Goal: Task Accomplishment & Management: Manage account settings

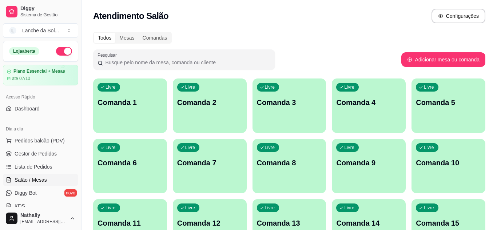
scroll to position [78, 0]
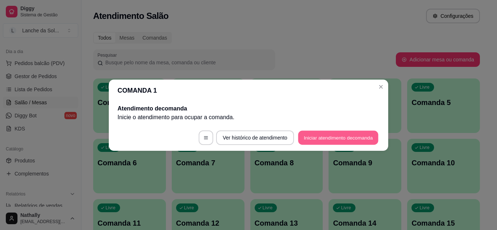
click at [309, 135] on button "Iniciar atendimento de comanda" at bounding box center [338, 138] width 80 height 14
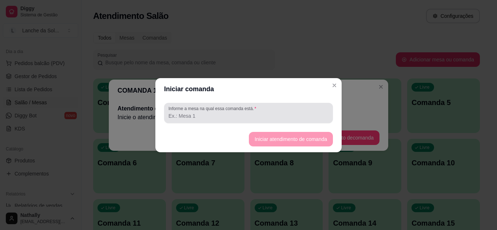
click at [291, 110] on div at bounding box center [248, 113] width 160 height 15
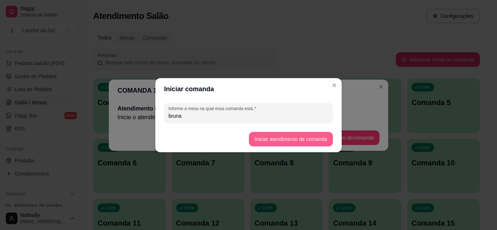
type input "bruna"
click at [266, 135] on button "Iniciar atendimento de comanda" at bounding box center [291, 139] width 84 height 15
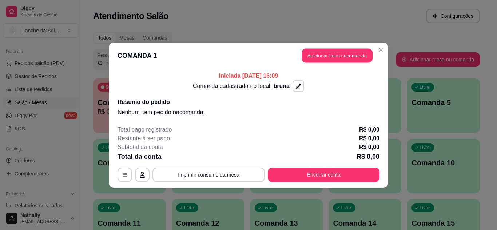
click at [311, 57] on button "Adicionar itens na comanda" at bounding box center [337, 55] width 71 height 14
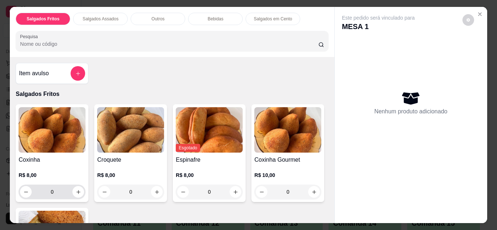
click at [80, 195] on div "0" at bounding box center [52, 192] width 64 height 15
click at [78, 190] on icon "increase-product-quantity" at bounding box center [78, 192] width 5 height 5
type input "1"
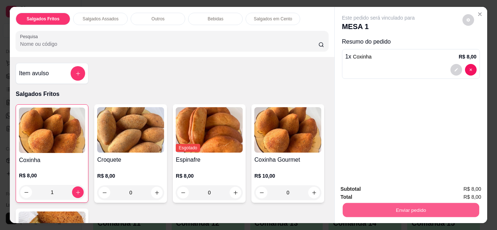
click at [346, 206] on button "Enviar pedido" at bounding box center [410, 210] width 136 height 14
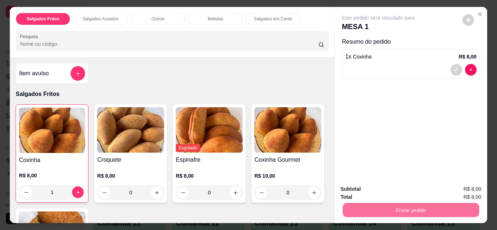
click at [351, 187] on button "Não registrar e enviar pedido" at bounding box center [386, 189] width 73 height 13
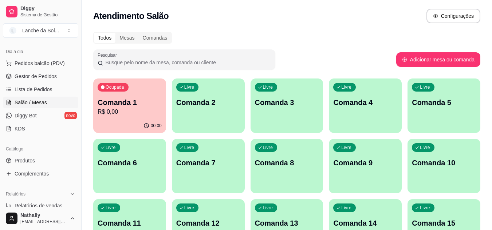
click at [40, 80] on link "Gestor de Pedidos" at bounding box center [40, 77] width 75 height 12
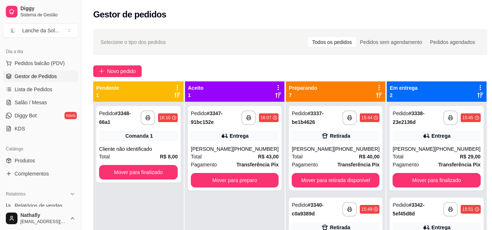
click at [354, 149] on div "[PHONE_NUMBER]" at bounding box center [356, 149] width 46 height 7
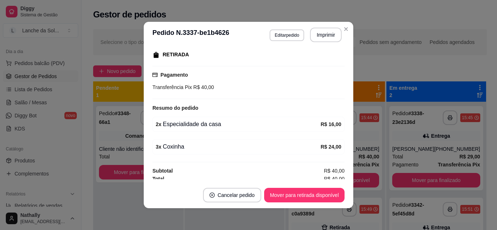
scroll to position [120, 0]
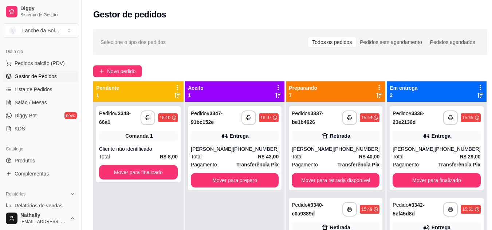
click at [47, 63] on span "Pedidos balcão (PDV)" at bounding box center [40, 63] width 50 height 7
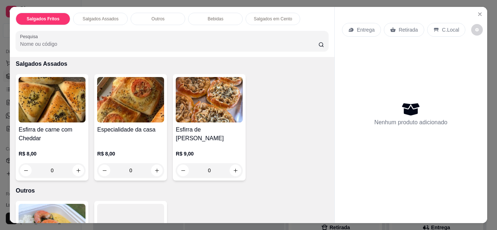
scroll to position [262, 0]
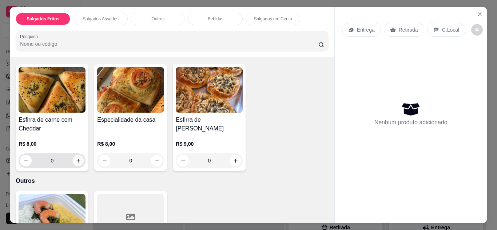
click at [76, 160] on icon "increase-product-quantity" at bounding box center [78, 160] width 5 height 5
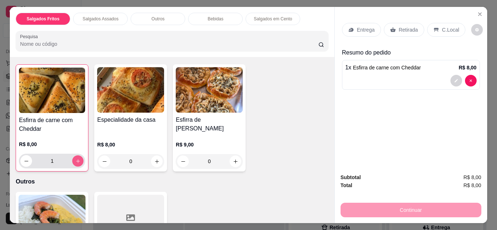
click at [76, 160] on icon "increase-product-quantity" at bounding box center [77, 161] width 5 height 5
type input "2"
click at [401, 30] on p "Retirada" at bounding box center [408, 29] width 19 height 7
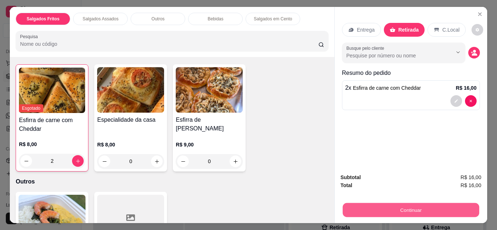
click at [386, 206] on button "Continuar" at bounding box center [410, 210] width 136 height 14
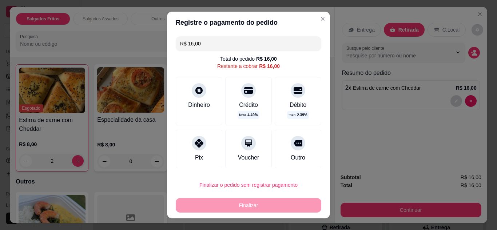
click at [198, 104] on div "Dinheiro" at bounding box center [199, 105] width 22 height 9
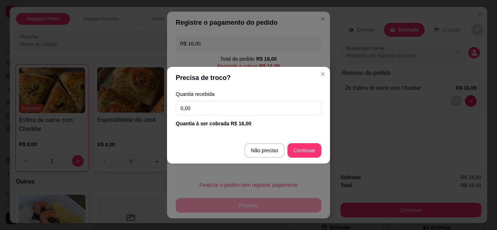
click at [229, 113] on input "0,00" at bounding box center [249, 108] width 146 height 15
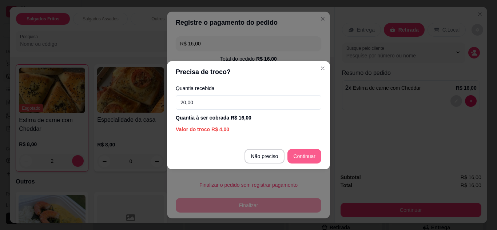
type input "20,00"
type input "R$ 0,00"
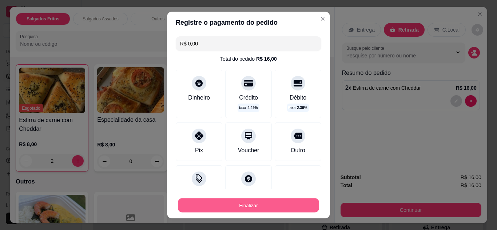
click at [288, 203] on button "Finalizar" at bounding box center [248, 206] width 141 height 14
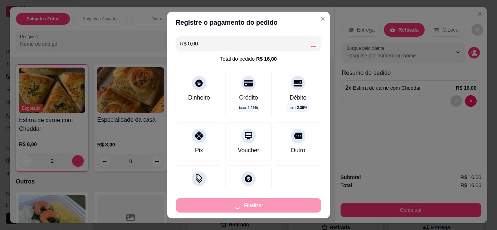
type input "0"
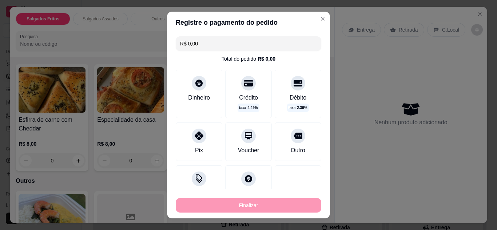
type input "-R$ 16,00"
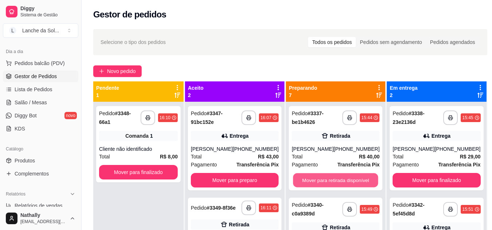
click at [352, 179] on button "Mover para retirada disponível" at bounding box center [335, 181] width 85 height 14
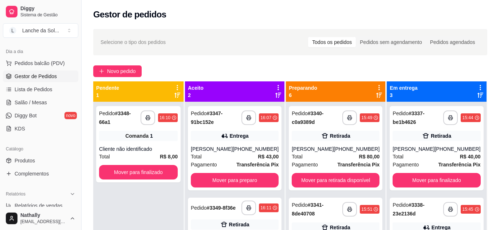
click at [340, 162] on strong "Transferência Pix" at bounding box center [358, 165] width 42 height 6
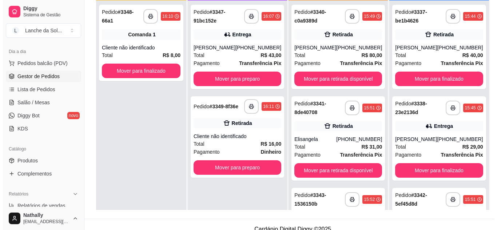
scroll to position [111, 0]
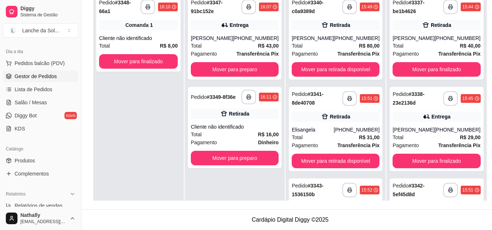
click at [337, 124] on div "**********" at bounding box center [336, 129] width 94 height 84
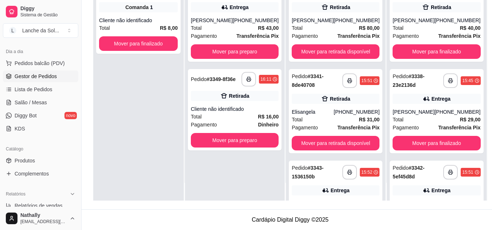
scroll to position [20, 0]
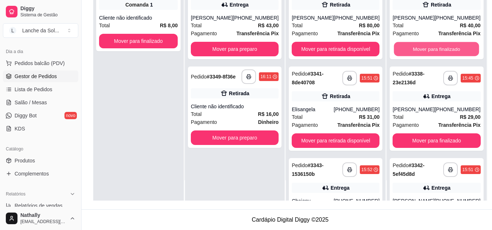
click at [449, 45] on button "Mover para finalizado" at bounding box center [436, 49] width 85 height 14
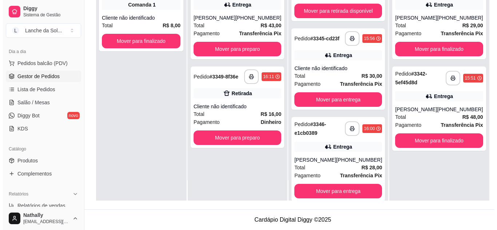
scroll to position [327, 0]
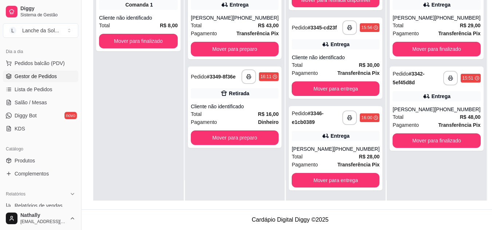
click at [344, 150] on div "[PHONE_NUMBER]" at bounding box center [356, 149] width 46 height 7
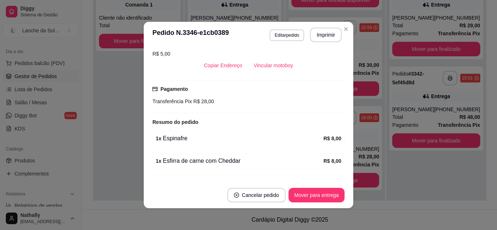
scroll to position [160, 0]
click at [275, 67] on button "Vincular motoboy" at bounding box center [273, 64] width 49 height 14
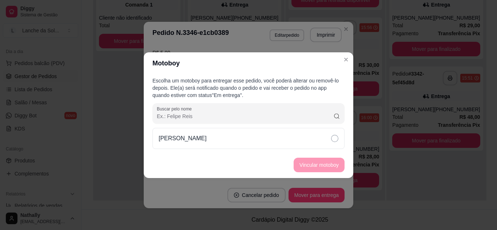
click at [309, 138] on div "[PERSON_NAME]" at bounding box center [248, 138] width 192 height 21
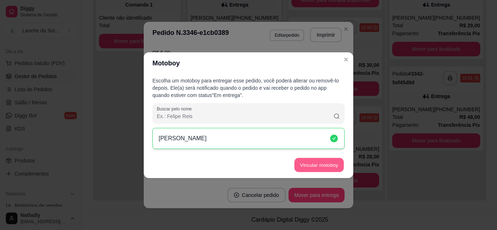
click at [309, 164] on button "Vincular motoboy" at bounding box center [318, 165] width 49 height 14
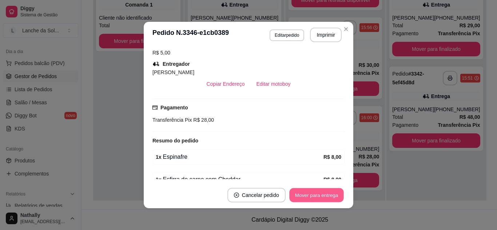
click at [328, 197] on button "Mover para entrega" at bounding box center [316, 195] width 55 height 14
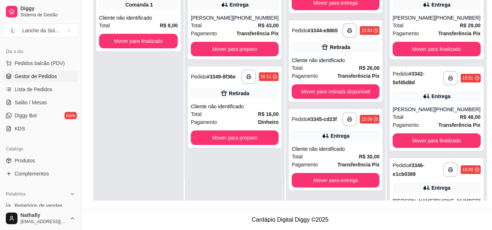
scroll to position [34, 0]
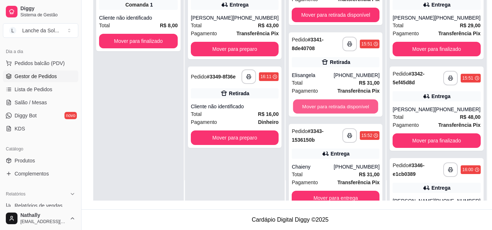
click at [355, 107] on button "Mover para retirada disponível" at bounding box center [335, 107] width 85 height 14
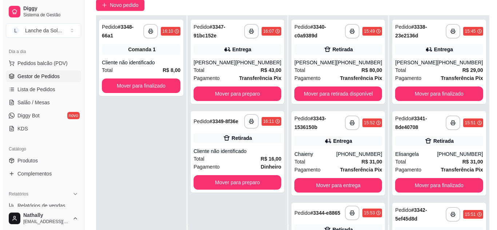
scroll to position [82, 0]
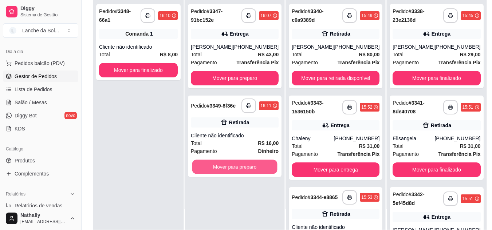
click at [255, 166] on button "Mover para preparo" at bounding box center [234, 167] width 85 height 14
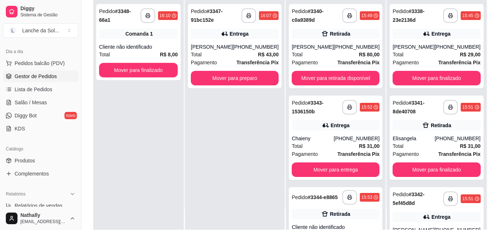
click at [244, 71] on div "**********" at bounding box center [235, 46] width 94 height 84
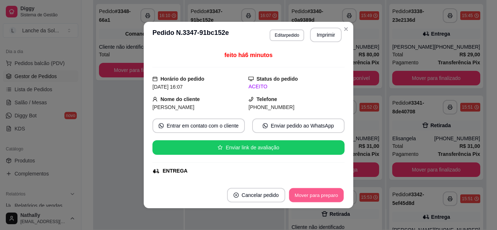
click at [333, 193] on button "Mover para preparo" at bounding box center [316, 195] width 55 height 14
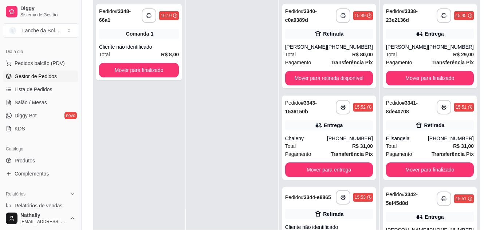
click at [316, 149] on div "Total R$ 31,00" at bounding box center [329, 146] width 88 height 8
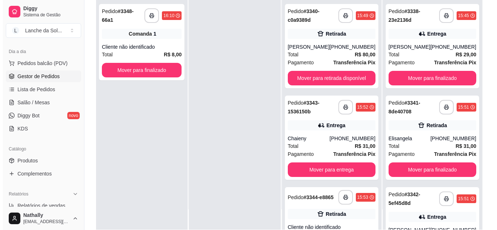
scroll to position [15, 0]
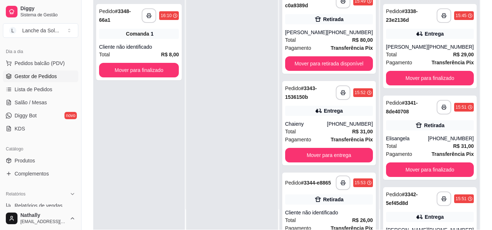
click at [322, 132] on div "Total R$ 31,00" at bounding box center [329, 132] width 88 height 8
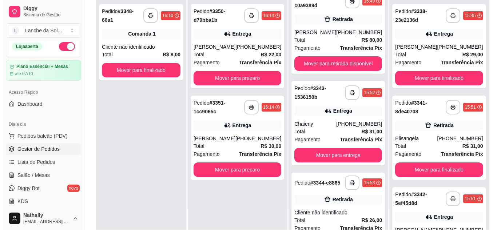
scroll to position [0, 0]
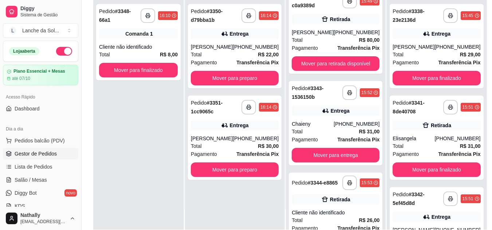
click at [334, 129] on div "Total R$ 31,00" at bounding box center [335, 132] width 88 height 8
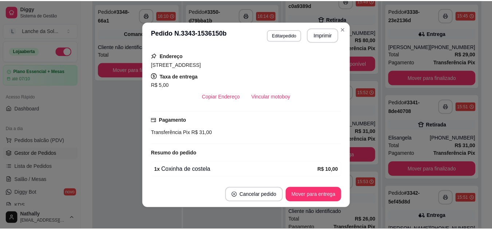
scroll to position [127, 0]
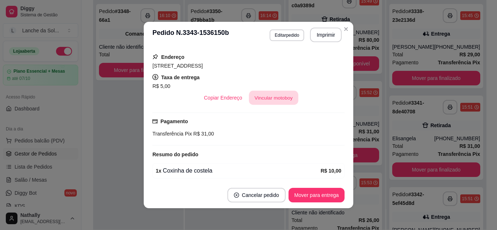
click at [264, 99] on button "Vincular motoboy" at bounding box center [273, 98] width 49 height 14
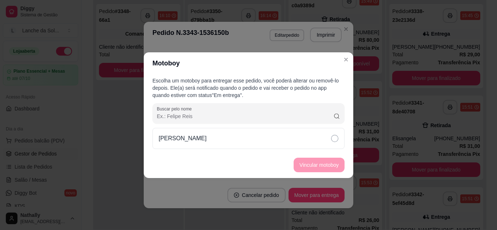
click at [302, 141] on div "[PERSON_NAME]" at bounding box center [248, 138] width 192 height 21
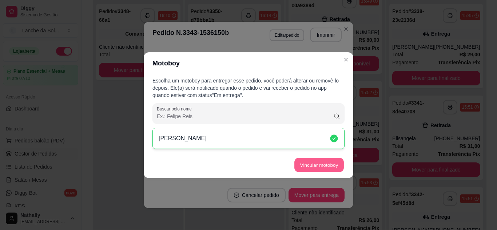
click at [307, 161] on button "Vincular motoboy" at bounding box center [318, 165] width 49 height 14
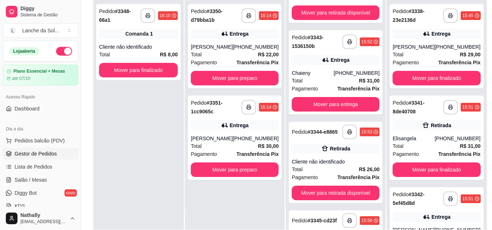
scroll to position [73, 0]
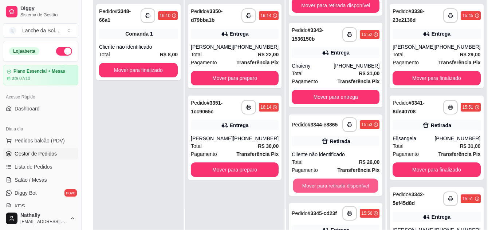
click at [354, 190] on button "Mover para retirada disponível" at bounding box center [335, 186] width 85 height 14
click at [354, 190] on button "Mover para entrega" at bounding box center [335, 186] width 85 height 14
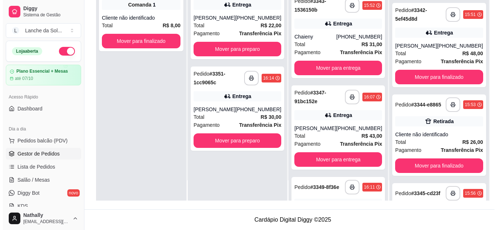
scroll to position [194, 0]
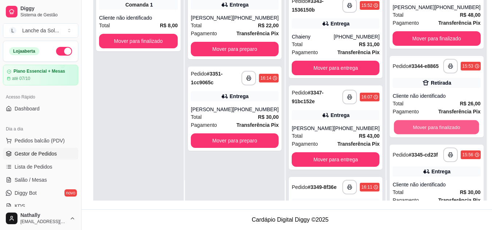
click at [444, 135] on button "Mover para finalizado" at bounding box center [436, 127] width 85 height 14
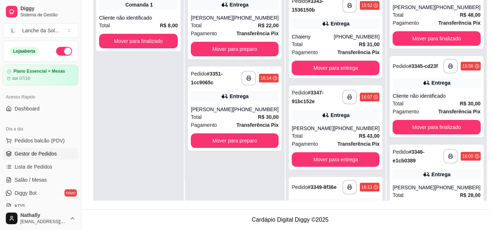
click at [434, 99] on div "**********" at bounding box center [436, 97] width 94 height 82
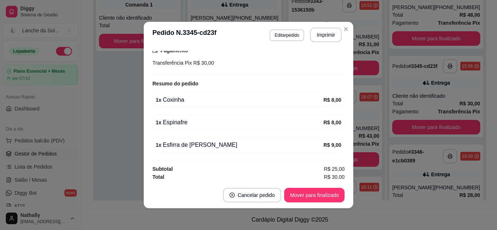
scroll to position [160, 0]
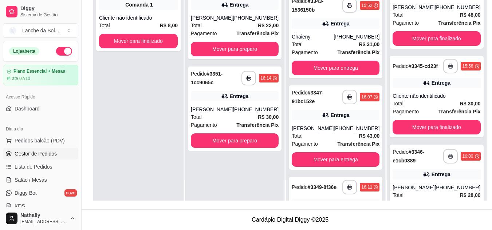
click at [312, 136] on div "Total R$ 43,00" at bounding box center [335, 136] width 88 height 8
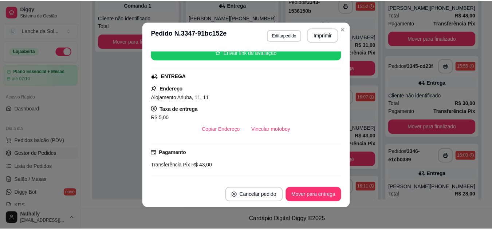
scroll to position [102, 0]
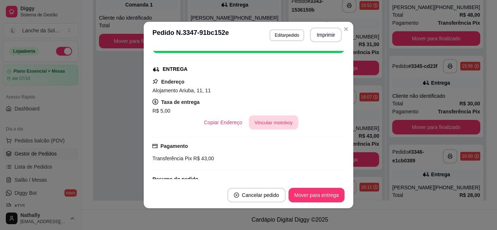
click at [279, 127] on button "Vincular motoboy" at bounding box center [273, 123] width 49 height 14
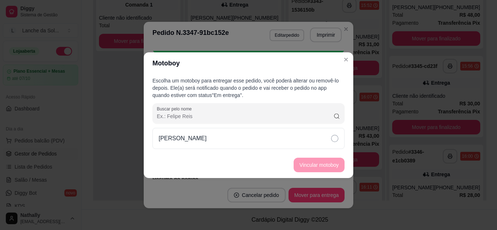
click at [295, 140] on div "[PERSON_NAME]" at bounding box center [248, 138] width 192 height 21
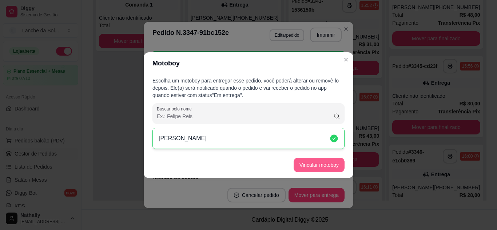
click at [308, 162] on button "Vincular motoboy" at bounding box center [319, 165] width 51 height 15
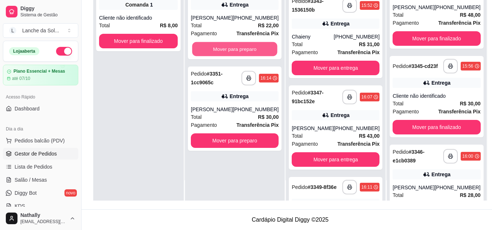
click at [263, 43] on button "Mover para preparo" at bounding box center [234, 49] width 85 height 14
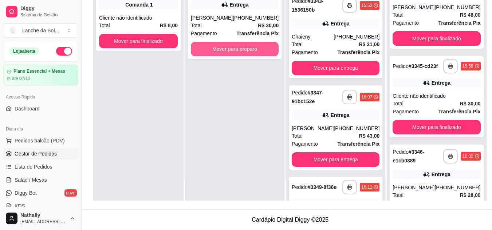
click at [263, 43] on button "Mover para preparo" at bounding box center [235, 49] width 88 height 15
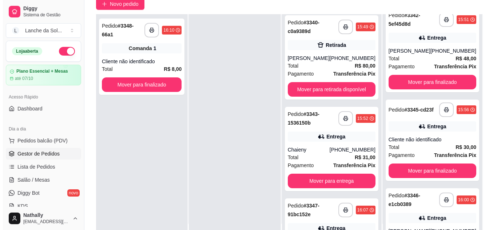
scroll to position [0, 0]
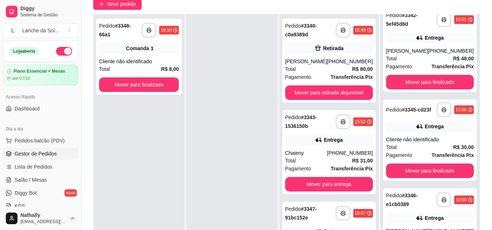
click at [341, 65] on div "[PHONE_NUMBER]" at bounding box center [350, 61] width 46 height 7
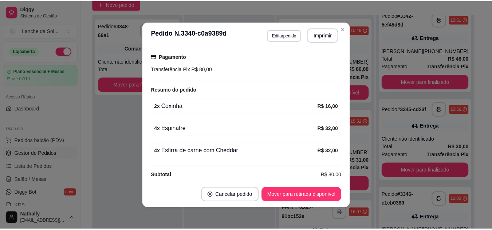
scroll to position [143, 0]
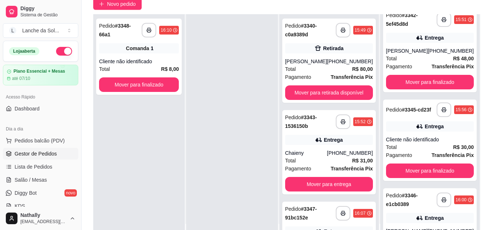
click at [41, 177] on span "Salão / Mesas" at bounding box center [31, 179] width 32 height 7
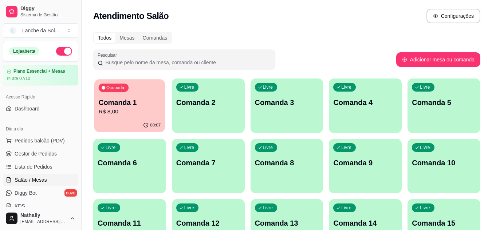
click at [140, 103] on p "Comanda 1" at bounding box center [130, 103] width 62 height 10
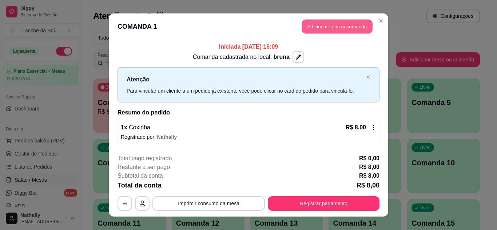
click at [327, 27] on button "Adicionar itens na comanda" at bounding box center [337, 27] width 71 height 14
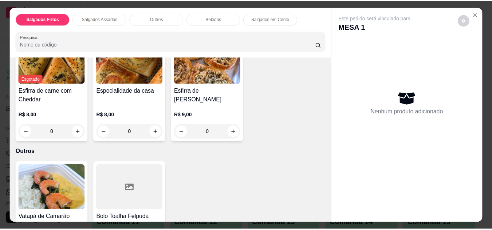
scroll to position [437, 0]
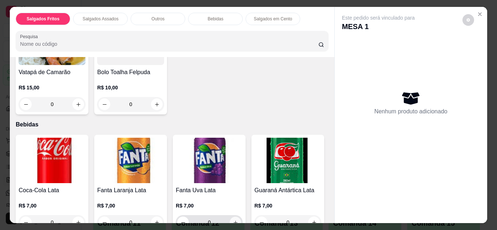
click at [233, 217] on button "increase-product-quantity" at bounding box center [235, 222] width 11 height 11
type input "1"
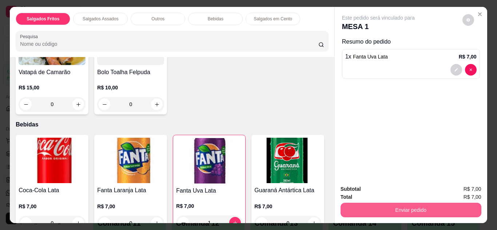
click at [386, 203] on button "Enviar pedido" at bounding box center [411, 210] width 141 height 15
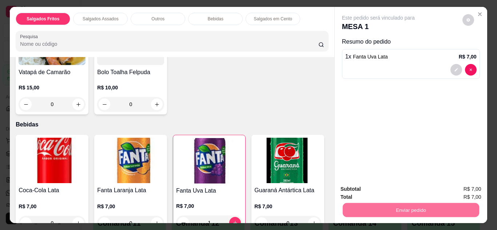
click at [350, 187] on button "Não registrar e enviar pedido" at bounding box center [386, 189] width 73 height 13
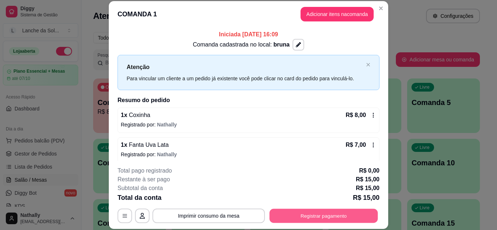
click at [339, 214] on button "Registrar pagamento" at bounding box center [324, 216] width 108 height 14
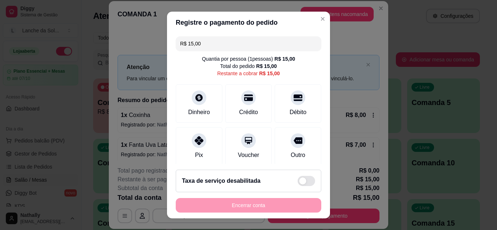
click at [206, 108] on div "Dinheiro" at bounding box center [199, 112] width 22 height 9
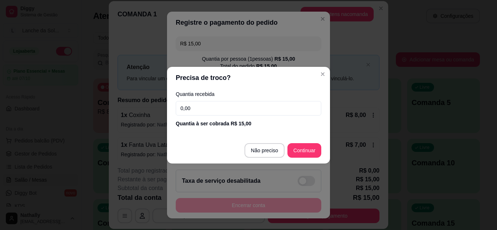
click at [206, 109] on input "0,00" at bounding box center [249, 108] width 146 height 15
type input "15,00"
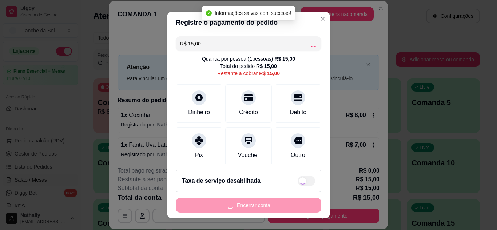
type input "R$ 0,00"
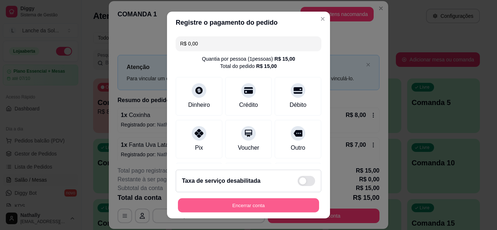
click at [287, 207] on button "Encerrar conta" at bounding box center [248, 206] width 141 height 14
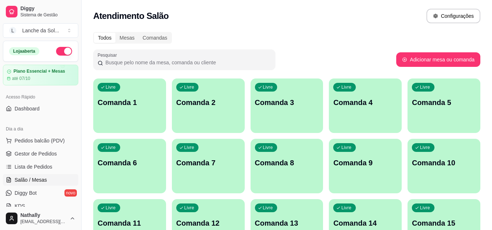
click at [39, 155] on span "Gestor de Pedidos" at bounding box center [36, 153] width 42 height 7
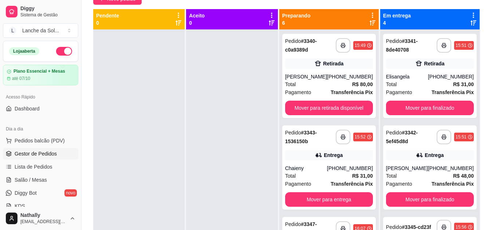
scroll to position [73, 0]
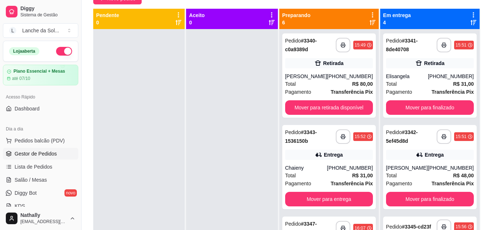
click at [331, 72] on div "**********" at bounding box center [329, 75] width 94 height 84
click at [316, 80] on div "[PERSON_NAME]" at bounding box center [306, 76] width 42 height 7
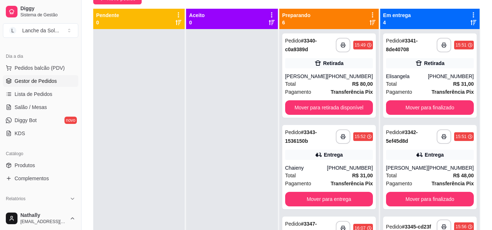
click at [44, 160] on link "Produtos" at bounding box center [40, 166] width 75 height 12
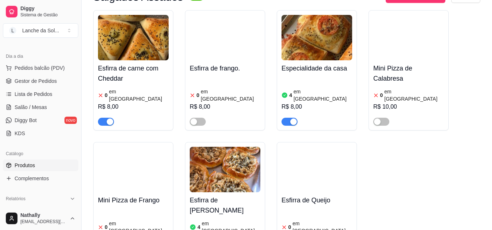
scroll to position [374, 0]
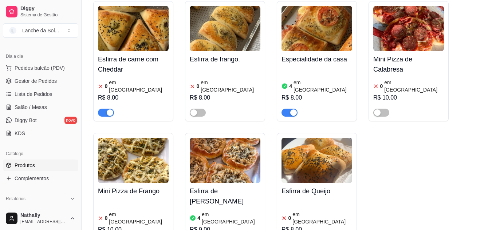
click at [44, 80] on span "Gestor de Pedidos" at bounding box center [36, 81] width 42 height 7
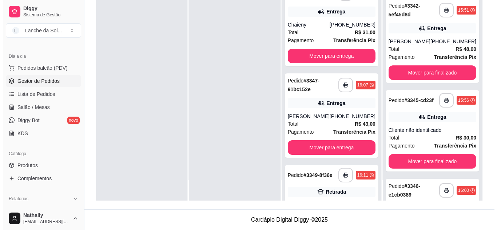
scroll to position [87, 0]
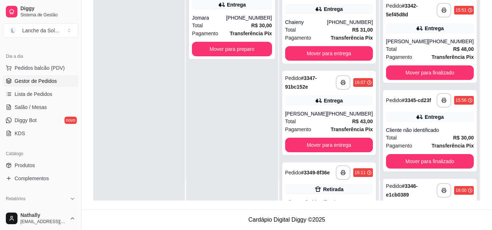
click at [342, 116] on div "[PHONE_NUMBER]" at bounding box center [350, 113] width 46 height 7
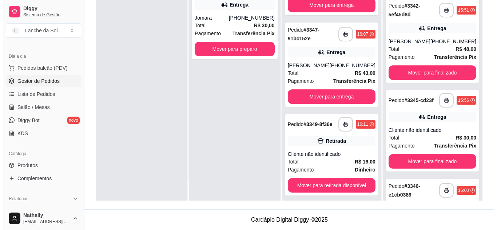
scroll to position [165, 0]
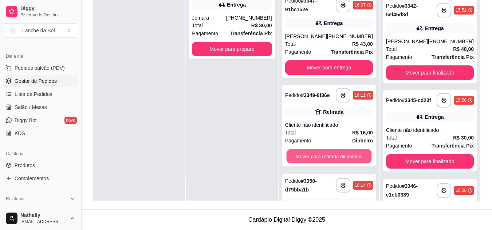
click at [357, 158] on button "Mover para retirada disponível" at bounding box center [328, 157] width 85 height 14
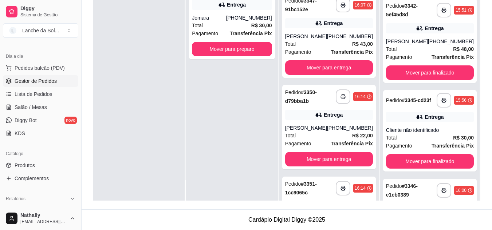
click at [349, 141] on strong "Transferência Pix" at bounding box center [351, 144] width 42 height 6
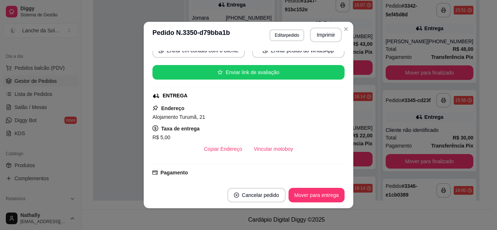
scroll to position [75, 0]
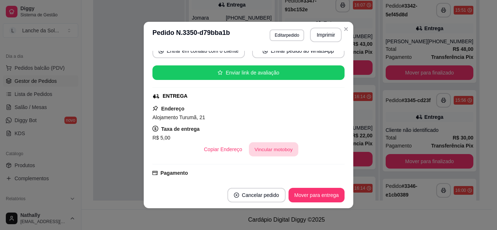
click at [278, 149] on button "Vincular motoboy" at bounding box center [273, 150] width 49 height 14
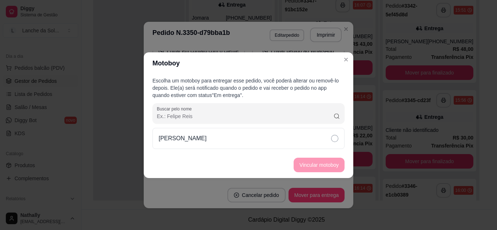
click at [287, 140] on div "[PERSON_NAME]" at bounding box center [248, 138] width 192 height 21
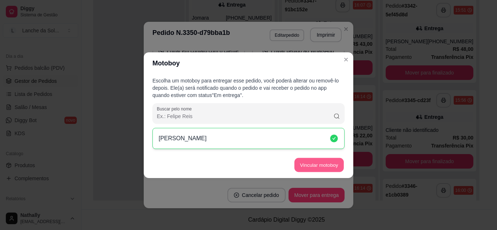
click at [304, 163] on button "Vincular motoboy" at bounding box center [318, 165] width 49 height 14
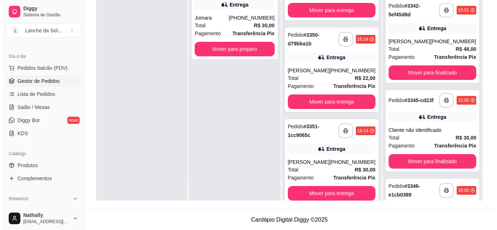
scroll to position [223, 0]
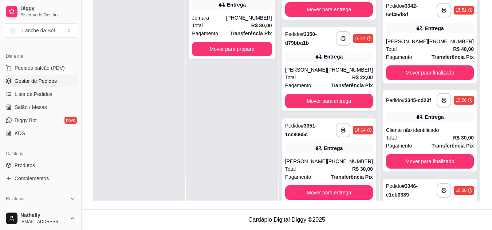
click at [341, 158] on div "[PHONE_NUMBER]" at bounding box center [350, 161] width 46 height 7
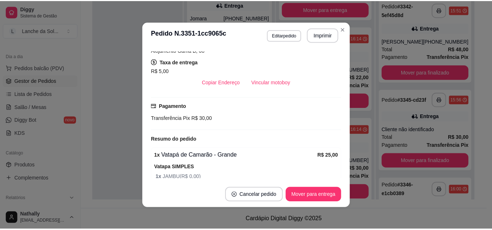
scroll to position [141, 0]
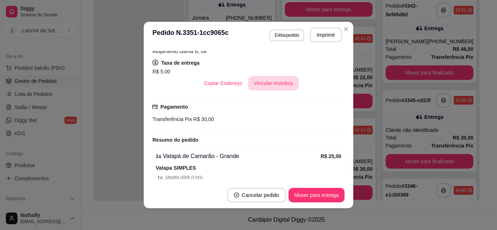
click at [271, 84] on button "Vincular motoboy" at bounding box center [273, 83] width 51 height 15
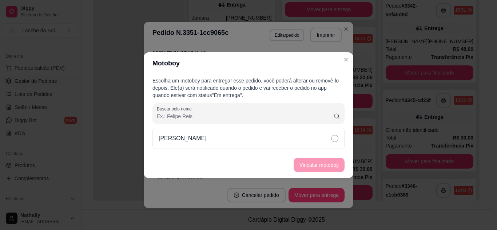
click at [292, 131] on div "[PERSON_NAME]" at bounding box center [248, 138] width 192 height 21
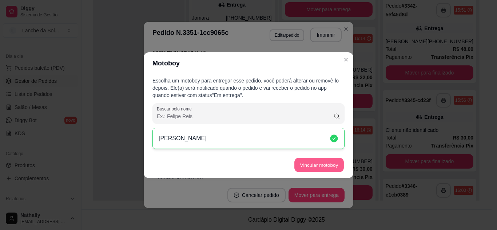
click at [307, 166] on button "Vincular motoboy" at bounding box center [318, 165] width 49 height 14
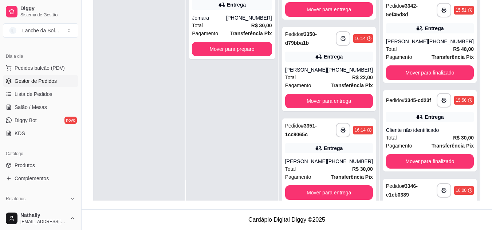
scroll to position [235, 0]
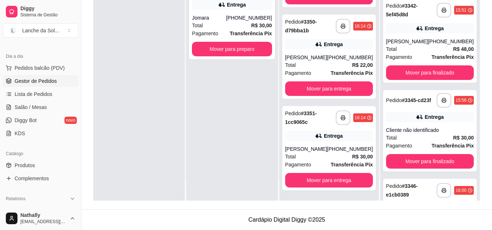
click at [259, 21] on div "[PHONE_NUMBER]" at bounding box center [249, 17] width 46 height 7
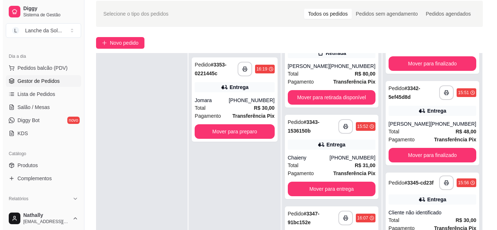
scroll to position [4, 0]
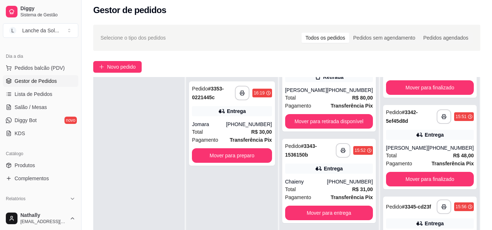
click at [359, 99] on strong "R$ 80,00" at bounding box center [362, 98] width 21 height 6
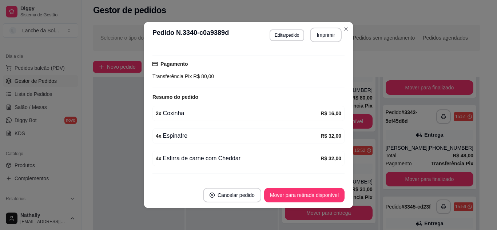
scroll to position [143, 0]
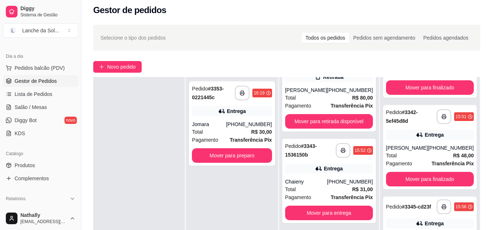
click at [267, 131] on strong "R$ 30,00" at bounding box center [261, 132] width 21 height 6
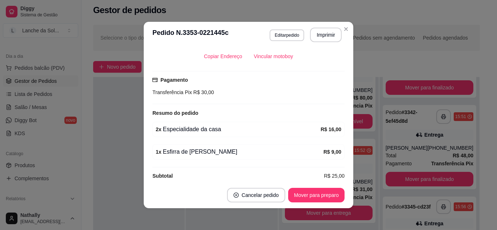
scroll to position [177, 0]
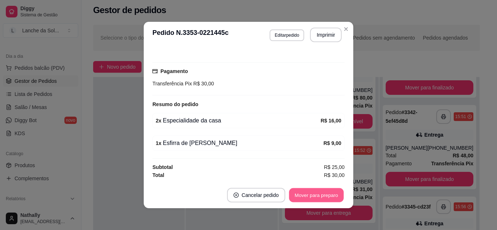
click at [322, 194] on button "Mover para preparo" at bounding box center [316, 195] width 55 height 14
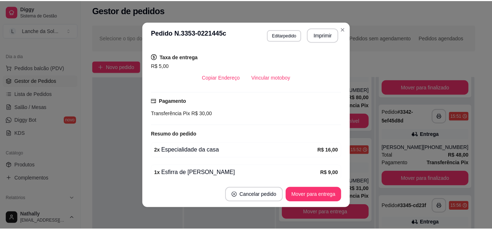
scroll to position [104, 0]
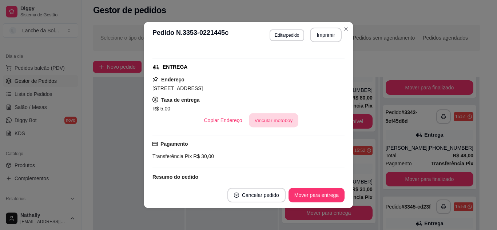
click at [268, 118] on button "Vincular motoboy" at bounding box center [273, 121] width 49 height 14
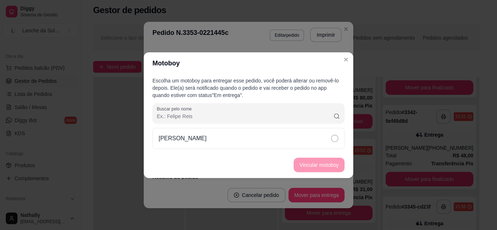
click at [296, 140] on div "[PERSON_NAME]" at bounding box center [248, 138] width 192 height 21
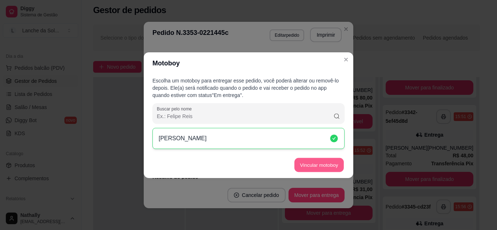
click at [309, 163] on button "Vincular motoboy" at bounding box center [318, 165] width 49 height 14
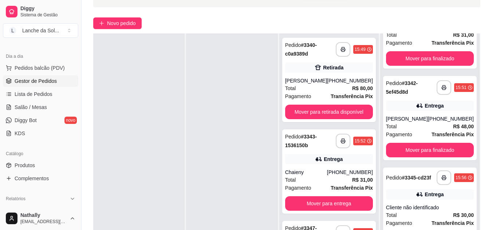
scroll to position [0, 0]
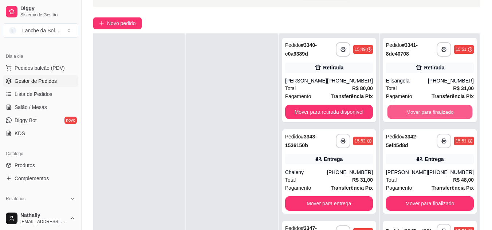
click at [439, 110] on button "Mover para finalizado" at bounding box center [429, 112] width 85 height 14
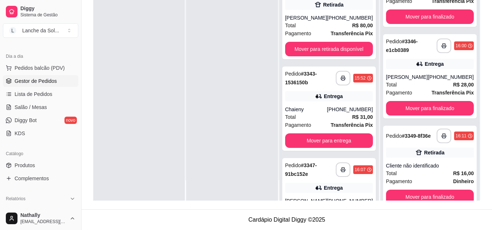
scroll to position [151, 0]
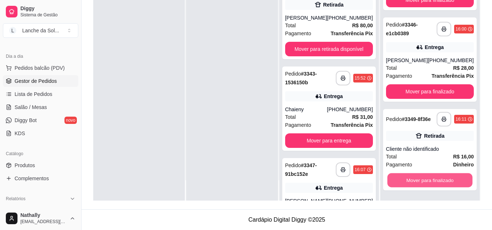
click at [447, 180] on button "Mover para finalizado" at bounding box center [429, 181] width 85 height 14
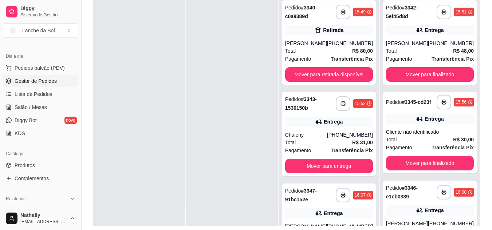
scroll to position [87, 0]
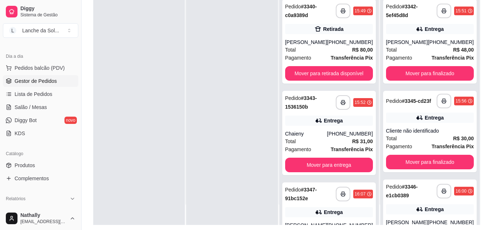
click at [313, 49] on div "Total R$ 80,00" at bounding box center [329, 50] width 88 height 8
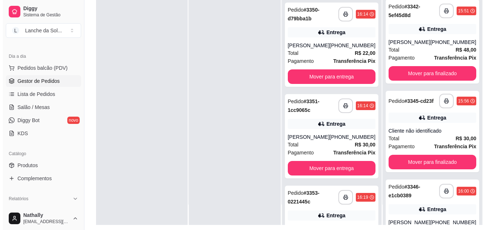
scroll to position [327, 0]
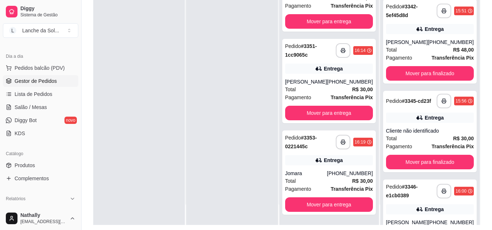
click at [439, 136] on div "**********" at bounding box center [430, 132] width 94 height 82
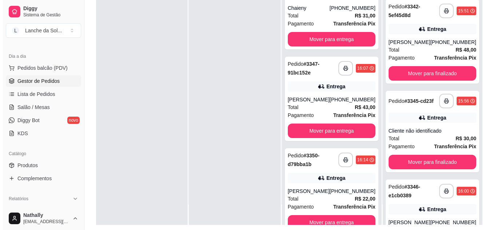
scroll to position [0, 0]
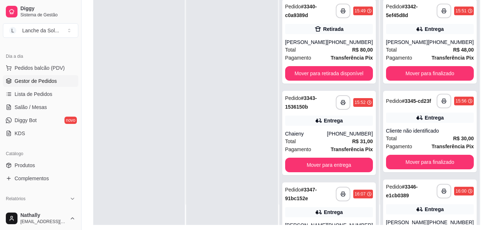
click at [323, 57] on div "Pagamento Transferência Pix" at bounding box center [329, 58] width 88 height 8
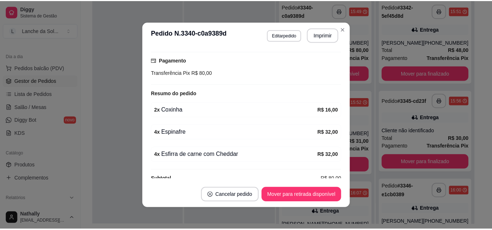
scroll to position [143, 0]
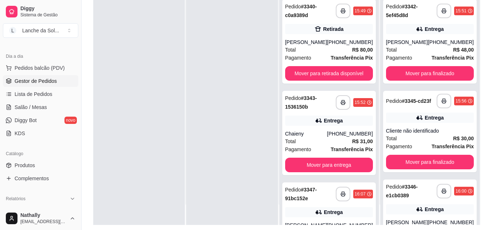
click at [22, 169] on link "Produtos" at bounding box center [40, 166] width 75 height 12
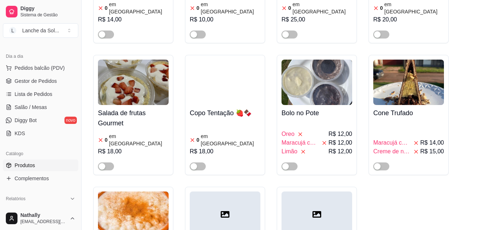
scroll to position [1829, 0]
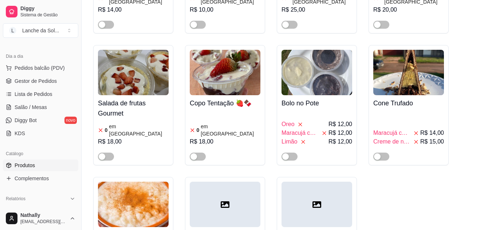
click at [37, 84] on span "Gestor de Pedidos" at bounding box center [36, 81] width 42 height 7
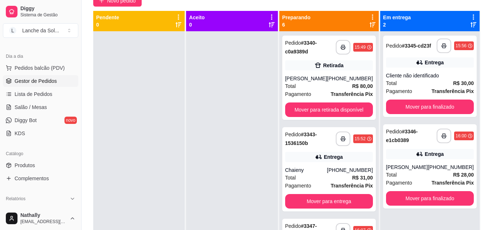
scroll to position [73, 0]
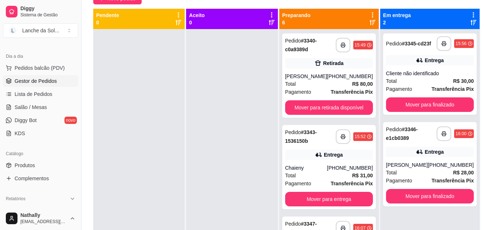
click at [52, 168] on link "Produtos" at bounding box center [40, 166] width 75 height 12
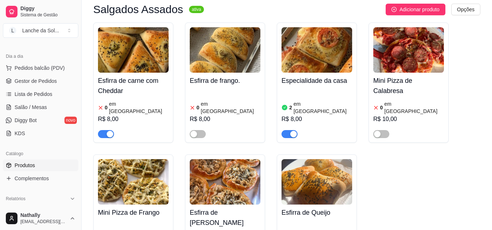
scroll to position [361, 0]
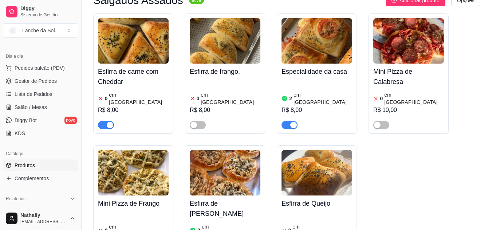
click at [353, 79] on div "Especialidade da casa 2 em estoque R$ 8,00" at bounding box center [317, 73] width 80 height 120
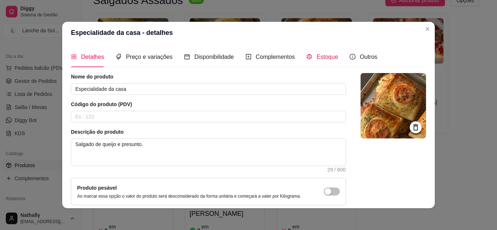
click at [323, 54] on span "Estoque" at bounding box center [327, 57] width 21 height 6
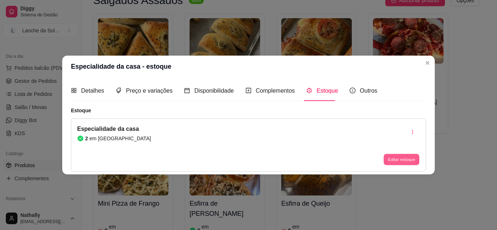
click at [393, 161] on button "Editar estoque" at bounding box center [401, 159] width 36 height 11
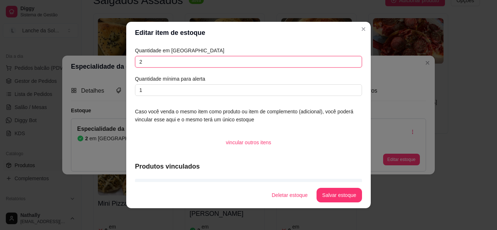
click at [319, 65] on input "2" at bounding box center [248, 62] width 227 height 12
type input "1"
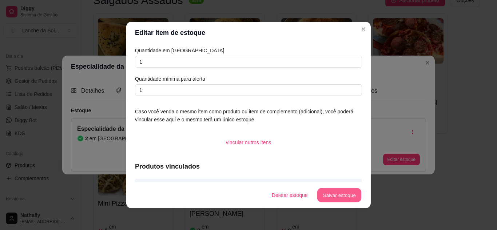
click at [323, 193] on button "Salvar estoque" at bounding box center [339, 195] width 44 height 14
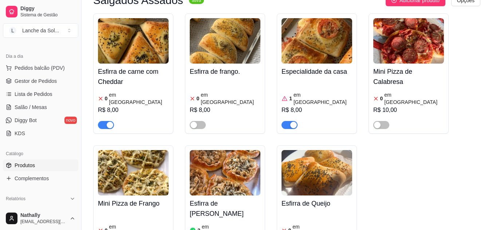
click at [108, 122] on div "button" at bounding box center [110, 125] width 7 height 7
click at [42, 83] on span "Gestor de Pedidos" at bounding box center [36, 81] width 42 height 7
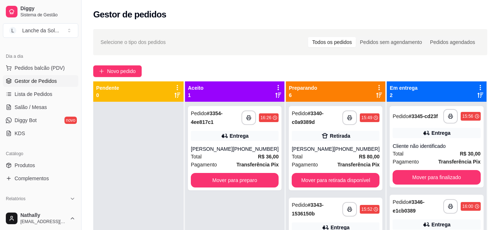
click at [227, 152] on div "[PERSON_NAME]" at bounding box center [212, 149] width 42 height 7
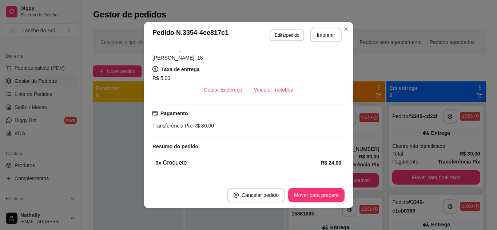
scroll to position [119, 0]
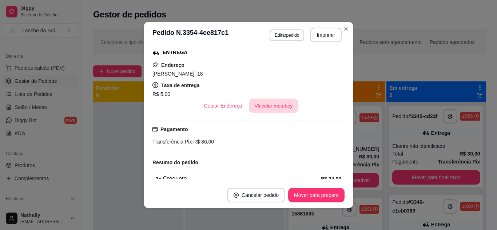
click at [274, 106] on button "Vincular motoboy" at bounding box center [273, 106] width 49 height 14
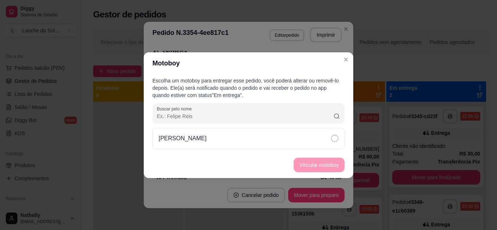
click at [297, 138] on div "[PERSON_NAME]" at bounding box center [248, 138] width 192 height 21
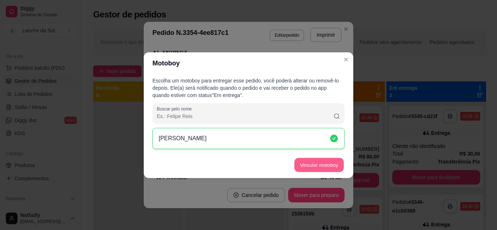
click at [306, 160] on button "Vincular motoboy" at bounding box center [318, 165] width 49 height 14
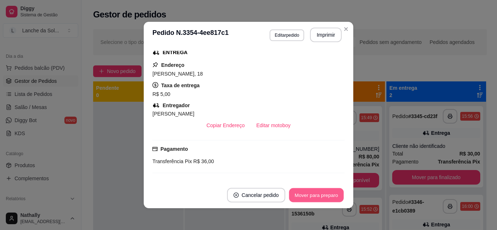
click at [331, 194] on button "Mover para preparo" at bounding box center [316, 195] width 55 height 14
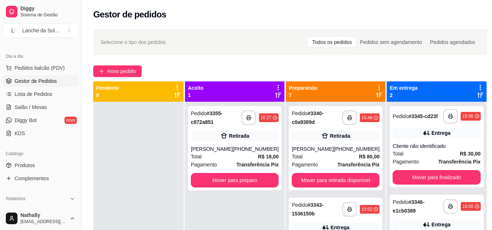
click at [242, 157] on div "Total R$ 18,00" at bounding box center [235, 157] width 88 height 8
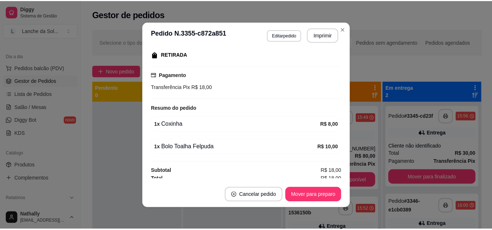
scroll to position [120, 0]
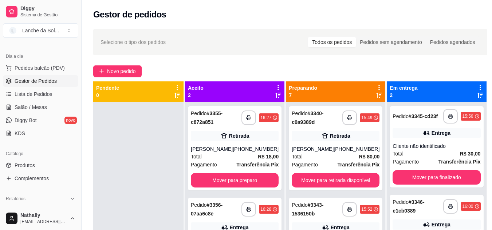
click at [51, 160] on link "Produtos" at bounding box center [40, 166] width 75 height 12
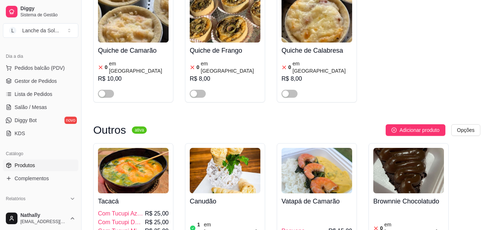
scroll to position [964, 0]
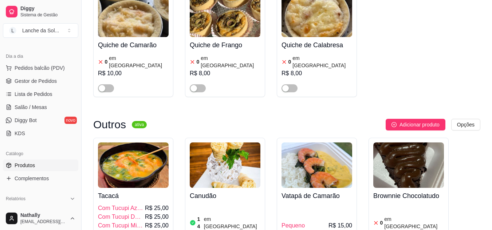
click at [52, 83] on span "Gestor de Pedidos" at bounding box center [36, 81] width 42 height 7
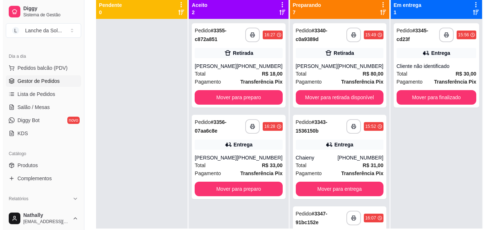
scroll to position [85, 0]
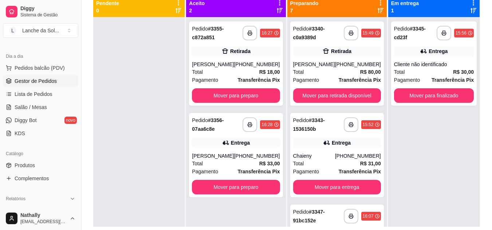
click at [241, 163] on div "Total R$ 33,00" at bounding box center [236, 164] width 88 height 8
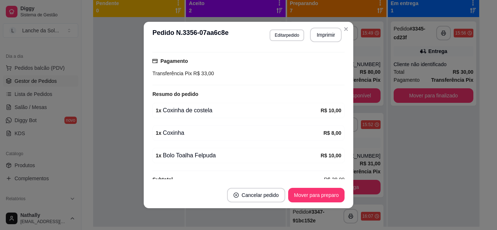
scroll to position [199, 0]
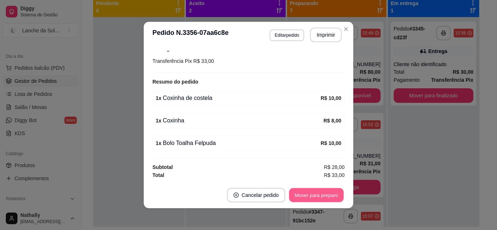
click at [311, 195] on button "Mover para preparo" at bounding box center [316, 195] width 55 height 14
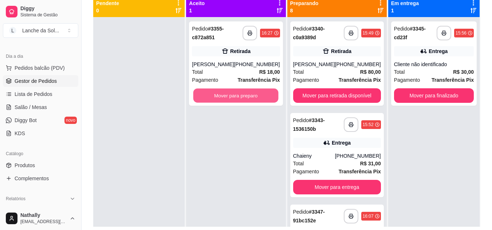
click at [229, 91] on button "Mover para preparo" at bounding box center [235, 96] width 85 height 14
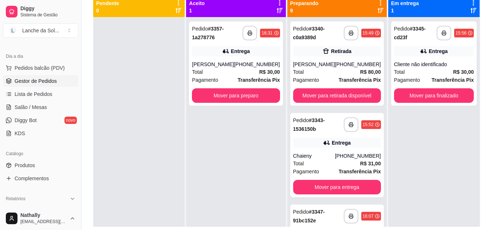
click at [235, 72] on div "Total R$ 30,00" at bounding box center [236, 72] width 88 height 8
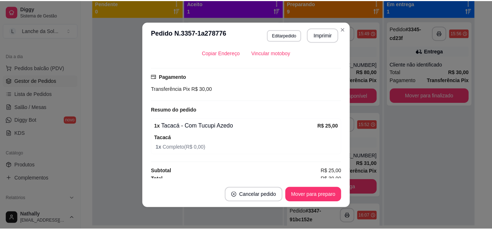
scroll to position [175, 0]
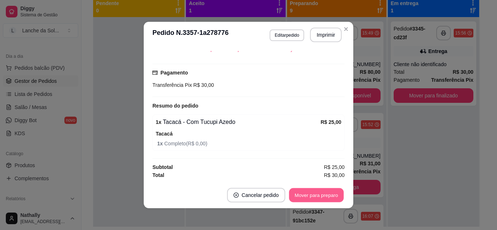
click at [310, 196] on button "Mover para preparo" at bounding box center [316, 195] width 55 height 14
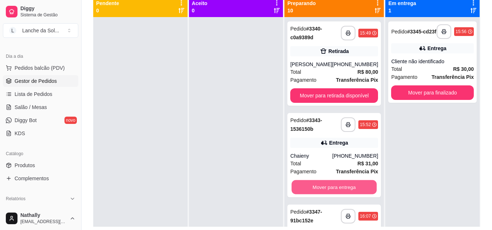
click at [362, 184] on button "Mover para entrega" at bounding box center [333, 187] width 85 height 14
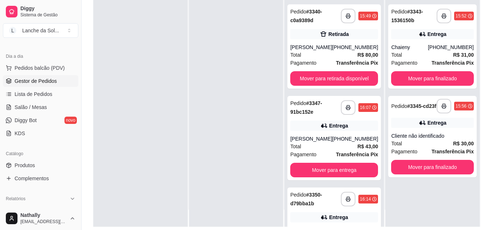
scroll to position [20, 0]
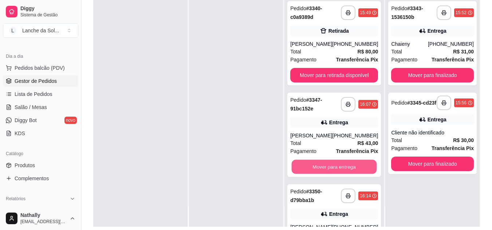
click at [353, 167] on button "Mover para entrega" at bounding box center [333, 167] width 85 height 14
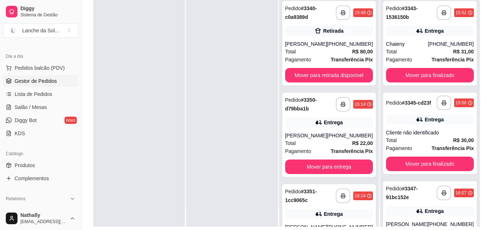
click at [25, 167] on span "Produtos" at bounding box center [25, 165] width 20 height 7
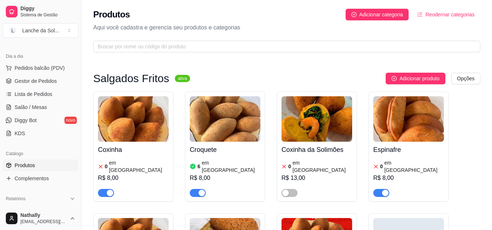
click at [43, 78] on span "Gestor de Pedidos" at bounding box center [36, 81] width 42 height 7
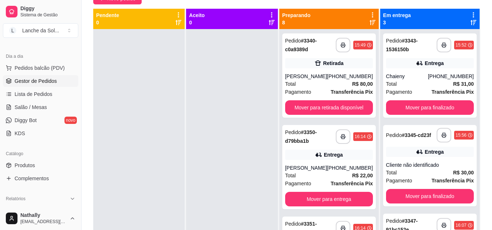
scroll to position [87, 0]
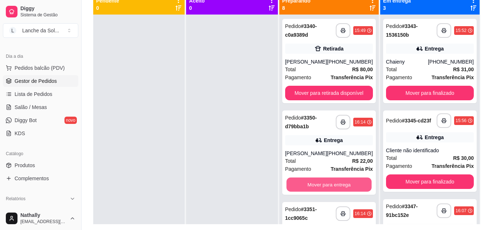
click at [354, 186] on button "Mover para entrega" at bounding box center [328, 185] width 85 height 14
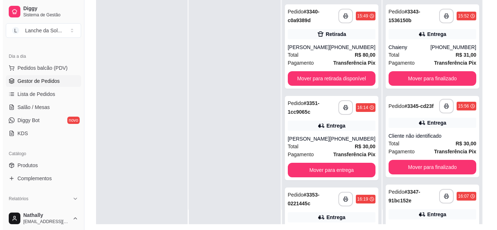
scroll to position [20, 0]
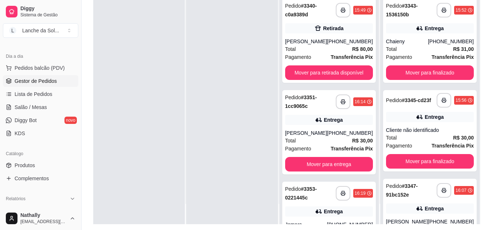
click at [334, 135] on div "[PHONE_NUMBER]" at bounding box center [350, 133] width 46 height 7
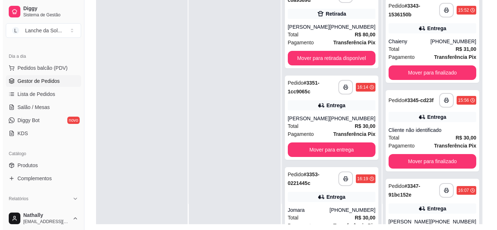
scroll to position [68, 0]
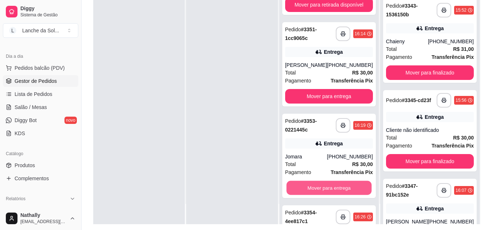
click at [354, 187] on button "Mover para entrega" at bounding box center [328, 188] width 85 height 14
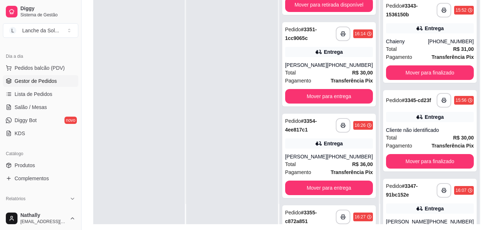
click at [321, 159] on div "[PERSON_NAME]" at bounding box center [306, 156] width 42 height 7
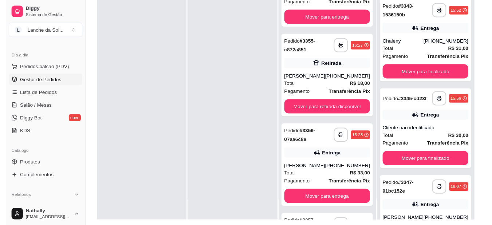
scroll to position [256, 0]
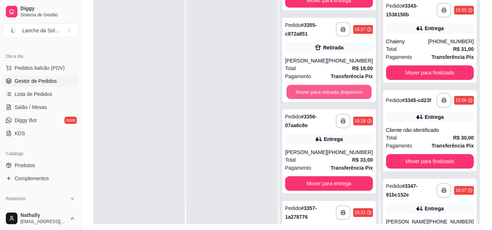
click at [321, 95] on button "Mover para retirada disponível" at bounding box center [328, 92] width 85 height 14
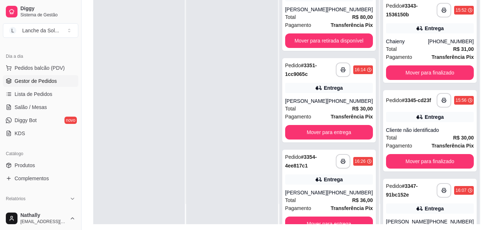
scroll to position [0, 0]
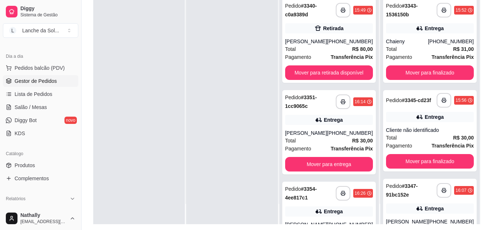
drag, startPoint x: 81, startPoint y: 87, endPoint x: 76, endPoint y: 89, distance: 5.2
click at [76, 89] on div "Diggy Sistema de Gestão L Lanche da Sol ... Loja aberta Plano Essencial + Mesas…" at bounding box center [40, 115] width 81 height 230
click at [39, 166] on link "Produtos" at bounding box center [40, 166] width 75 height 12
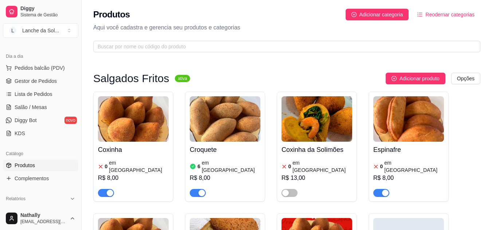
click at [51, 111] on link "Salão / Mesas" at bounding box center [40, 108] width 75 height 12
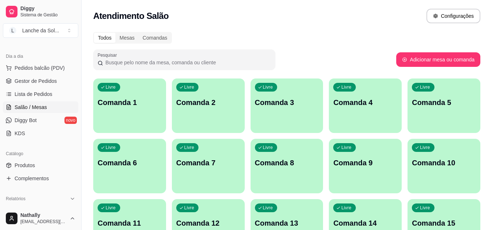
click at [136, 115] on div "Livre Comanda 1" at bounding box center [129, 102] width 73 height 46
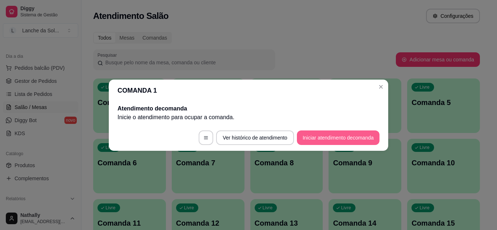
click at [311, 133] on button "Iniciar atendimento de comanda" at bounding box center [338, 138] width 83 height 15
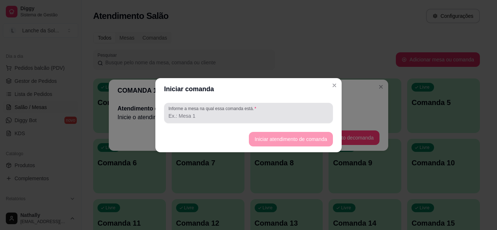
click at [250, 117] on input "Informe a mesa na qual essa comanda está." at bounding box center [248, 115] width 160 height 7
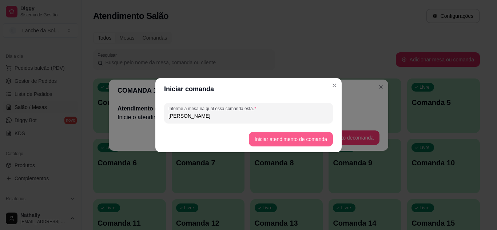
type input "[PERSON_NAME]"
click at [271, 144] on button "Iniciar atendimento de comanda" at bounding box center [291, 139] width 84 height 15
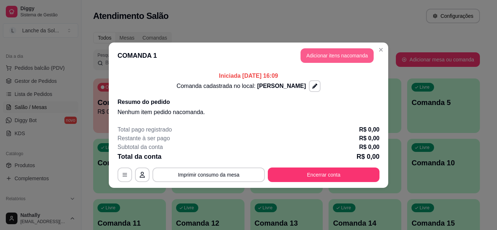
click at [327, 60] on button "Adicionar itens na comanda" at bounding box center [337, 55] width 73 height 15
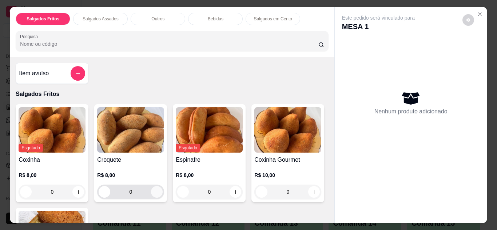
click at [151, 191] on button "increase-product-quantity" at bounding box center [157, 192] width 12 height 12
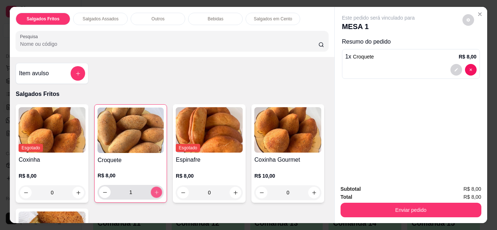
click at [151, 191] on button "increase-product-quantity" at bounding box center [156, 192] width 11 height 11
type input "2"
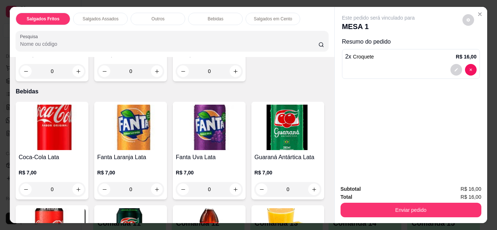
scroll to position [529, 0]
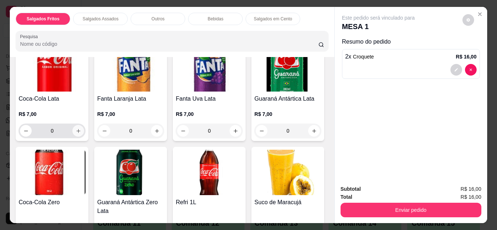
click at [76, 128] on icon "increase-product-quantity" at bounding box center [78, 130] width 5 height 5
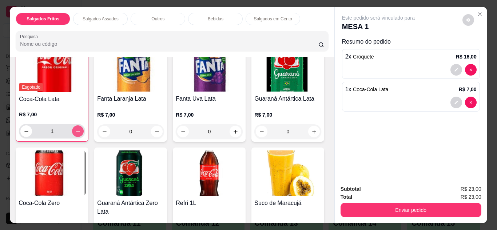
type input "1"
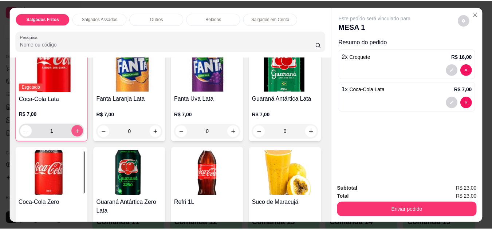
scroll to position [529, 0]
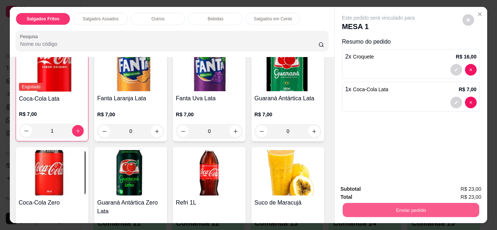
click at [376, 212] on button "Enviar pedido" at bounding box center [410, 210] width 136 height 14
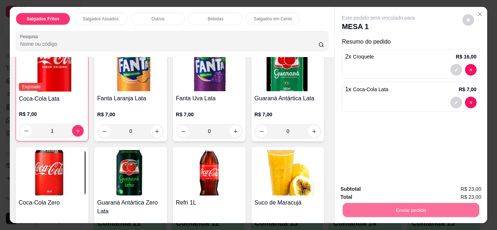
click at [379, 192] on button "Não registrar e enviar pedido" at bounding box center [386, 189] width 73 height 13
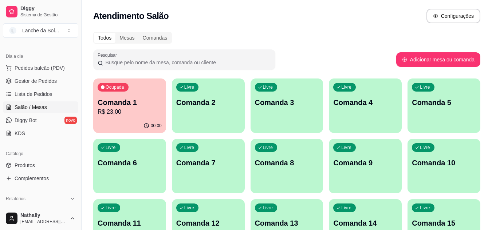
click at [44, 76] on link "Gestor de Pedidos" at bounding box center [40, 81] width 75 height 12
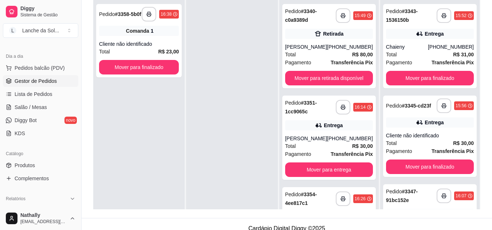
scroll to position [111, 0]
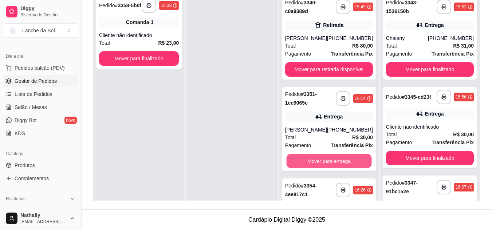
click at [326, 164] on button "Mover para entrega" at bounding box center [328, 161] width 85 height 14
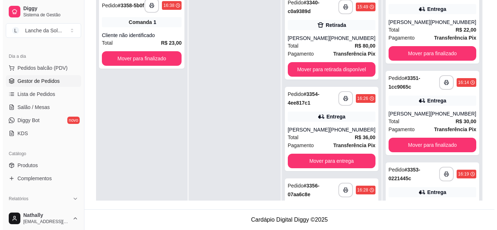
scroll to position [305, 0]
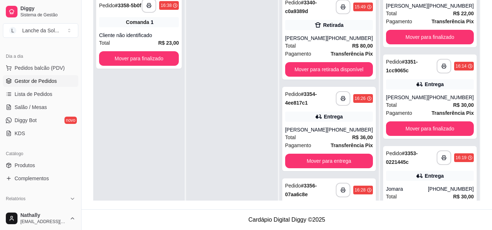
click at [453, 105] on strong "R$ 30,00" at bounding box center [463, 105] width 21 height 6
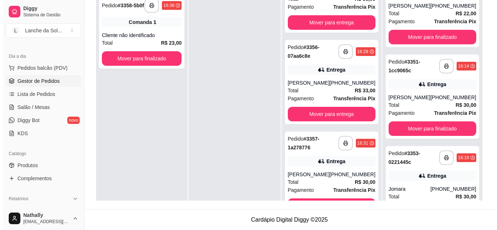
scroll to position [144, 0]
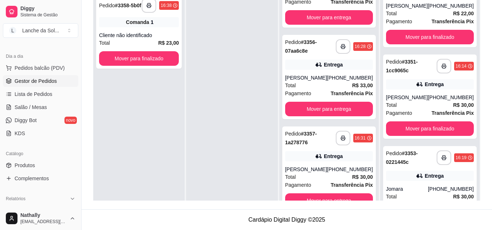
click at [349, 162] on div "**********" at bounding box center [329, 169] width 94 height 84
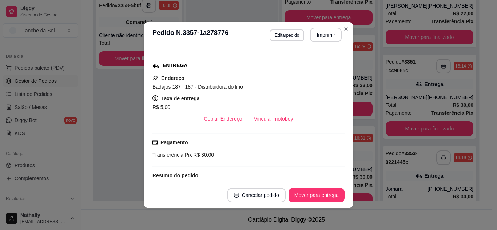
scroll to position [99, 0]
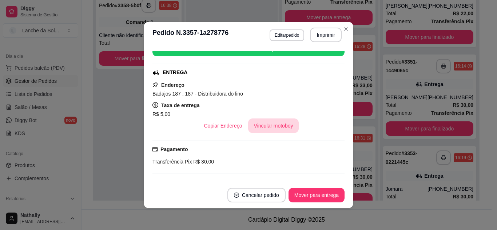
click at [279, 131] on button "Vincular motoboy" at bounding box center [273, 126] width 51 height 15
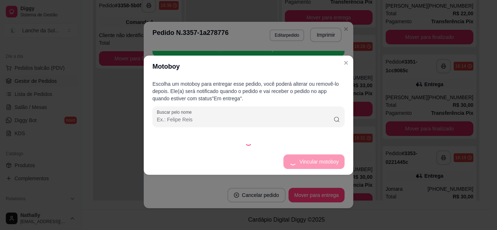
click at [188, 118] on input "Buscar pelo nome" at bounding box center [245, 119] width 176 height 7
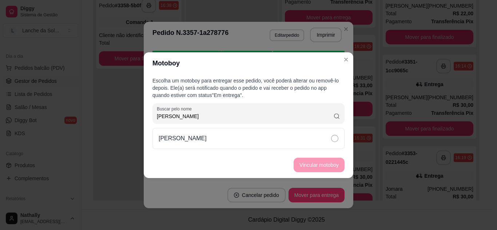
type input "[PERSON_NAME]"
click at [210, 135] on div "[PERSON_NAME]" at bounding box center [248, 138] width 192 height 21
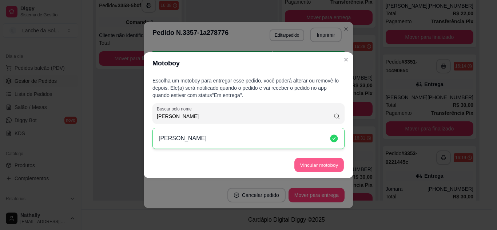
click at [309, 164] on button "Vincular motoboy" at bounding box center [318, 165] width 49 height 14
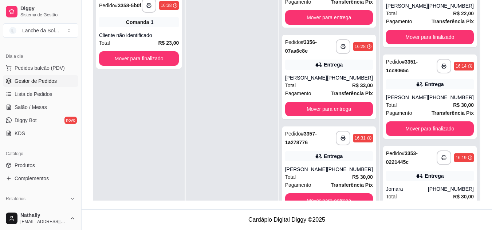
click at [56, 72] on button "Pedidos balcão (PDV)" at bounding box center [40, 68] width 75 height 12
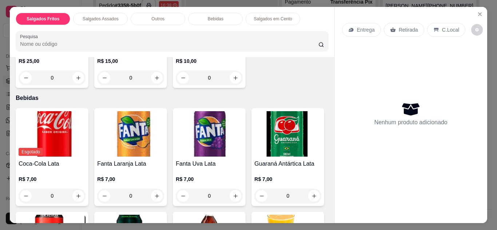
scroll to position [472, 0]
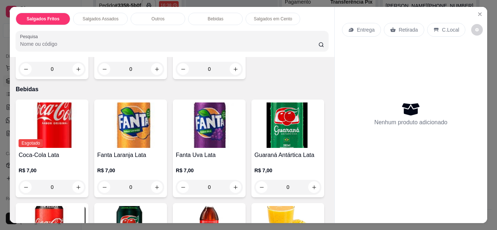
click at [156, 62] on div "0" at bounding box center [130, 69] width 67 height 15
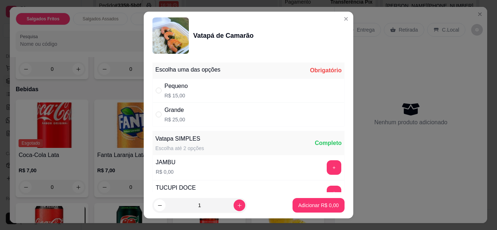
click at [216, 98] on div "Pequeno R$ 15,00" at bounding box center [248, 91] width 192 height 24
radio input "true"
click at [298, 206] on p "Adicionar R$ 15,00" at bounding box center [317, 205] width 42 height 7
type input "1"
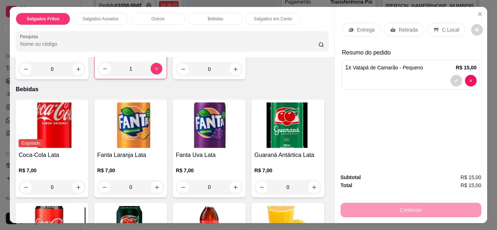
click at [427, 33] on div "C.Local" at bounding box center [446, 30] width 38 height 14
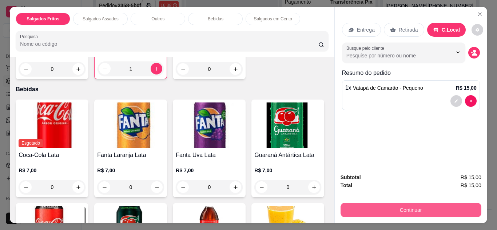
click at [425, 204] on button "Continuar" at bounding box center [411, 210] width 141 height 15
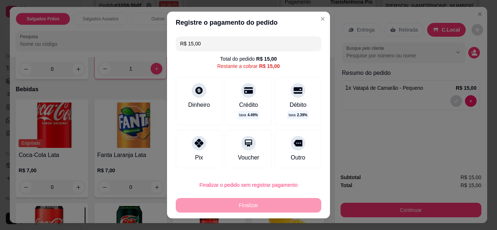
click at [201, 96] on div "Dinheiro" at bounding box center [199, 101] width 47 height 48
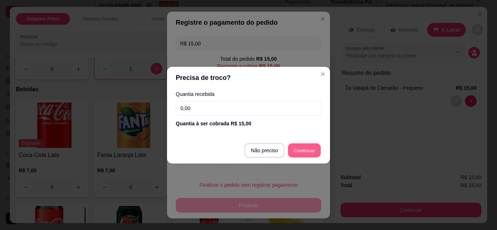
type input "R$ 0,00"
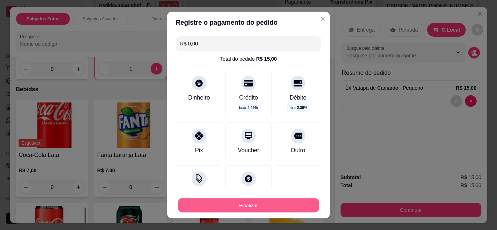
click at [237, 203] on button "Finalizar" at bounding box center [248, 206] width 141 height 14
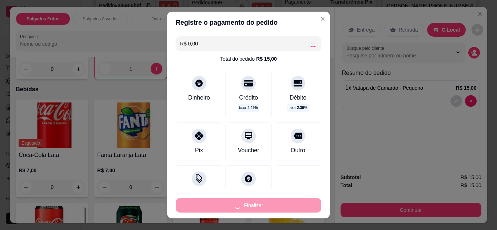
type input "0"
type input "-R$ 15,00"
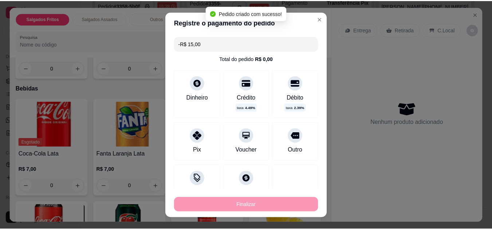
scroll to position [472, 0]
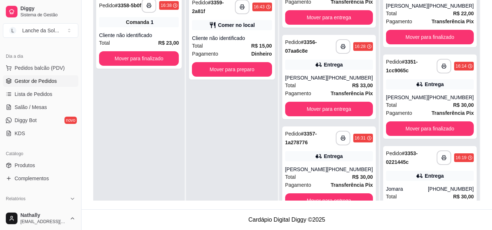
click at [217, 61] on div "**********" at bounding box center [232, 37] width 86 height 84
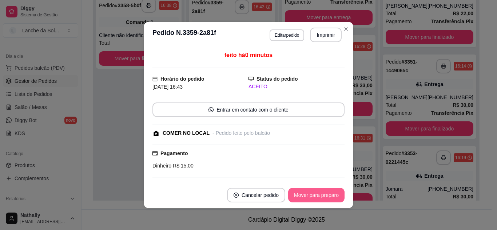
click at [296, 191] on button "Mover para preparo" at bounding box center [316, 195] width 56 height 15
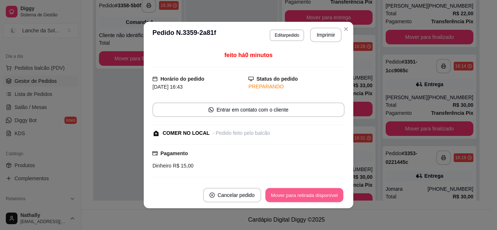
click at [296, 191] on button "Mover para retirada disponível" at bounding box center [304, 195] width 78 height 14
click at [296, 191] on button "Mover para finalizado" at bounding box center [314, 195] width 59 height 14
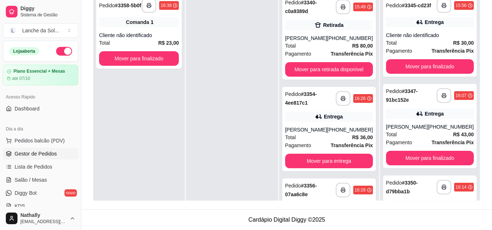
click at [45, 138] on span "Pedidos balcão (PDV)" at bounding box center [40, 140] width 50 height 7
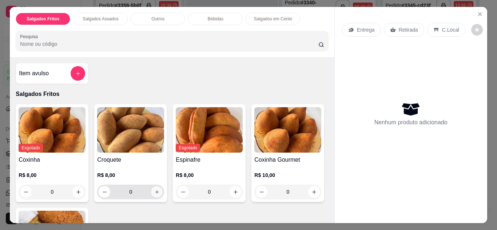
click at [156, 190] on icon "increase-product-quantity" at bounding box center [156, 192] width 5 height 5
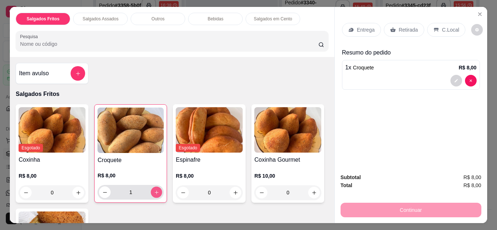
click at [156, 190] on icon "increase-product-quantity" at bounding box center [156, 192] width 5 height 5
type input "2"
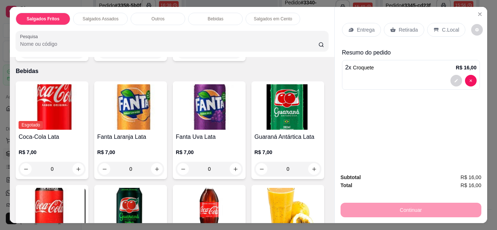
scroll to position [529, 0]
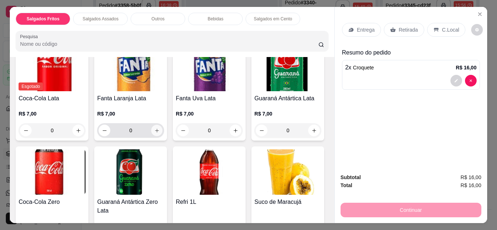
click at [154, 128] on icon "increase-product-quantity" at bounding box center [156, 130] width 5 height 5
type input "1"
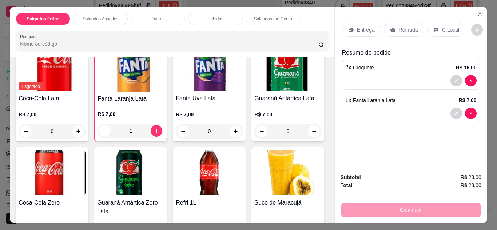
click at [445, 26] on p "C.Local" at bounding box center [450, 29] width 17 height 7
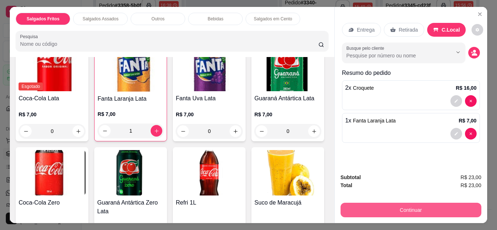
click at [400, 211] on button "Continuar" at bounding box center [411, 210] width 141 height 15
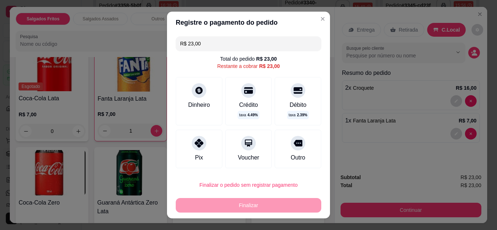
click at [197, 107] on div "Dinheiro" at bounding box center [199, 105] width 22 height 9
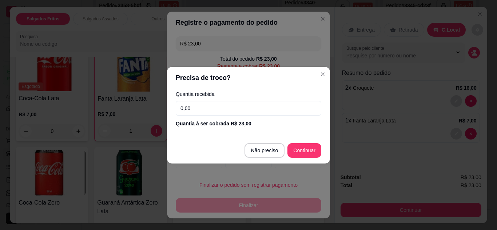
click at [220, 101] on input "0,00" at bounding box center [249, 108] width 146 height 15
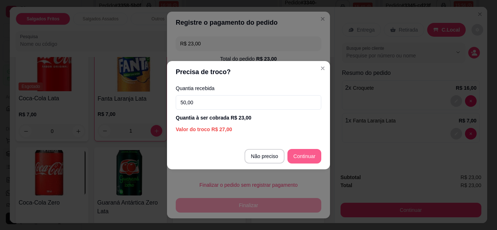
type input "50,00"
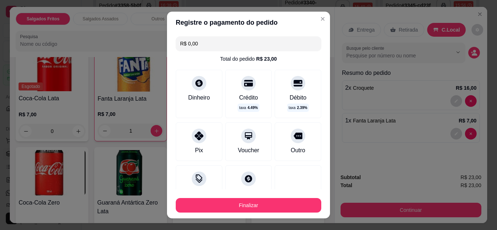
scroll to position [55, 0]
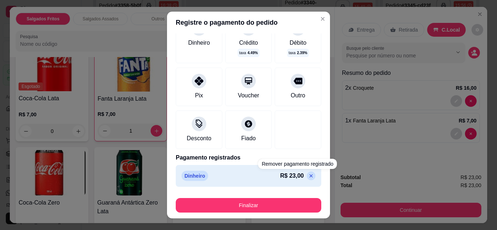
click at [310, 176] on icon at bounding box center [311, 175] width 3 height 3
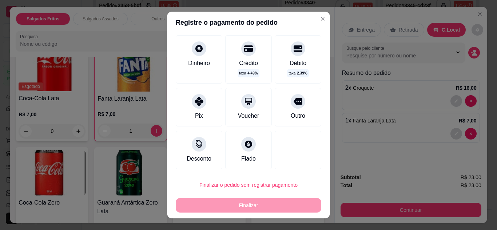
scroll to position [42, 0]
click at [243, 59] on div "Crédito" at bounding box center [248, 63] width 19 height 9
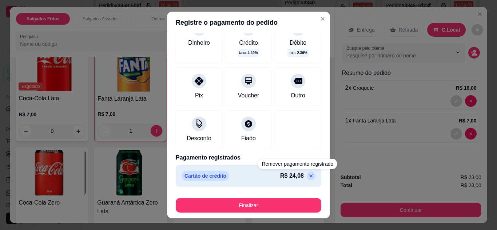
click at [308, 174] on icon at bounding box center [311, 176] width 6 height 6
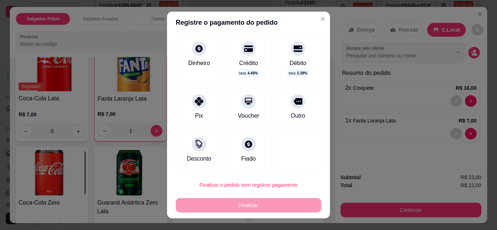
click at [290, 62] on div "Débito" at bounding box center [298, 63] width 17 height 9
type input "R$ 0,00"
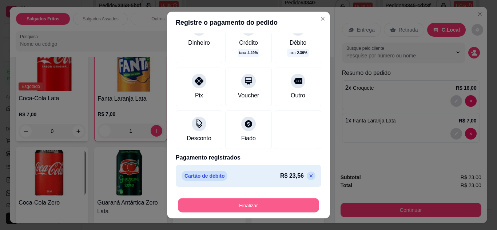
click at [286, 205] on button "Finalizar" at bounding box center [248, 206] width 141 height 14
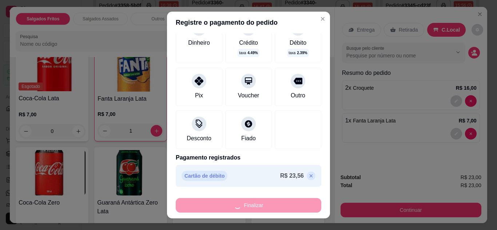
type input "0"
type input "-R$ 23,00"
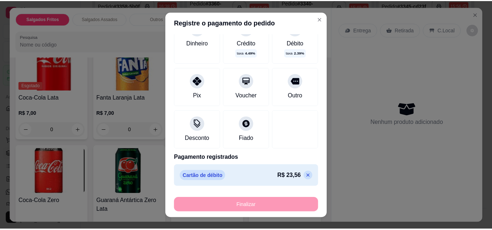
scroll to position [529, 0]
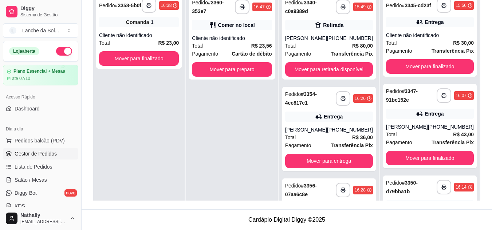
click at [228, 51] on div "Pagamento Cartão de débito" at bounding box center [232, 54] width 80 height 8
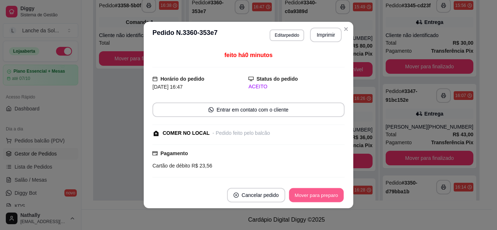
click at [310, 196] on button "Mover para preparo" at bounding box center [316, 195] width 55 height 14
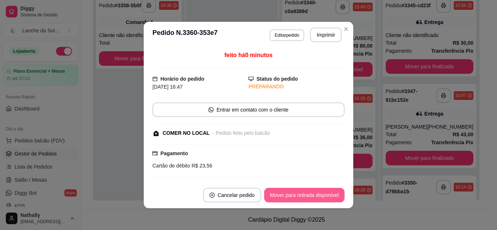
click at [310, 196] on button "Mover para retirada disponível" at bounding box center [304, 195] width 80 height 15
click at [310, 196] on button "Mover para finalizado" at bounding box center [314, 195] width 59 height 14
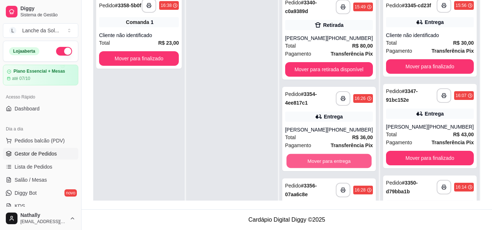
click at [324, 165] on button "Mover para entrega" at bounding box center [328, 161] width 85 height 14
click at [43, 140] on span "Pedidos balcão (PDV)" at bounding box center [40, 140] width 50 height 7
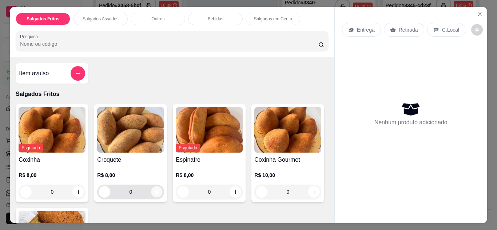
click at [158, 188] on button "increase-product-quantity" at bounding box center [156, 191] width 11 height 11
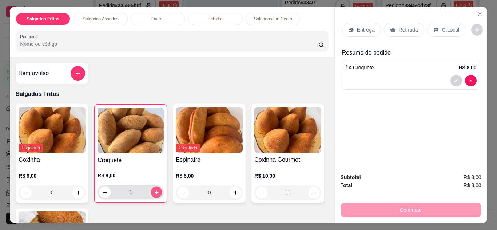
click at [158, 188] on button "increase-product-quantity" at bounding box center [156, 192] width 11 height 11
type input "2"
click at [433, 30] on div "C.Local" at bounding box center [446, 30] width 38 height 14
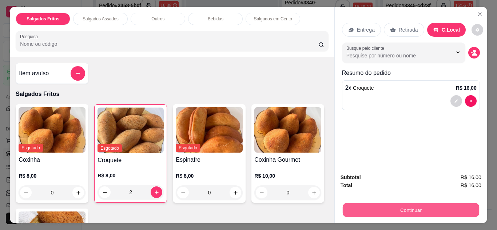
click at [390, 203] on button "Continuar" at bounding box center [410, 210] width 136 height 14
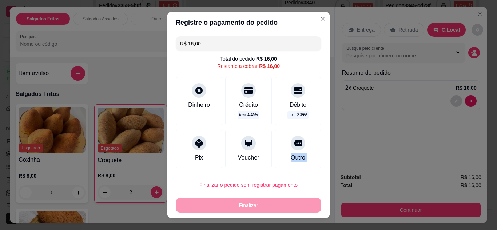
drag, startPoint x: 282, startPoint y: 139, endPoint x: 216, endPoint y: 187, distance: 82.2
click at [216, 187] on section "Registre o pagamento do pedido R$ 16,00 Total do pedido R$ 16,00 Restante a cob…" at bounding box center [248, 115] width 163 height 207
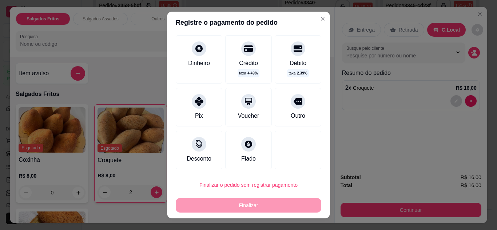
click at [205, 115] on div "Pix" at bounding box center [199, 107] width 47 height 39
type input "R$ 0,00"
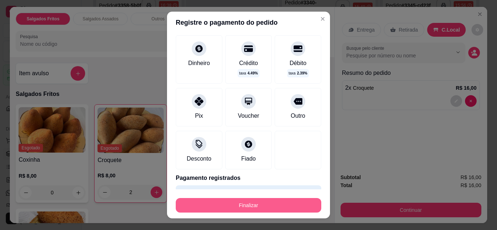
click at [255, 208] on button "Finalizar" at bounding box center [249, 205] width 146 height 15
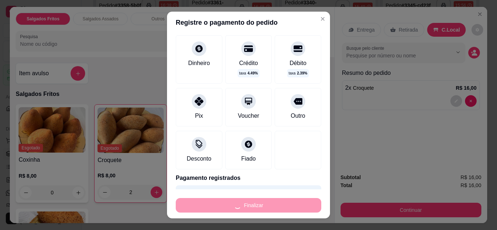
type input "0"
type input "-R$ 16,00"
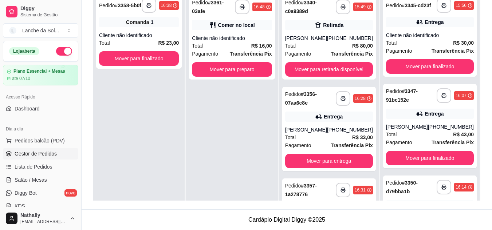
click at [240, 34] on div "**********" at bounding box center [232, 37] width 86 height 84
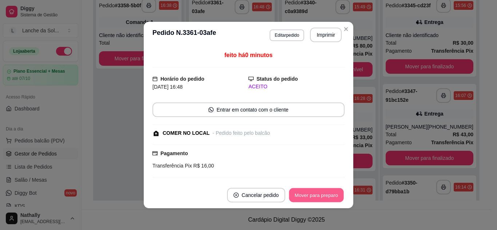
click at [318, 195] on button "Mover para preparo" at bounding box center [316, 195] width 55 height 14
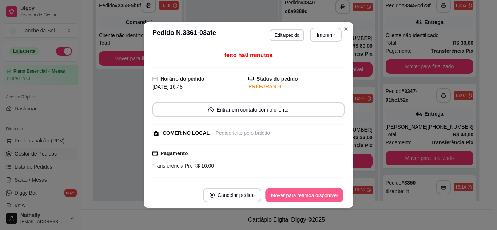
click at [318, 195] on button "Mover para retirada disponível" at bounding box center [304, 195] width 78 height 14
click at [318, 195] on button "Mover para finalizado" at bounding box center [314, 195] width 59 height 14
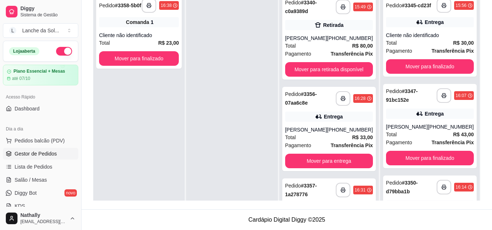
click at [343, 53] on strong "Transferência Pix" at bounding box center [351, 54] width 42 height 6
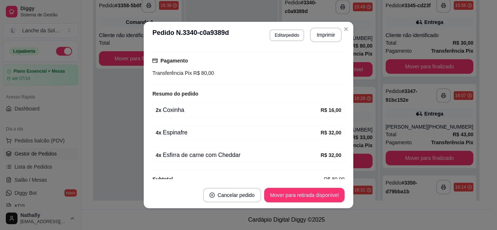
scroll to position [143, 0]
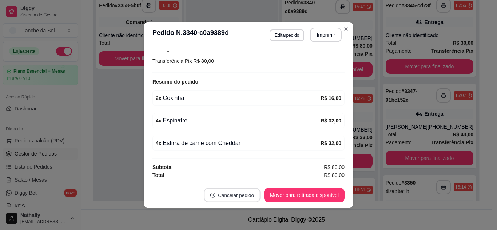
click at [244, 197] on button "Cancelar pedido" at bounding box center [232, 195] width 56 height 14
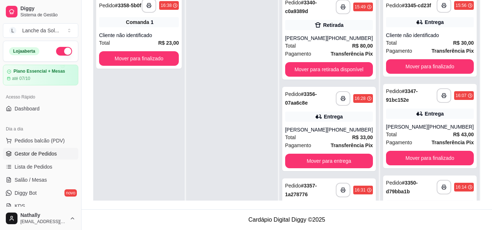
click at [327, 126] on div "[PERSON_NAME]" at bounding box center [306, 129] width 42 height 7
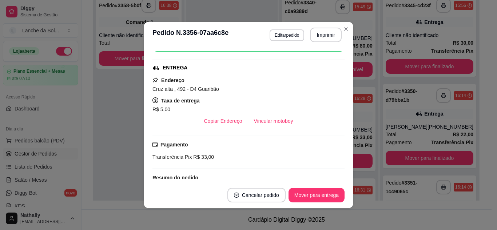
scroll to position [95, 0]
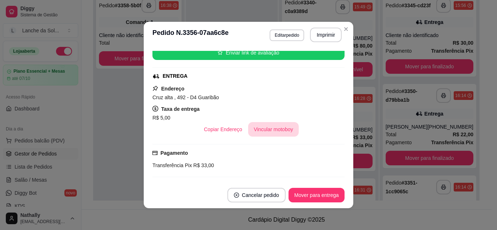
click at [279, 130] on button "Vincular motoboy" at bounding box center [273, 129] width 51 height 15
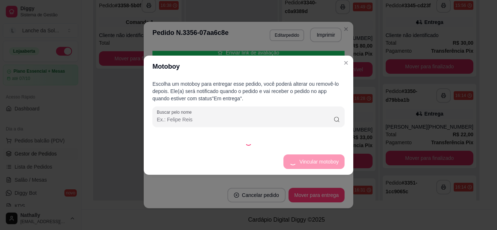
click at [223, 116] on input "Buscar pelo nome" at bounding box center [245, 119] width 176 height 7
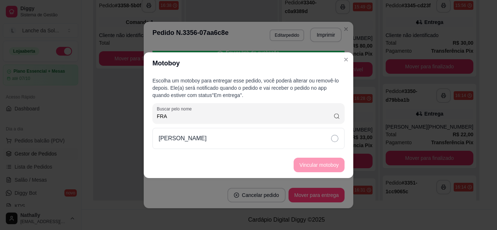
type input "FRA"
click at [248, 135] on div "[PERSON_NAME]" at bounding box center [248, 138] width 192 height 21
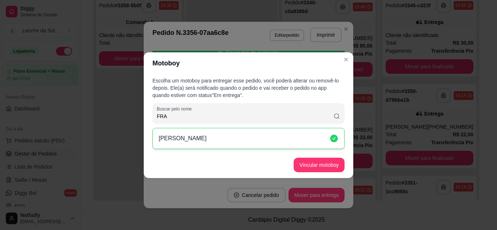
click at [292, 158] on footer "Vincular motoboy" at bounding box center [249, 165] width 210 height 26
click at [311, 164] on button "Vincular motoboy" at bounding box center [319, 165] width 51 height 15
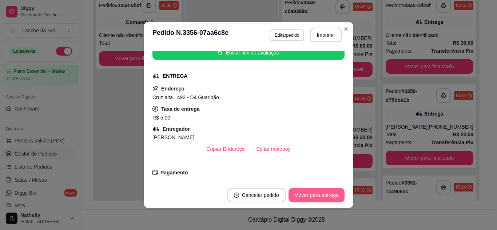
click at [297, 195] on button "Mover para entrega" at bounding box center [317, 195] width 56 height 15
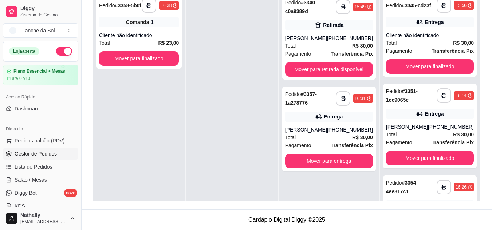
click at [340, 140] on div "Total R$ 30,00" at bounding box center [329, 138] width 88 height 8
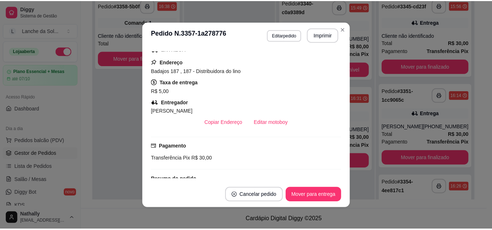
scroll to position [124, 0]
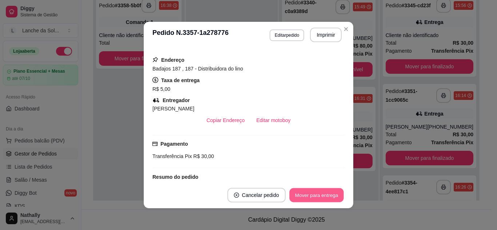
click at [311, 195] on button "Mover para entrega" at bounding box center [316, 195] width 55 height 14
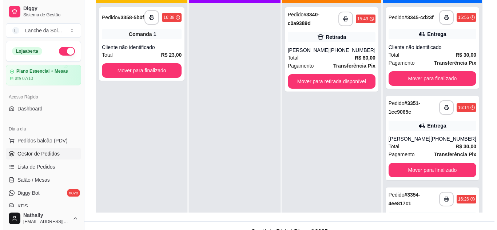
scroll to position [111, 0]
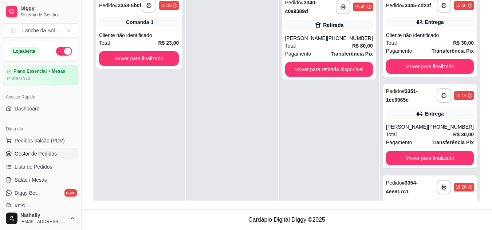
click at [451, 34] on div "**********" at bounding box center [430, 36] width 94 height 82
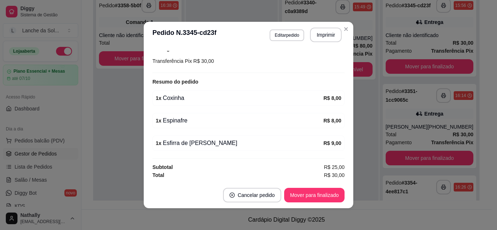
scroll to position [0, 0]
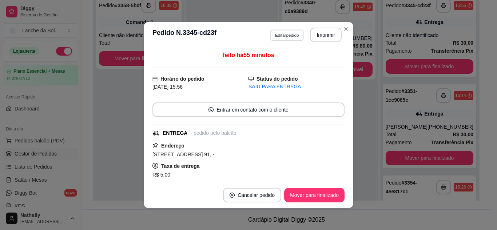
click at [283, 33] on button "Editar pedido" at bounding box center [287, 34] width 34 height 11
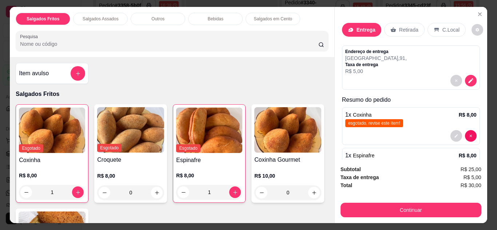
click at [478, 13] on icon "Close" at bounding box center [479, 14] width 3 height 3
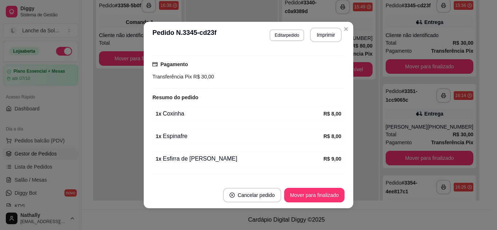
scroll to position [162, 0]
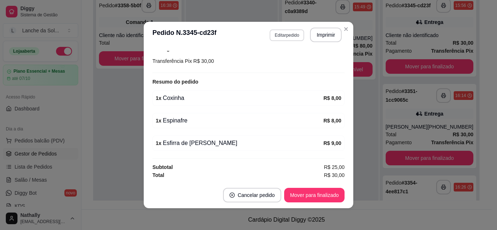
click at [299, 34] on button "Editar pedido" at bounding box center [287, 35] width 35 height 12
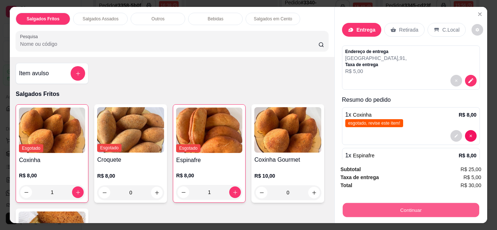
click at [413, 204] on button "Continuar" at bounding box center [410, 210] width 136 height 14
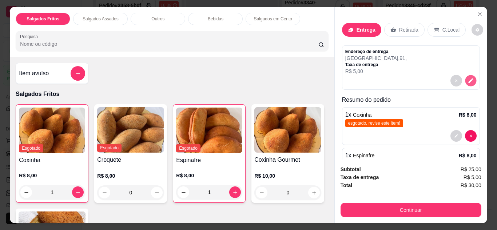
click at [465, 75] on button "decrease-product-quantity" at bounding box center [470, 80] width 11 height 11
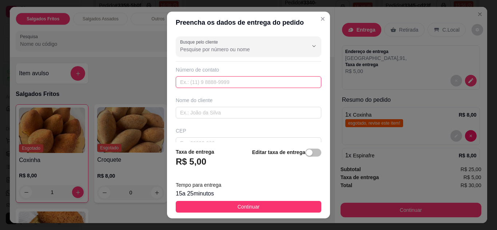
click at [190, 82] on input "text" at bounding box center [249, 82] width 146 height 12
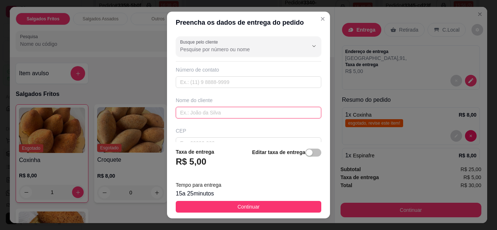
click at [194, 114] on input "text" at bounding box center [249, 113] width 146 height 12
type input "Erivaldo"
click at [272, 210] on button "Continuar" at bounding box center [249, 207] width 146 height 12
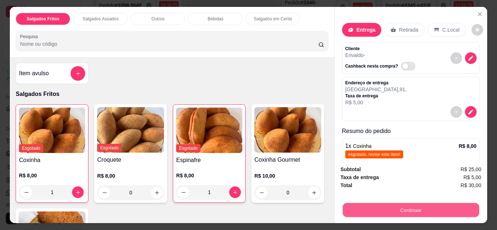
click at [379, 214] on button "Continuar" at bounding box center [410, 210] width 136 height 14
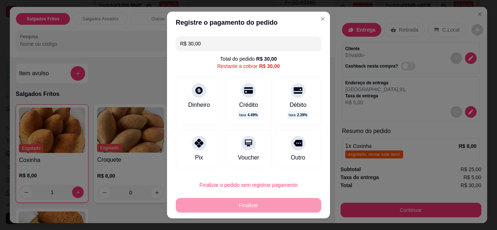
click at [202, 148] on div "Pix" at bounding box center [199, 149] width 47 height 39
type input "R$ 0,00"
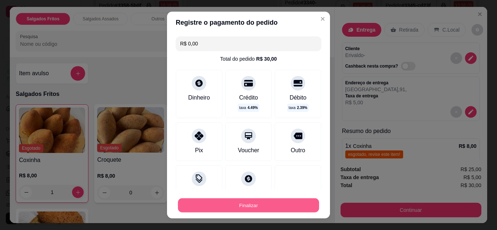
click at [271, 211] on button "Finalizar" at bounding box center [248, 206] width 141 height 14
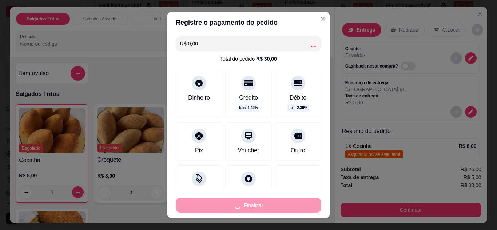
type input "0"
type input "-R$ 30,00"
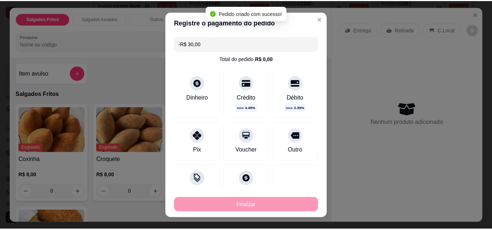
scroll to position [194, 0]
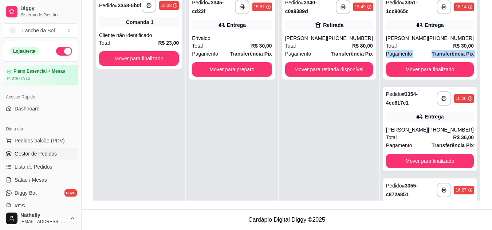
drag, startPoint x: 474, startPoint y: 43, endPoint x: 475, endPoint y: 62, distance: 19.0
click at [475, 62] on div "**********" at bounding box center [286, 86] width 387 height 230
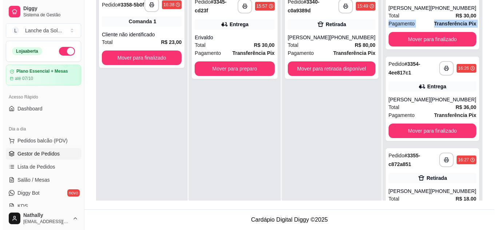
scroll to position [0, 0]
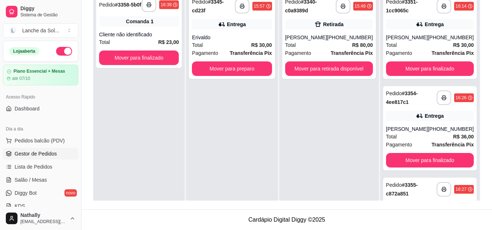
click at [254, 45] on div "Total R$ 30,00" at bounding box center [232, 45] width 80 height 8
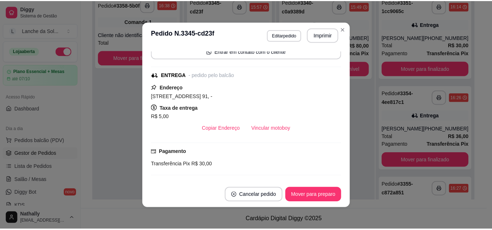
scroll to position [98, 0]
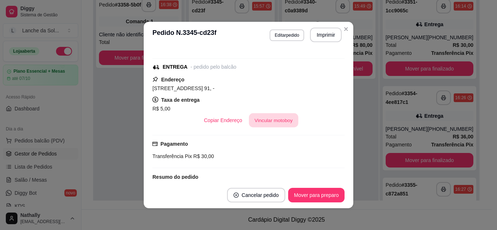
click at [267, 121] on button "Vincular motoboy" at bounding box center [273, 121] width 49 height 14
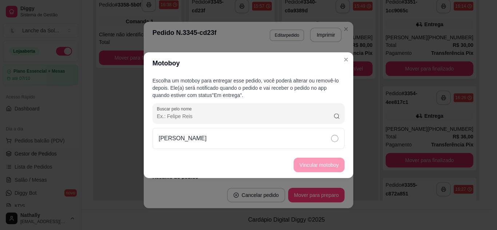
click at [202, 140] on p "[PERSON_NAME]" at bounding box center [183, 138] width 48 height 9
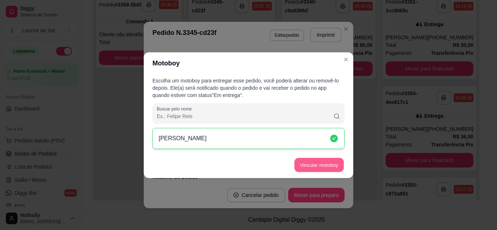
click at [327, 168] on button "Vincular motoboy" at bounding box center [318, 165] width 49 height 14
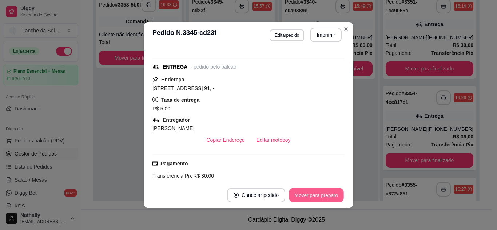
click at [318, 195] on button "Mover para preparo" at bounding box center [316, 195] width 55 height 14
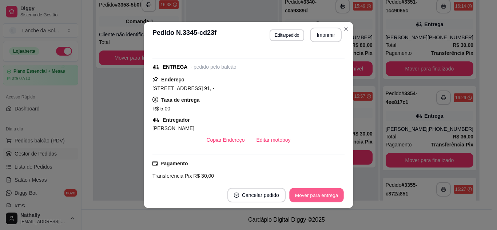
click at [318, 195] on button "Mover para entrega" at bounding box center [316, 195] width 55 height 14
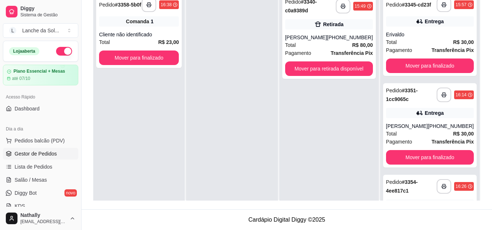
scroll to position [106, 0]
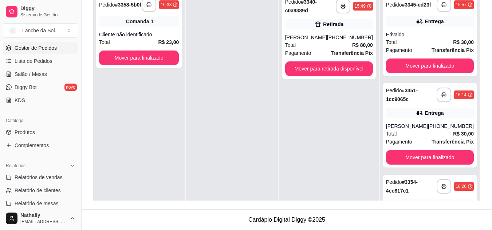
click at [36, 72] on span "Salão / Mesas" at bounding box center [31, 74] width 32 height 7
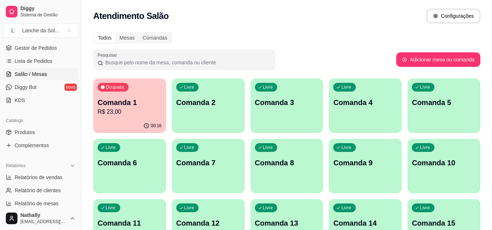
click at [114, 119] on button "Ocupada Comanda 1 R$ 23,00 00:16" at bounding box center [129, 106] width 73 height 55
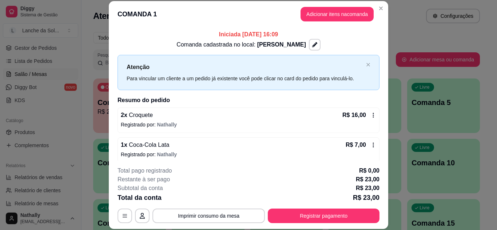
scroll to position [5, 0]
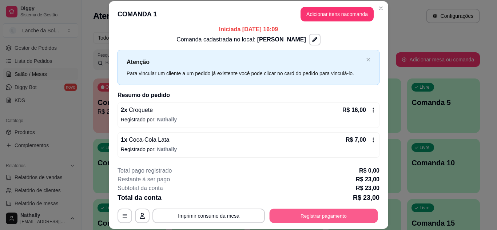
click at [338, 220] on button "Registrar pagamento" at bounding box center [324, 216] width 108 height 14
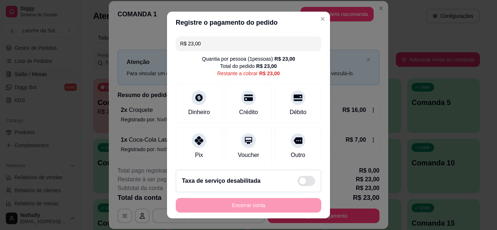
click at [207, 133] on div "Pix" at bounding box center [199, 146] width 47 height 39
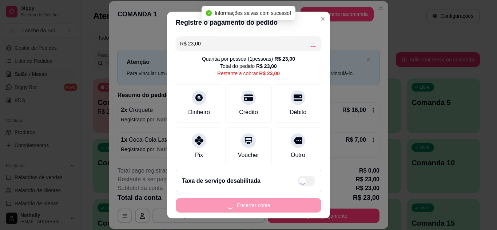
type input "R$ 0,00"
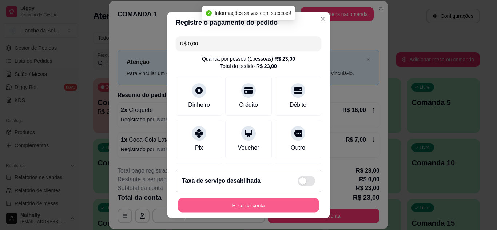
click at [275, 206] on button "Encerrar conta" at bounding box center [248, 206] width 141 height 14
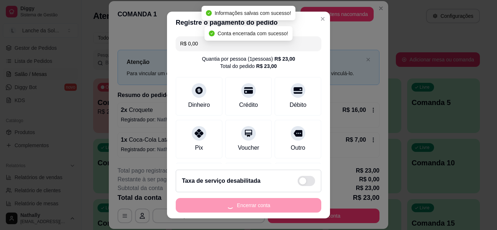
scroll to position [0, 0]
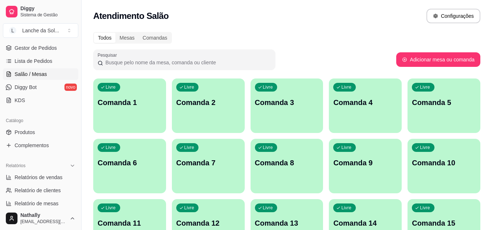
click at [37, 49] on span "Gestor de Pedidos" at bounding box center [36, 47] width 42 height 7
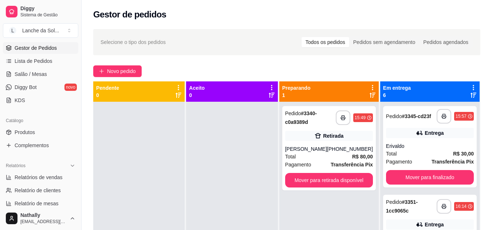
drag, startPoint x: 132, startPoint y: 167, endPoint x: 135, endPoint y: 164, distance: 4.6
click at [135, 164] on div at bounding box center [138, 217] width 91 height 230
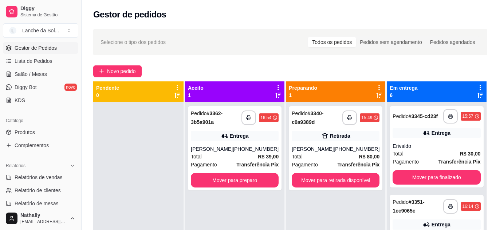
click at [234, 158] on div "Total R$ 39,00" at bounding box center [235, 157] width 88 height 8
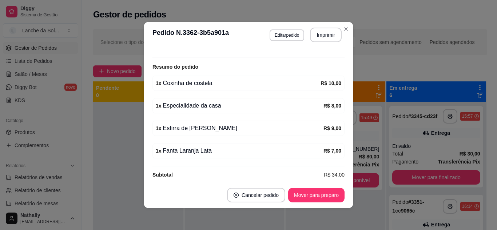
scroll to position [222, 0]
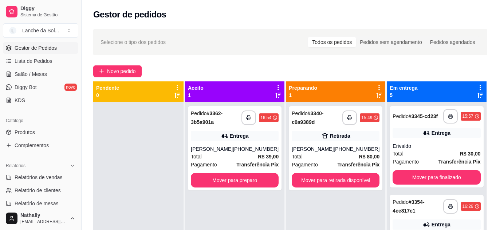
click at [320, 151] on div "[PERSON_NAME]" at bounding box center [312, 149] width 42 height 7
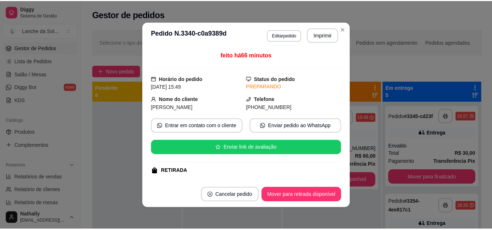
scroll to position [143, 0]
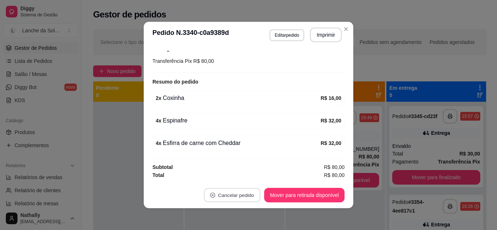
click at [228, 195] on button "Cancelar pedido" at bounding box center [232, 195] width 56 height 14
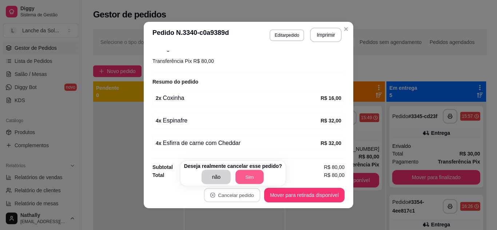
click at [248, 174] on button "Sim" at bounding box center [250, 177] width 28 height 14
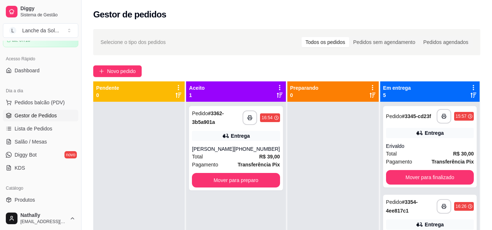
scroll to position [39, 0]
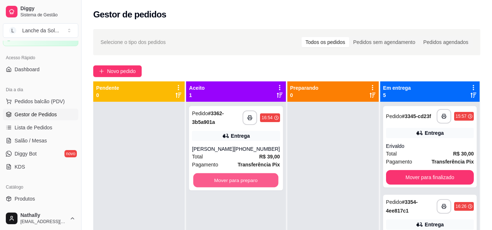
click at [223, 176] on button "Mover para preparo" at bounding box center [235, 181] width 85 height 14
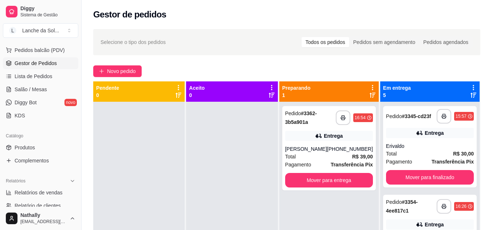
scroll to position [112, 0]
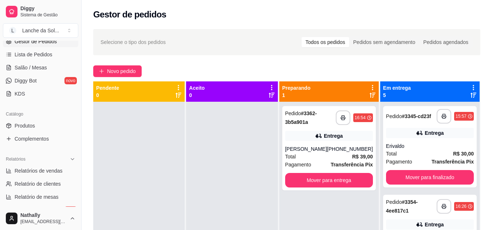
click at [44, 126] on link "Produtos" at bounding box center [40, 126] width 75 height 12
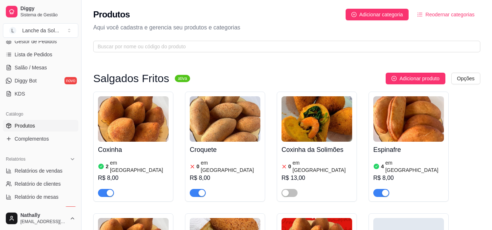
scroll to position [71, 0]
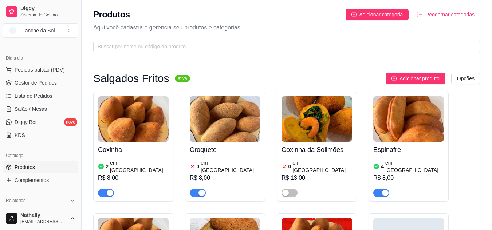
click at [50, 79] on link "Gestor de Pedidos" at bounding box center [40, 83] width 75 height 12
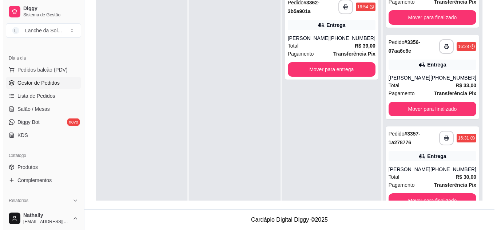
scroll to position [235, 0]
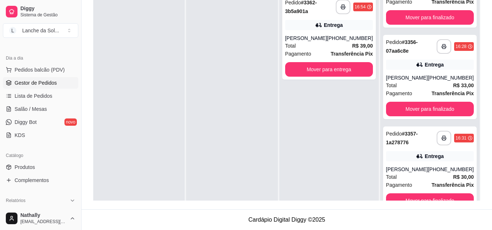
click at [317, 43] on div "Total R$ 39,00" at bounding box center [329, 46] width 88 height 8
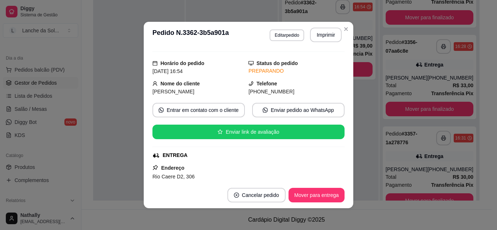
scroll to position [0, 0]
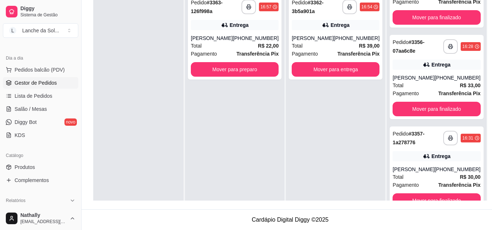
click at [255, 45] on div "Total R$ 22,00" at bounding box center [235, 46] width 88 height 8
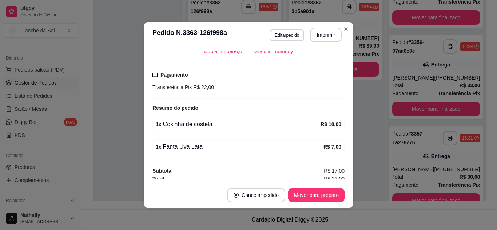
scroll to position [177, 0]
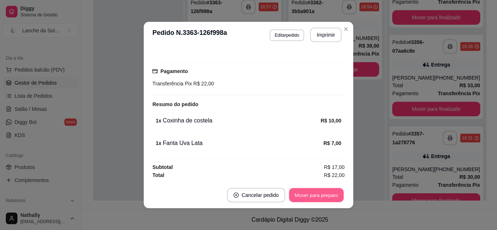
click at [304, 196] on button "Mover para preparo" at bounding box center [316, 195] width 55 height 14
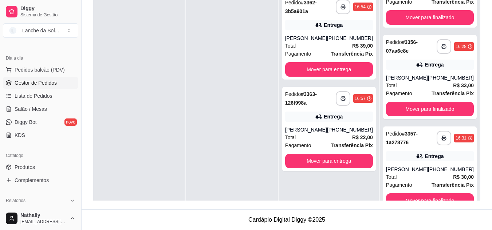
click at [325, 143] on div "Pagamento Transferência Pix" at bounding box center [329, 146] width 88 height 8
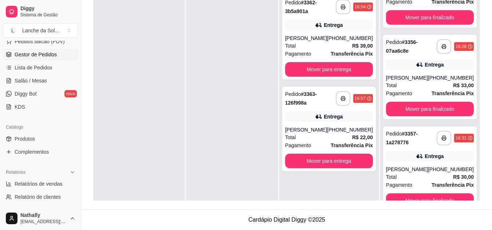
scroll to position [105, 0]
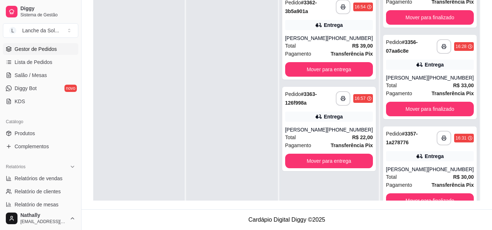
click at [41, 75] on span "Salão / Mesas" at bounding box center [31, 75] width 32 height 7
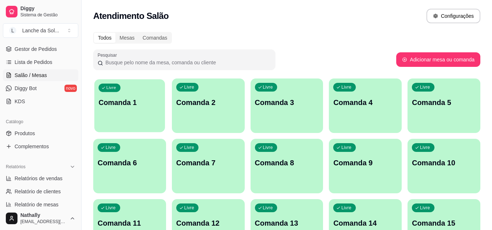
click at [130, 118] on div "Livre Comanda 1" at bounding box center [129, 101] width 71 height 44
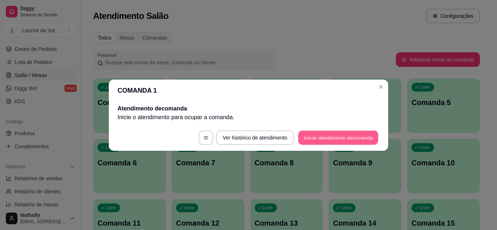
click at [308, 142] on button "Iniciar atendimento de comanda" at bounding box center [338, 138] width 80 height 14
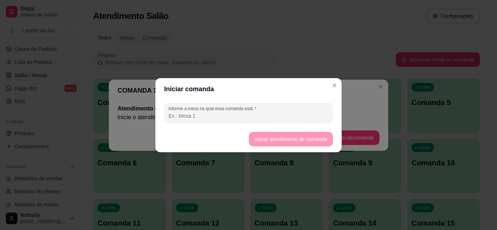
click at [231, 112] on input "Informe a mesa na qual essa comanda está." at bounding box center [248, 115] width 160 height 7
type input "mesa"
click at [262, 139] on button "Iniciar atendimento de comanda" at bounding box center [291, 139] width 82 height 14
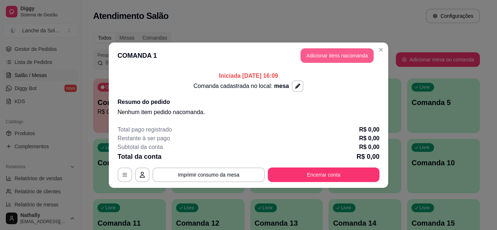
click at [334, 54] on button "Adicionar itens na comanda" at bounding box center [337, 55] width 73 height 15
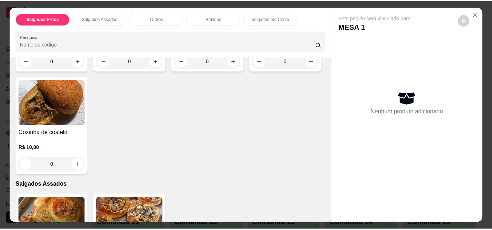
scroll to position [134, 0]
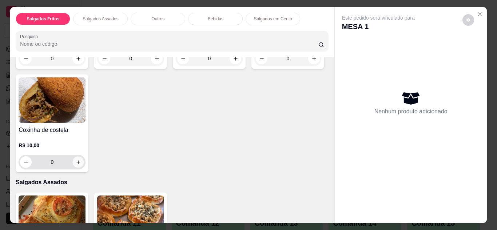
click at [84, 159] on button "increase-product-quantity" at bounding box center [78, 161] width 11 height 11
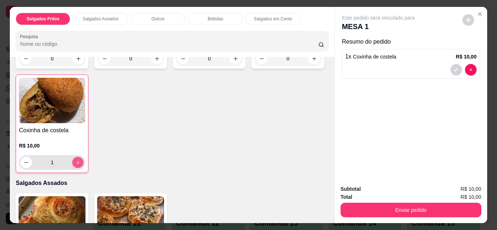
click at [84, 159] on button "increase-product-quantity" at bounding box center [77, 162] width 11 height 11
type input "2"
click at [311, 61] on icon "increase-product-quantity" at bounding box center [313, 58] width 5 height 5
type input "1"
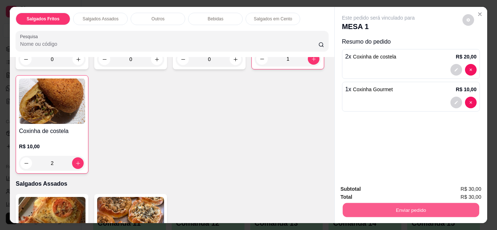
click at [394, 209] on button "Enviar pedido" at bounding box center [410, 210] width 136 height 14
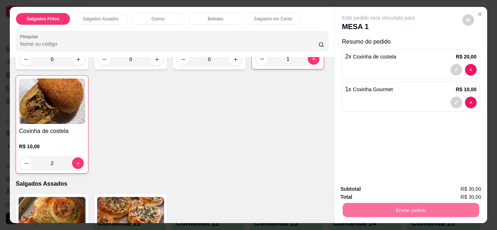
click at [375, 196] on button "Não registrar e enviar pedido" at bounding box center [386, 189] width 73 height 13
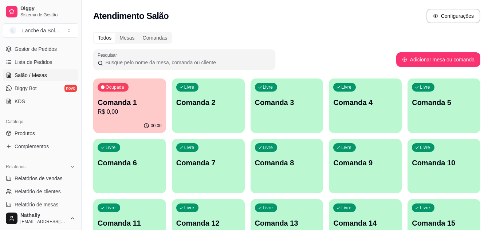
click at [40, 53] on link "Gestor de Pedidos" at bounding box center [40, 49] width 75 height 12
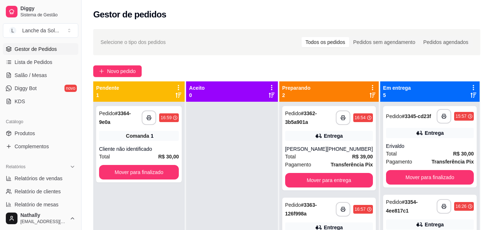
click at [141, 146] on div "Cliente não identificado" at bounding box center [139, 149] width 80 height 7
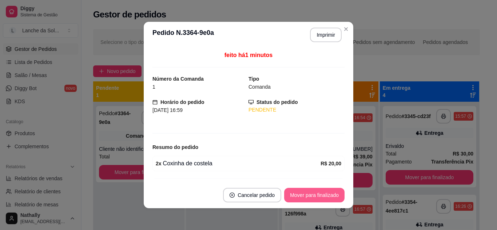
click at [291, 177] on div "feito há 1 minutos Número da Comanda 1 Tipo Comanda Horário do pedido [DATE] 16…" at bounding box center [248, 115] width 192 height 128
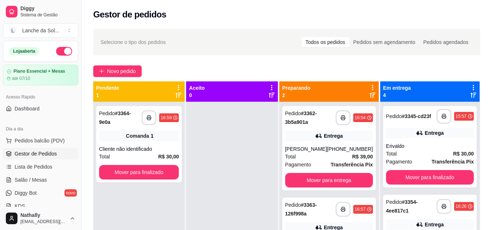
click at [40, 135] on button "Pedidos balcão (PDV)" at bounding box center [40, 141] width 75 height 12
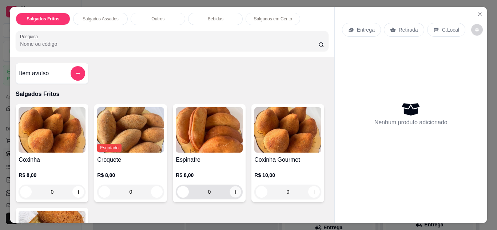
click at [237, 192] on button "increase-product-quantity" at bounding box center [235, 191] width 11 height 11
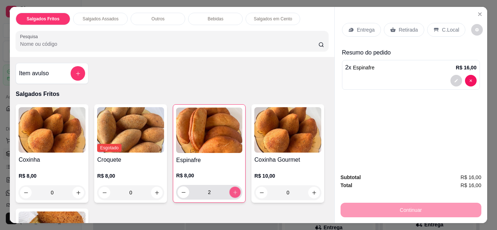
click at [237, 192] on button "increase-product-quantity" at bounding box center [235, 192] width 11 height 11
type input "4"
click at [442, 31] on div "C.Local" at bounding box center [446, 30] width 38 height 14
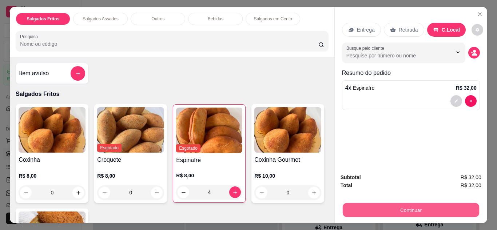
click at [389, 208] on button "Continuar" at bounding box center [410, 210] width 136 height 14
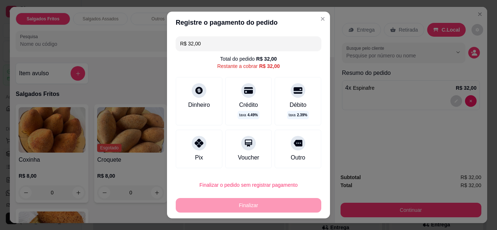
click at [192, 151] on div "Pix" at bounding box center [199, 149] width 47 height 39
type input "R$ 0,00"
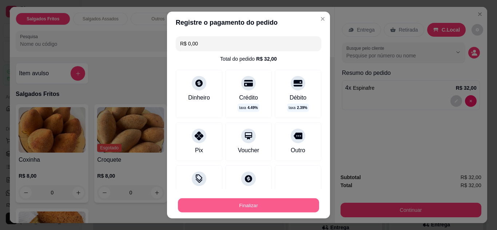
click at [237, 199] on button "Finalizar" at bounding box center [248, 206] width 141 height 14
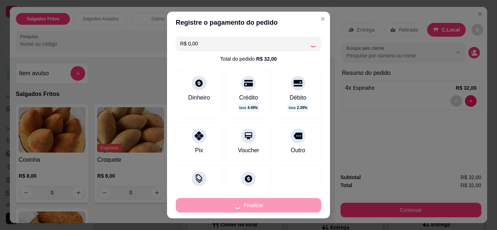
type input "0"
type input "-R$ 32,00"
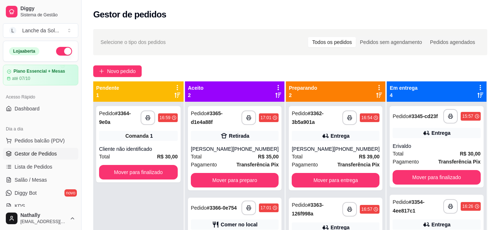
click at [247, 151] on div "[PHONE_NUMBER]" at bounding box center [256, 149] width 46 height 7
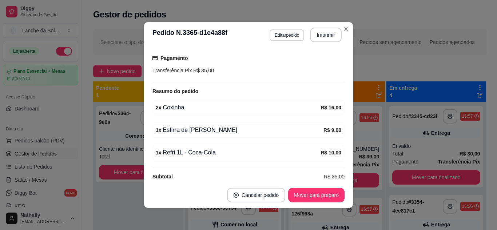
scroll to position [143, 0]
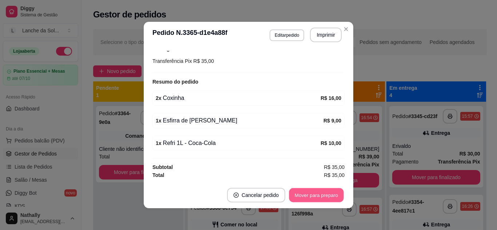
click at [316, 196] on button "Mover para preparo" at bounding box center [316, 195] width 55 height 14
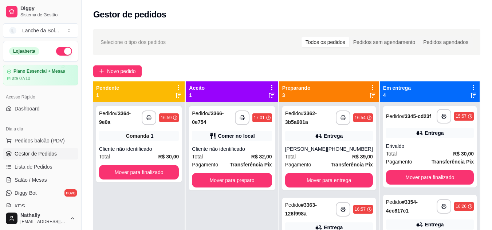
click at [223, 162] on div "Pagamento Transferência Pix" at bounding box center [232, 165] width 80 height 8
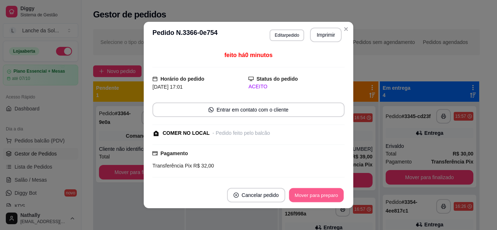
click at [305, 198] on button "Mover para preparo" at bounding box center [316, 195] width 55 height 14
click at [305, 198] on button "Mover para retirada disponível" at bounding box center [304, 195] width 78 height 14
click at [305, 198] on button "Mover para finalizado" at bounding box center [314, 195] width 59 height 14
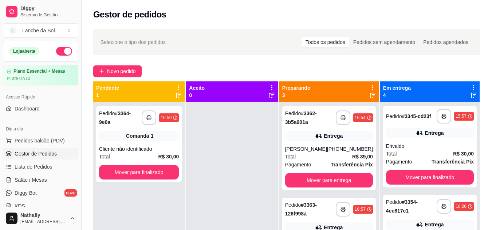
click at [38, 180] on span "Salão / Mesas" at bounding box center [31, 179] width 32 height 7
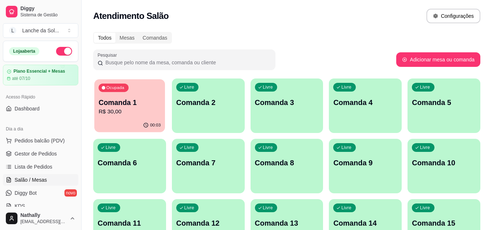
click at [116, 113] on p "R$ 30,00" at bounding box center [130, 112] width 62 height 8
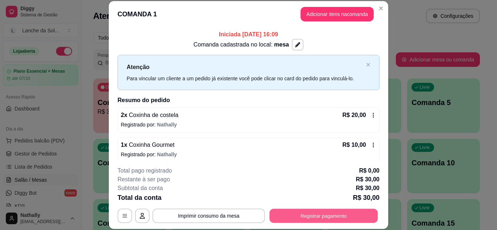
click at [307, 214] on button "Registrar pagamento" at bounding box center [324, 216] width 108 height 14
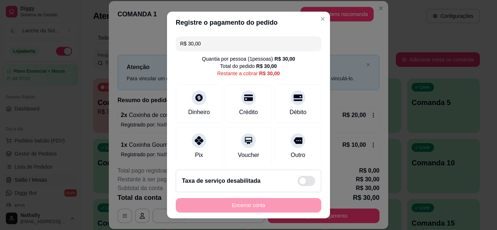
click at [200, 147] on div "Pix" at bounding box center [199, 146] width 47 height 39
type input "R$ 0,00"
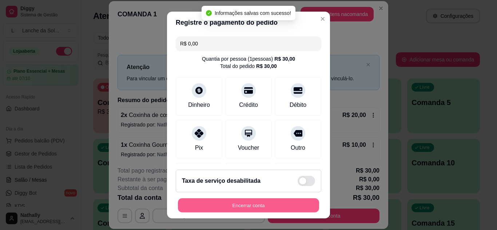
click at [266, 210] on button "Encerrar conta" at bounding box center [248, 206] width 141 height 14
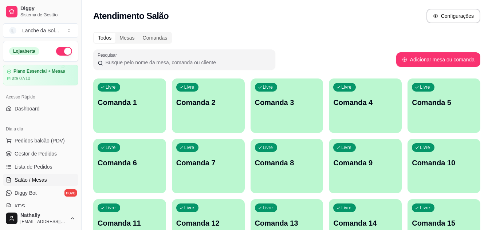
click at [39, 150] on span "Gestor de Pedidos" at bounding box center [36, 153] width 42 height 7
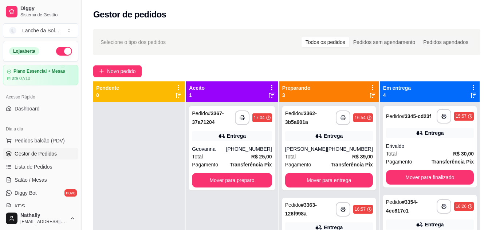
click at [326, 158] on div "Total R$ 39,00" at bounding box center [329, 157] width 88 height 8
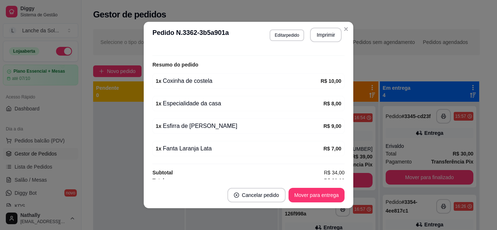
scroll to position [222, 0]
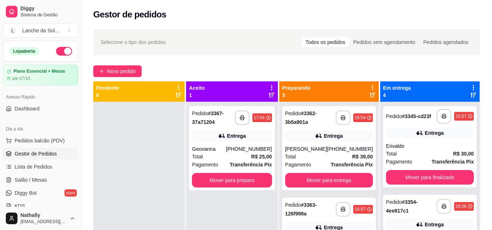
click at [311, 223] on div "Entrega" at bounding box center [329, 228] width 88 height 10
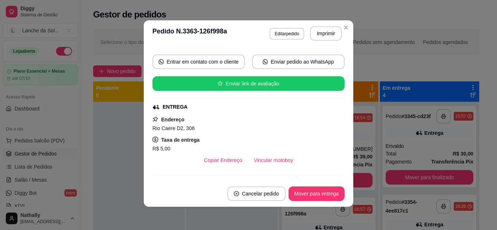
scroll to position [0, 0]
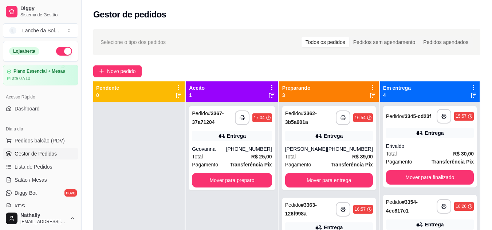
click at [240, 154] on div "Total R$ 25,00" at bounding box center [232, 157] width 80 height 8
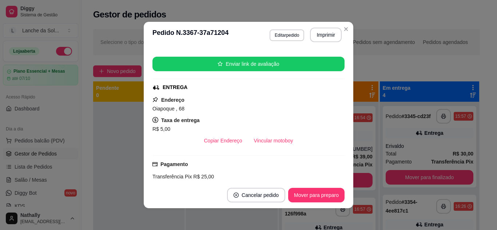
scroll to position [154, 0]
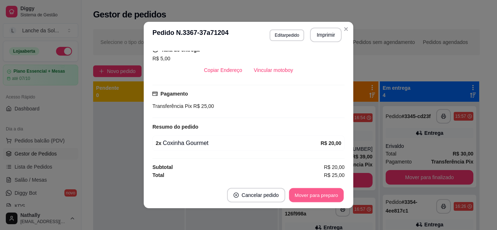
click at [301, 194] on button "Mover para preparo" at bounding box center [316, 195] width 55 height 14
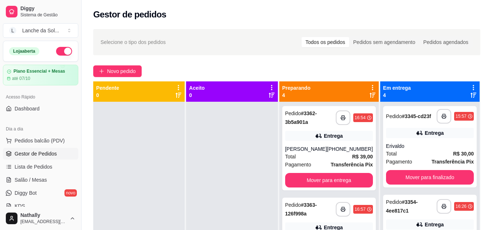
click at [352, 155] on strong "R$ 39,00" at bounding box center [362, 157] width 21 height 6
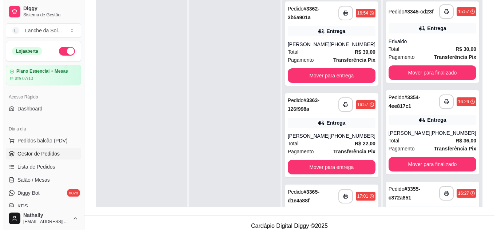
scroll to position [111, 0]
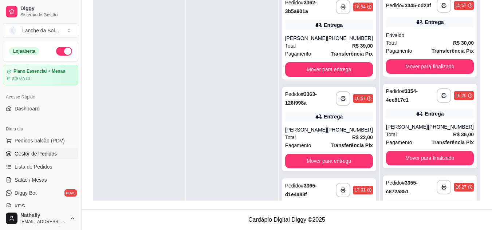
click at [319, 141] on div "Total R$ 22,00" at bounding box center [329, 138] width 88 height 8
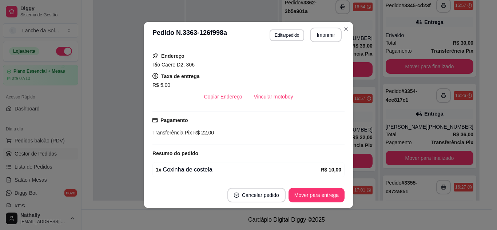
scroll to position [122, 0]
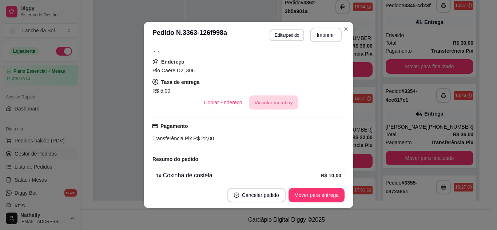
click at [276, 105] on button "Vincular motoboy" at bounding box center [273, 103] width 49 height 14
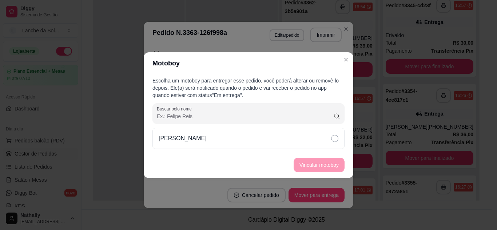
click at [255, 138] on div "[PERSON_NAME]" at bounding box center [248, 138] width 192 height 21
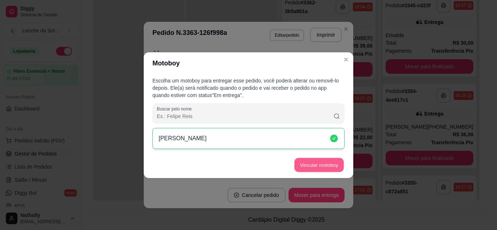
click at [306, 166] on button "Vincular motoboy" at bounding box center [318, 165] width 49 height 14
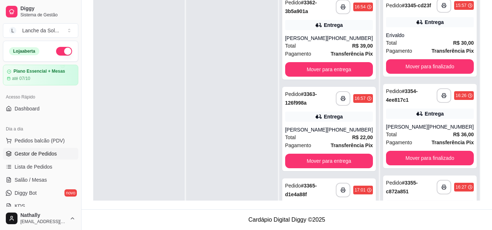
click at [324, 43] on div "Total R$ 39,00" at bounding box center [329, 46] width 88 height 8
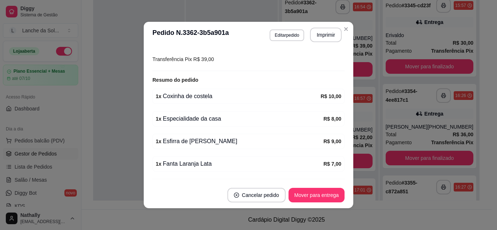
scroll to position [222, 0]
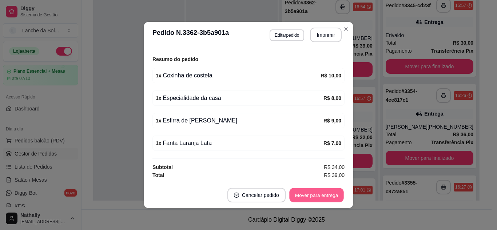
click at [320, 196] on button "Mover para entrega" at bounding box center [316, 195] width 55 height 14
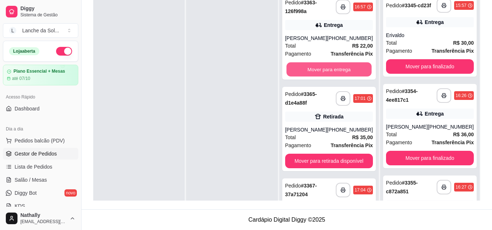
click at [339, 68] on button "Mover para entrega" at bounding box center [328, 70] width 85 height 14
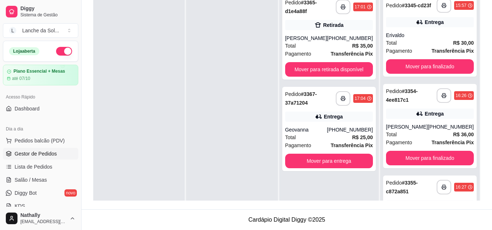
click at [344, 47] on div "Total R$ 35,00" at bounding box center [329, 46] width 88 height 8
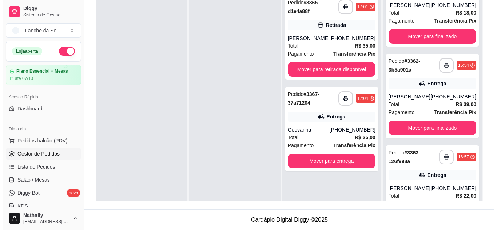
scroll to position [235, 0]
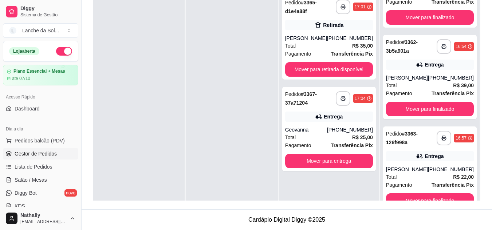
click at [441, 90] on span "Transferência Pix" at bounding box center [452, 94] width 42 height 8
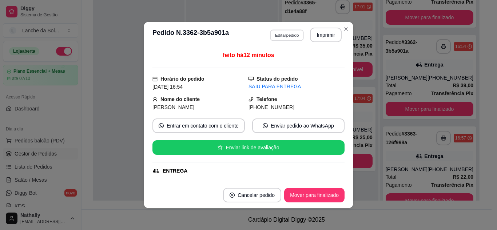
click at [290, 33] on button "Editar pedido" at bounding box center [287, 34] width 34 height 11
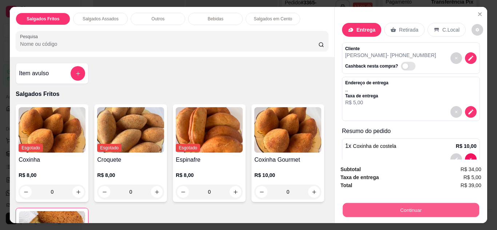
click at [403, 210] on button "Continuar" at bounding box center [410, 210] width 136 height 14
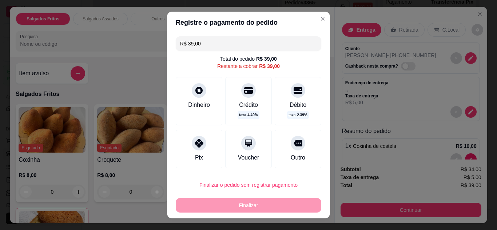
scroll to position [42, 0]
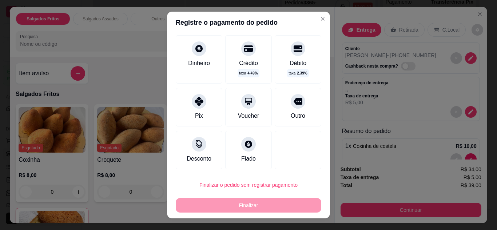
click at [241, 148] on div at bounding box center [248, 144] width 15 height 15
type input "R$ 0,00"
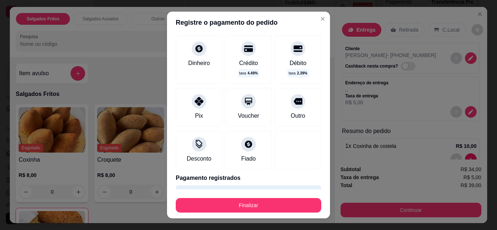
scroll to position [55, 0]
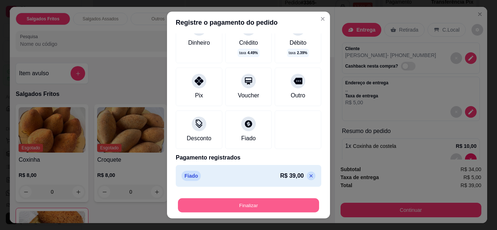
click at [284, 208] on button "Finalizar" at bounding box center [248, 206] width 141 height 14
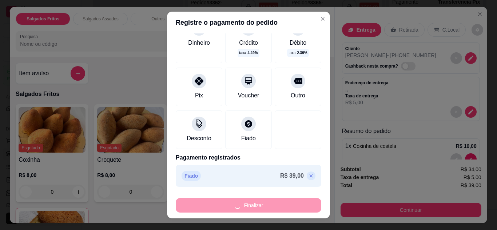
type input "0"
type input "-R$ 39,00"
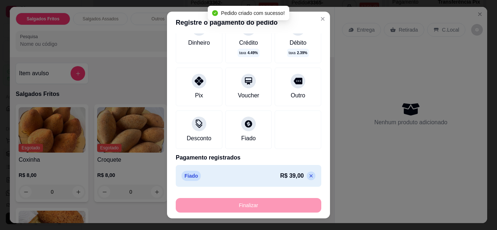
scroll to position [144, 0]
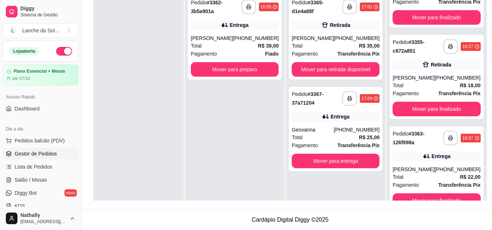
click at [444, 170] on div "[PHONE_NUMBER]" at bounding box center [457, 169] width 46 height 7
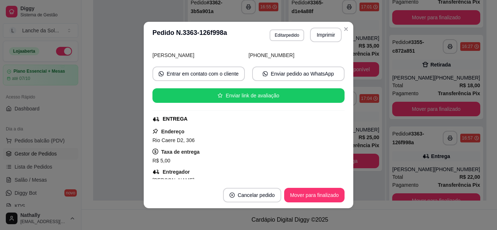
scroll to position [55, 0]
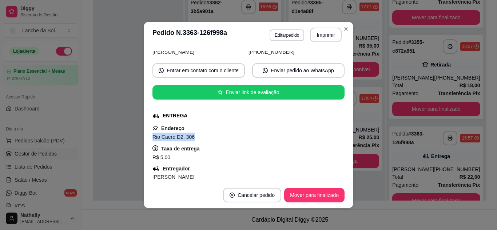
drag, startPoint x: 147, startPoint y: 136, endPoint x: 191, endPoint y: 140, distance: 44.5
click at [191, 140] on div "feito há 9 minutos Horário do pedido [DATE] 16:57 Status do pedido SAIU PARA EN…" at bounding box center [249, 115] width 210 height 134
copy span "Rio Caere D2, 306"
click at [274, 34] on button "Editar pedido" at bounding box center [287, 34] width 34 height 11
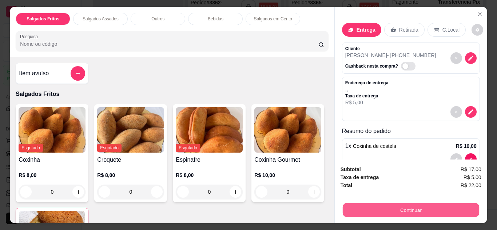
click at [394, 211] on button "Continuar" at bounding box center [410, 210] width 136 height 14
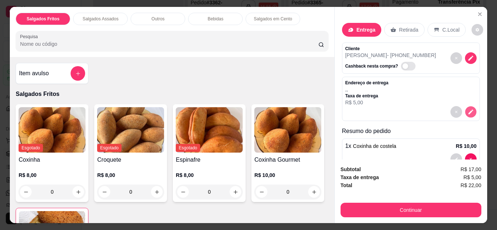
click at [468, 111] on icon "decrease-product-quantity" at bounding box center [470, 112] width 5 height 5
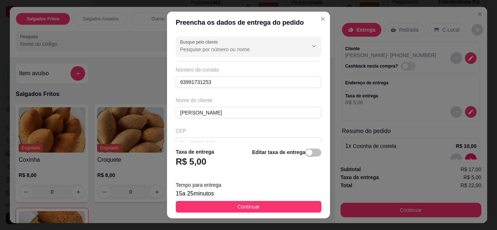
scroll to position [54, 0]
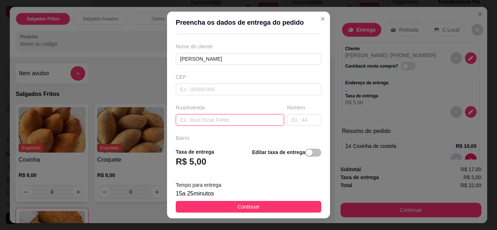
click at [203, 118] on input "text" at bounding box center [230, 120] width 108 height 12
paste input "Rio Caere D2, 306"
type input "Rio Caere D2, 306"
click at [289, 211] on button "Continuar" at bounding box center [249, 207] width 146 height 12
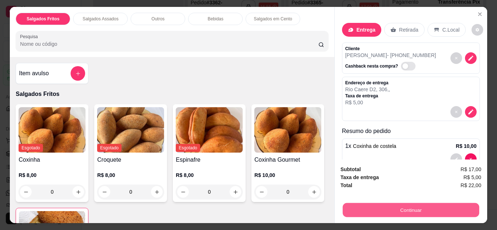
click at [400, 210] on button "Continuar" at bounding box center [410, 210] width 136 height 14
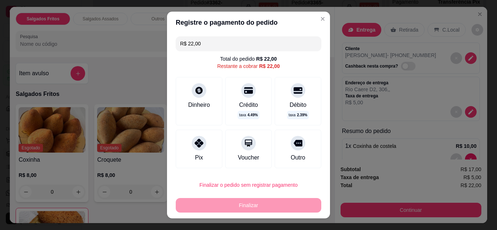
scroll to position [42, 0]
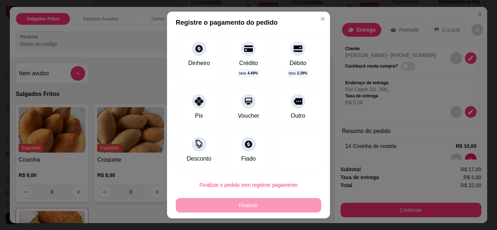
click at [245, 141] on icon at bounding box center [248, 144] width 7 height 7
type input "R$ 0,00"
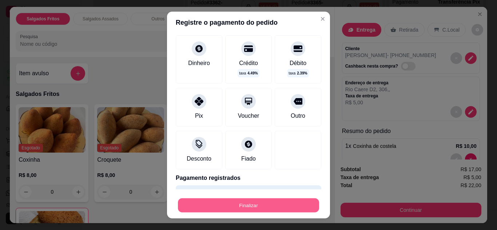
click at [290, 204] on button "Finalizar" at bounding box center [248, 206] width 141 height 14
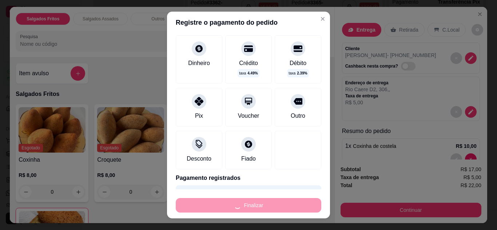
type input "0"
type input "-R$ 22,00"
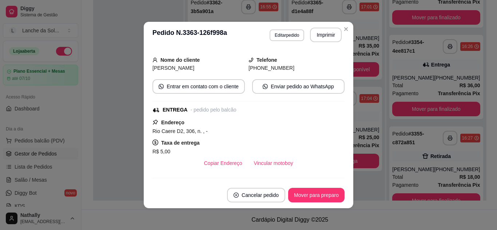
scroll to position [71, 0]
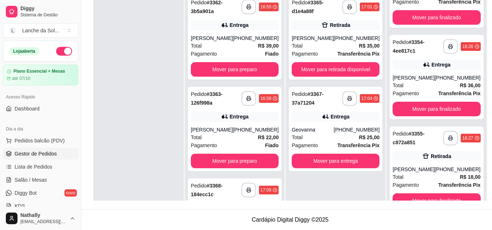
click at [251, 38] on div "[PHONE_NUMBER]" at bounding box center [256, 38] width 46 height 7
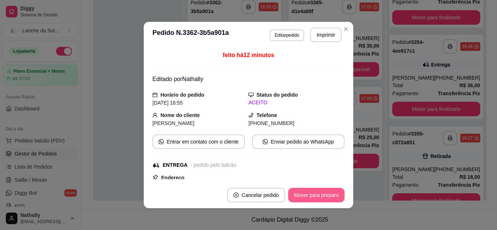
click at [307, 191] on button "Mover para preparo" at bounding box center [316, 195] width 56 height 15
click at [307, 191] on button "Mover para entrega" at bounding box center [316, 195] width 55 height 14
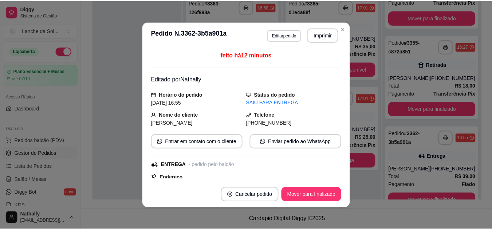
scroll to position [114, 0]
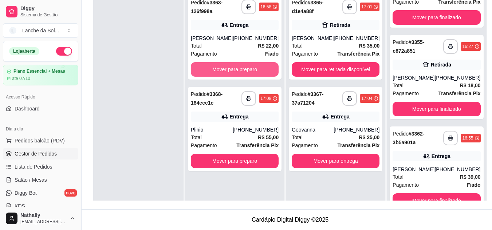
click at [224, 66] on button "Mover para preparo" at bounding box center [235, 69] width 88 height 15
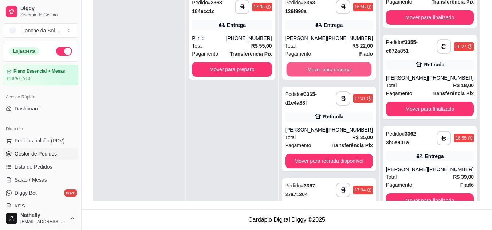
click at [343, 69] on button "Mover para entrega" at bounding box center [328, 70] width 85 height 14
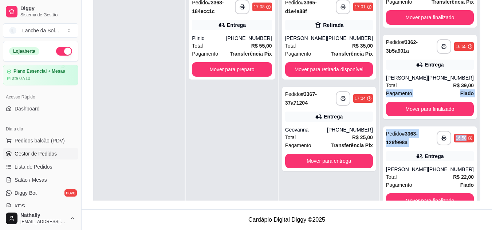
drag, startPoint x: 481, startPoint y: 84, endPoint x: 481, endPoint y: 122, distance: 37.5
click at [481, 122] on div "**********" at bounding box center [287, 62] width 410 height 296
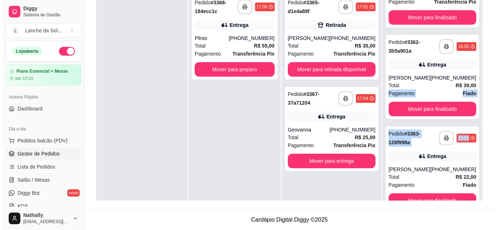
scroll to position [20, 0]
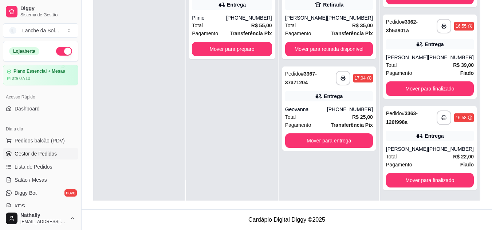
click at [453, 160] on strong "R$ 22,00" at bounding box center [463, 157] width 21 height 6
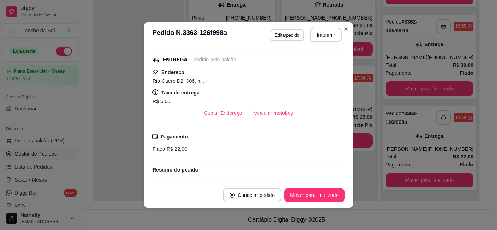
scroll to position [106, 0]
click at [261, 114] on button "Vincular motoboy" at bounding box center [273, 113] width 51 height 15
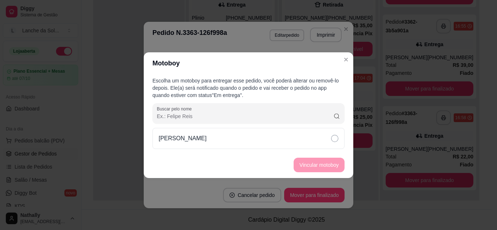
click at [331, 135] on icon at bounding box center [334, 138] width 7 height 7
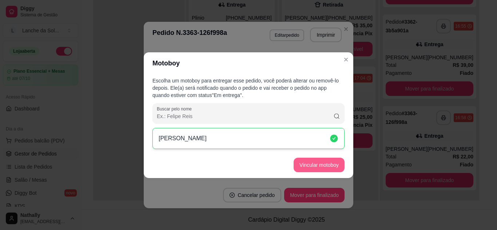
click at [315, 168] on button "Vincular motoboy" at bounding box center [319, 165] width 51 height 15
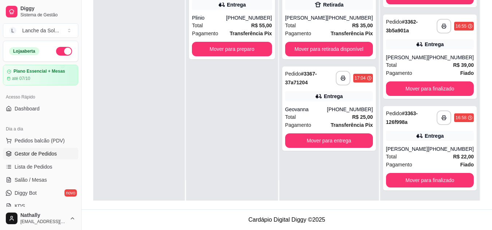
click at [248, 28] on div "Total R$ 55,00" at bounding box center [232, 25] width 80 height 8
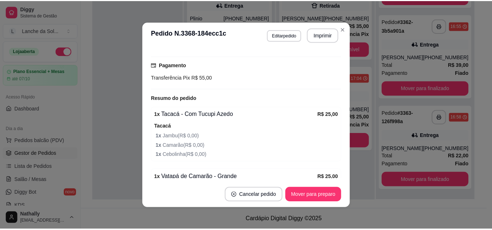
scroll to position [217, 0]
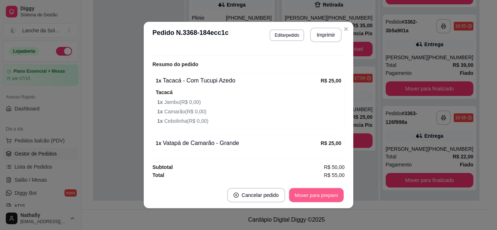
click at [323, 195] on button "Mover para preparo" at bounding box center [316, 195] width 55 height 14
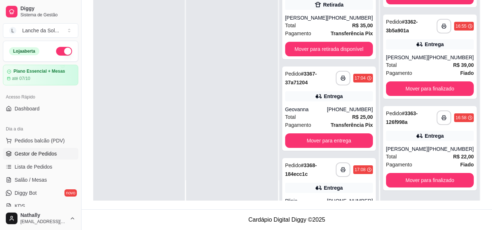
click at [41, 179] on span "Salão / Mesas" at bounding box center [31, 179] width 32 height 7
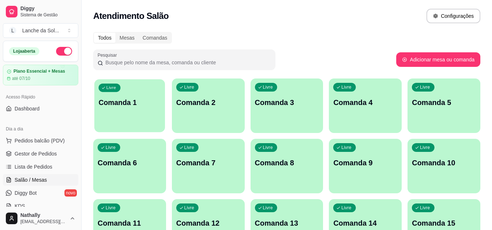
click at [146, 110] on div "Livre Comanda 1" at bounding box center [129, 101] width 71 height 44
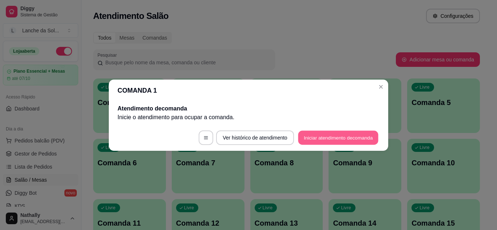
click at [324, 139] on button "Iniciar atendimento de comanda" at bounding box center [338, 138] width 80 height 14
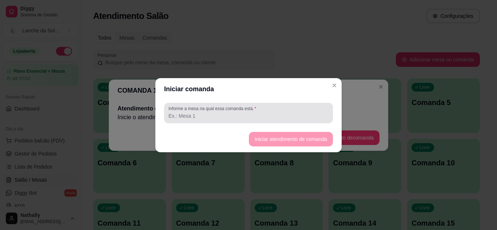
click at [254, 116] on input "Informe a mesa na qual essa comanda está." at bounding box center [248, 115] width 160 height 7
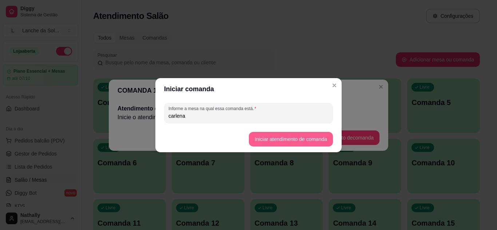
type input "carlena"
click at [279, 139] on button "Iniciar atendimento de comanda" at bounding box center [291, 139] width 82 height 14
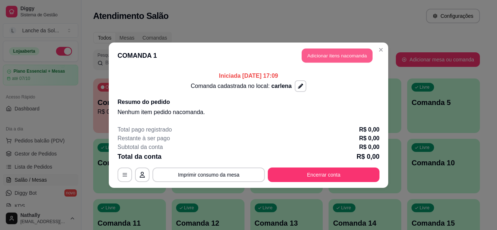
click at [324, 57] on button "Adicionar itens na comanda" at bounding box center [337, 55] width 71 height 14
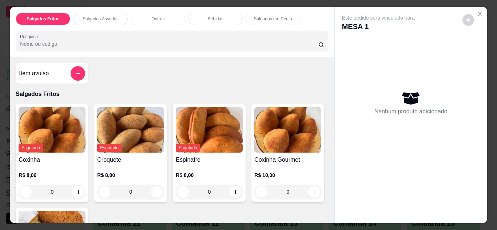
drag, startPoint x: 326, startPoint y: 71, endPoint x: 327, endPoint y: 75, distance: 4.4
click at [327, 75] on div "Item avulso Salgados Fritos Esgotado Coxinha R$ 8,00 0 Esgotado Croquete R$ 8,0…" at bounding box center [172, 140] width 324 height 166
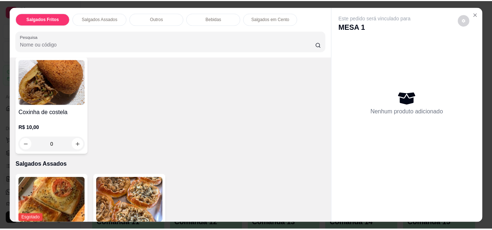
scroll to position [160, 0]
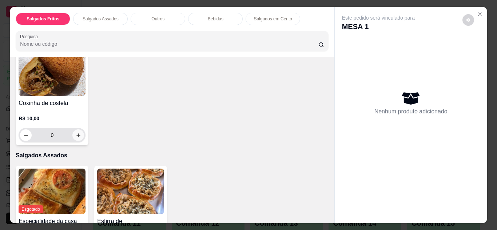
click at [84, 136] on button "increase-product-quantity" at bounding box center [78, 136] width 12 height 12
type input "1"
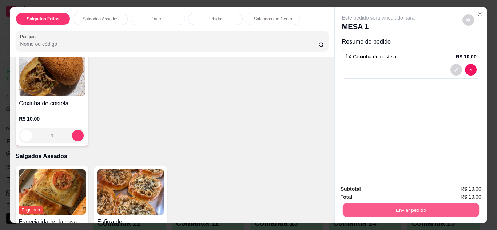
click at [414, 203] on button "Enviar pedido" at bounding box center [410, 210] width 136 height 14
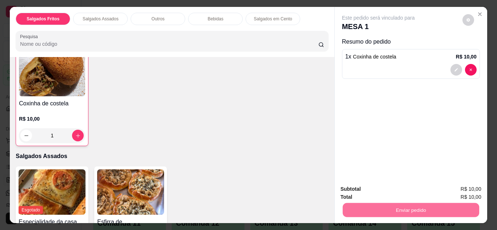
click at [388, 191] on button "Não registrar e enviar pedido" at bounding box center [386, 189] width 73 height 13
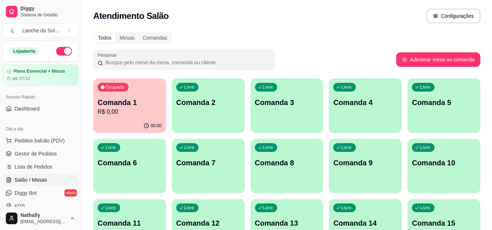
click at [47, 153] on span "Gestor de Pedidos" at bounding box center [36, 153] width 42 height 7
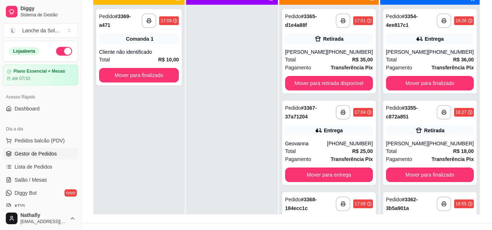
scroll to position [111, 0]
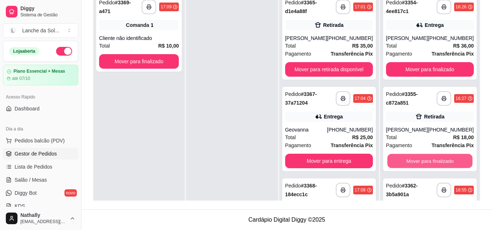
click at [440, 163] on button "Mover para finalizado" at bounding box center [429, 161] width 85 height 14
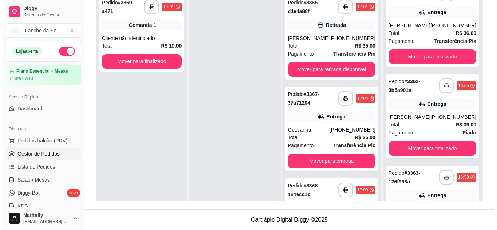
scroll to position [7, 0]
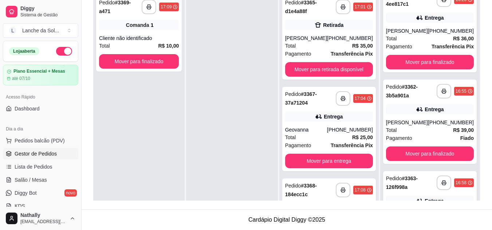
click at [337, 52] on strong "Transferência Pix" at bounding box center [351, 54] width 42 height 6
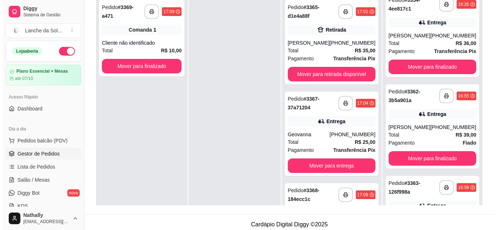
scroll to position [111, 0]
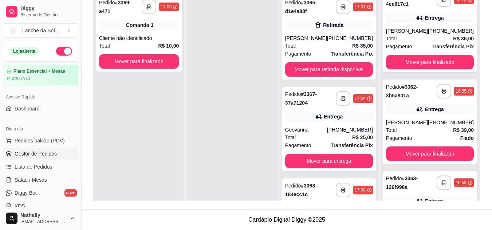
click at [330, 124] on div "**********" at bounding box center [329, 129] width 94 height 84
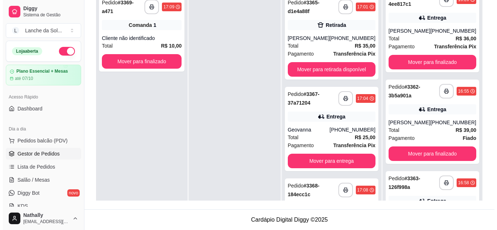
scroll to position [52, 0]
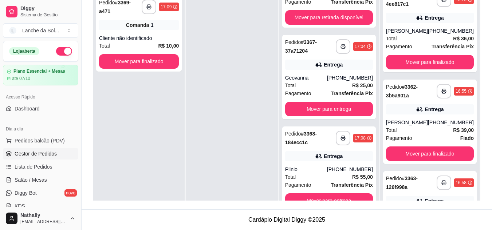
click at [335, 76] on div "[PHONE_NUMBER]" at bounding box center [350, 77] width 46 height 7
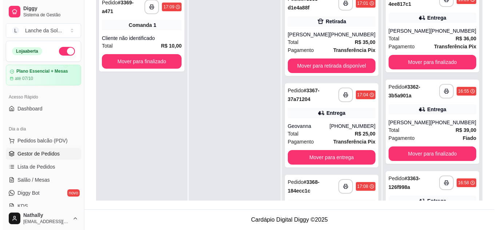
scroll to position [0, 0]
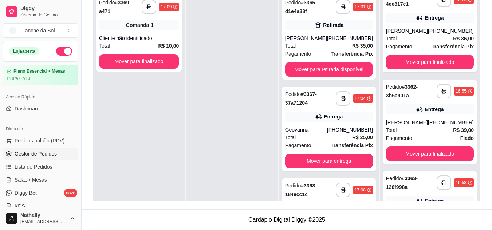
click at [344, 44] on div "Total R$ 35,00" at bounding box center [329, 46] width 88 height 8
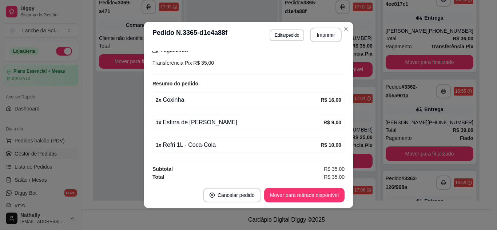
scroll to position [143, 0]
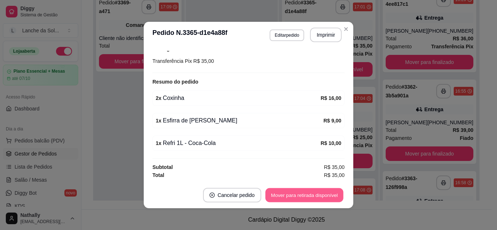
click at [294, 199] on button "Mover para retirada disponível" at bounding box center [304, 195] width 78 height 14
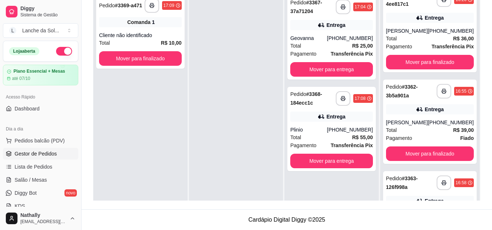
click at [327, 35] on div "Geovanna" at bounding box center [308, 38] width 37 height 7
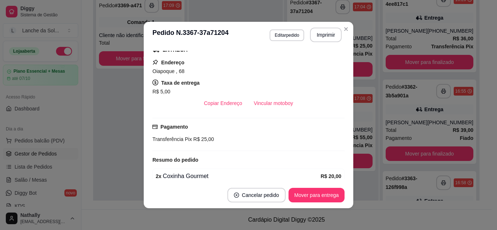
scroll to position [154, 0]
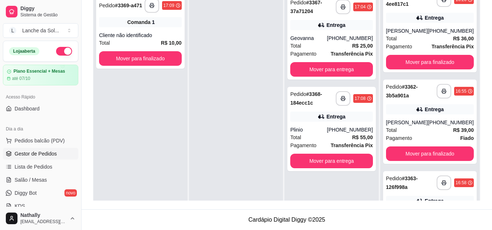
click at [327, 131] on div "Plinio" at bounding box center [308, 129] width 37 height 7
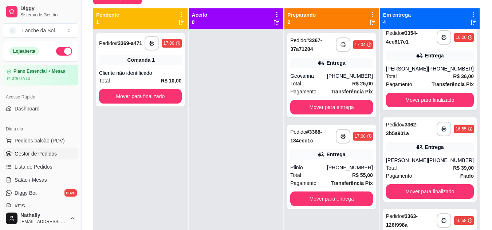
scroll to position [66, 0]
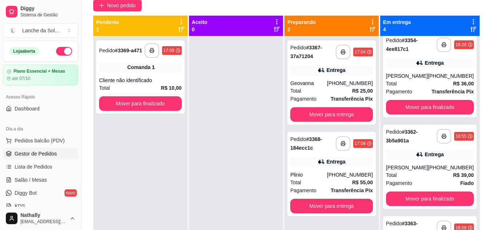
click at [31, 185] on link "Salão / Mesas" at bounding box center [40, 180] width 75 height 12
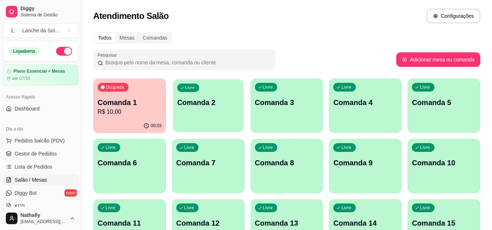
click at [183, 116] on div "Livre Comanda 2" at bounding box center [208, 101] width 71 height 44
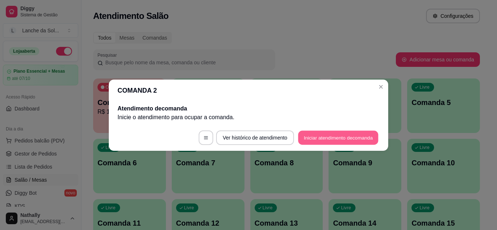
click at [313, 134] on button "Iniciar atendimento de comanda" at bounding box center [338, 138] width 80 height 14
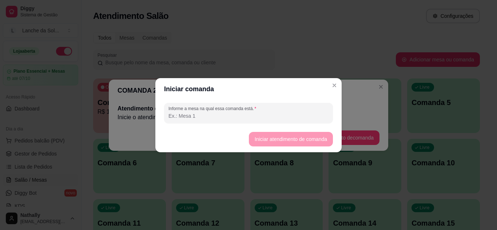
click at [254, 117] on input "Informe a mesa na qual essa comanda está." at bounding box center [248, 115] width 160 height 7
type input "Ruan"
click at [270, 139] on button "Iniciar atendimento de comanda" at bounding box center [291, 139] width 82 height 14
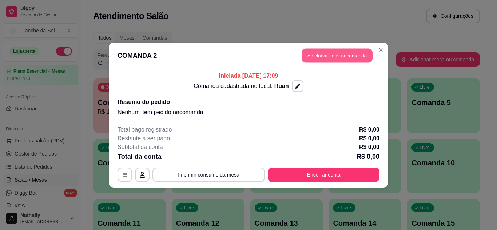
click at [339, 57] on button "Adicionar itens na comanda" at bounding box center [337, 55] width 71 height 14
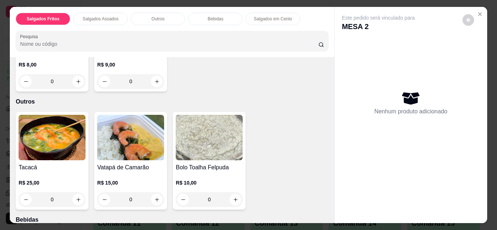
scroll to position [373, 0]
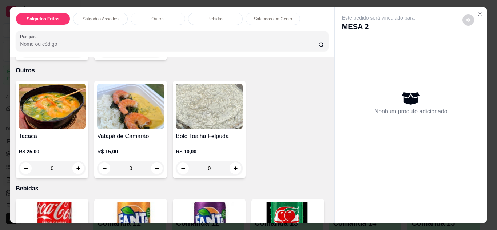
click at [75, 161] on div "0" at bounding box center [52, 168] width 67 height 15
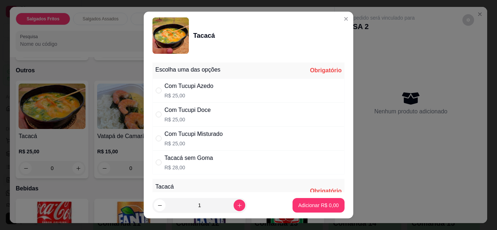
click at [167, 142] on p "R$ 25,00" at bounding box center [193, 143] width 58 height 7
radio input "true"
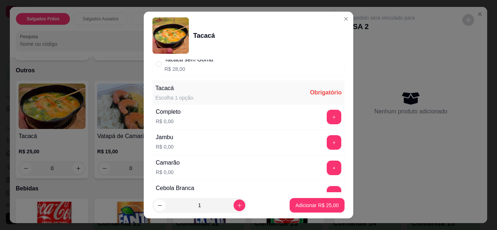
scroll to position [102, 0]
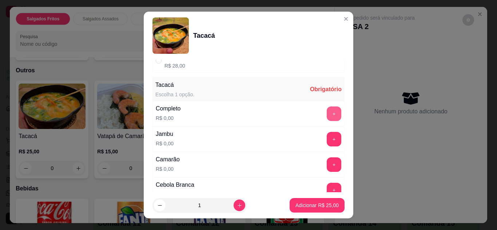
click at [327, 108] on button "+" at bounding box center [334, 114] width 15 height 15
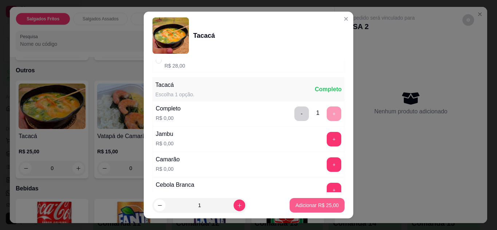
click at [299, 212] on button "Adicionar R$ 25,00" at bounding box center [317, 205] width 55 height 15
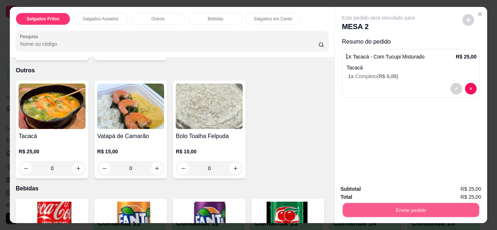
click at [384, 214] on button "Enviar pedido" at bounding box center [410, 210] width 136 height 14
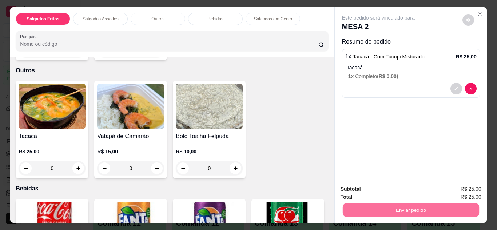
click at [373, 192] on button "Não registrar e enviar pedido" at bounding box center [386, 189] width 73 height 13
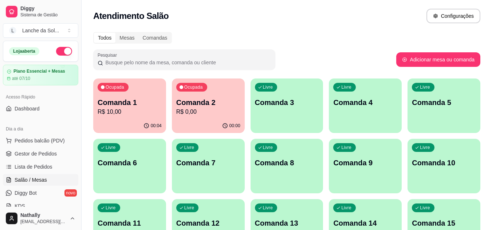
click at [57, 152] on link "Gestor de Pedidos" at bounding box center [40, 154] width 75 height 12
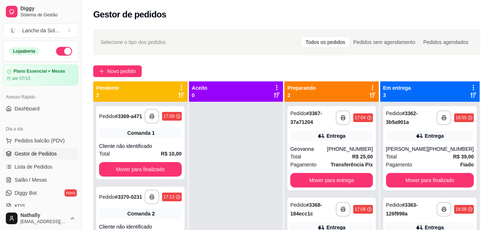
click at [307, 154] on div "Total R$ 25,00" at bounding box center [331, 157] width 83 height 8
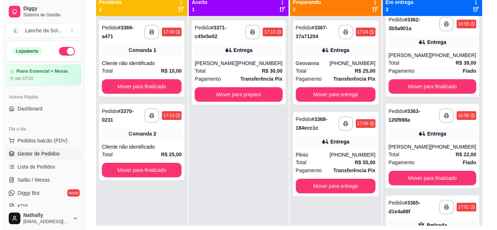
scroll to position [8, 0]
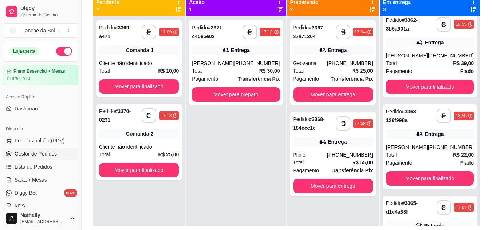
click at [221, 67] on div "[PERSON_NAME]" at bounding box center [213, 63] width 42 height 7
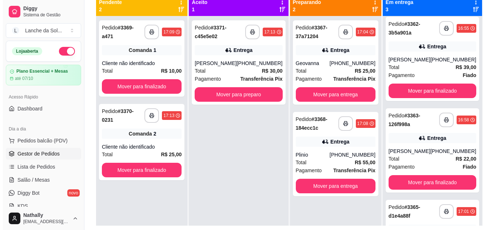
scroll to position [0, 0]
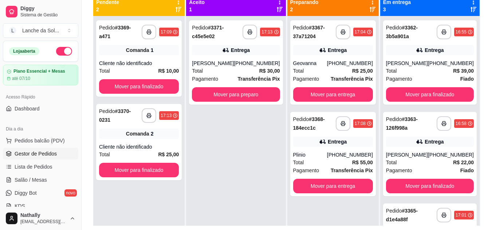
click at [453, 68] on strong "R$ 39,00" at bounding box center [463, 71] width 21 height 6
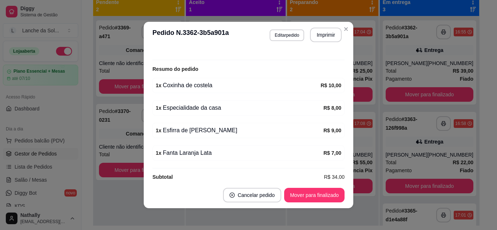
scroll to position [207, 0]
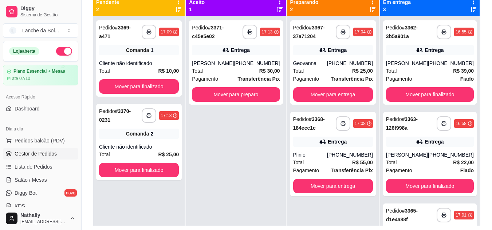
click at [429, 166] on div "Total R$ 22,00" at bounding box center [430, 163] width 88 height 8
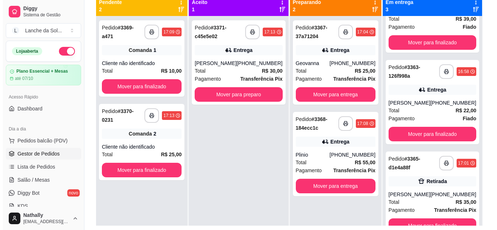
scroll to position [0, 0]
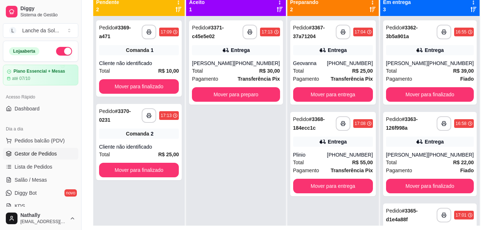
click at [247, 73] on div "Total R$ 30,00" at bounding box center [236, 71] width 88 height 8
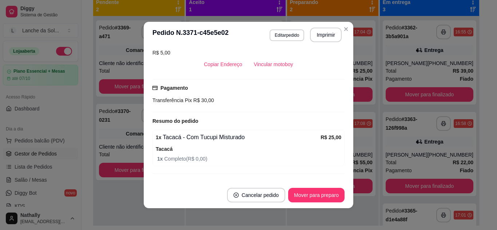
scroll to position [161, 0]
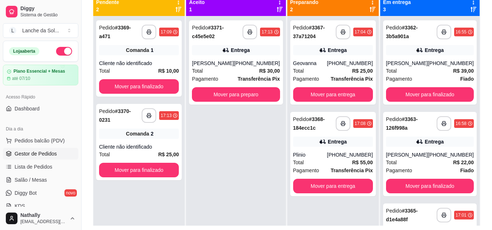
click at [308, 145] on div "Entrega" at bounding box center [333, 142] width 80 height 10
click at [247, 91] on button "Mover para preparo" at bounding box center [236, 94] width 88 height 15
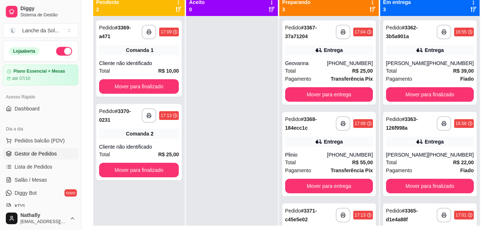
click at [326, 158] on div "Plinio" at bounding box center [306, 154] width 42 height 7
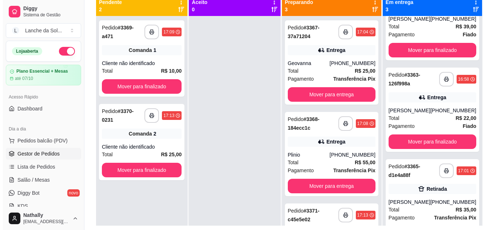
scroll to position [52, 0]
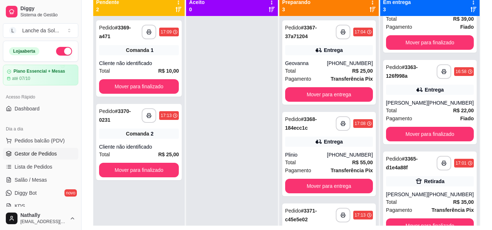
click at [428, 194] on div "[PHONE_NUMBER]" at bounding box center [451, 194] width 46 height 7
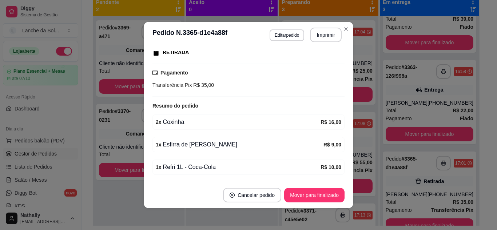
scroll to position [143, 0]
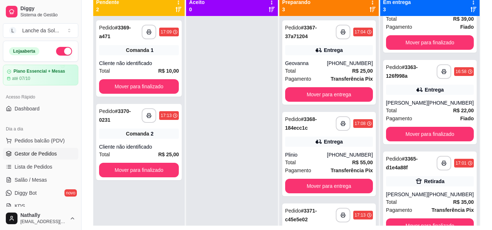
click at [327, 72] on div "Total R$ 25,00" at bounding box center [329, 71] width 88 height 8
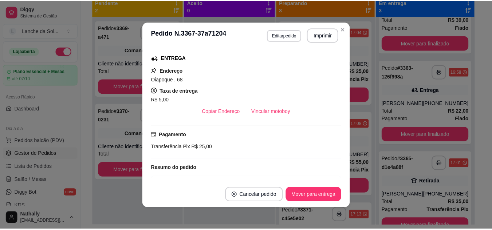
scroll to position [154, 0]
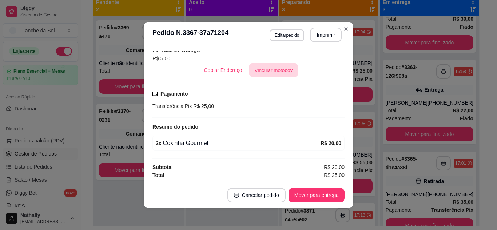
click at [257, 71] on button "Vincular motoboy" at bounding box center [273, 70] width 49 height 14
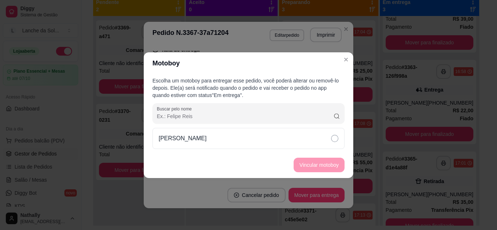
click at [262, 141] on div "[PERSON_NAME]" at bounding box center [248, 138] width 192 height 21
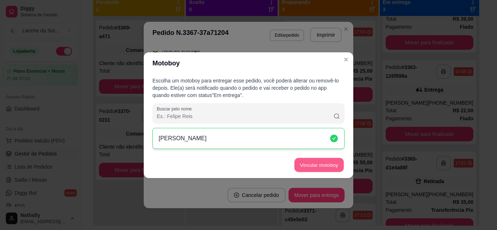
click at [307, 161] on button "Vincular motoboy" at bounding box center [318, 165] width 49 height 14
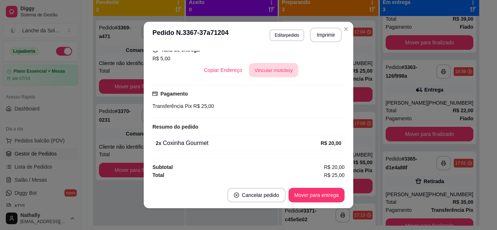
click at [276, 71] on button "Vincular motoboy" at bounding box center [273, 70] width 49 height 14
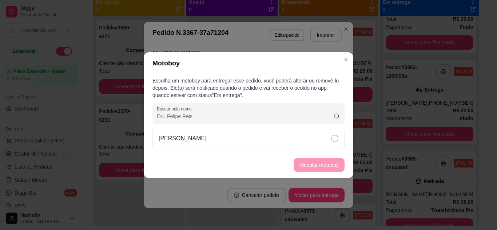
click at [241, 142] on div "[PERSON_NAME]" at bounding box center [248, 138] width 192 height 21
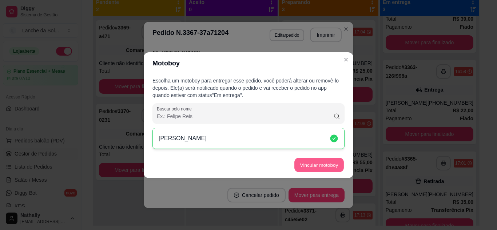
click at [307, 166] on button "Vincular motoboy" at bounding box center [318, 165] width 49 height 14
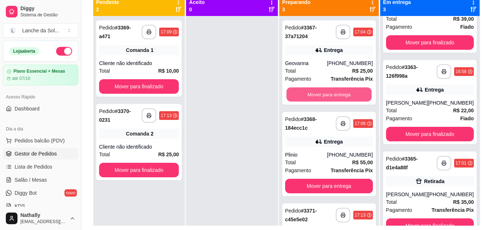
click at [324, 94] on button "Mover para entrega" at bounding box center [328, 95] width 85 height 14
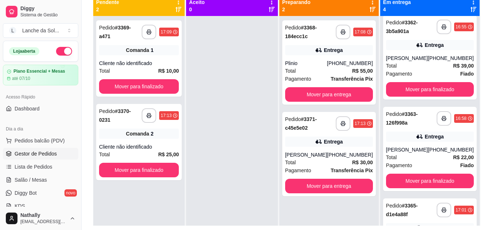
scroll to position [0, 0]
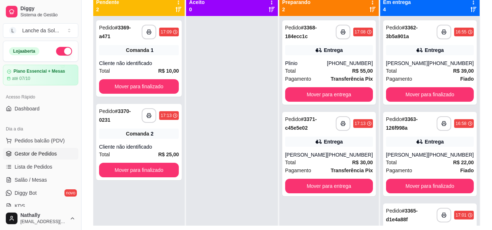
click at [468, 99] on div "**********" at bounding box center [429, 131] width 99 height 230
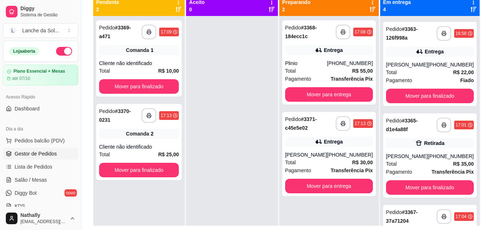
scroll to position [92, 0]
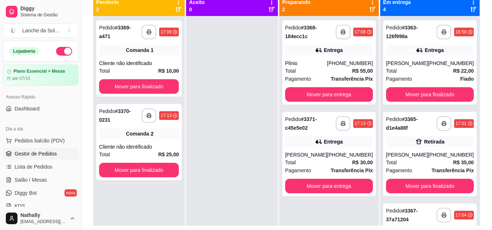
click at [441, 156] on div "[PHONE_NUMBER]" at bounding box center [451, 154] width 46 height 7
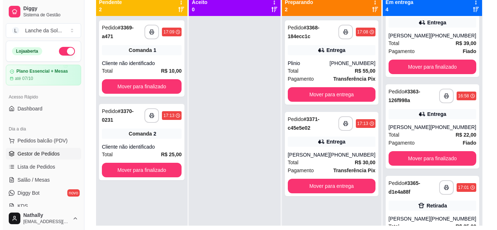
scroll to position [0, 0]
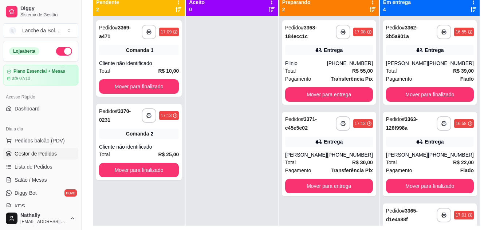
click at [327, 60] on div "Plinio" at bounding box center [306, 63] width 42 height 7
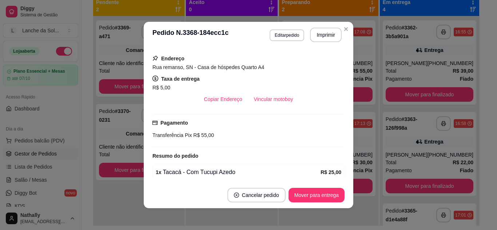
scroll to position [133, 0]
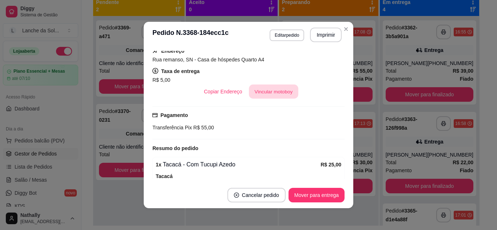
click at [270, 89] on button "Vincular motoboy" at bounding box center [273, 92] width 49 height 14
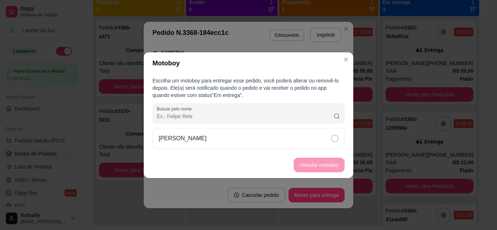
click at [292, 144] on div "[PERSON_NAME]" at bounding box center [248, 138] width 192 height 21
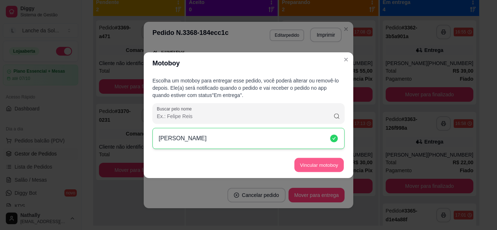
click at [311, 161] on button "Vincular motoboy" at bounding box center [318, 165] width 49 height 14
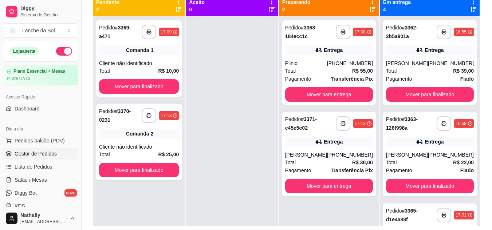
click at [337, 152] on div "[PHONE_NUMBER]" at bounding box center [350, 154] width 46 height 7
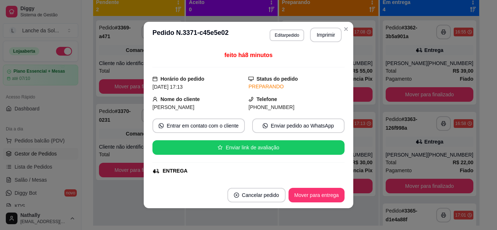
click at [338, 79] on div "feito há 8 minutos Horário do pedido [DATE] 17:13 Status do pedido PREPARANDO N…" at bounding box center [248, 115] width 192 height 128
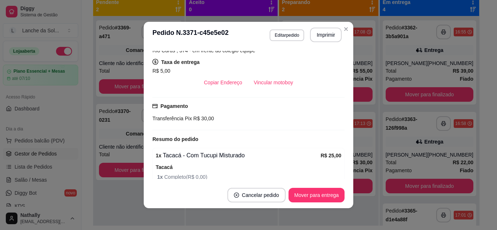
scroll to position [169, 0]
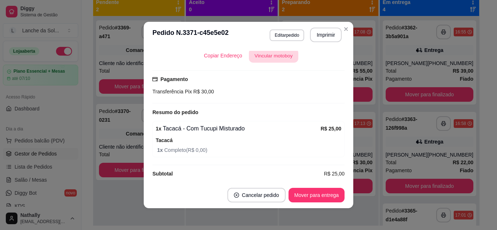
click at [269, 59] on button "Vincular motoboy" at bounding box center [273, 56] width 49 height 14
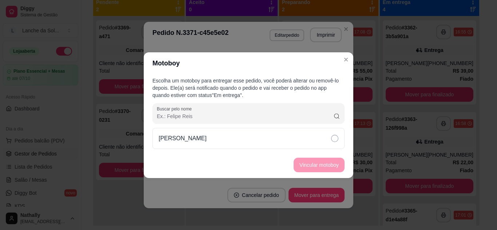
click at [302, 135] on div "[PERSON_NAME]" at bounding box center [248, 138] width 192 height 21
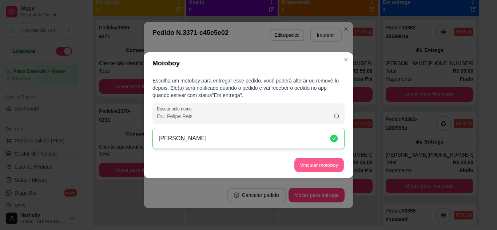
click at [307, 164] on button "Vincular motoboy" at bounding box center [318, 165] width 49 height 14
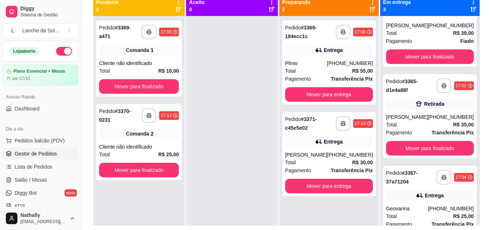
scroll to position [52, 0]
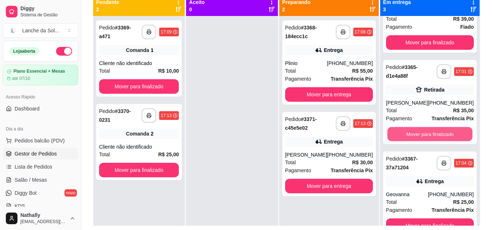
click at [434, 132] on button "Mover para finalizado" at bounding box center [429, 134] width 85 height 14
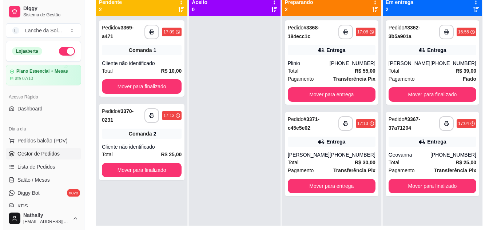
scroll to position [0, 0]
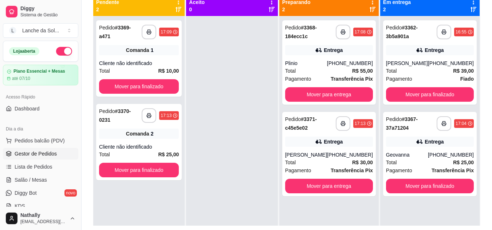
click at [442, 71] on div "Total R$ 39,00" at bounding box center [430, 71] width 88 height 8
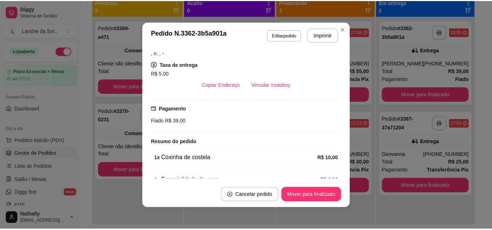
scroll to position [137, 0]
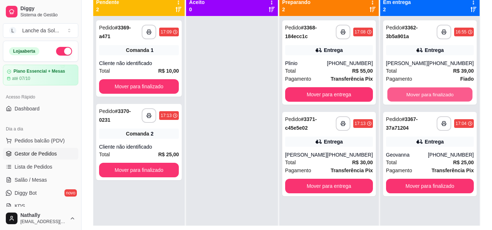
click at [405, 93] on button "Mover para finalizado" at bounding box center [429, 95] width 85 height 14
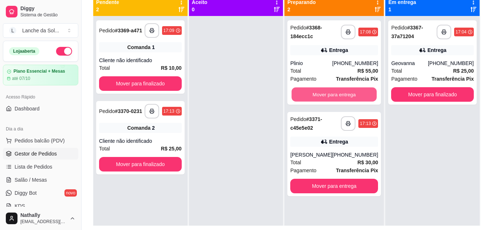
click at [339, 91] on button "Mover para entrega" at bounding box center [333, 95] width 85 height 14
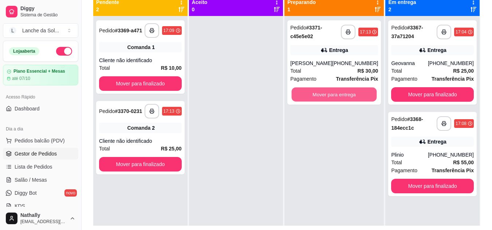
click at [339, 91] on button "Mover para entrega" at bounding box center [333, 95] width 85 height 14
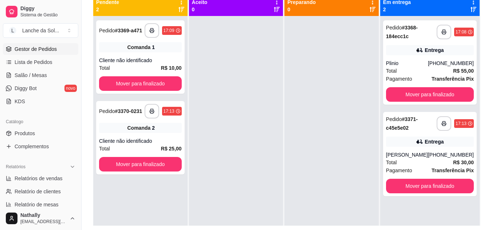
scroll to position [107, 0]
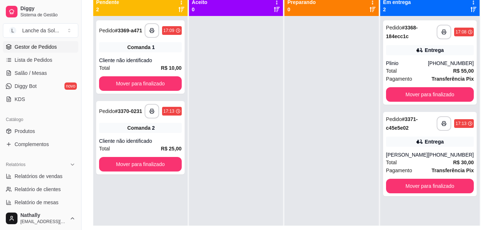
click at [32, 131] on span "Produtos" at bounding box center [25, 131] width 20 height 7
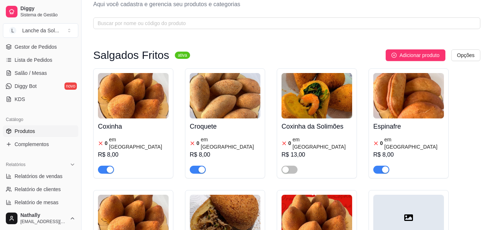
scroll to position [37, 0]
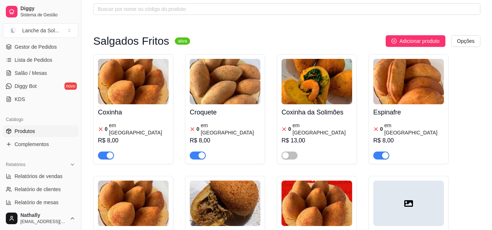
click at [226, 125] on article "em [GEOGRAPHIC_DATA]" at bounding box center [230, 129] width 60 height 15
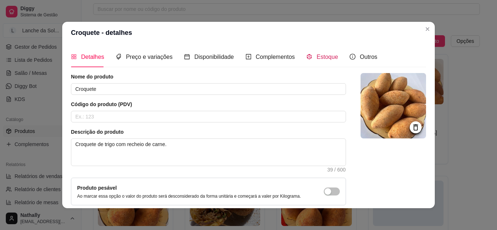
click at [319, 61] on div "Estoque" at bounding box center [322, 56] width 32 height 9
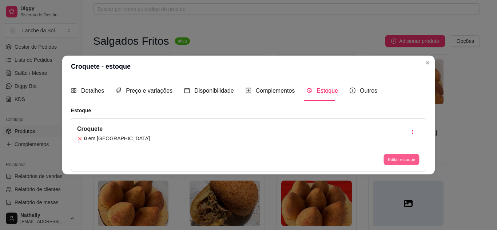
click at [393, 160] on button "Editar estoque" at bounding box center [401, 159] width 36 height 11
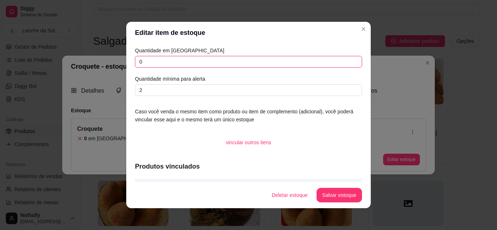
click at [279, 61] on input "0" at bounding box center [248, 62] width 227 height 12
type input "10"
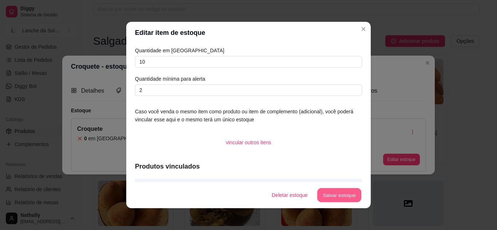
click at [331, 190] on button "Salvar estoque" at bounding box center [339, 195] width 44 height 14
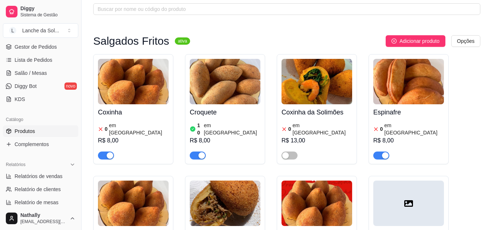
click at [110, 152] on span "button" at bounding box center [106, 156] width 16 height 8
click at [383, 152] on div "button" at bounding box center [385, 155] width 7 height 7
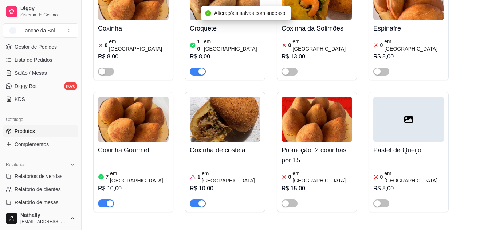
scroll to position [126, 0]
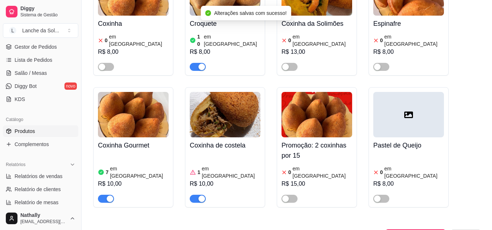
click at [197, 165] on div "1 em [GEOGRAPHIC_DATA]" at bounding box center [225, 172] width 71 height 15
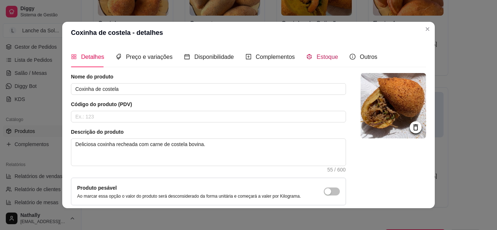
click at [321, 54] on span "Estoque" at bounding box center [327, 57] width 21 height 6
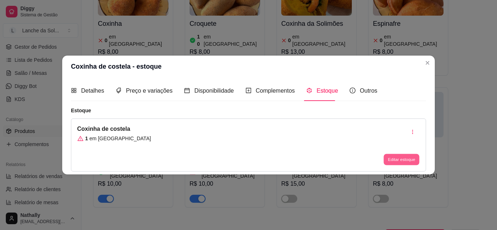
click at [392, 158] on button "Editar estoque" at bounding box center [401, 159] width 36 height 11
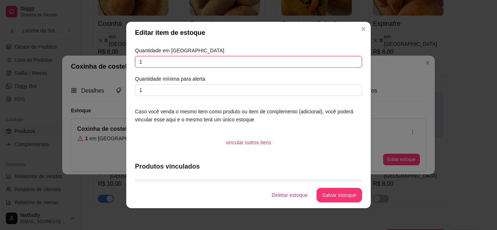
click at [250, 62] on input "1" at bounding box center [248, 62] width 227 height 12
type input "4"
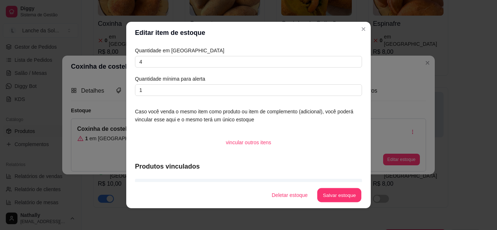
click at [317, 189] on button "Salvar estoque" at bounding box center [339, 195] width 44 height 14
click at [317, 189] on div "Deletar estoque Salvar estoque" at bounding box center [304, 195] width 116 height 15
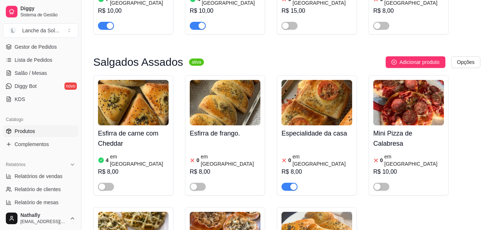
scroll to position [304, 0]
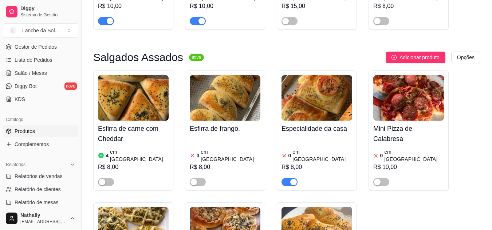
click at [101, 179] on div "button" at bounding box center [102, 182] width 7 height 7
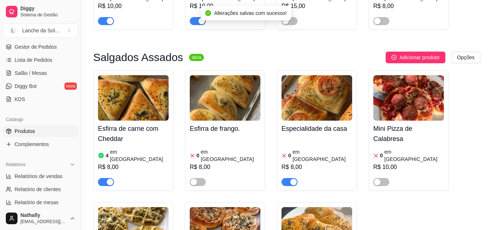
click at [293, 179] on div "button" at bounding box center [293, 182] width 7 height 7
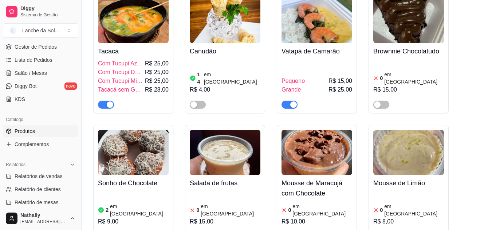
scroll to position [1118, 0]
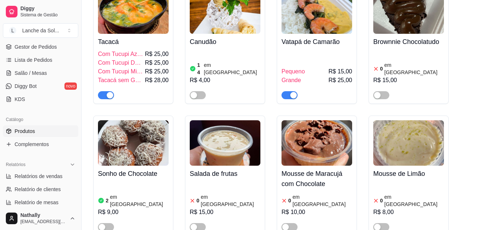
click at [41, 74] on span "Salão / Mesas" at bounding box center [31, 72] width 32 height 7
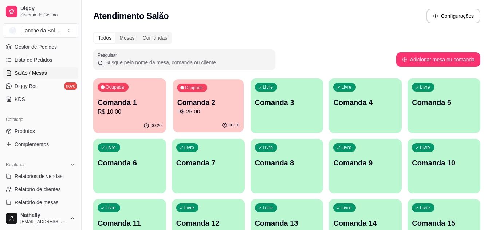
click at [204, 110] on p "R$ 25,00" at bounding box center [208, 112] width 62 height 8
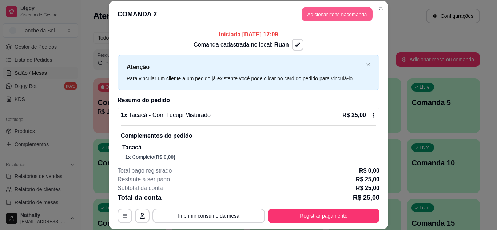
click at [325, 11] on button "Adicionar itens na comanda" at bounding box center [337, 14] width 71 height 14
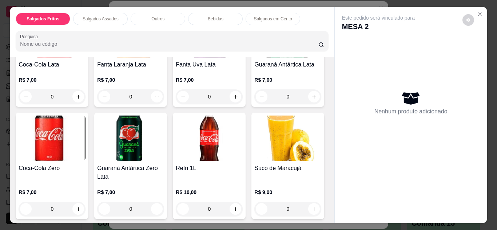
scroll to position [477, 0]
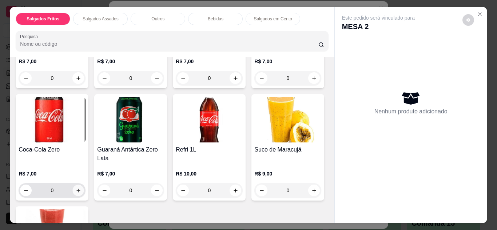
click at [84, 188] on button "increase-product-quantity" at bounding box center [78, 190] width 11 height 11
type input "1"
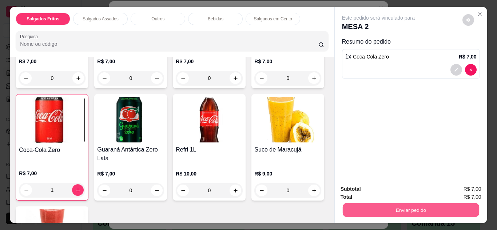
click at [372, 210] on button "Enviar pedido" at bounding box center [410, 210] width 136 height 14
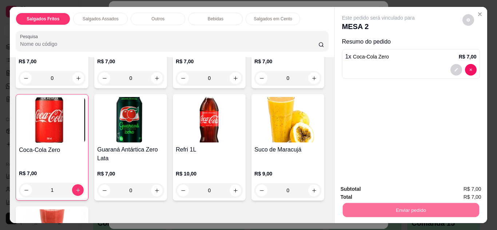
click at [369, 190] on button "Não registrar e enviar pedido" at bounding box center [386, 189] width 73 height 13
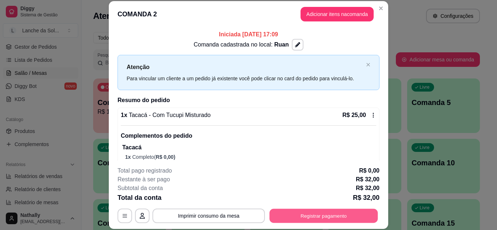
click at [301, 218] on button "Registrar pagamento" at bounding box center [324, 216] width 108 height 14
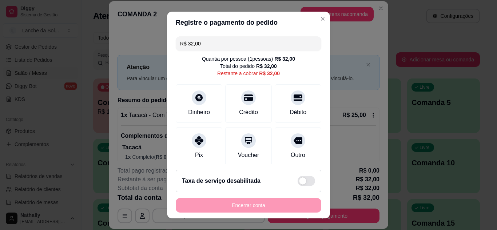
click at [247, 102] on div "Crédito" at bounding box center [248, 103] width 47 height 39
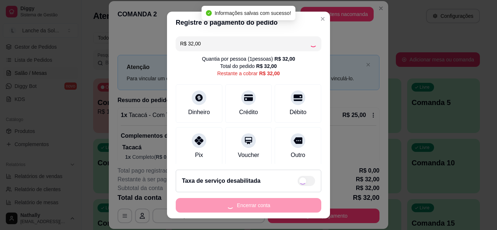
type input "R$ 0,00"
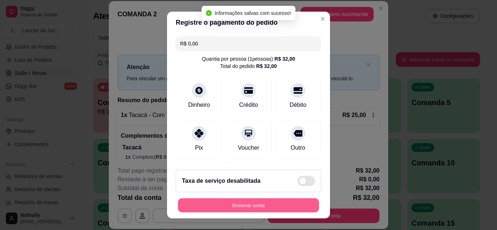
click at [251, 206] on button "Encerrar conta" at bounding box center [248, 206] width 141 height 14
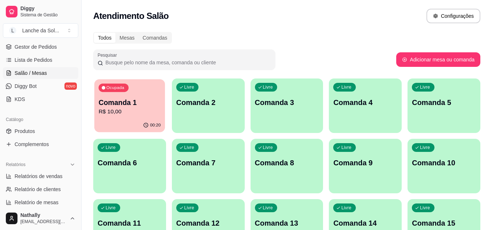
click at [124, 104] on p "Comanda 1" at bounding box center [130, 103] width 62 height 10
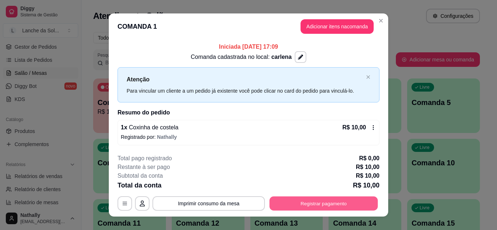
click at [306, 204] on button "Registrar pagamento" at bounding box center [324, 204] width 108 height 14
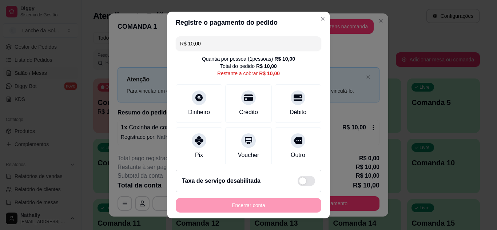
click at [195, 153] on div "Pix" at bounding box center [199, 155] width 8 height 9
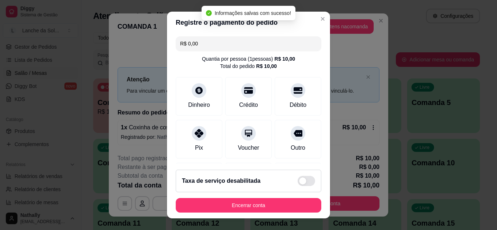
type input "R$ 0,00"
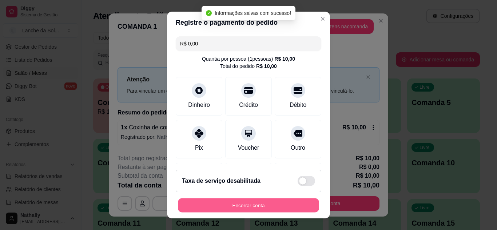
click at [239, 209] on button "Encerrar conta" at bounding box center [248, 206] width 141 height 14
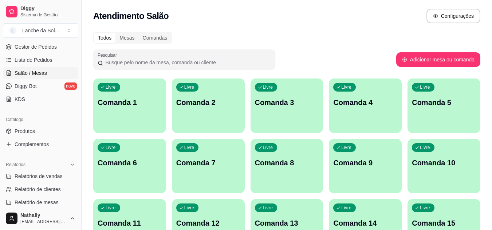
click at [48, 53] on ul "Pedidos balcão (PDV) Gestor de Pedidos Lista de Pedidos Salão / Mesas Diggy Bot…" at bounding box center [40, 66] width 75 height 77
click at [47, 48] on span "Gestor de Pedidos" at bounding box center [36, 46] width 42 height 7
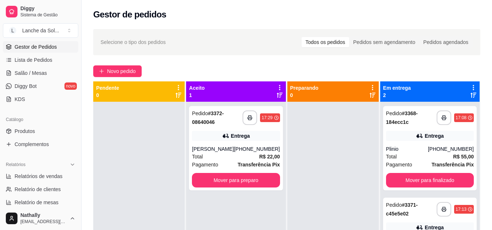
click at [254, 158] on div "Total R$ 22,00" at bounding box center [236, 157] width 88 height 8
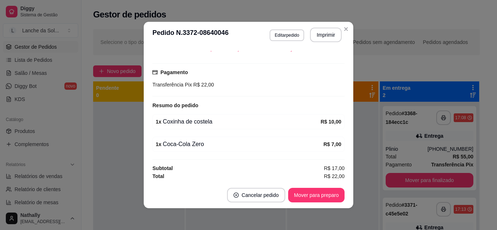
scroll to position [177, 0]
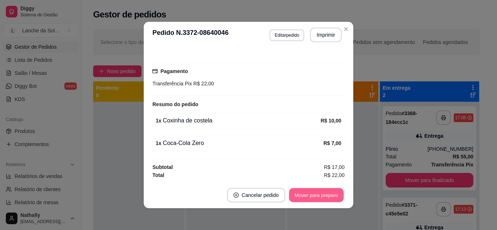
click at [304, 193] on button "Mover para preparo" at bounding box center [316, 195] width 55 height 14
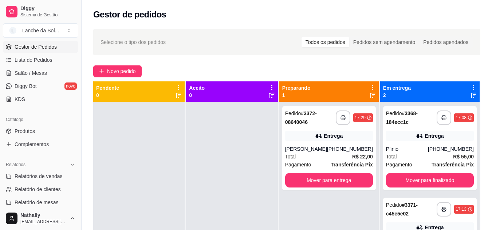
click at [413, 146] on div "Plinio" at bounding box center [407, 149] width 42 height 7
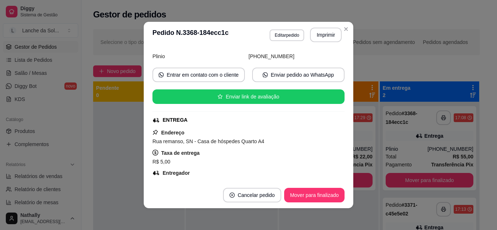
scroll to position [48, 0]
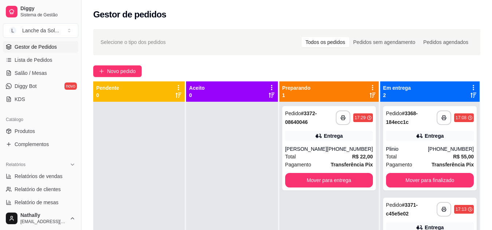
click at [54, 77] on link "Salão / Mesas" at bounding box center [40, 73] width 75 height 12
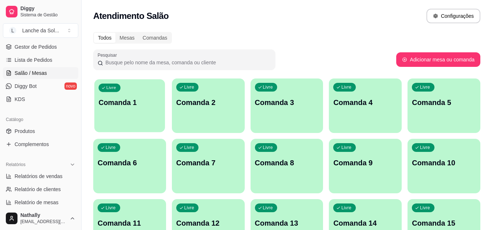
click at [126, 126] on div "button" at bounding box center [129, 128] width 71 height 8
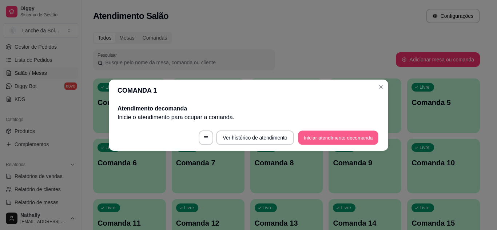
click at [312, 136] on button "Iniciar atendimento de comanda" at bounding box center [338, 138] width 80 height 14
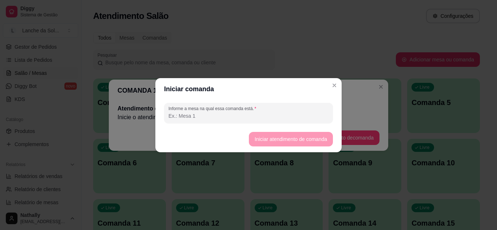
click at [295, 125] on div "Informe a mesa na qual essa comanda está." at bounding box center [248, 113] width 186 height 26
click at [286, 114] on input "Informe a mesa na qual essa comanda está." at bounding box center [248, 115] width 160 height 7
type input "mesa 01"
click at [262, 140] on button "Iniciar atendimento de comanda" at bounding box center [291, 139] width 82 height 14
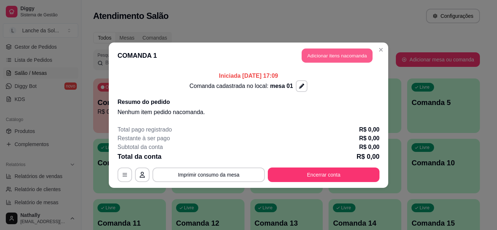
click at [317, 55] on button "Adicionar itens na comanda" at bounding box center [337, 55] width 71 height 14
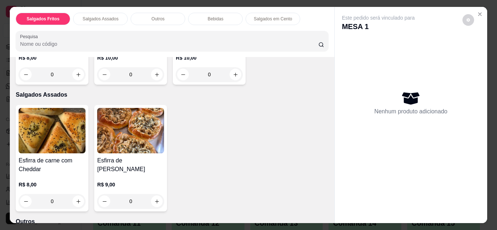
scroll to position [146, 0]
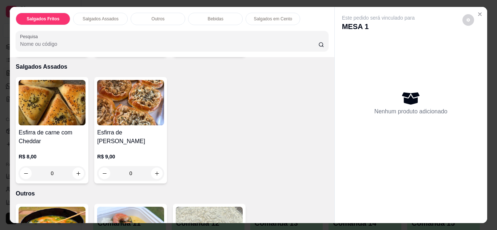
click at [73, 212] on img at bounding box center [52, 229] width 67 height 45
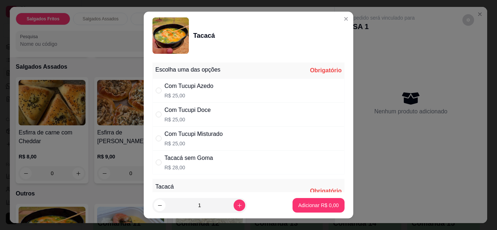
click at [261, 131] on div "Com Tucupi Misturado R$ 25,00" at bounding box center [248, 139] width 192 height 24
radio input "true"
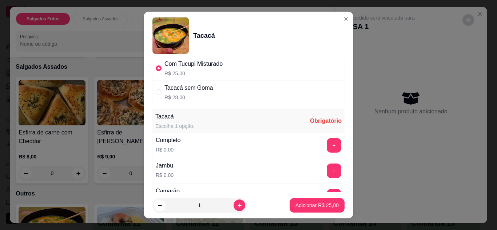
scroll to position [73, 0]
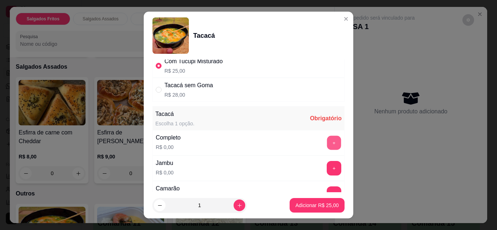
click at [327, 144] on button "+" at bounding box center [334, 143] width 14 height 14
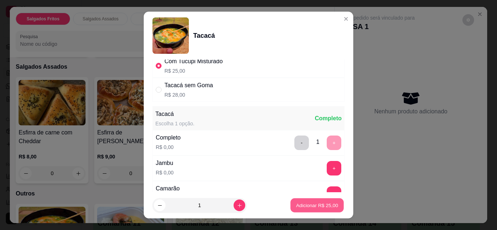
click at [315, 203] on p "Adicionar R$ 25,00" at bounding box center [317, 205] width 42 height 7
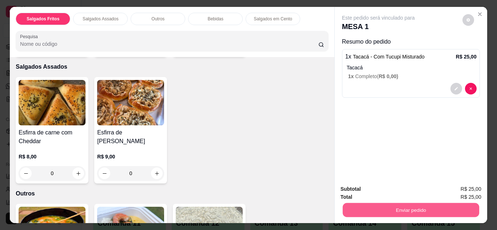
click at [354, 206] on button "Enviar pedido" at bounding box center [410, 210] width 136 height 14
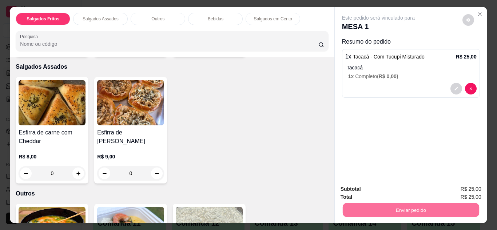
click at [365, 188] on button "Não registrar e enviar pedido" at bounding box center [386, 189] width 73 height 13
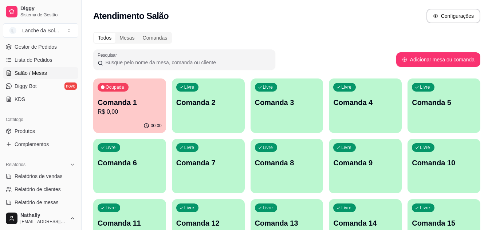
click at [48, 45] on span "Gestor de Pedidos" at bounding box center [36, 46] width 42 height 7
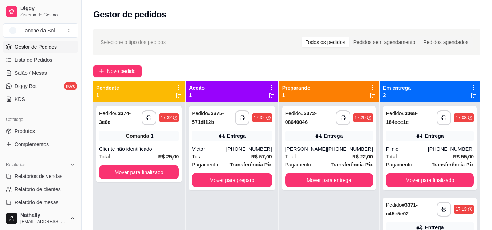
click at [226, 152] on div "Victor" at bounding box center [209, 149] width 34 height 7
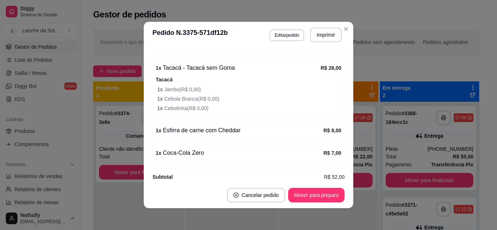
scroll to position [247, 0]
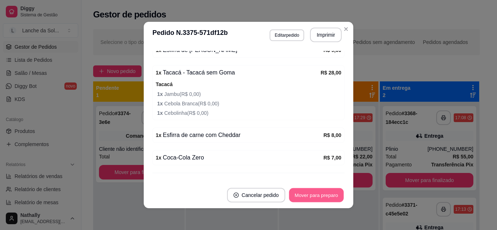
click at [325, 196] on button "Mover para preparo" at bounding box center [316, 195] width 55 height 14
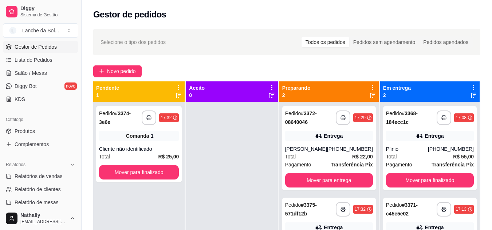
click at [49, 132] on link "Produtos" at bounding box center [40, 132] width 75 height 12
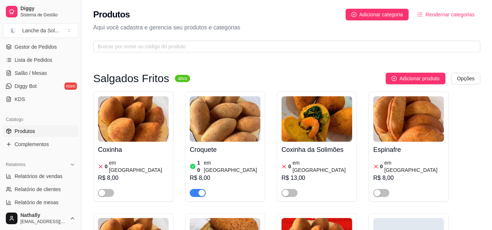
click at [59, 57] on link "Lista de Pedidos" at bounding box center [40, 60] width 75 height 12
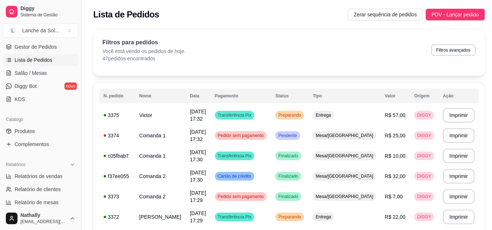
click at [47, 51] on link "Gestor de Pedidos" at bounding box center [40, 47] width 75 height 12
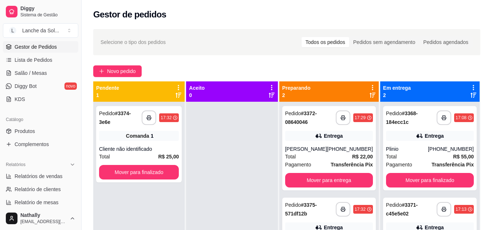
click at [350, 153] on div "Total R$ 22,00" at bounding box center [329, 157] width 88 height 8
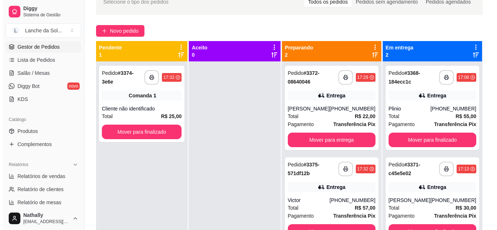
scroll to position [44, 0]
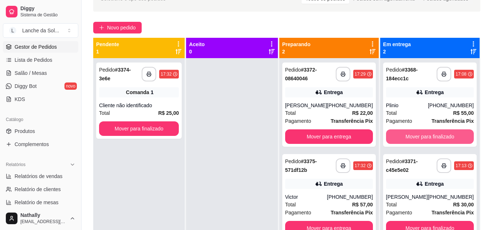
click at [425, 141] on button "Mover para finalizado" at bounding box center [430, 137] width 88 height 15
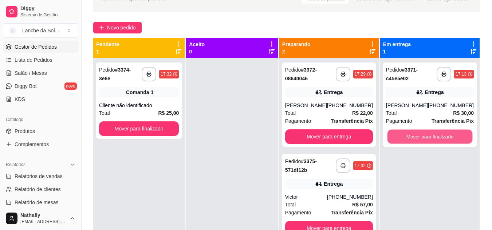
click at [425, 141] on button "Mover para finalizado" at bounding box center [429, 137] width 85 height 14
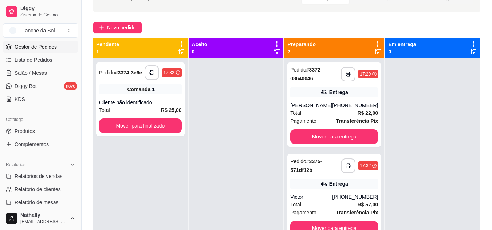
click at [347, 104] on div "[PHONE_NUMBER]" at bounding box center [355, 105] width 46 height 7
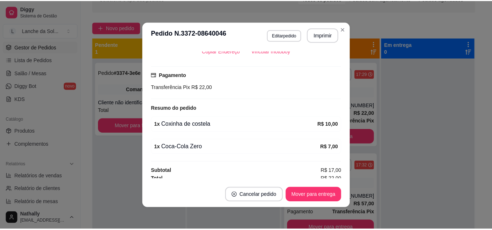
scroll to position [177, 0]
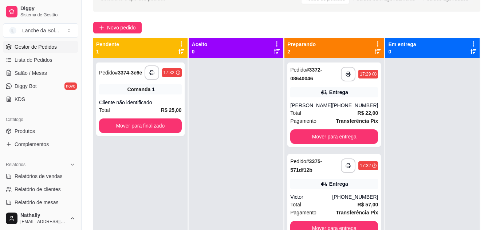
click at [37, 75] on span "Salão / Mesas" at bounding box center [31, 72] width 32 height 7
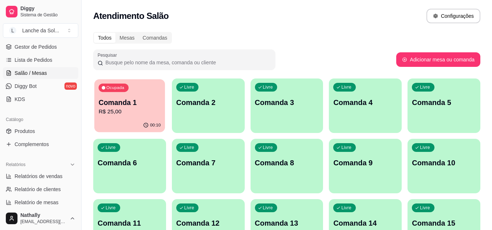
click at [154, 116] on div "Ocupada Comanda 1 R$ 25,00" at bounding box center [129, 98] width 71 height 39
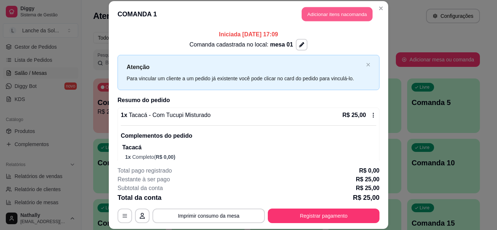
click at [335, 20] on button "Adicionar itens na comanda" at bounding box center [337, 14] width 71 height 14
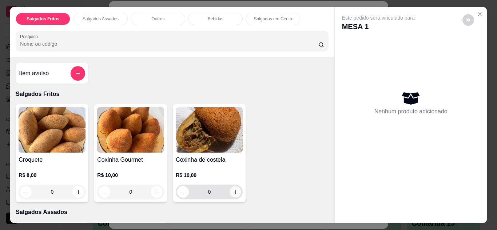
click at [234, 190] on icon "increase-product-quantity" at bounding box center [236, 192] width 4 height 4
type input "1"
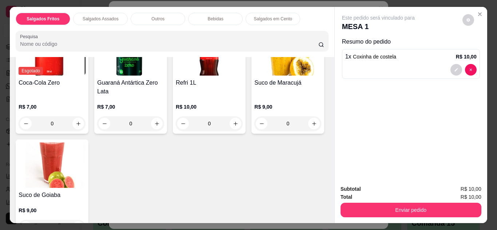
scroll to position [590, 0]
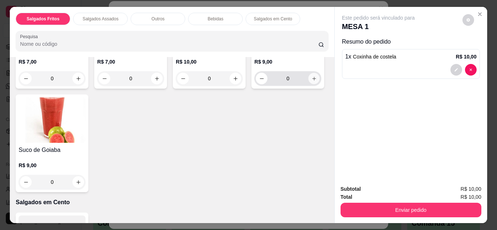
click at [309, 84] on button "increase-product-quantity" at bounding box center [314, 78] width 11 height 11
type input "1"
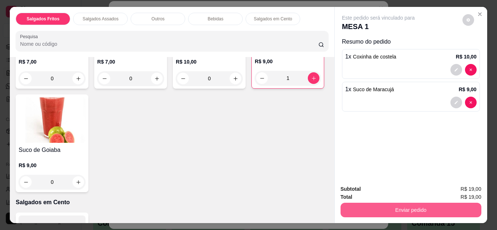
click at [354, 212] on button "Enviar pedido" at bounding box center [411, 210] width 141 height 15
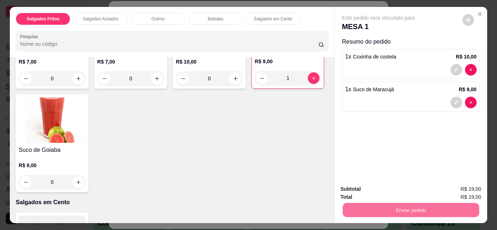
click at [371, 191] on button "Não registrar e enviar pedido" at bounding box center [386, 189] width 73 height 13
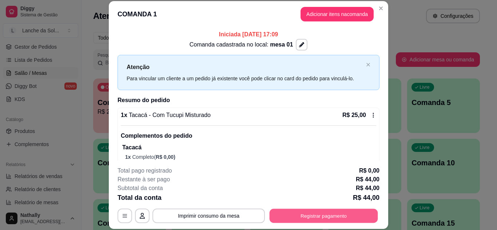
click at [316, 220] on button "Registrar pagamento" at bounding box center [324, 216] width 108 height 14
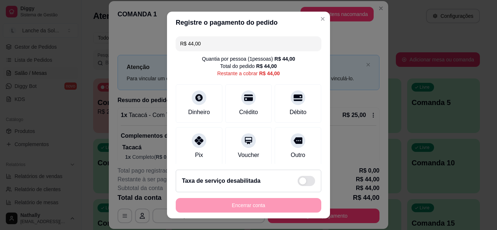
click at [199, 149] on div "Pix" at bounding box center [199, 146] width 47 height 39
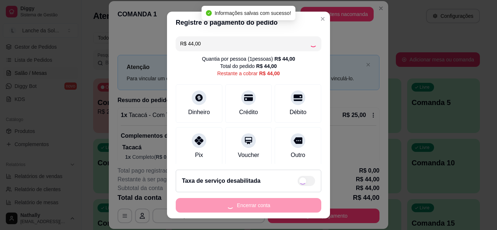
type input "R$ 0,00"
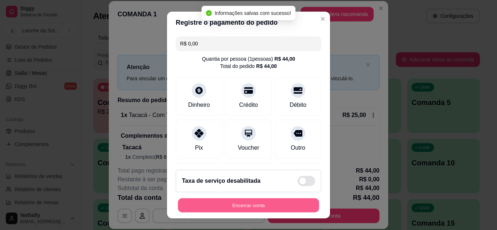
click at [258, 206] on button "Encerrar conta" at bounding box center [248, 206] width 141 height 14
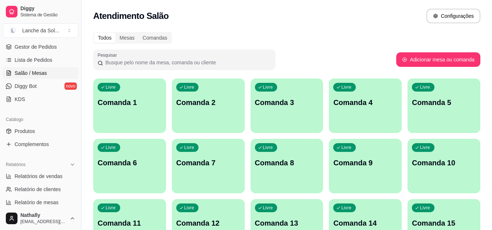
click at [37, 63] on span "Lista de Pedidos" at bounding box center [34, 59] width 38 height 7
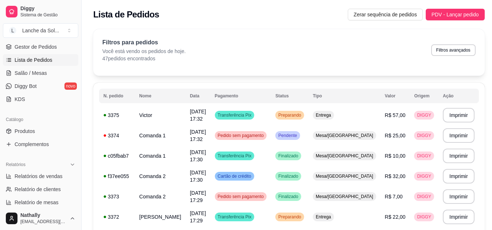
click at [32, 44] on span "Gestor de Pedidos" at bounding box center [36, 46] width 42 height 7
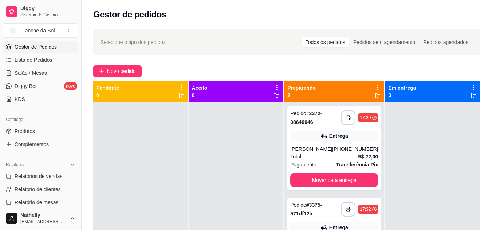
click at [28, 133] on span "Produtos" at bounding box center [25, 131] width 20 height 7
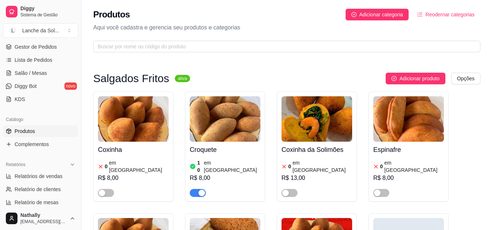
click at [37, 49] on span "Gestor de Pedidos" at bounding box center [36, 46] width 42 height 7
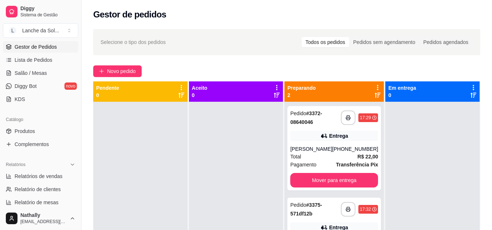
click at [325, 149] on div "[PERSON_NAME]" at bounding box center [311, 149] width 42 height 7
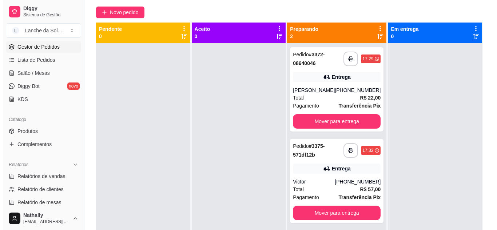
scroll to position [54, 0]
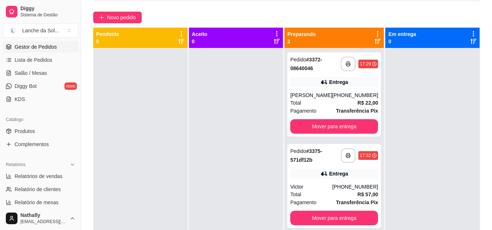
click at [342, 187] on div "[PHONE_NUMBER]" at bounding box center [355, 186] width 46 height 7
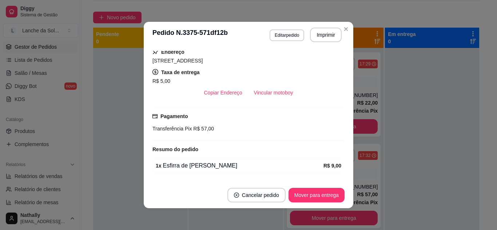
scroll to position [104, 0]
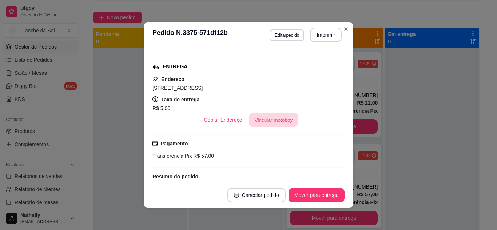
click at [249, 119] on button "Vincular motoboy" at bounding box center [273, 120] width 49 height 14
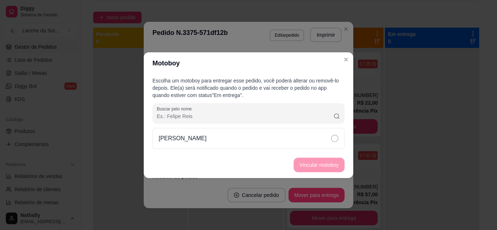
click at [270, 144] on div "[PERSON_NAME]" at bounding box center [248, 138] width 192 height 21
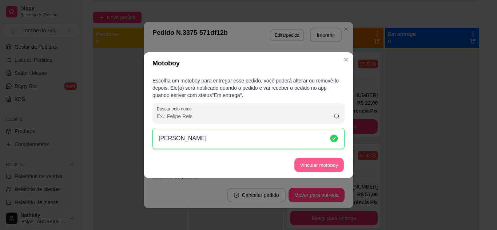
click at [297, 162] on button "Vincular motoboy" at bounding box center [318, 165] width 49 height 14
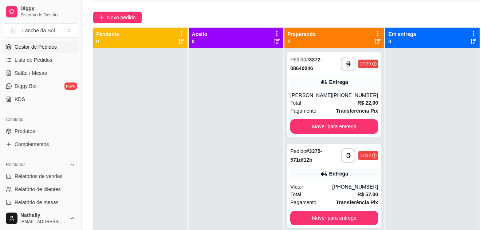
click at [330, 171] on div "Entrega" at bounding box center [338, 173] width 19 height 7
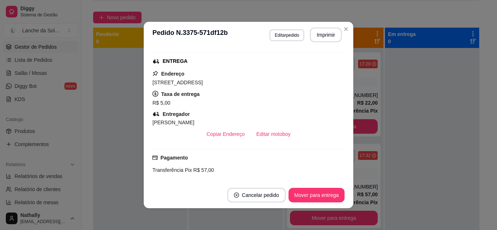
scroll to position [112, 0]
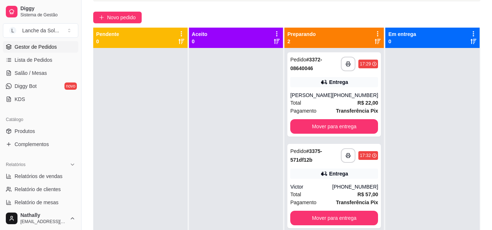
click at [342, 84] on div "Entrega" at bounding box center [338, 82] width 19 height 7
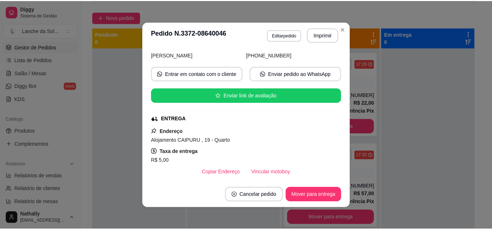
scroll to position [55, 0]
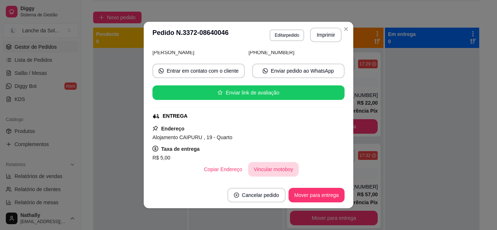
click at [267, 164] on button "Vincular motoboy" at bounding box center [273, 169] width 51 height 15
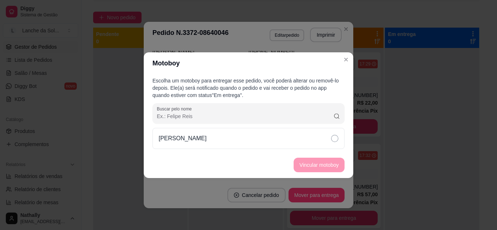
click at [238, 149] on div "[PERSON_NAME]" at bounding box center [248, 138] width 192 height 21
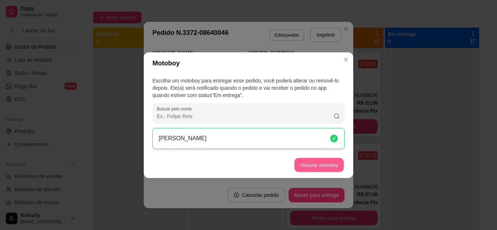
click at [308, 167] on button "Vincular motoboy" at bounding box center [318, 165] width 49 height 14
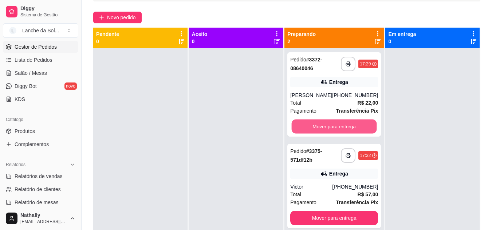
click at [323, 127] on button "Mover para entrega" at bounding box center [333, 127] width 85 height 14
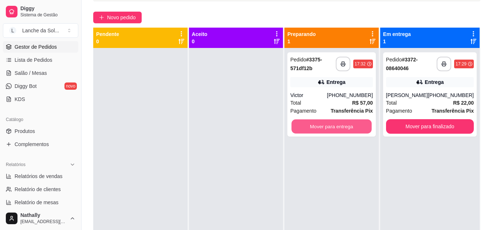
click at [323, 127] on button "Mover para entrega" at bounding box center [331, 127] width 80 height 14
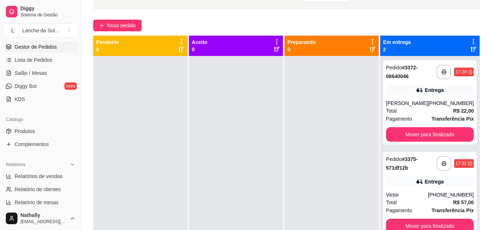
scroll to position [34, 0]
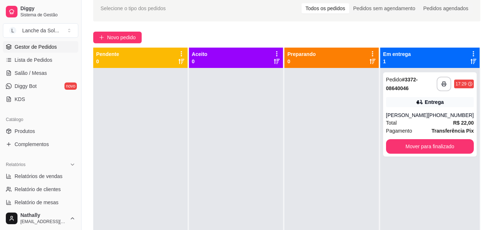
click at [45, 129] on link "Produtos" at bounding box center [40, 132] width 75 height 12
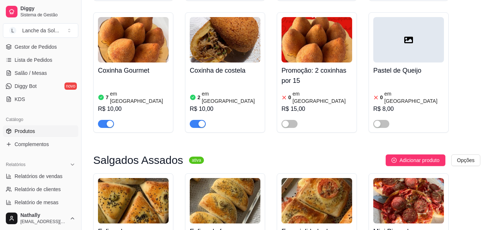
scroll to position [215, 0]
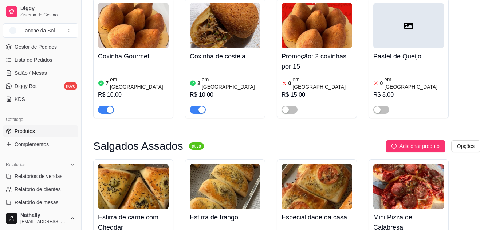
click at [41, 69] on link "Salão / Mesas" at bounding box center [40, 73] width 75 height 12
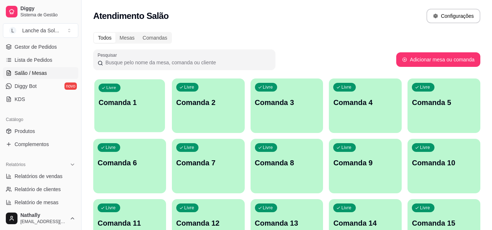
click at [144, 116] on div "Livre Comanda 1" at bounding box center [129, 101] width 71 height 44
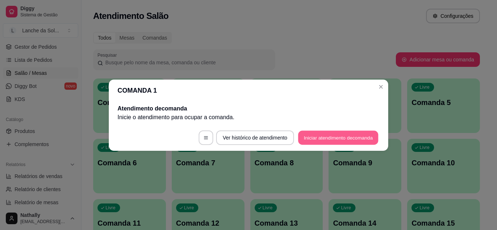
click at [307, 133] on button "Iniciar atendimento de comanda" at bounding box center [338, 138] width 80 height 14
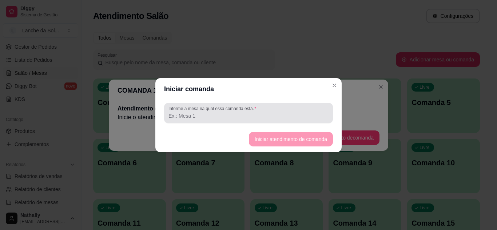
click at [267, 103] on div "Informe a mesa na qual essa comanda está." at bounding box center [248, 113] width 169 height 20
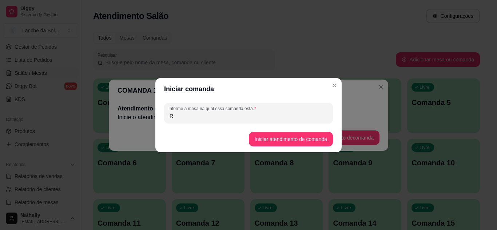
type input "i"
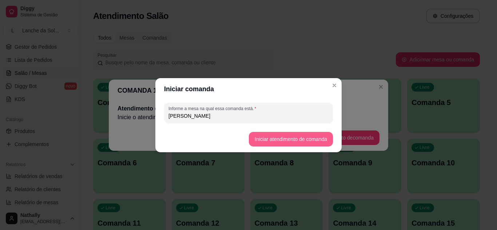
type input "[PERSON_NAME]"
click at [260, 142] on button "Iniciar atendimento de comanda" at bounding box center [291, 139] width 82 height 14
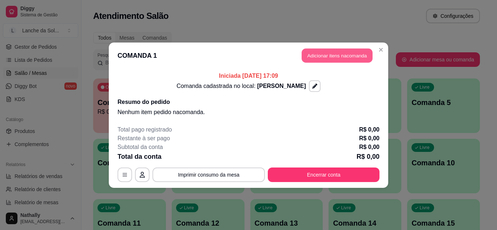
click at [351, 61] on button "Adicionar itens na comanda" at bounding box center [337, 55] width 71 height 14
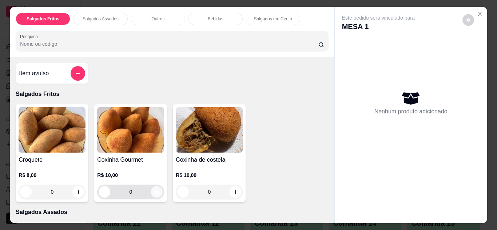
click at [151, 191] on button "increase-product-quantity" at bounding box center [157, 192] width 12 height 12
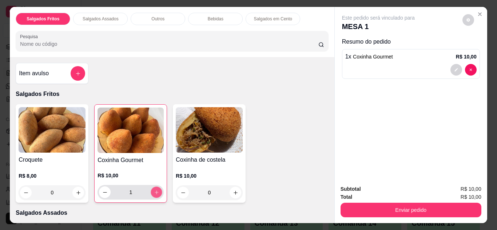
click at [151, 191] on button "increase-product-quantity" at bounding box center [156, 192] width 11 height 11
type input "2"
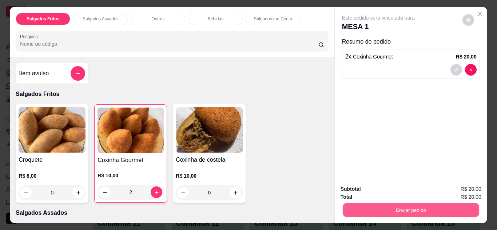
click at [371, 210] on button "Enviar pedido" at bounding box center [410, 210] width 136 height 14
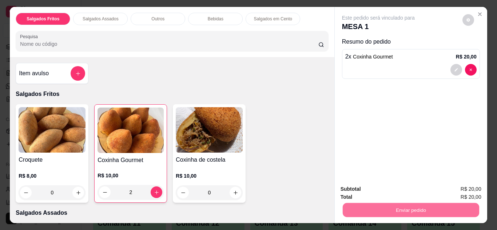
click at [358, 190] on button "Não registrar e enviar pedido" at bounding box center [386, 189] width 73 height 13
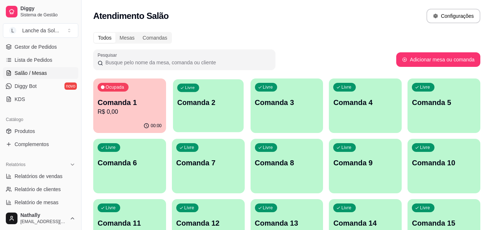
click at [203, 126] on div "button" at bounding box center [208, 128] width 71 height 8
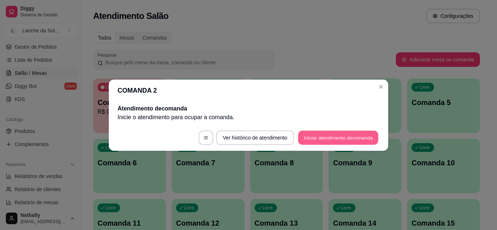
click at [323, 144] on button "Iniciar atendimento de comanda" at bounding box center [338, 138] width 80 height 14
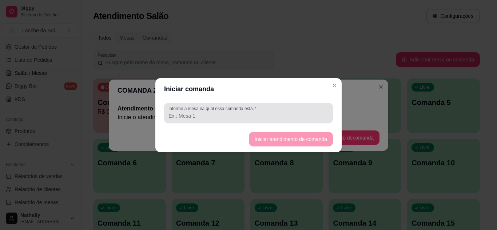
click at [285, 108] on div at bounding box center [248, 113] width 160 height 15
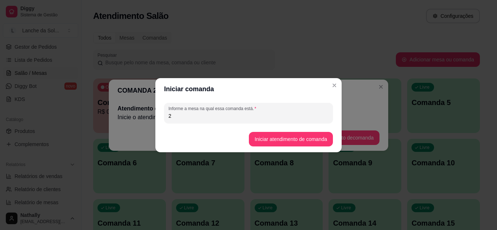
type input "2"
click at [270, 135] on button "Iniciar atendimento de comanda" at bounding box center [291, 139] width 82 height 14
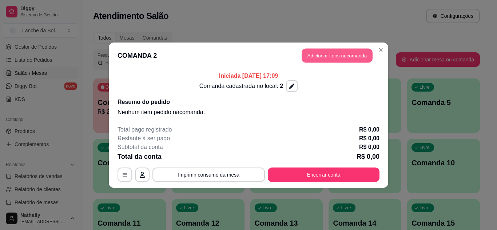
click at [342, 56] on button "Adicionar itens na comanda" at bounding box center [337, 55] width 71 height 14
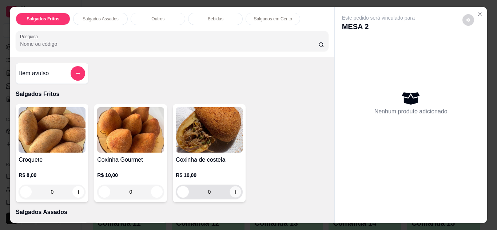
click at [235, 190] on icon "increase-product-quantity" at bounding box center [235, 192] width 5 height 5
type input "1"
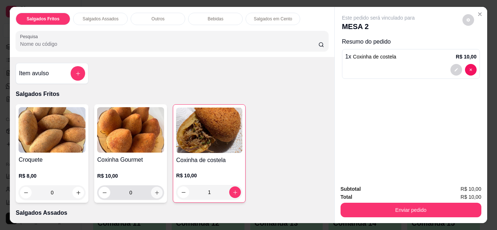
click at [154, 190] on icon "increase-product-quantity" at bounding box center [156, 192] width 5 height 5
type input "1"
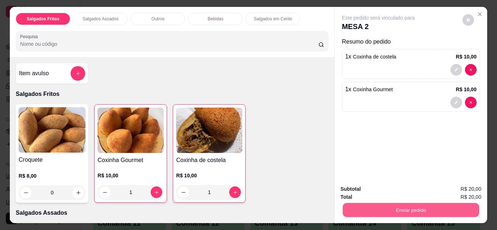
click at [364, 210] on button "Enviar pedido" at bounding box center [410, 210] width 136 height 14
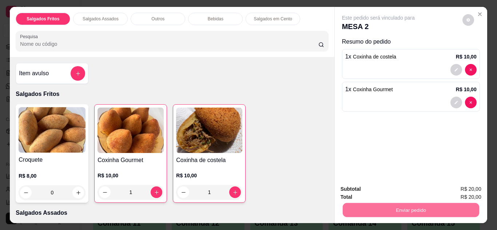
click at [369, 191] on button "Não registrar e enviar pedido" at bounding box center [386, 189] width 73 height 13
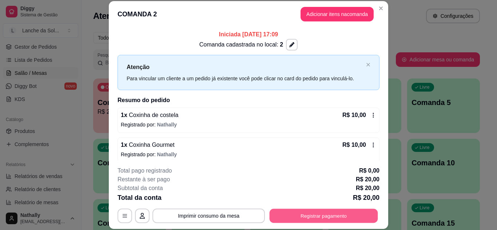
click at [300, 214] on button "Registrar pagamento" at bounding box center [324, 216] width 108 height 14
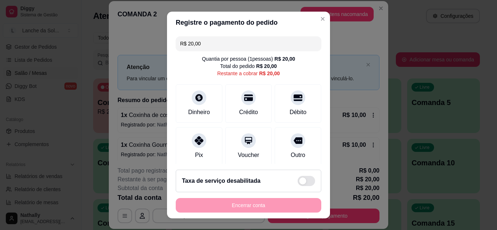
click at [205, 150] on div "Pix" at bounding box center [199, 146] width 47 height 39
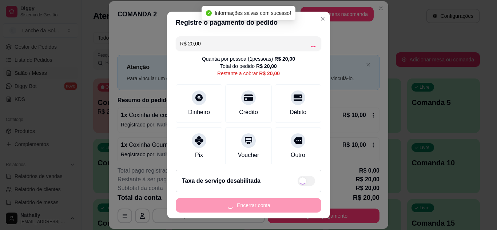
type input "R$ 0,00"
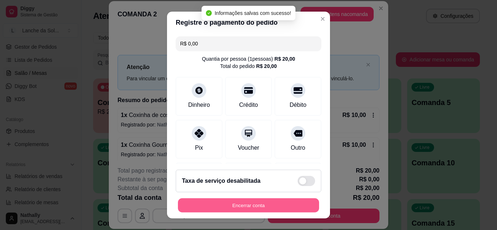
click at [231, 212] on button "Encerrar conta" at bounding box center [248, 206] width 141 height 14
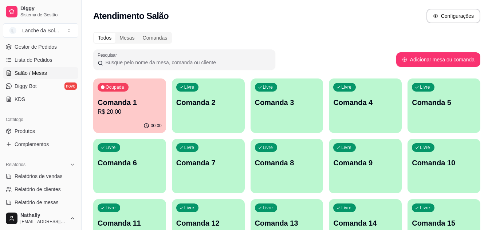
click at [54, 47] on span "Gestor de Pedidos" at bounding box center [36, 46] width 42 height 7
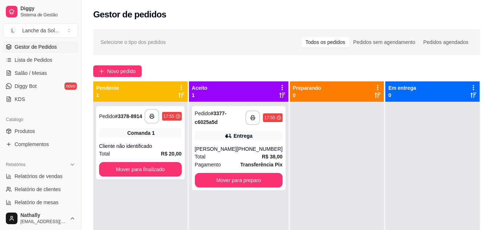
click at [230, 156] on div "Total R$ 38,00" at bounding box center [239, 157] width 88 height 8
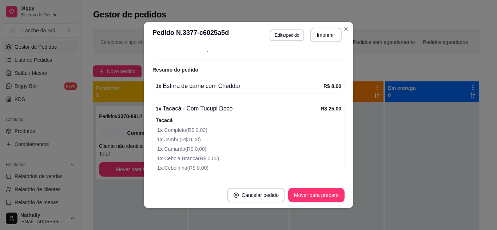
scroll to position [236, 0]
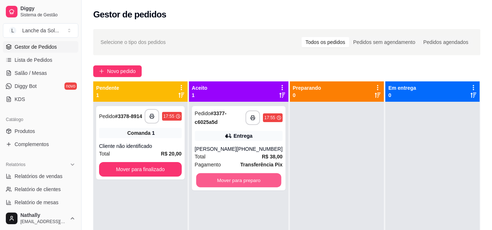
click at [246, 179] on button "Mover para preparo" at bounding box center [238, 181] width 85 height 14
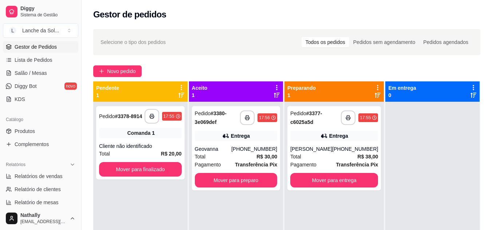
click at [234, 154] on div "Total R$ 30,00" at bounding box center [236, 157] width 83 height 8
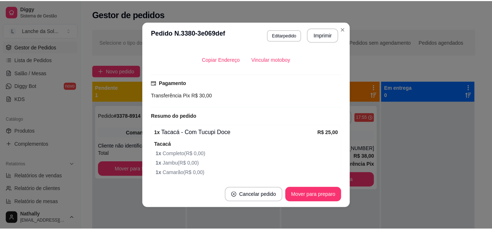
scroll to position [166, 0]
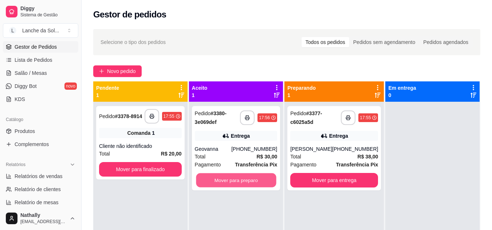
click at [240, 176] on button "Mover para preparo" at bounding box center [236, 181] width 80 height 14
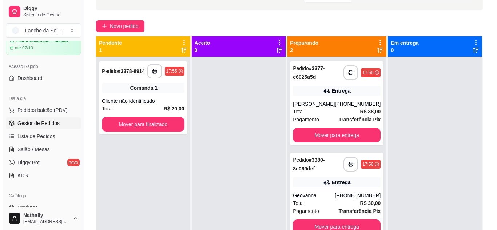
scroll to position [21, 0]
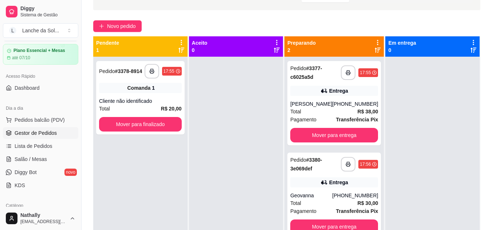
click at [40, 118] on span "Pedidos balcão (PDV)" at bounding box center [40, 119] width 50 height 7
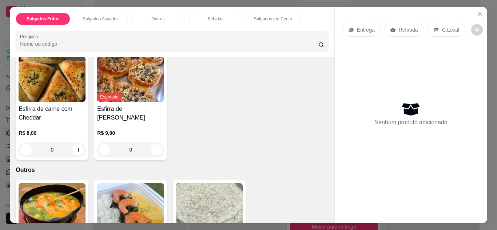
scroll to position [178, 0]
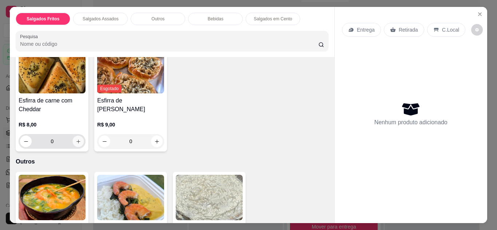
click at [76, 141] on icon "increase-product-quantity" at bounding box center [78, 141] width 5 height 5
type input "1"
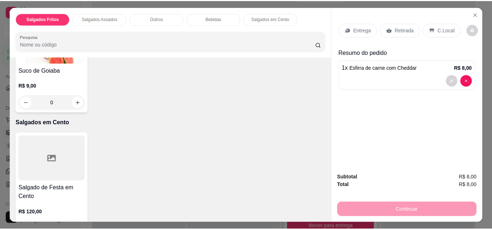
scroll to position [667, 0]
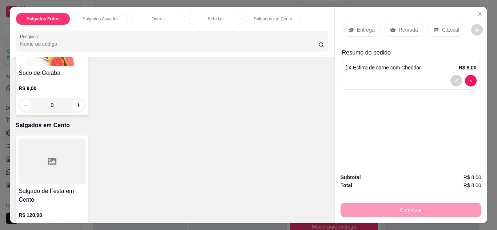
click at [478, 13] on icon "Close" at bounding box center [479, 14] width 3 height 3
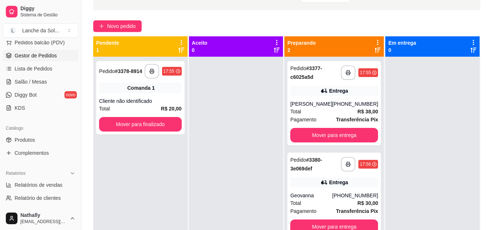
scroll to position [99, 0]
drag, startPoint x: 46, startPoint y: 132, endPoint x: 39, endPoint y: 144, distance: 13.4
click at [39, 144] on div "Catálogo Produtos Complementos" at bounding box center [40, 140] width 81 height 42
click at [39, 144] on link "Produtos" at bounding box center [40, 139] width 75 height 12
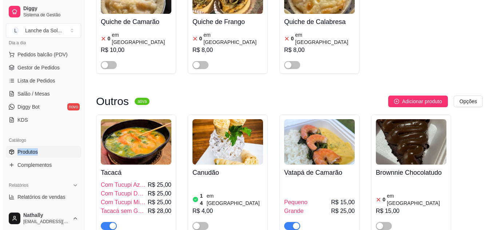
scroll to position [913, 0]
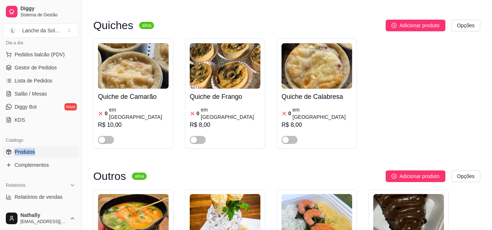
click at [432, 172] on span "Adicionar produto" at bounding box center [419, 176] width 40 height 8
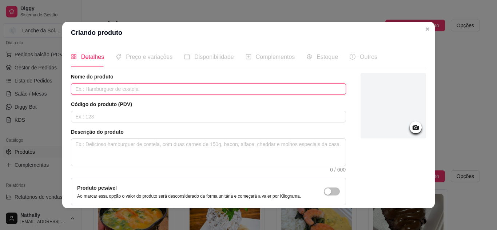
click at [279, 89] on input "text" at bounding box center [208, 89] width 275 height 12
type input "\"
type input "[PERSON_NAME]"
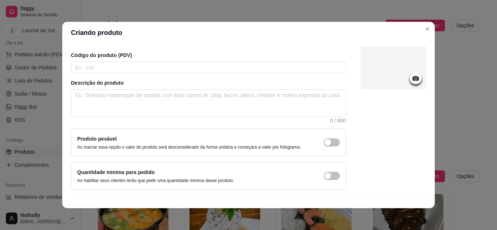
scroll to position [66, 0]
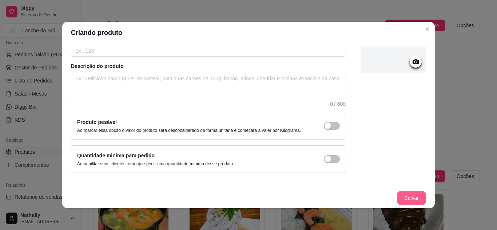
click at [402, 199] on button "Salvar" at bounding box center [411, 198] width 29 height 15
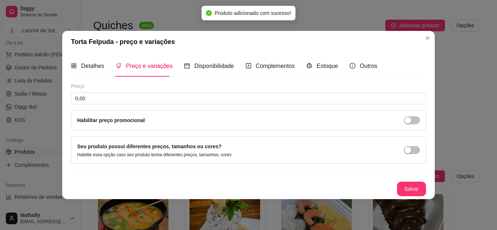
scroll to position [0, 0]
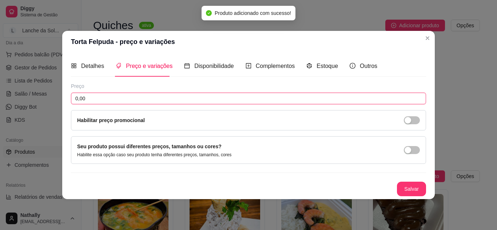
click at [303, 103] on input "0,00" at bounding box center [248, 99] width 355 height 12
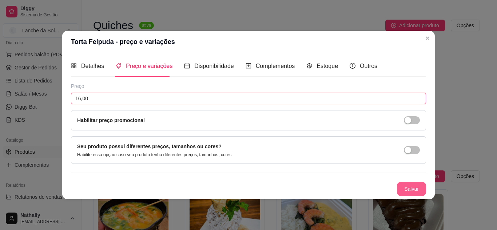
type input "16,00"
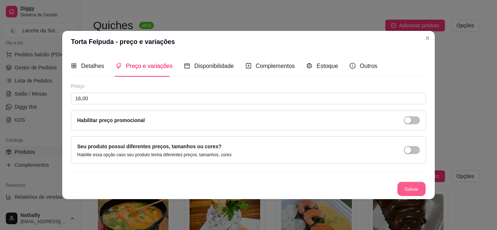
click at [412, 185] on button "Salvar" at bounding box center [411, 189] width 28 height 14
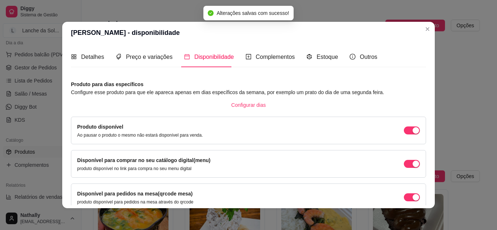
click at [418, 98] on div "Produto para dias específicos Configure esse produto para que ele apareca apena…" at bounding box center [248, 95] width 355 height 31
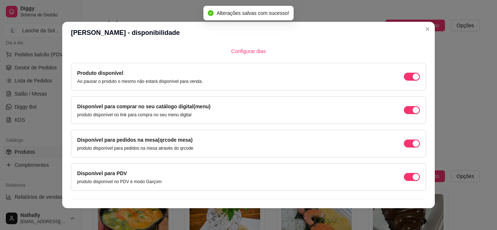
scroll to position [69, 0]
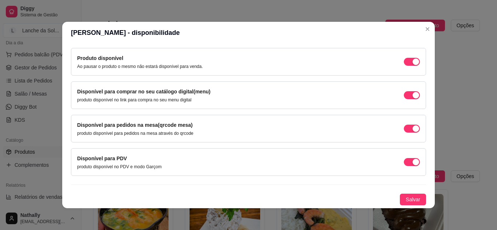
click at [406, 197] on span "Salvar" at bounding box center [413, 200] width 15 height 8
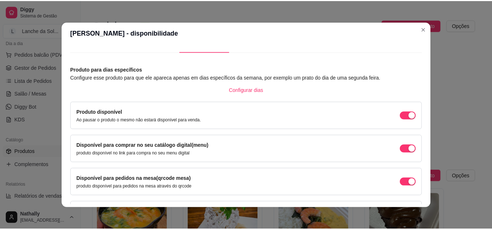
scroll to position [0, 0]
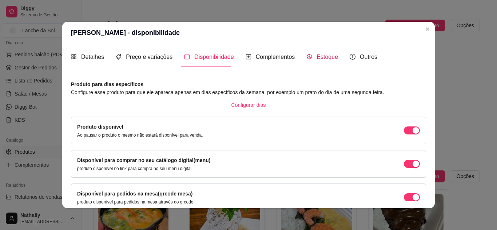
click at [324, 57] on span "Estoque" at bounding box center [327, 57] width 21 height 6
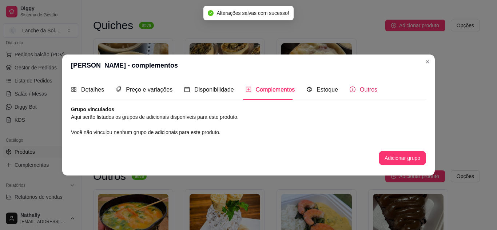
click at [353, 90] on div "Outros" at bounding box center [364, 89] width 28 height 9
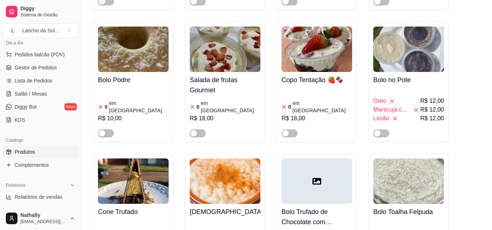
scroll to position [1374, 0]
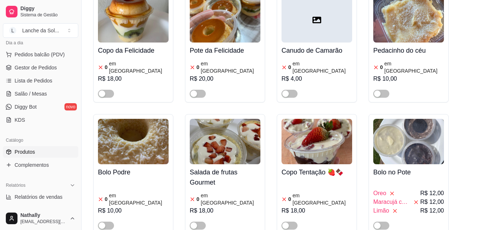
click at [59, 71] on link "Gestor de Pedidos" at bounding box center [40, 68] width 75 height 12
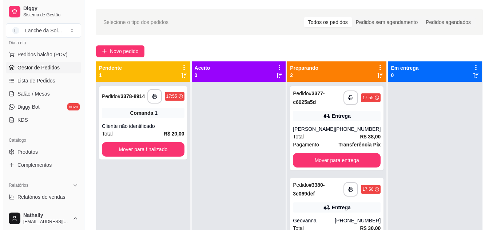
scroll to position [32, 0]
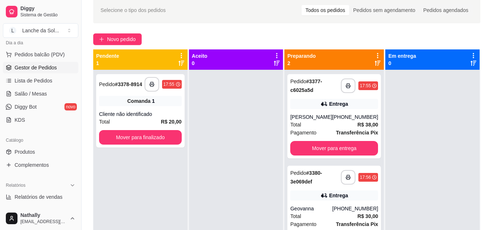
click at [48, 51] on button "Pedidos balcão (PDV)" at bounding box center [40, 55] width 75 height 12
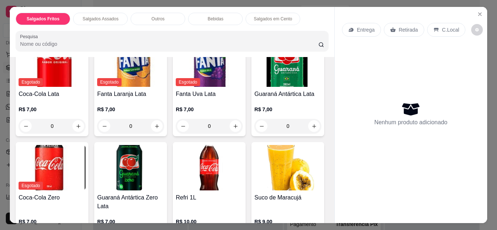
scroll to position [409, 0]
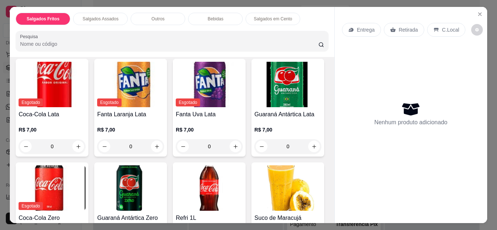
click at [311, 31] on icon "increase-product-quantity" at bounding box center [313, 28] width 5 height 5
type input "1"
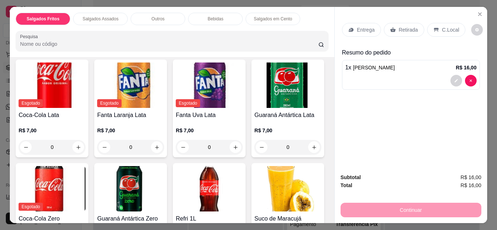
scroll to position [409, 0]
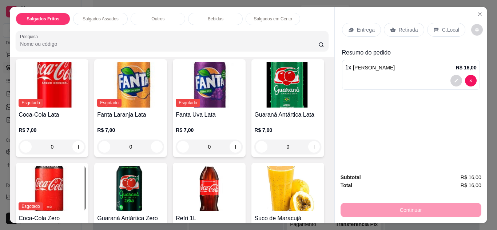
click at [360, 28] on p "Entrega" at bounding box center [366, 29] width 18 height 7
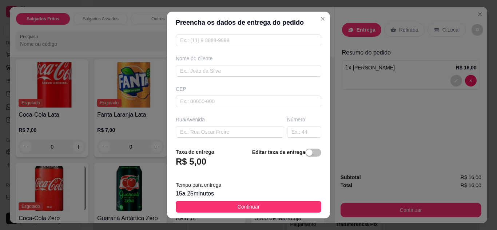
scroll to position [58, 0]
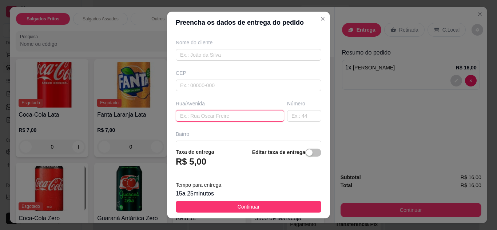
click at [234, 115] on input "text" at bounding box center [230, 116] width 108 height 12
type input "N"
type input "Restaurante CH"
click at [238, 205] on span "Continuar" at bounding box center [249, 207] width 22 height 8
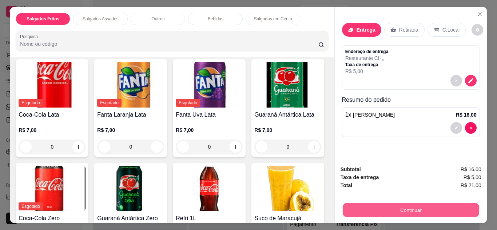
click at [358, 209] on button "Continuar" at bounding box center [410, 210] width 136 height 14
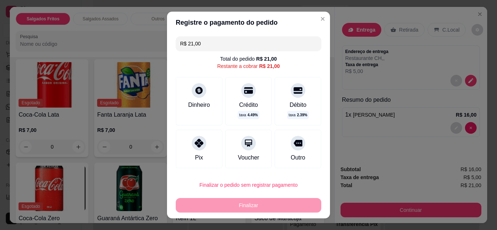
click at [190, 151] on div "Pix" at bounding box center [199, 149] width 47 height 39
type input "R$ 0,00"
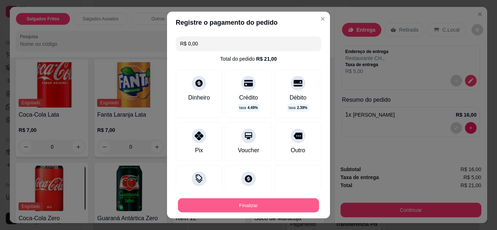
click at [213, 209] on button "Finalizar" at bounding box center [248, 206] width 141 height 14
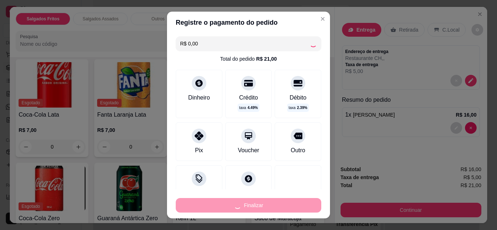
type input "0"
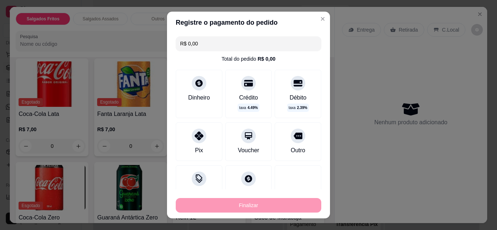
type input "-R$ 21,00"
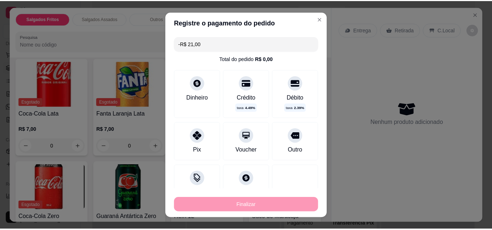
scroll to position [409, 0]
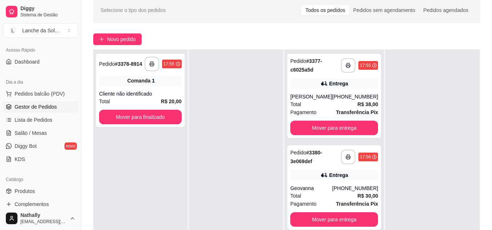
scroll to position [41, 0]
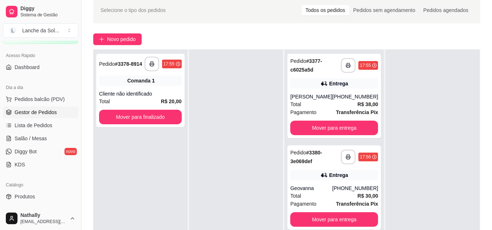
click at [30, 124] on span "Lista de Pedidos" at bounding box center [34, 125] width 38 height 7
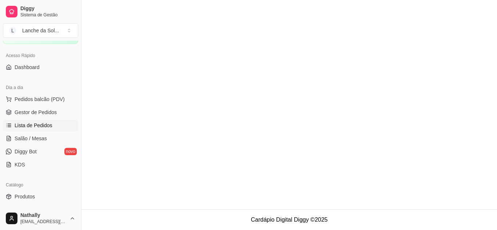
click at [40, 110] on span "Gestor de Pedidos" at bounding box center [36, 112] width 42 height 7
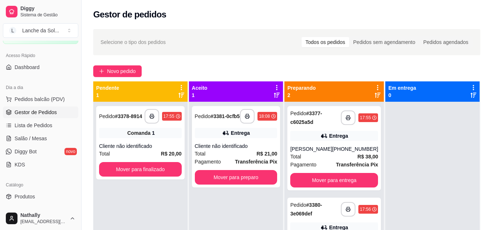
click at [52, 98] on span "Pedidos balcão (PDV)" at bounding box center [40, 99] width 50 height 7
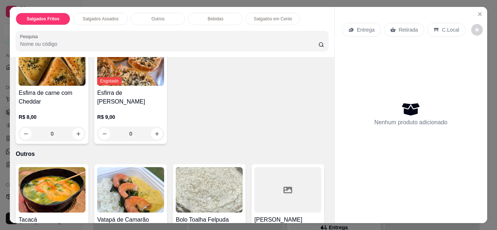
scroll to position [187, 0]
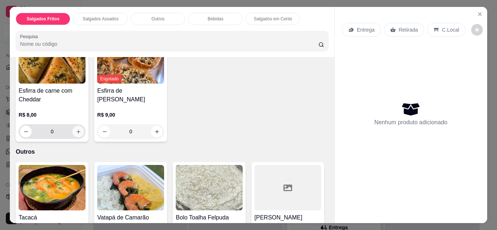
click at [76, 131] on icon "increase-product-quantity" at bounding box center [78, 131] width 5 height 5
type input "1"
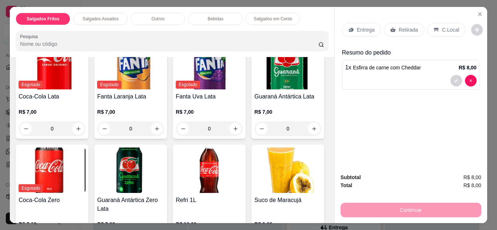
scroll to position [434, 0]
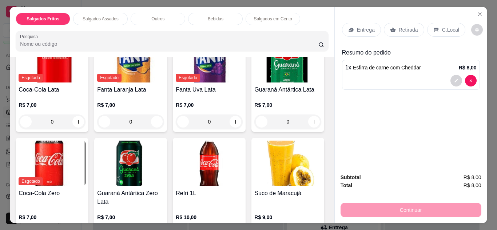
click at [311, 7] on icon "increase-product-quantity" at bounding box center [313, 3] width 5 height 5
type input "1"
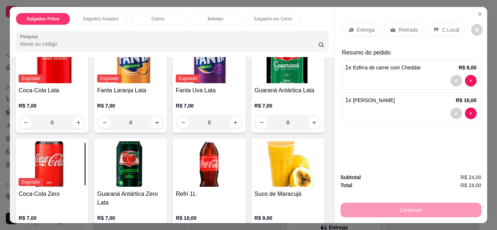
scroll to position [435, 0]
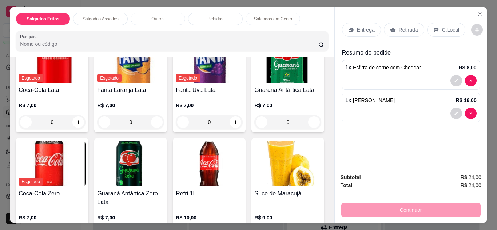
click at [364, 26] on p "Entrega" at bounding box center [366, 29] width 18 height 7
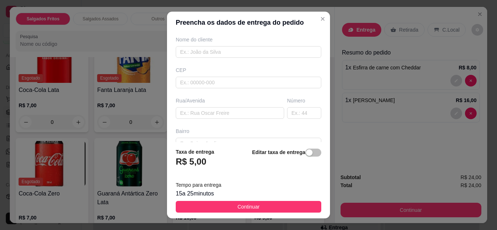
scroll to position [65, 0]
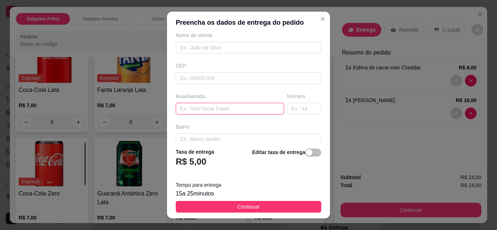
click at [250, 110] on input "text" at bounding box center [230, 109] width 108 height 12
type input "pajurá"
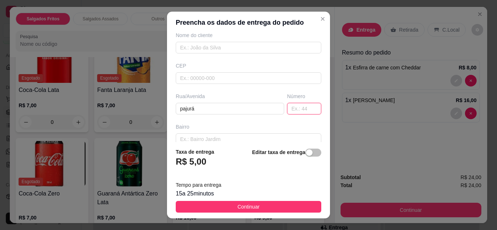
click at [295, 106] on input "text" at bounding box center [304, 109] width 34 height 12
type input "08"
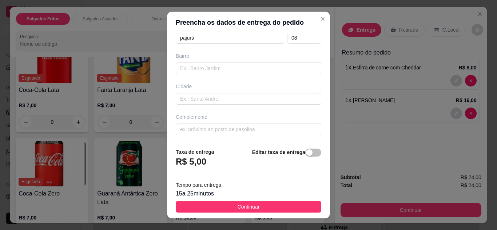
click at [261, 208] on button "Continuar" at bounding box center [249, 207] width 146 height 12
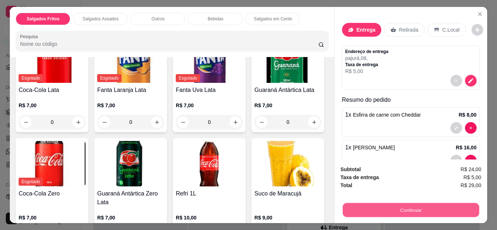
click at [350, 203] on button "Continuar" at bounding box center [410, 210] width 136 height 14
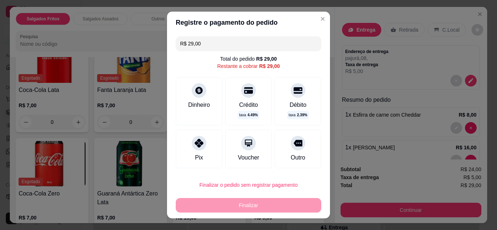
click at [195, 143] on icon at bounding box center [199, 143] width 9 height 9
type input "R$ 0,00"
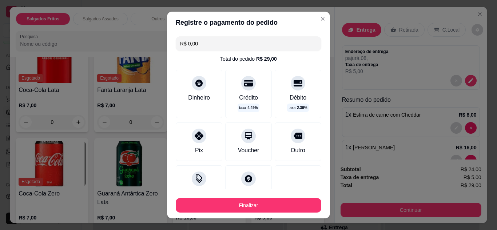
click at [196, 138] on icon at bounding box center [199, 136] width 9 height 9
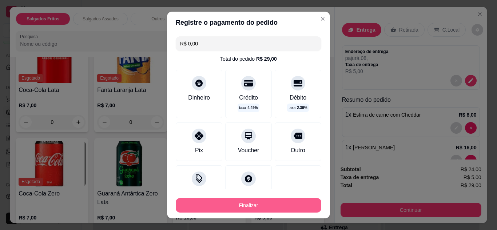
click at [231, 203] on button "Finalizar" at bounding box center [249, 205] width 146 height 15
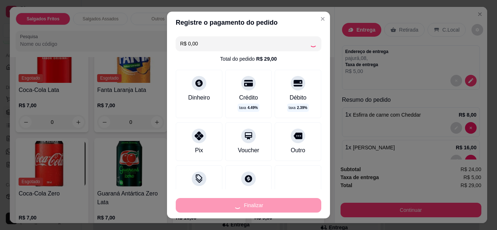
type input "0"
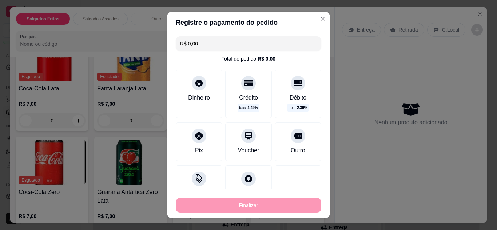
type input "-R$ 29,00"
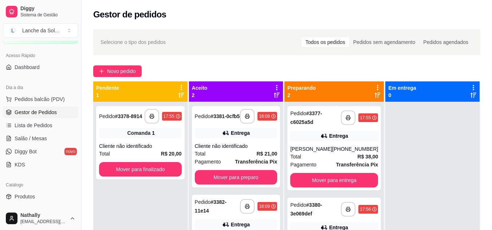
click at [335, 162] on strong "Transferência Pix" at bounding box center [356, 165] width 42 height 6
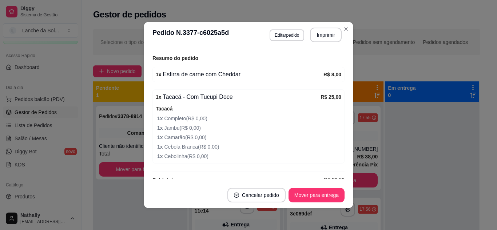
scroll to position [236, 0]
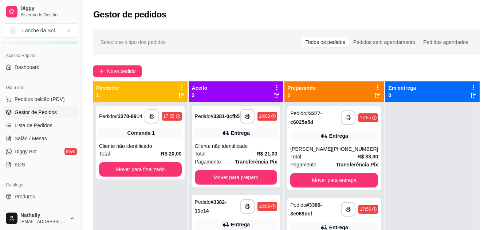
click at [244, 153] on div "Total R$ 21,00" at bounding box center [236, 154] width 83 height 8
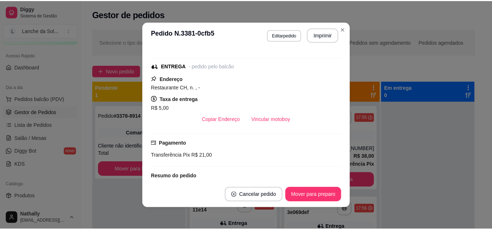
scroll to position [71, 0]
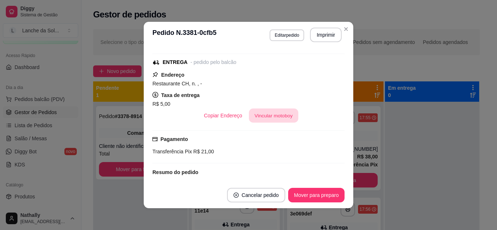
click at [263, 119] on button "Vincular motoboy" at bounding box center [273, 116] width 49 height 14
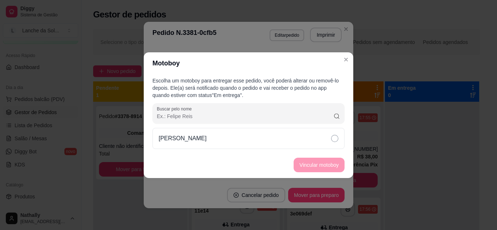
click at [295, 138] on div "[PERSON_NAME]" at bounding box center [248, 138] width 192 height 21
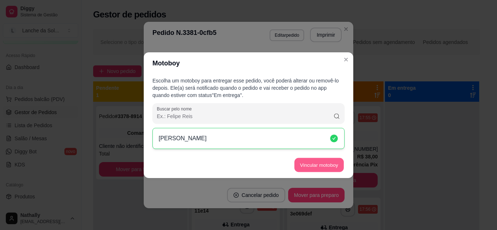
click at [308, 163] on button "Vincular motoboy" at bounding box center [318, 165] width 49 height 14
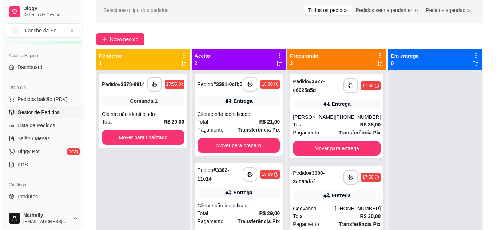
scroll to position [54, 0]
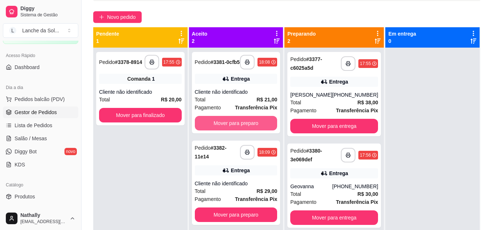
click at [254, 128] on button "Mover para preparo" at bounding box center [236, 123] width 83 height 15
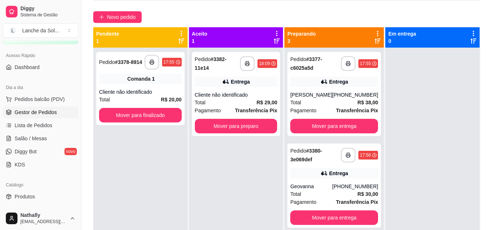
click at [245, 99] on div "Total R$ 29,00" at bounding box center [236, 103] width 83 height 8
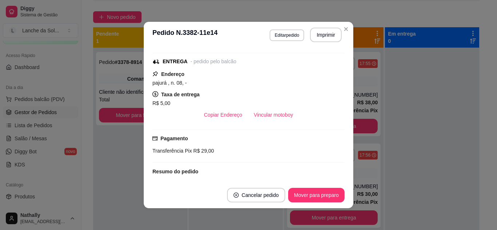
scroll to position [73, 0]
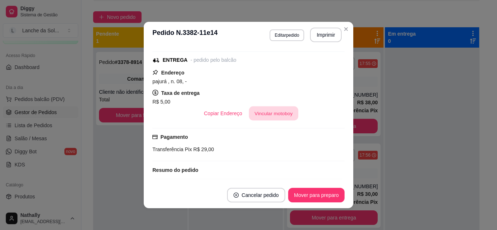
click at [271, 113] on button "Vincular motoboy" at bounding box center [273, 114] width 49 height 14
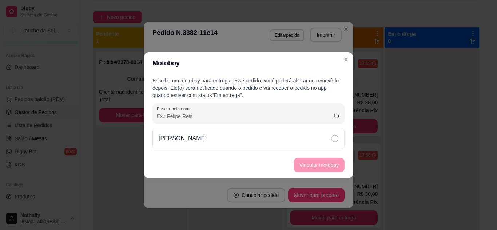
click at [294, 134] on div "[PERSON_NAME]" at bounding box center [248, 138] width 192 height 21
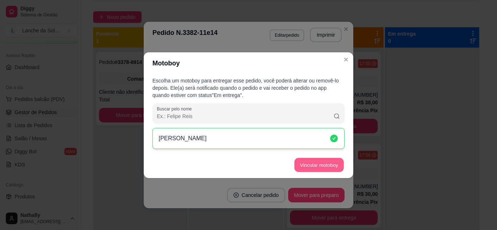
click at [317, 163] on button "Vincular motoboy" at bounding box center [318, 165] width 49 height 14
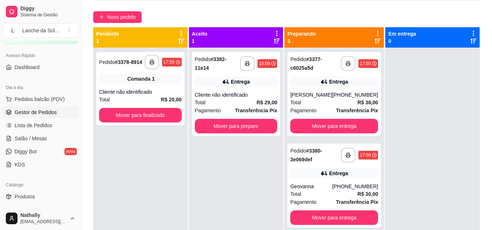
click at [45, 97] on span "Pedidos balcão (PDV)" at bounding box center [40, 99] width 50 height 7
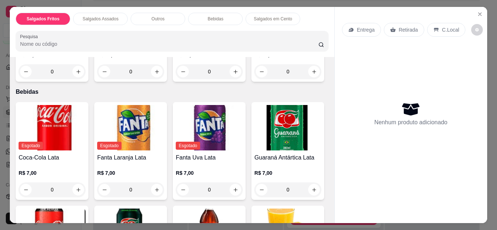
scroll to position [372, 0]
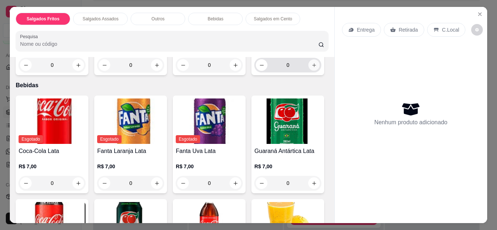
click at [311, 68] on icon "increase-product-quantity" at bounding box center [313, 65] width 5 height 5
type input "1"
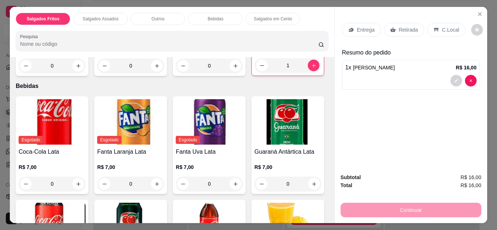
click at [365, 26] on p "Entrega" at bounding box center [366, 29] width 18 height 7
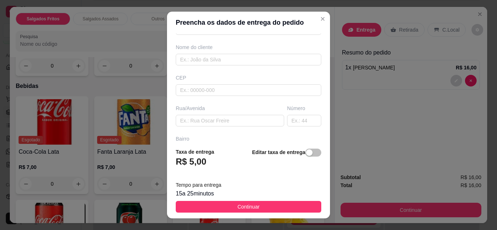
scroll to position [54, 0]
click at [262, 56] on input "text" at bounding box center [249, 59] width 146 height 12
click at [243, 116] on input "text" at bounding box center [230, 120] width 108 height 12
type input "gama b"
click at [287, 125] on input "text" at bounding box center [304, 120] width 34 height 12
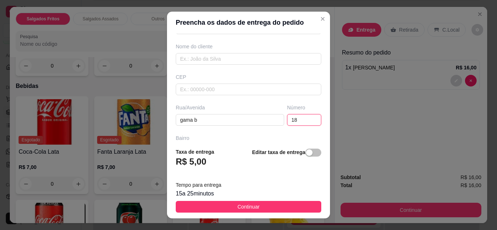
type input "18"
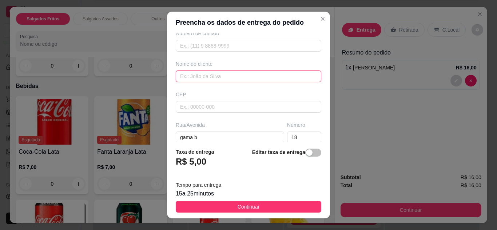
click at [256, 79] on input "text" at bounding box center [249, 77] width 146 height 12
type input "Waldeila"
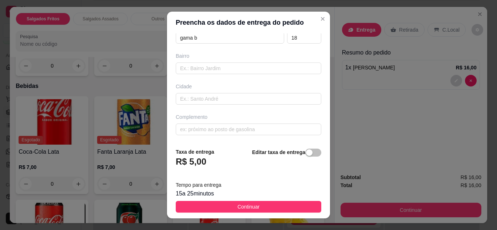
click at [257, 210] on button "Continuar" at bounding box center [249, 207] width 146 height 12
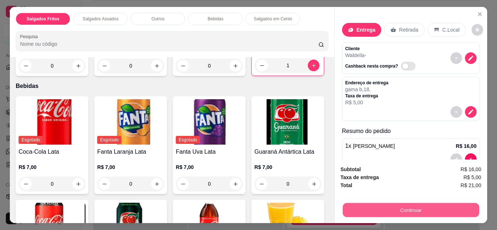
click at [349, 208] on button "Continuar" at bounding box center [410, 210] width 136 height 14
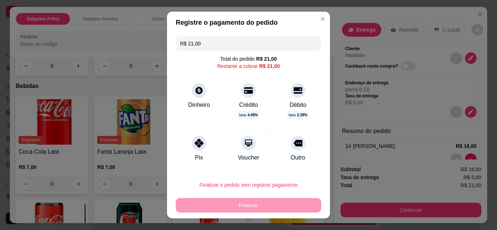
click at [184, 152] on div "Pix" at bounding box center [199, 149] width 47 height 39
type input "R$ 0,00"
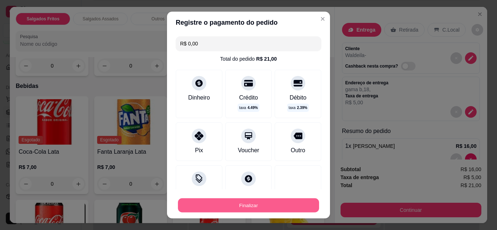
click at [219, 204] on button "Finalizar" at bounding box center [248, 206] width 141 height 14
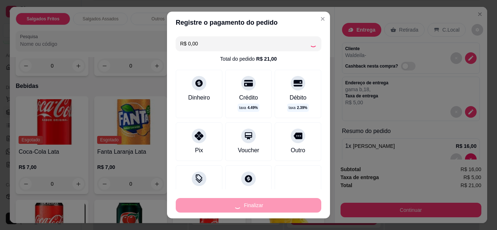
type input "0"
type input "-R$ 21,00"
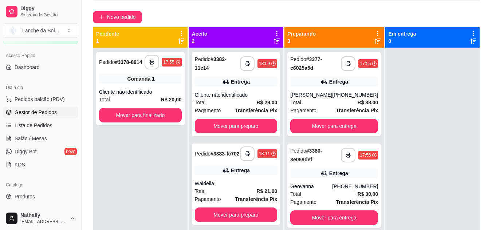
click at [353, 92] on div "[PHONE_NUMBER]" at bounding box center [355, 94] width 46 height 7
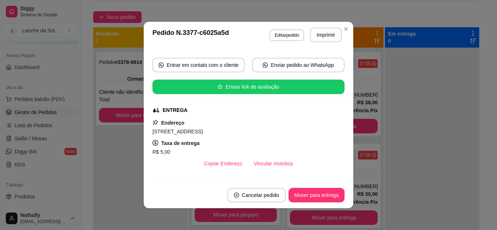
scroll to position [111, 0]
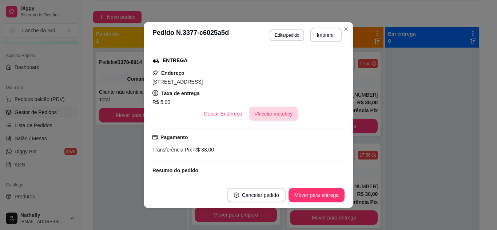
click at [289, 108] on button "Vincular motoboy" at bounding box center [273, 114] width 49 height 14
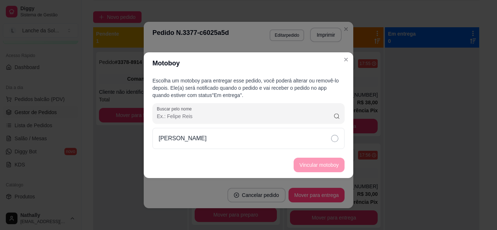
click at [220, 132] on div "[PERSON_NAME]" at bounding box center [248, 138] width 192 height 21
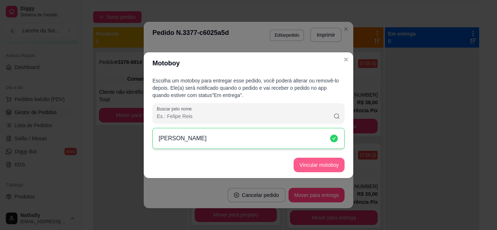
click at [307, 163] on button "Vincular motoboy" at bounding box center [319, 165] width 51 height 15
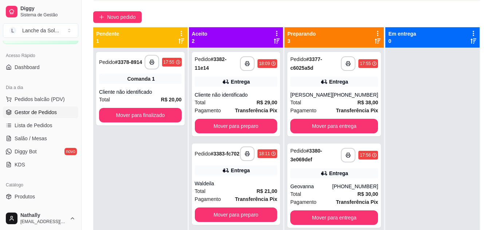
click at [323, 170] on div "Entrega" at bounding box center [334, 173] width 88 height 10
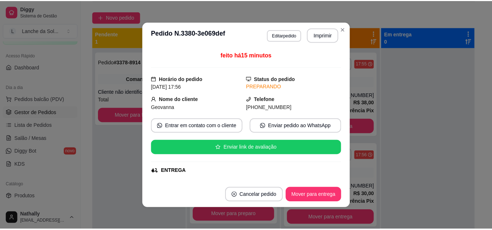
scroll to position [98, 0]
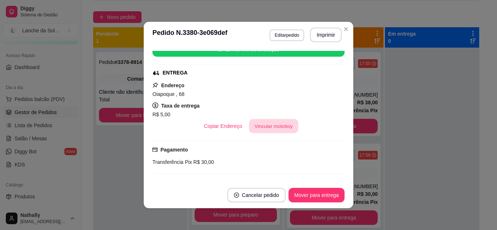
click at [273, 128] on button "Vincular motoboy" at bounding box center [273, 126] width 49 height 14
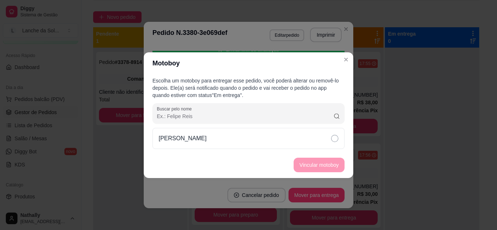
click at [257, 140] on div "[PERSON_NAME]" at bounding box center [248, 138] width 192 height 21
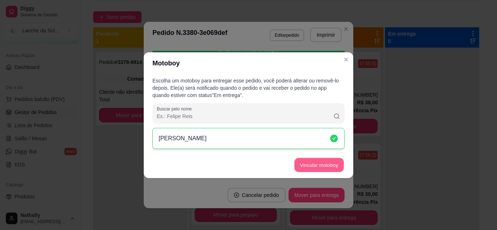
click at [314, 162] on button "Vincular motoboy" at bounding box center [318, 165] width 49 height 14
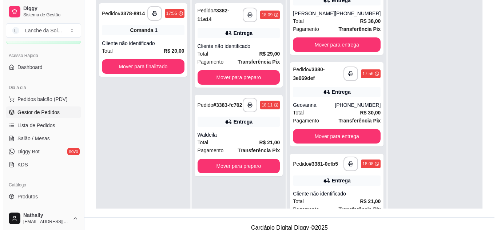
scroll to position [32, 0]
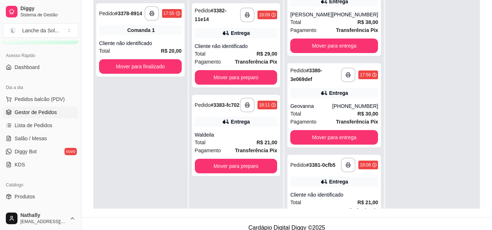
click at [222, 51] on div "Total R$ 29,00" at bounding box center [236, 54] width 83 height 8
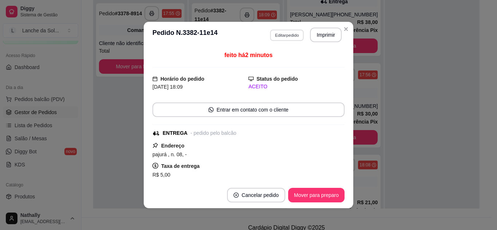
click at [289, 34] on button "Editar pedido" at bounding box center [287, 34] width 34 height 11
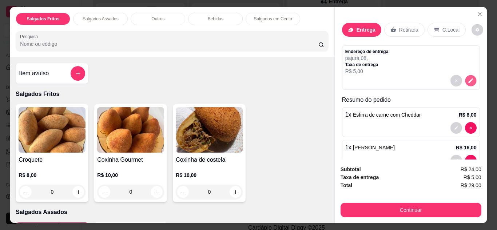
click at [468, 78] on icon "decrease-product-quantity" at bounding box center [471, 81] width 6 height 6
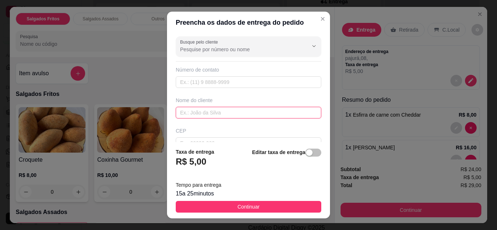
click at [230, 109] on input "text" at bounding box center [249, 113] width 146 height 12
type input "[PERSON_NAME]"
click at [223, 206] on button "Continuar" at bounding box center [249, 207] width 146 height 12
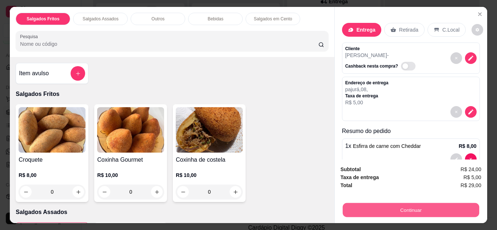
click at [382, 211] on button "Continuar" at bounding box center [410, 210] width 136 height 14
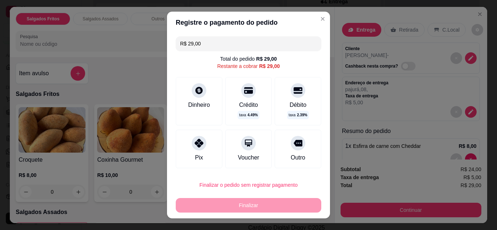
click at [203, 151] on div "Pix" at bounding box center [199, 149] width 47 height 39
type input "R$ 0,00"
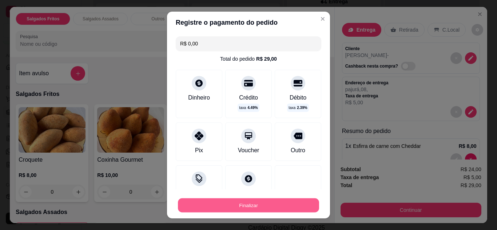
click at [226, 204] on button "Finalizar" at bounding box center [248, 206] width 141 height 14
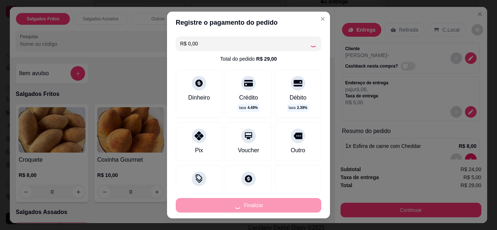
type input "0"
type input "-R$ 29,00"
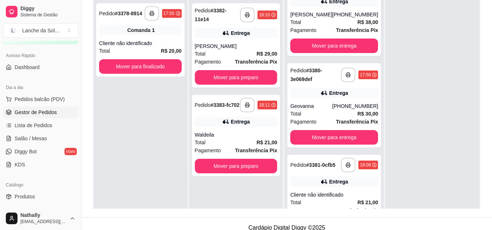
click at [236, 147] on div "Pagamento Transferência Pix" at bounding box center [236, 151] width 83 height 8
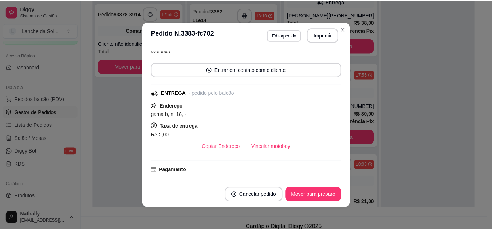
scroll to position [65, 0]
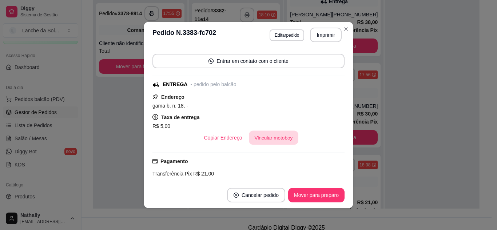
click at [251, 132] on button "Vincular motoboy" at bounding box center [273, 138] width 49 height 14
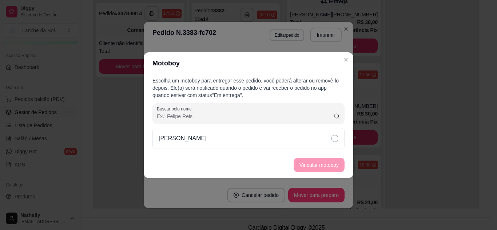
click at [242, 140] on div "[PERSON_NAME]" at bounding box center [248, 138] width 192 height 21
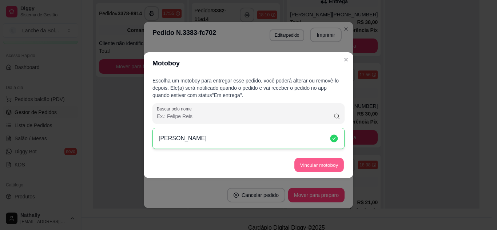
click at [317, 166] on button "Vincular motoboy" at bounding box center [318, 165] width 49 height 14
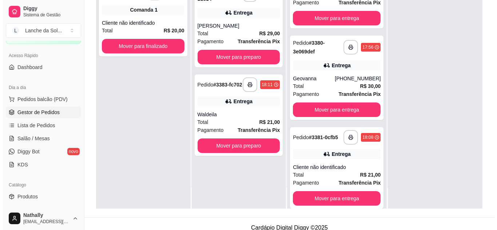
scroll to position [52, 0]
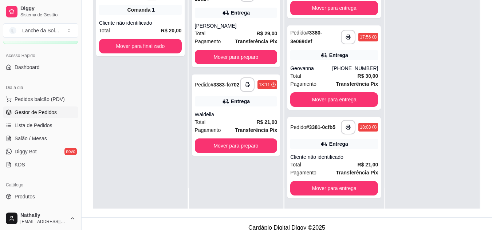
click at [324, 156] on div "Cliente não identificado" at bounding box center [334, 157] width 88 height 7
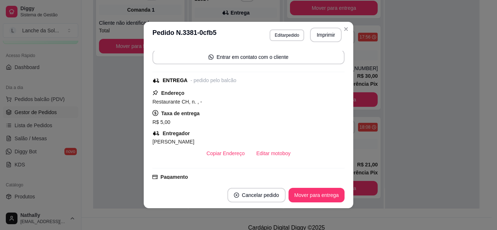
scroll to position [59, 0]
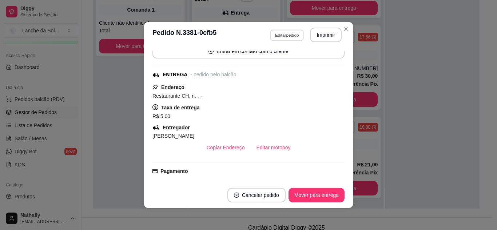
click at [287, 35] on button "Editar pedido" at bounding box center [287, 34] width 34 height 11
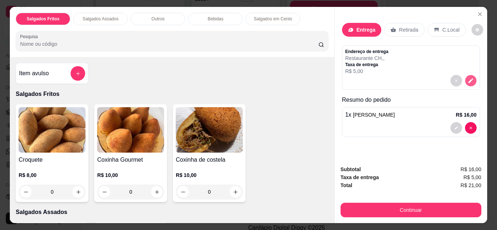
click at [469, 78] on icon "decrease-product-quantity" at bounding box center [471, 81] width 6 height 6
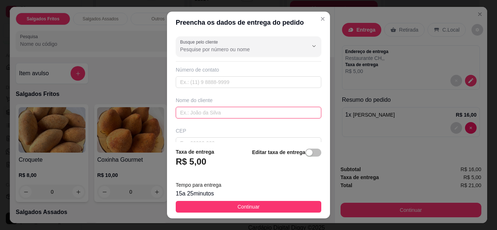
click at [186, 107] on input "text" at bounding box center [249, 113] width 146 height 12
click at [185, 112] on input "text" at bounding box center [249, 113] width 146 height 12
type input "[PERSON_NAME]"
click at [208, 210] on button "Continuar" at bounding box center [249, 207] width 146 height 12
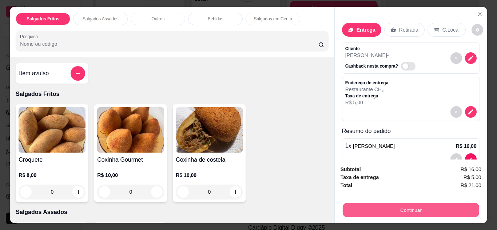
click at [359, 208] on button "Continuar" at bounding box center [410, 210] width 136 height 14
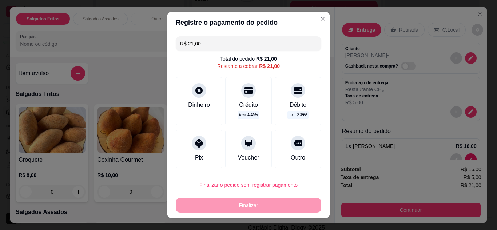
click at [195, 142] on icon at bounding box center [199, 143] width 9 height 9
type input "R$ 0,00"
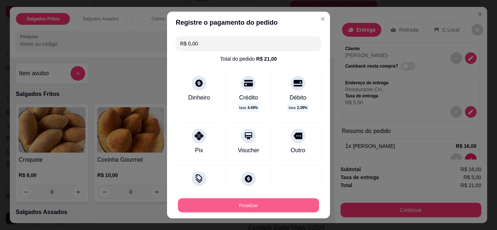
click at [231, 204] on button "Finalizar" at bounding box center [248, 206] width 141 height 14
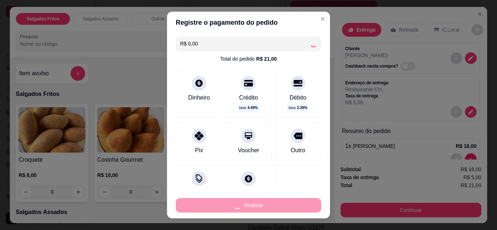
type input "0"
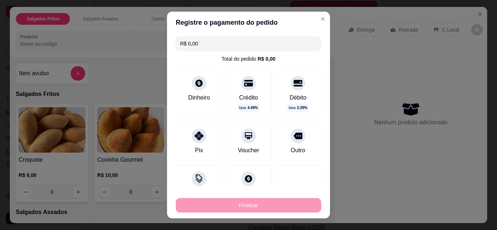
type input "-R$ 21,00"
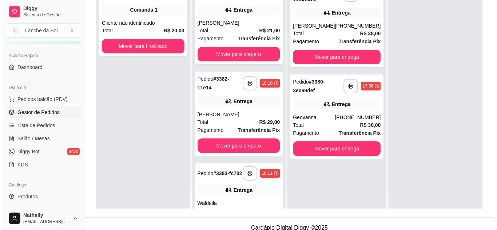
scroll to position [0, 0]
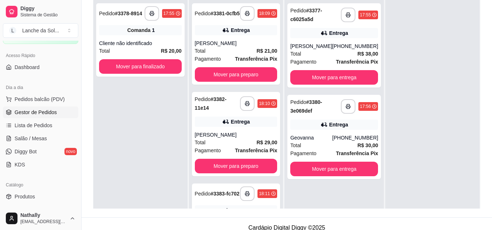
click at [316, 58] on div "Pagamento Transferência Pix" at bounding box center [334, 62] width 88 height 8
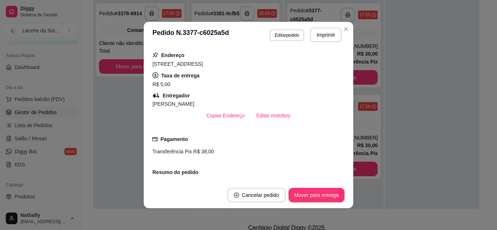
scroll to position [127, 0]
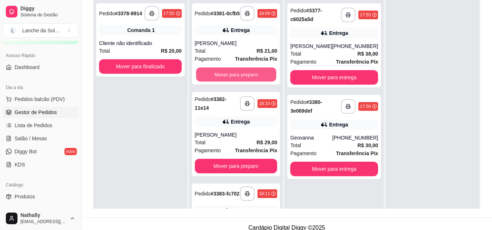
click at [238, 82] on button "Mover para preparo" at bounding box center [236, 75] width 80 height 14
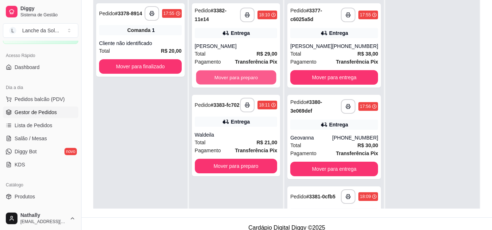
click at [247, 76] on button "Mover para preparo" at bounding box center [236, 78] width 80 height 14
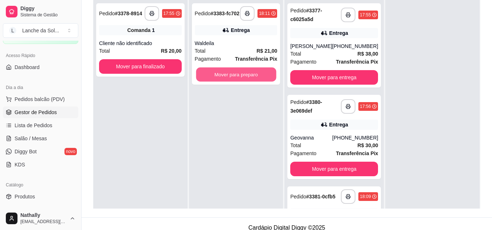
click at [247, 76] on button "Mover para preparo" at bounding box center [236, 75] width 80 height 14
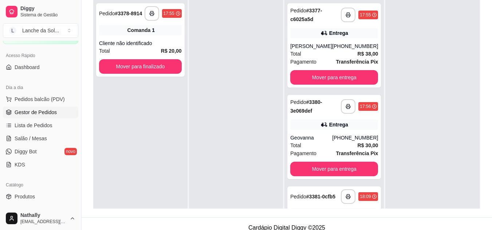
click at [321, 126] on icon at bounding box center [323, 124] width 7 height 7
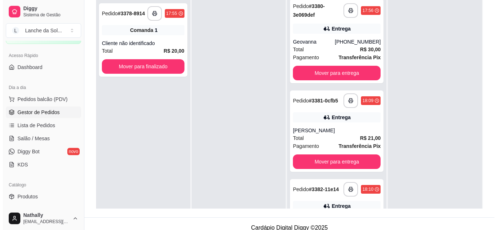
scroll to position [139, 0]
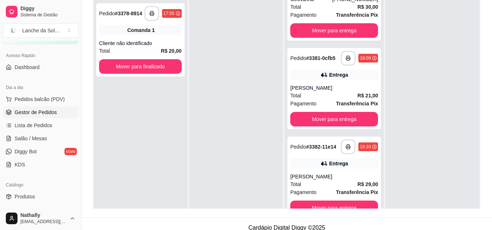
click at [349, 106] on strong "Transferência Pix" at bounding box center [356, 104] width 42 height 6
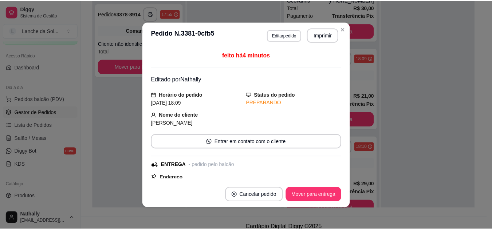
scroll to position [75, 0]
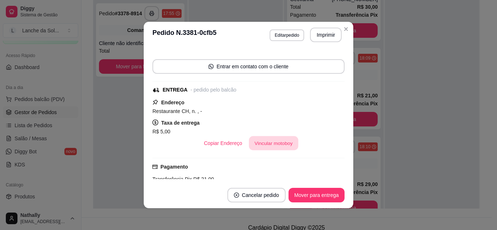
click at [273, 137] on button "Vincular motoboy" at bounding box center [273, 143] width 49 height 14
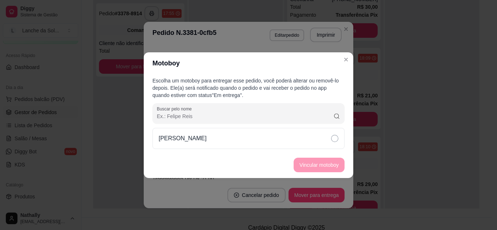
click at [188, 139] on p "[PERSON_NAME]" at bounding box center [183, 138] width 48 height 9
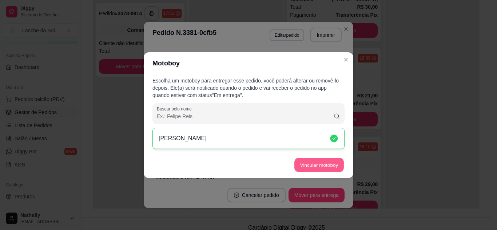
click at [301, 160] on button "Vincular motoboy" at bounding box center [318, 165] width 49 height 14
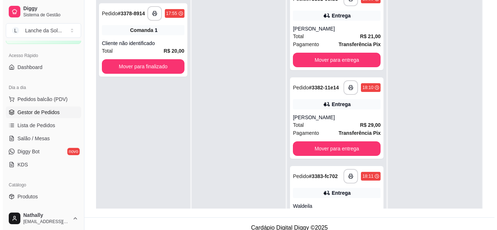
scroll to position [215, 0]
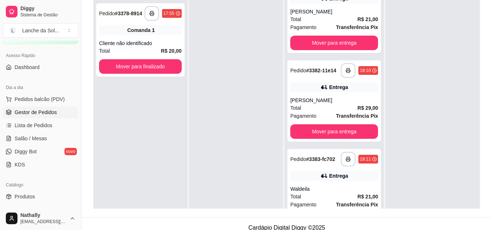
click at [328, 120] on div "Pagamento Transferência Pix" at bounding box center [334, 116] width 88 height 8
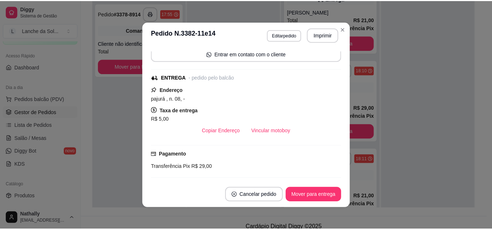
scroll to position [90, 0]
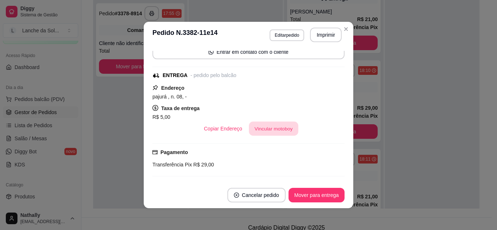
click at [261, 126] on button "Vincular motoboy" at bounding box center [273, 129] width 49 height 14
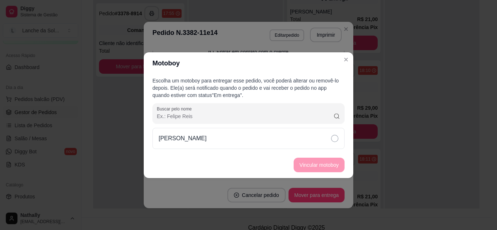
click at [195, 130] on div "[PERSON_NAME]" at bounding box center [248, 138] width 192 height 21
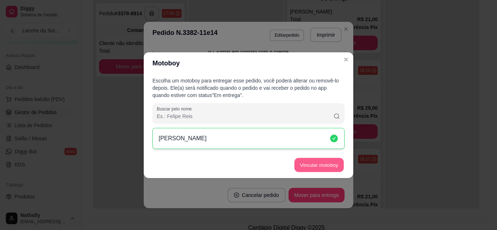
click at [299, 164] on button "Vincular motoboy" at bounding box center [318, 165] width 49 height 14
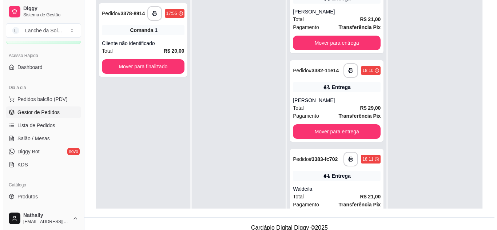
scroll to position [235, 0]
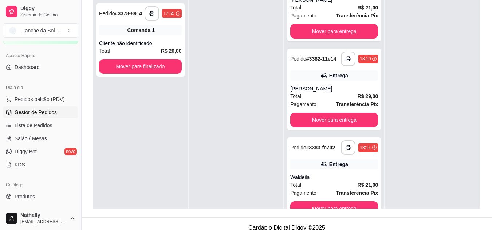
click at [330, 175] on div "Waldeila" at bounding box center [334, 177] width 88 height 7
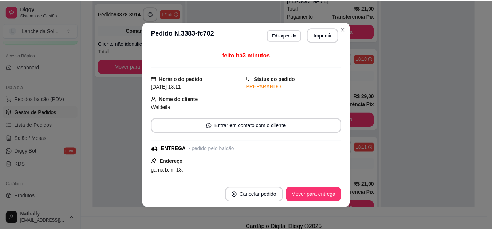
scroll to position [110, 0]
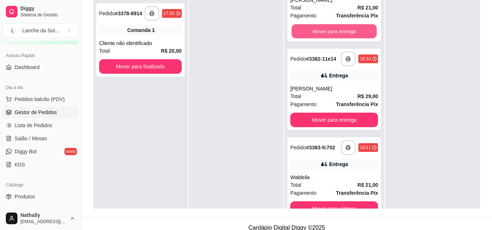
click at [341, 24] on button "Mover para entrega" at bounding box center [333, 31] width 85 height 14
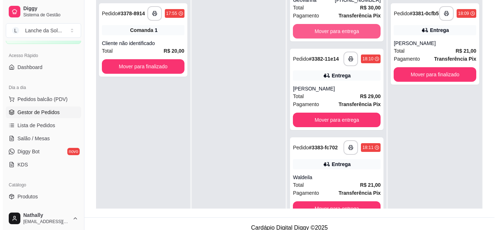
scroll to position [144, 0]
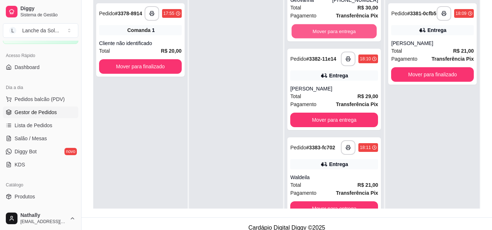
click at [341, 24] on button "Mover para entrega" at bounding box center [333, 31] width 85 height 14
click at [341, 24] on div "Mover para entrega" at bounding box center [334, 31] width 88 height 15
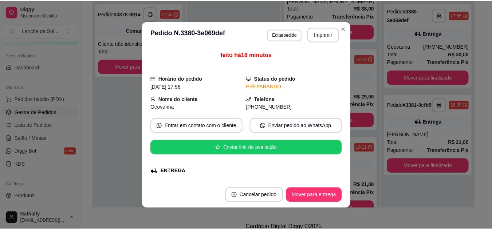
scroll to position [52, 0]
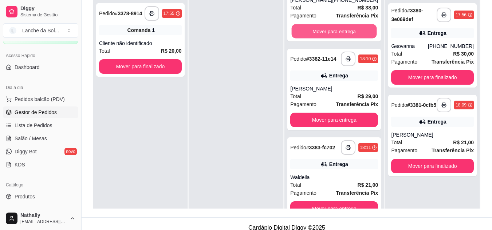
click at [342, 27] on button "Mover para entrega" at bounding box center [333, 31] width 85 height 14
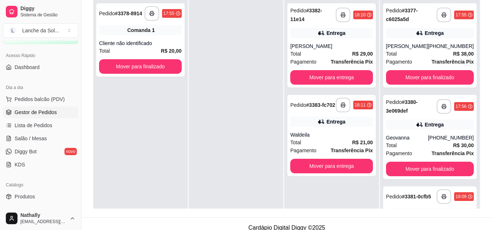
scroll to position [0, 0]
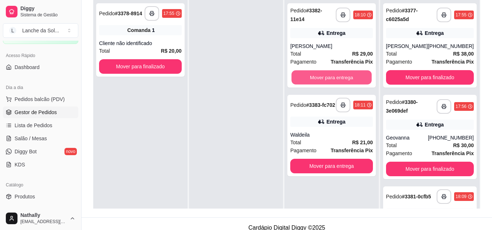
click at [325, 75] on button "Mover para entrega" at bounding box center [331, 78] width 80 height 14
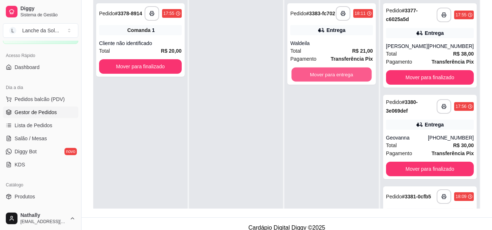
click at [325, 75] on button "Mover para entrega" at bounding box center [331, 75] width 80 height 14
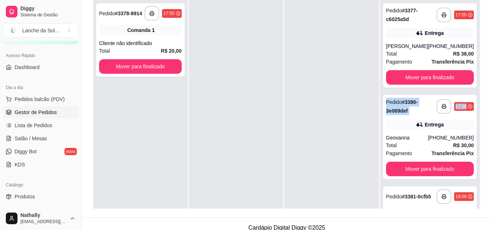
click at [491, 88] on html "**********" at bounding box center [246, 12] width 492 height 230
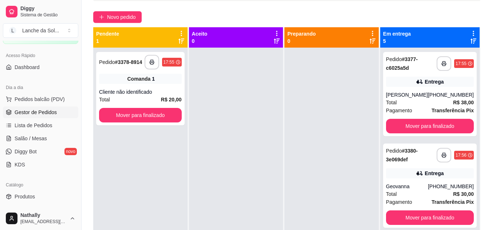
click at [431, 78] on div "Entrega" at bounding box center [433, 81] width 19 height 7
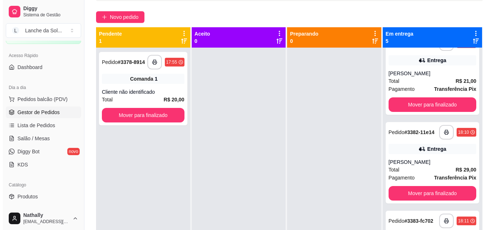
scroll to position [235, 0]
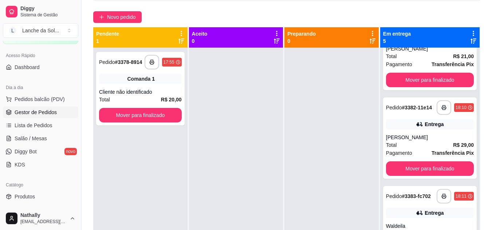
click at [424, 211] on div "Entrega" at bounding box center [433, 213] width 19 height 7
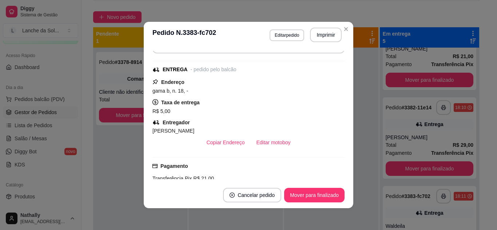
scroll to position [81, 0]
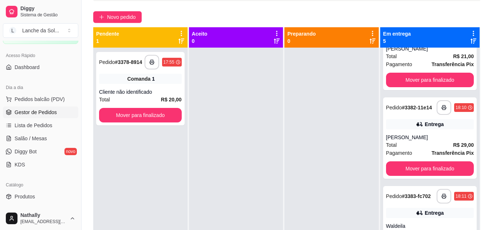
click at [410, 216] on div "Entrega" at bounding box center [430, 213] width 88 height 10
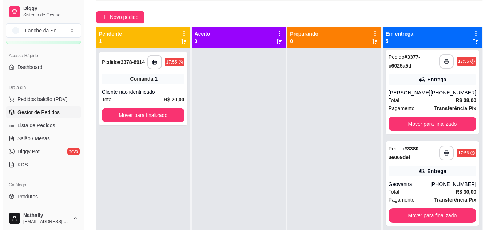
scroll to position [0, 0]
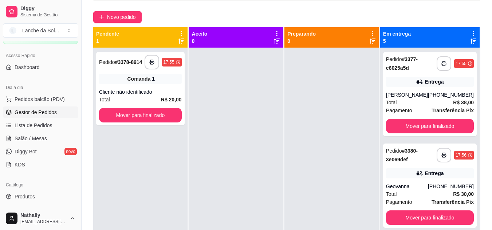
click at [448, 94] on div "[PHONE_NUMBER]" at bounding box center [451, 94] width 46 height 7
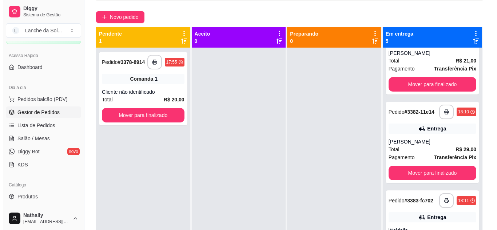
scroll to position [235, 0]
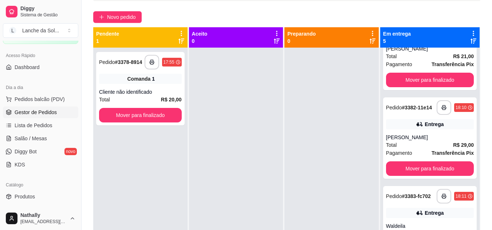
click at [450, 149] on span "Transferência Pix" at bounding box center [452, 153] width 42 height 8
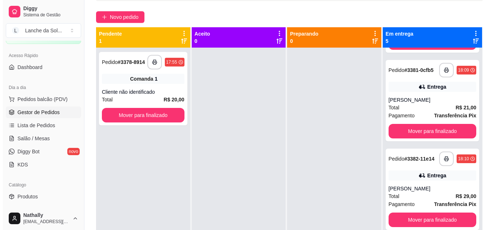
scroll to position [187, 0]
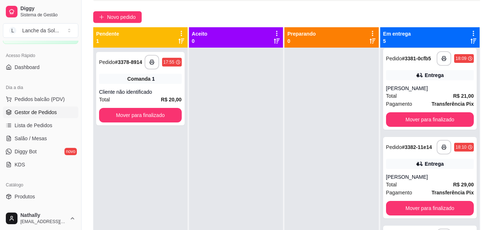
click at [442, 97] on div "Total R$ 21,00" at bounding box center [430, 96] width 88 height 8
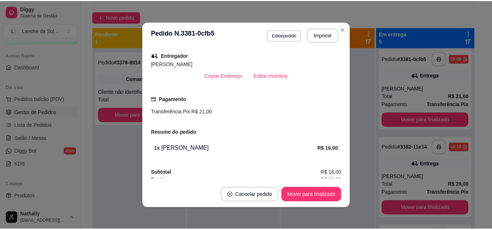
scroll to position [168, 0]
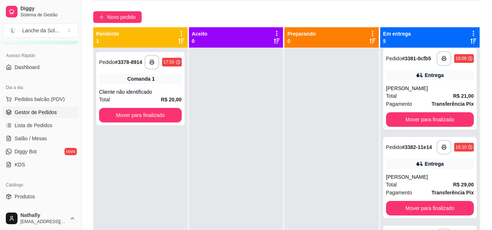
click at [77, 80] on div "Diggy Sistema de Gestão L Lanche da Sol ... Loja aberta Plano Essencial + Mesas…" at bounding box center [40, 115] width 81 height 230
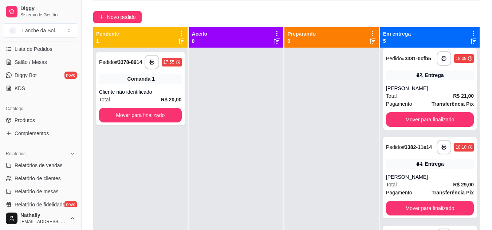
scroll to position [119, 0]
click at [31, 120] on span "Produtos" at bounding box center [25, 119] width 20 height 7
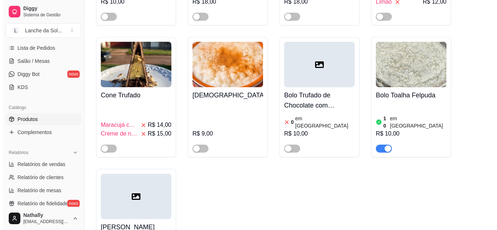
scroll to position [1588, 0]
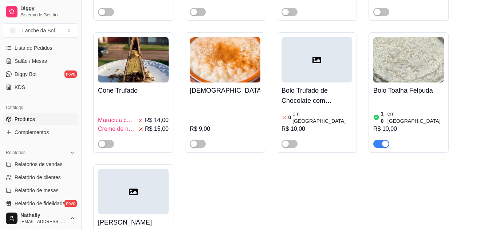
click at [155, 218] on h4 "[PERSON_NAME]" at bounding box center [133, 223] width 71 height 10
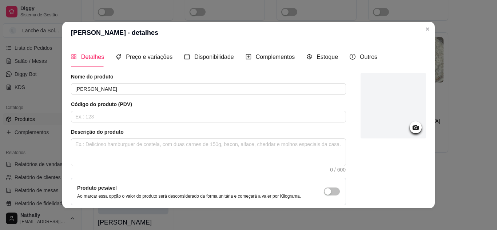
click at [143, 95] on div "Nome do produto Torta Felpuda Código do produto (PDV) Descrição do produto 0 / …" at bounding box center [208, 156] width 275 height 166
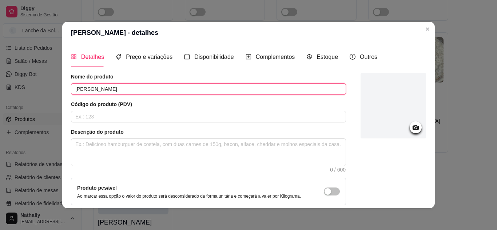
click at [138, 93] on input "[PERSON_NAME]" at bounding box center [208, 89] width 275 height 12
type input "Torta de Maracujá com Chocolate"
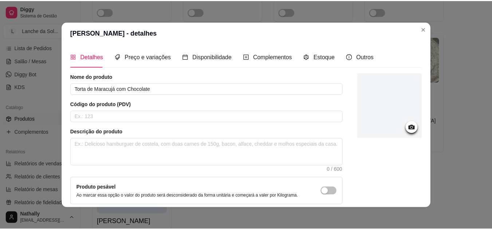
scroll to position [66, 0]
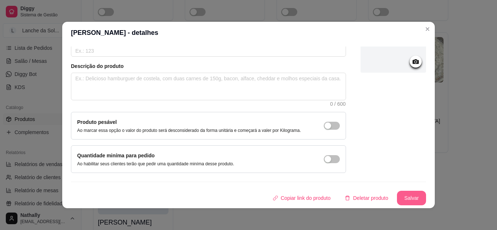
click at [407, 193] on button "Salvar" at bounding box center [411, 198] width 29 height 15
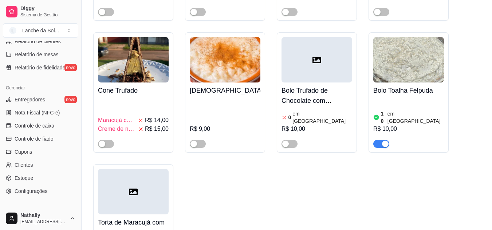
scroll to position [261, 0]
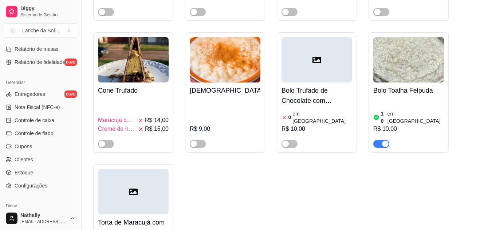
click at [42, 171] on link "Estoque" at bounding box center [40, 173] width 75 height 12
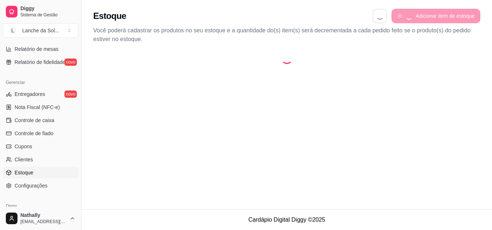
select select "QUANTITY_ORDER"
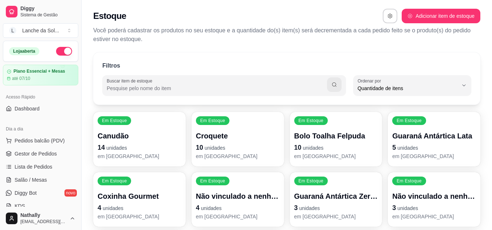
click at [30, 146] on button "Pedidos balcão (PDV)" at bounding box center [40, 141] width 75 height 12
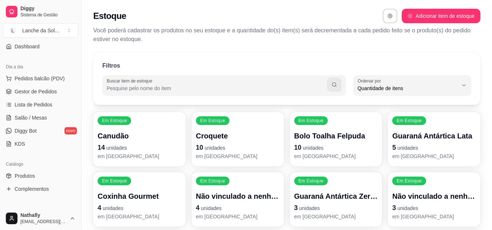
click at [49, 90] on span "Gestor de Pedidos" at bounding box center [36, 91] width 42 height 7
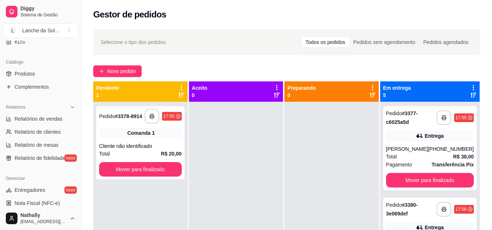
scroll to position [180, 0]
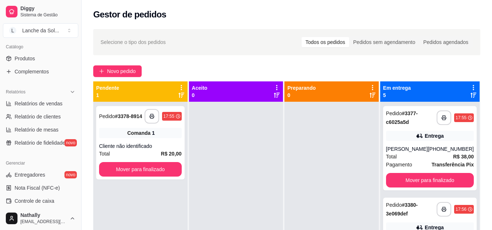
click at [50, 102] on span "Relatórios de vendas" at bounding box center [39, 103] width 48 height 7
select select "ALL"
select select "0"
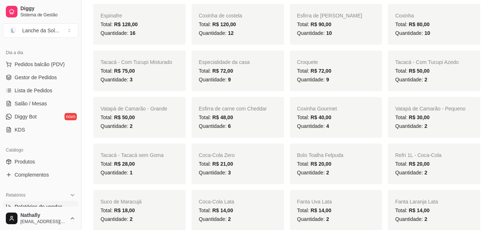
scroll to position [78, 0]
click at [43, 99] on span "Salão / Mesas" at bounding box center [31, 102] width 32 height 7
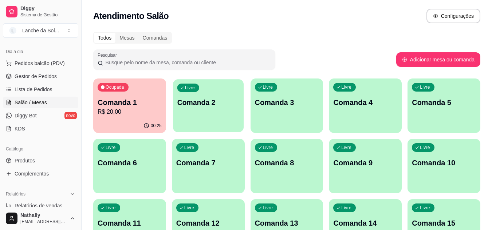
click at [219, 115] on div "Livre Comanda 2" at bounding box center [208, 101] width 71 height 44
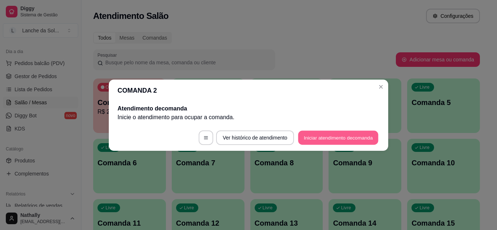
click at [323, 134] on button "Iniciar atendimento de comanda" at bounding box center [338, 138] width 80 height 14
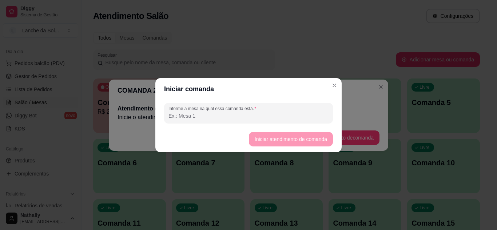
click at [261, 116] on input "Informe a mesa na qual essa comanda está." at bounding box center [248, 115] width 160 height 7
type input "moça"
click at [273, 134] on button "Iniciar atendimento de comanda" at bounding box center [291, 139] width 82 height 14
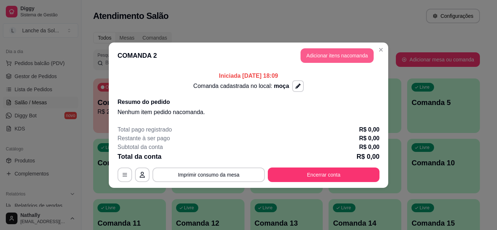
click at [349, 59] on button "Adicionar itens na comanda" at bounding box center [337, 55] width 73 height 15
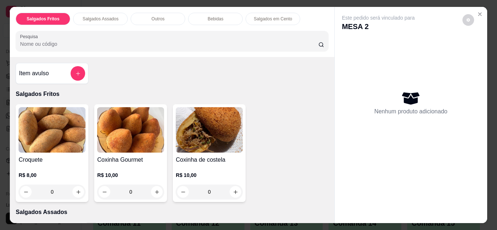
scroll to position [46, 0]
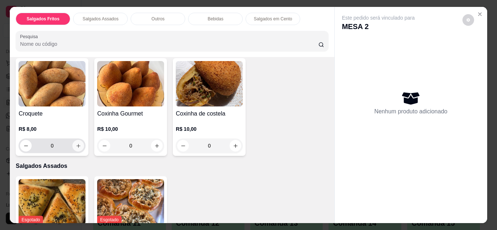
click at [72, 147] on button "increase-product-quantity" at bounding box center [78, 146] width 12 height 12
type input "1"
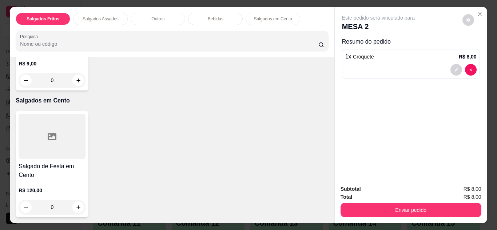
scroll to position [708, 0]
type input "1"
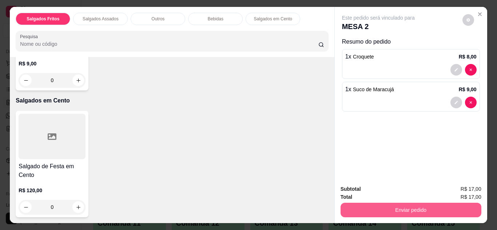
click at [438, 205] on button "Enviar pedido" at bounding box center [411, 210] width 141 height 15
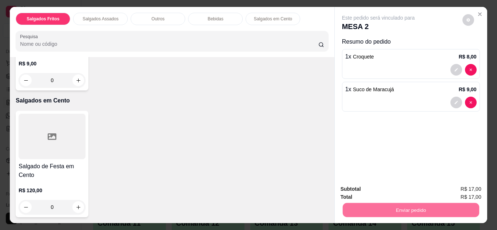
click at [390, 189] on button "Não registrar e enviar pedido" at bounding box center [386, 189] width 73 height 13
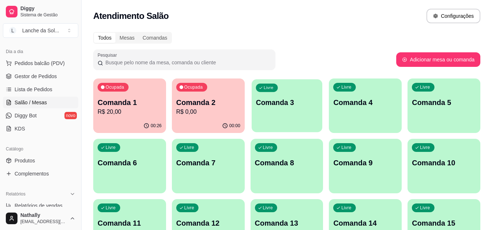
click at [271, 104] on p "Comanda 3" at bounding box center [286, 103] width 62 height 10
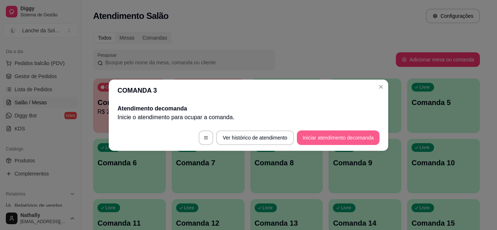
click at [325, 139] on button "Iniciar atendimento de comanda" at bounding box center [338, 138] width 83 height 15
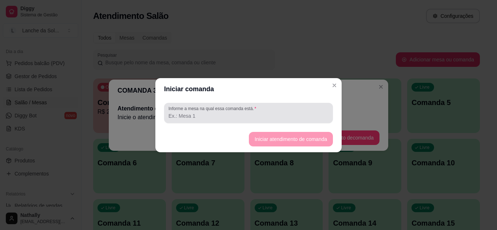
click at [283, 120] on div at bounding box center [248, 113] width 160 height 15
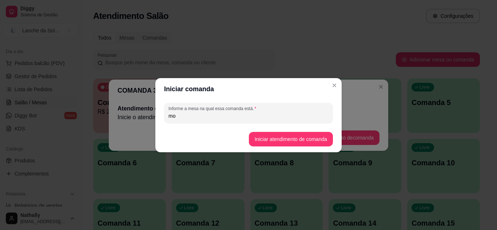
type input "m"
type input "casal"
click at [278, 138] on button "Iniciar atendimento de comanda" at bounding box center [291, 139] width 84 height 15
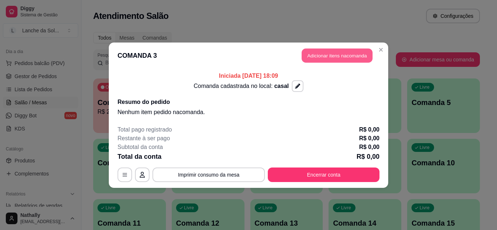
click at [330, 58] on button "Adicionar itens na comanda" at bounding box center [337, 55] width 71 height 14
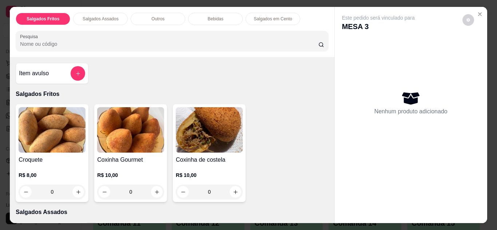
click at [325, 69] on div "Item avulso Salgados Fritos Croquete R$ 8,00 0 Coxinha Gourmet R$ 10,00 0 Coxin…" at bounding box center [172, 140] width 324 height 166
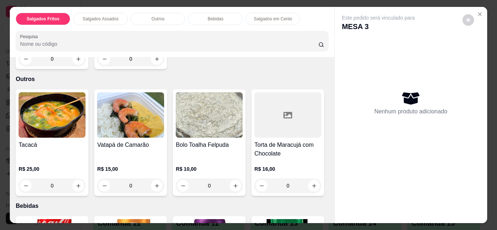
scroll to position [256, 0]
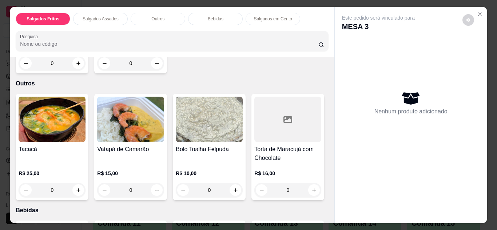
click at [79, 183] on div "0" at bounding box center [52, 190] width 67 height 15
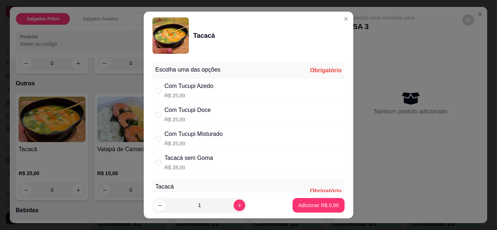
click at [221, 92] on div "Com Tucupi Azedo R$ 25,00" at bounding box center [248, 91] width 192 height 24
radio input "true"
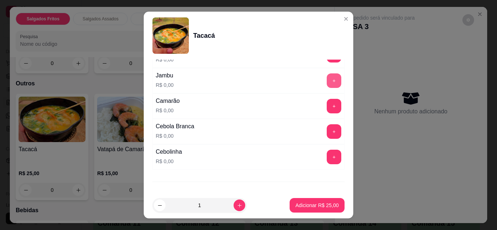
click at [327, 84] on button "+" at bounding box center [334, 80] width 15 height 15
click at [327, 102] on button "+" at bounding box center [334, 106] width 14 height 14
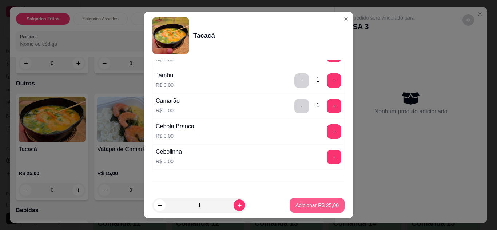
click at [314, 210] on button "Adicionar R$ 25,00" at bounding box center [317, 205] width 55 height 15
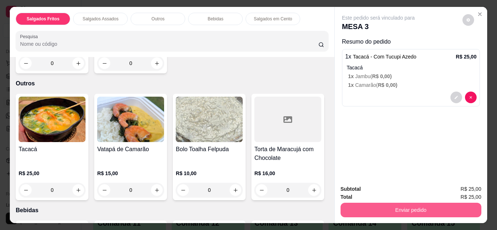
click at [393, 207] on button "Enviar pedido" at bounding box center [411, 210] width 141 height 15
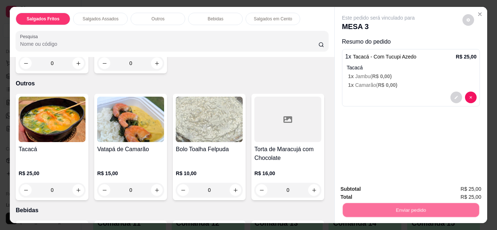
click at [375, 190] on button "Não registrar e enviar pedido" at bounding box center [387, 190] width 76 height 14
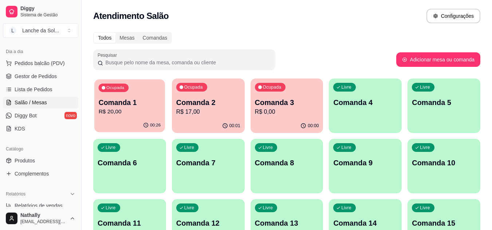
click at [124, 110] on p "R$ 20,00" at bounding box center [130, 112] width 62 height 8
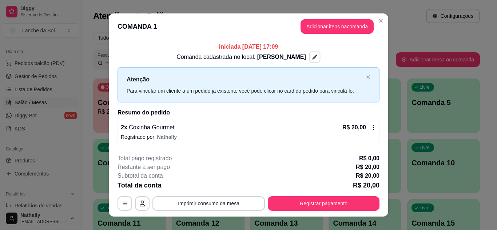
click at [309, 56] on button "button" at bounding box center [314, 56] width 11 height 11
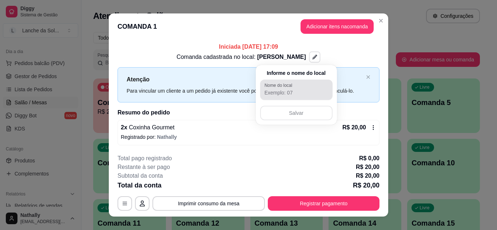
click at [290, 93] on input "Nome do local" at bounding box center [297, 92] width 64 height 7
type input "Airenny"
click at [301, 114] on button "Salvar" at bounding box center [296, 113] width 72 height 15
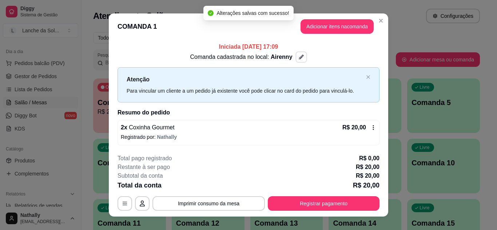
click at [342, 56] on div "Comanda cadastrada no local: Airenny" at bounding box center [249, 57] width 262 height 12
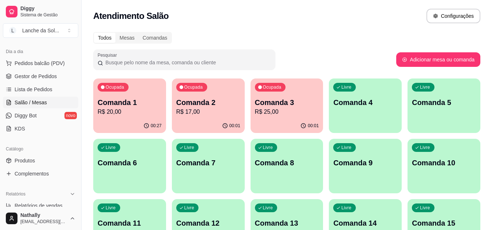
click at [32, 78] on span "Gestor de Pedidos" at bounding box center [36, 76] width 42 height 7
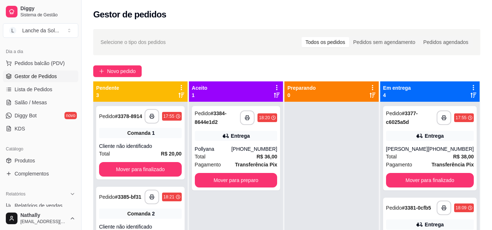
click at [231, 148] on div "Pollyana" at bounding box center [213, 149] width 37 height 7
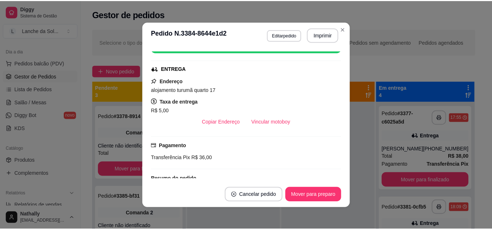
scroll to position [100, 0]
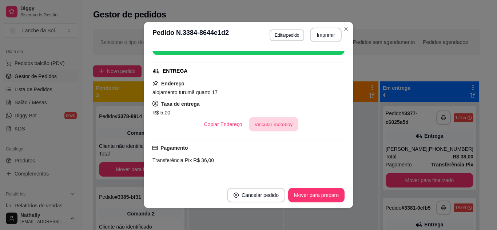
click at [271, 123] on button "Vincular motoboy" at bounding box center [273, 125] width 49 height 14
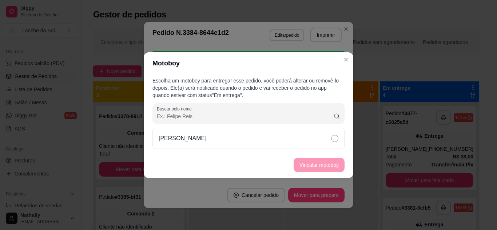
click at [241, 136] on div "[PERSON_NAME]" at bounding box center [248, 138] width 192 height 21
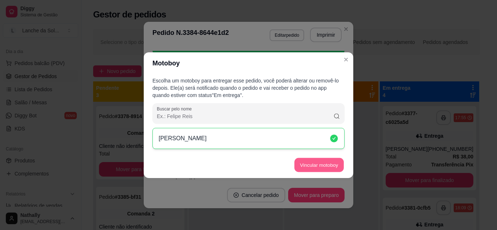
click at [312, 168] on button "Vincular motoboy" at bounding box center [318, 165] width 49 height 14
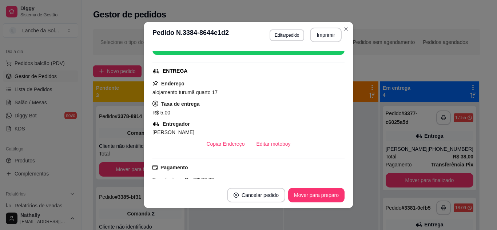
drag, startPoint x: 321, startPoint y: 206, endPoint x: 322, endPoint y: 199, distance: 7.1
click at [322, 199] on footer "Cancelar pedido Mover para preparo" at bounding box center [249, 195] width 210 height 26
click at [322, 199] on button "Mover para preparo" at bounding box center [316, 195] width 55 height 14
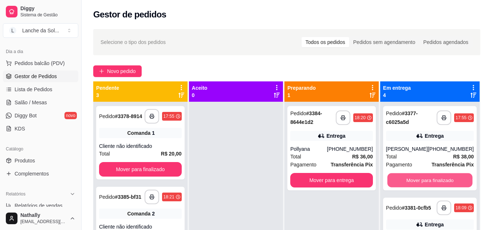
click at [424, 178] on button "Mover para finalizado" at bounding box center [429, 181] width 85 height 14
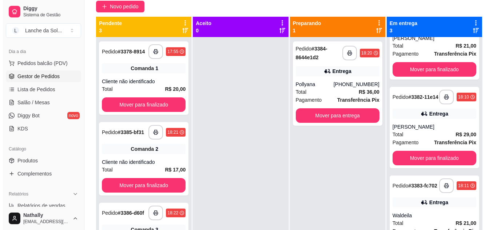
scroll to position [98, 0]
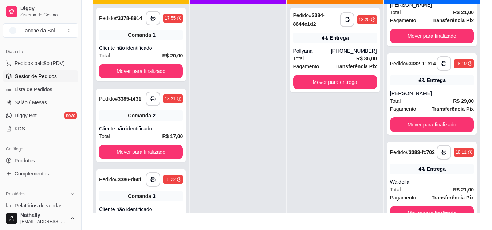
click at [437, 192] on div "Total R$ 21,00" at bounding box center [432, 190] width 84 height 8
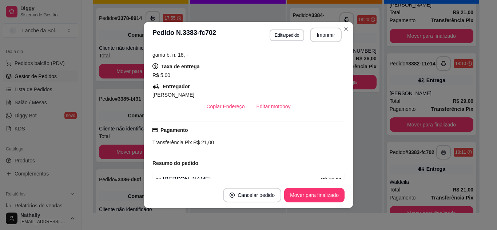
scroll to position [152, 0]
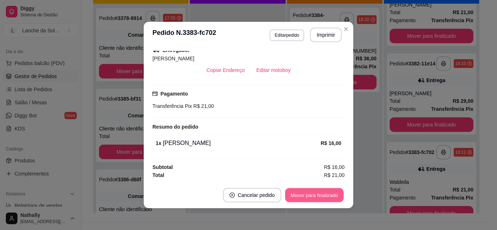
click at [307, 194] on button "Mover para finalizado" at bounding box center [314, 195] width 59 height 14
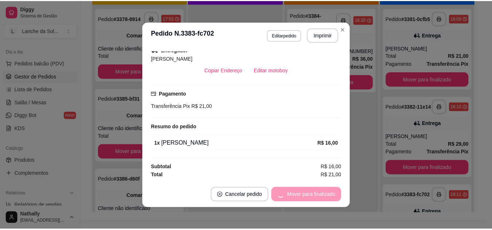
scroll to position [121, 0]
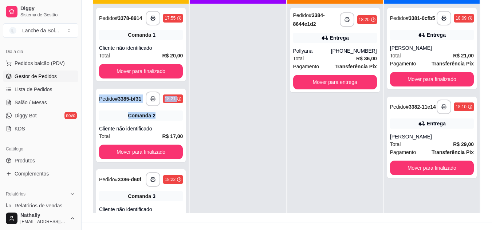
drag, startPoint x: 188, startPoint y: 58, endPoint x: 184, endPoint y: 118, distance: 59.8
click at [184, 118] on div "**********" at bounding box center [141, 98] width 97 height 230
click at [225, 75] on div at bounding box center [237, 119] width 95 height 230
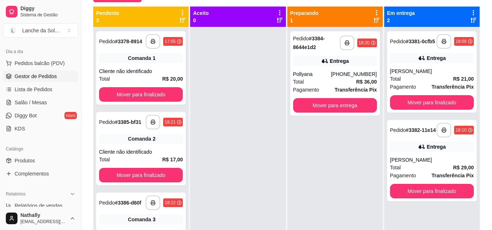
scroll to position [87, 0]
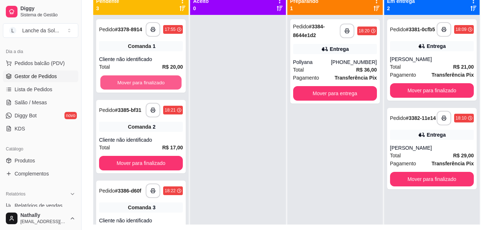
click at [133, 86] on button "Mover para finalizado" at bounding box center [140, 83] width 81 height 14
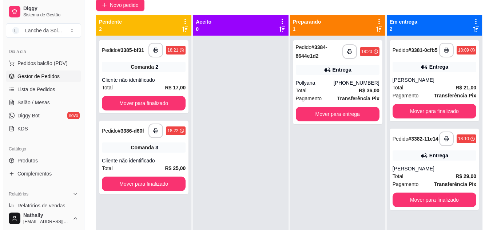
scroll to position [67, 0]
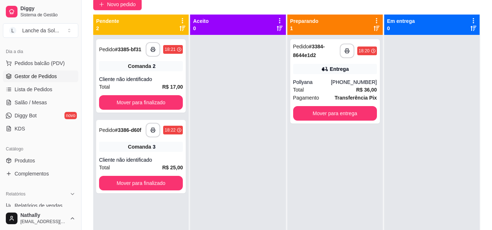
click at [337, 87] on div "Total R$ 36,00" at bounding box center [335, 90] width 84 height 8
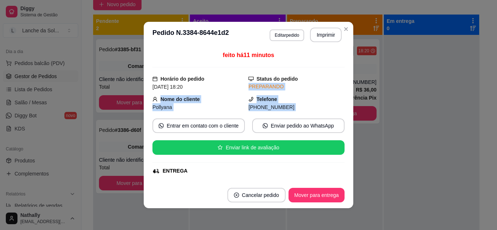
drag, startPoint x: 336, startPoint y: 75, endPoint x: 341, endPoint y: 128, distance: 52.9
click at [341, 128] on div "feito há 11 minutos Horário do pedido [DATE] 18:20 Status do pedido PREPARANDO …" at bounding box center [248, 115] width 192 height 128
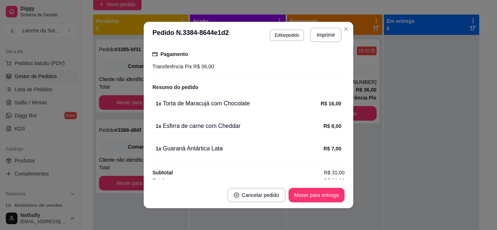
scroll to position [218, 0]
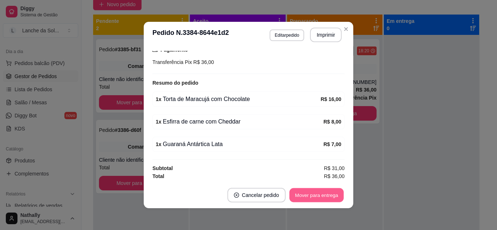
click at [291, 196] on button "Mover para entrega" at bounding box center [316, 195] width 55 height 14
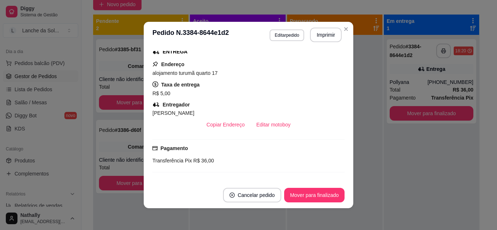
scroll to position [117, 0]
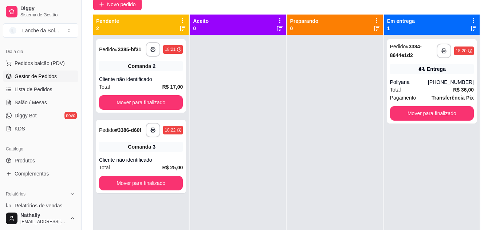
click at [123, 158] on div "Cliente não identificado" at bounding box center [141, 159] width 84 height 7
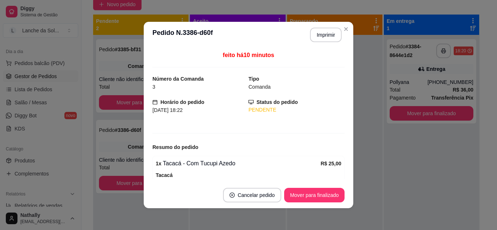
click at [347, 69] on div "feito há 10 minutos Número da Comanda 3 Tipo Comanda Horário do pedido [DATE] 1…" at bounding box center [249, 115] width 210 height 134
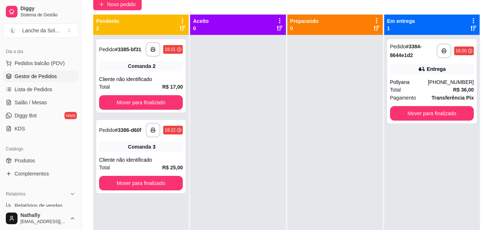
click at [126, 77] on div "Cliente não identificado" at bounding box center [141, 79] width 84 height 7
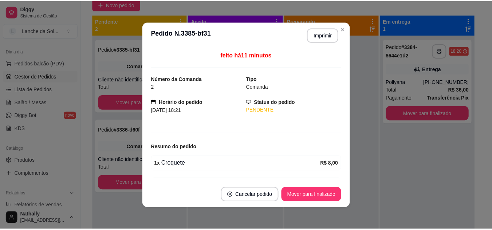
scroll to position [43, 0]
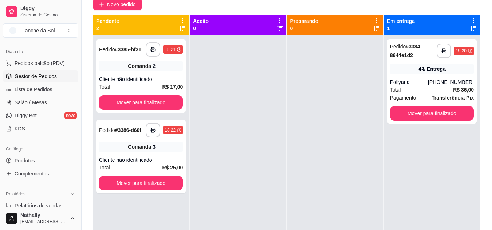
click at [24, 108] on link "Salão / Mesas" at bounding box center [40, 103] width 75 height 12
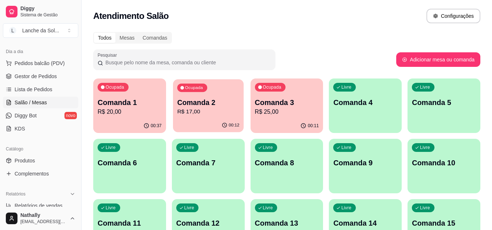
click at [208, 110] on p "R$ 17,00" at bounding box center [208, 112] width 62 height 8
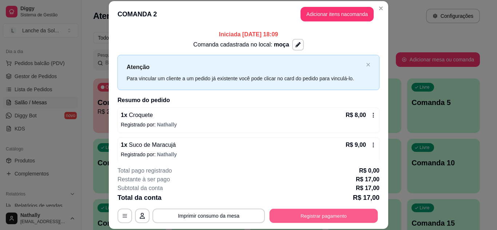
click at [326, 213] on button "Registrar pagamento" at bounding box center [324, 216] width 108 height 14
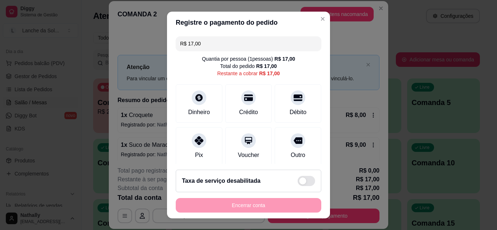
click at [186, 136] on div "Pix" at bounding box center [199, 146] width 47 height 39
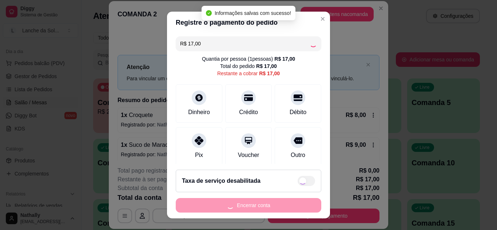
type input "R$ 0,00"
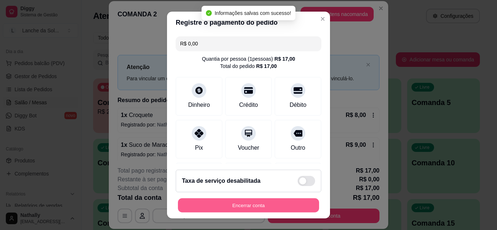
click at [286, 203] on button "Encerrar conta" at bounding box center [248, 206] width 141 height 14
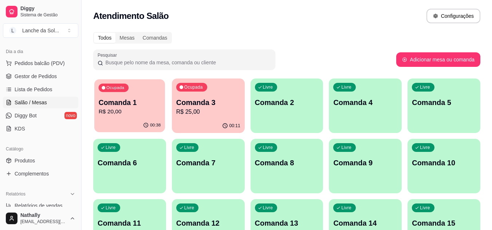
click at [152, 100] on p "Comanda 1" at bounding box center [130, 103] width 62 height 10
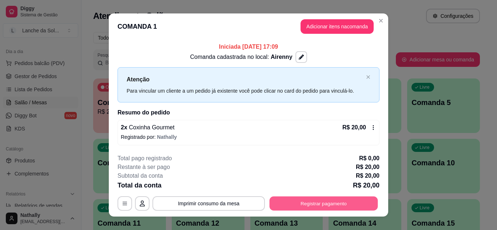
click at [335, 201] on button "Registrar pagamento" at bounding box center [324, 204] width 108 height 14
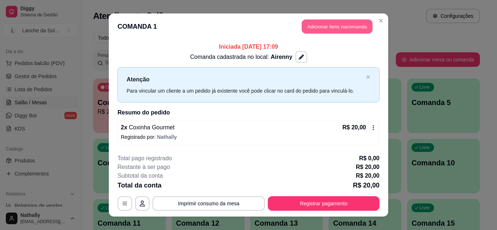
click at [348, 22] on button "Adicionar itens na comanda" at bounding box center [337, 27] width 71 height 14
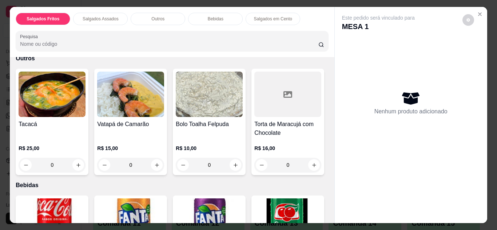
scroll to position [283, 0]
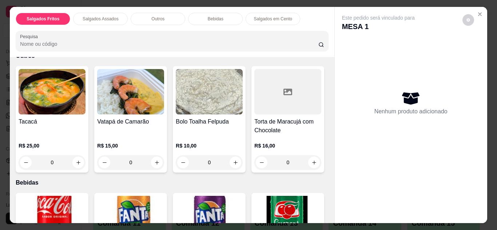
click at [73, 155] on div "0" at bounding box center [52, 162] width 67 height 15
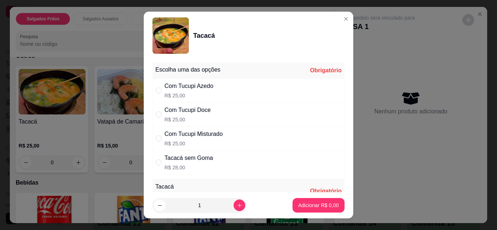
click at [230, 122] on div "Com Tucupi Doce R$ 25,00" at bounding box center [248, 115] width 192 height 24
radio input "true"
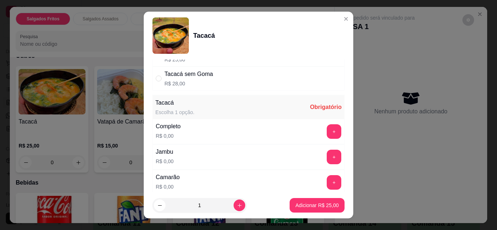
scroll to position [86, 0]
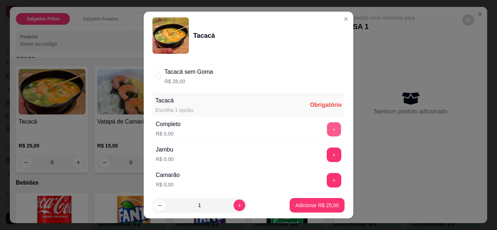
click at [327, 129] on button "+" at bounding box center [334, 129] width 14 height 14
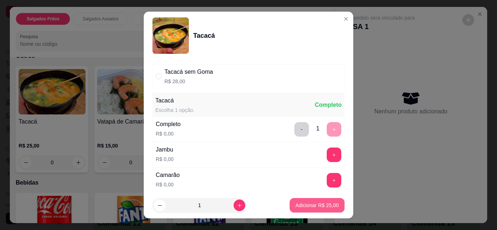
click at [322, 205] on p "Adicionar R$ 25,00" at bounding box center [316, 205] width 43 height 7
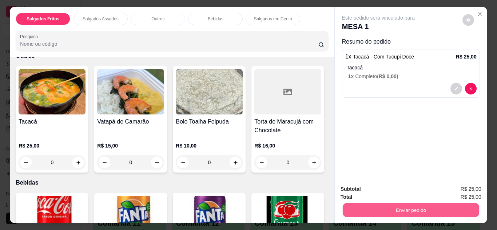
click at [370, 207] on button "Enviar pedido" at bounding box center [410, 210] width 136 height 14
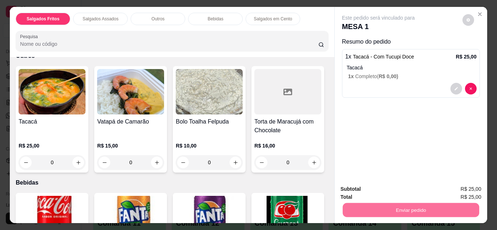
click at [361, 186] on button "Não registrar e enviar pedido" at bounding box center [386, 189] width 73 height 13
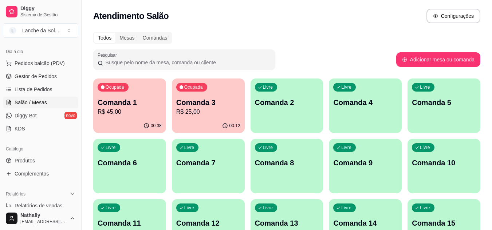
click at [269, 117] on div "Livre Comanda 2" at bounding box center [286, 102] width 73 height 46
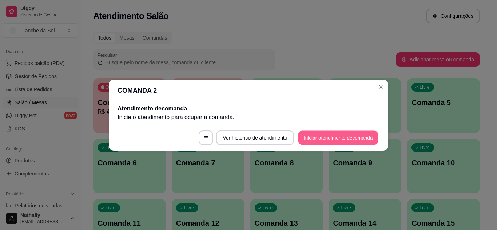
click at [312, 142] on button "Iniciar atendimento de comanda" at bounding box center [338, 138] width 80 height 14
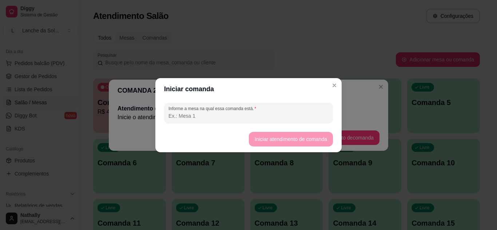
click at [249, 116] on input "Informe a mesa na qual essa comanda está." at bounding box center [248, 115] width 160 height 7
type input "rapaz"
click at [263, 134] on button "Iniciar atendimento de comanda" at bounding box center [291, 139] width 84 height 15
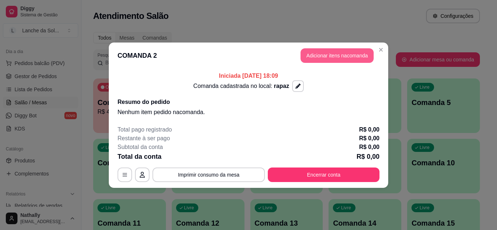
click at [349, 56] on button "Adicionar itens na comanda" at bounding box center [337, 55] width 73 height 15
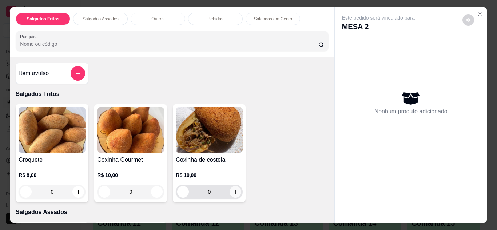
click at [233, 192] on icon "increase-product-quantity" at bounding box center [235, 192] width 5 height 5
type input "1"
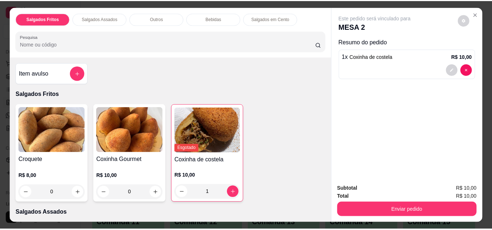
scroll to position [41, 0]
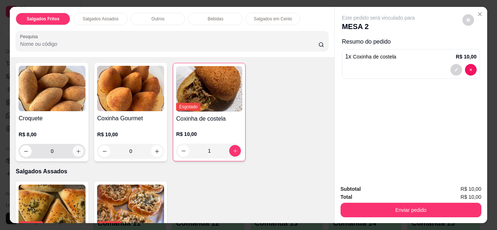
click at [76, 149] on icon "increase-product-quantity" at bounding box center [78, 151] width 5 height 5
type input "1"
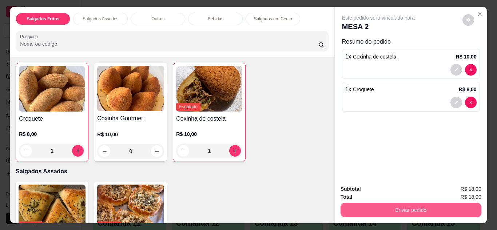
click at [407, 204] on button "Enviar pedido" at bounding box center [411, 210] width 141 height 15
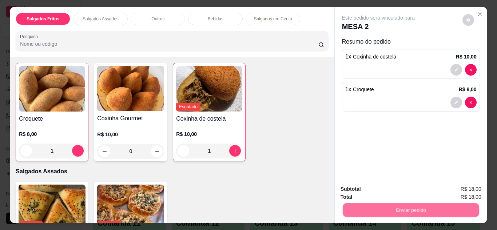
click at [382, 185] on button "Não registrar e enviar pedido" at bounding box center [387, 190] width 76 height 14
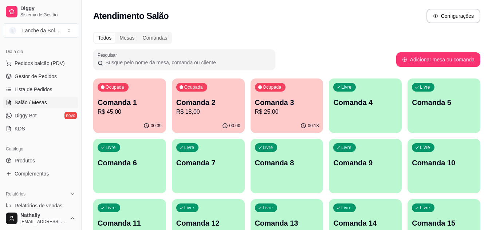
click at [277, 58] on div "Pesquisar" at bounding box center [244, 59] width 303 height 20
click at [26, 76] on span "Gestor de Pedidos" at bounding box center [36, 76] width 42 height 7
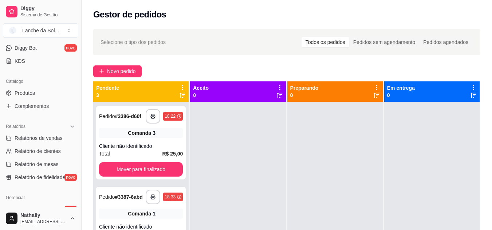
scroll to position [152, 0]
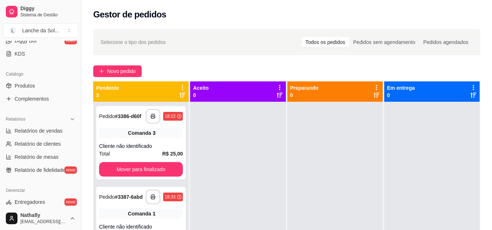
click at [41, 127] on span "Relatórios de vendas" at bounding box center [39, 130] width 48 height 7
select select "ALL"
select select "0"
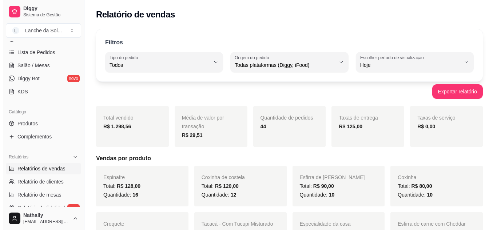
scroll to position [103, 0]
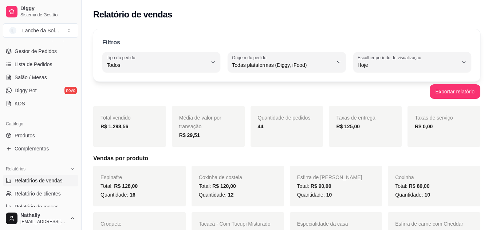
click at [37, 79] on span "Salão / Mesas" at bounding box center [31, 77] width 32 height 7
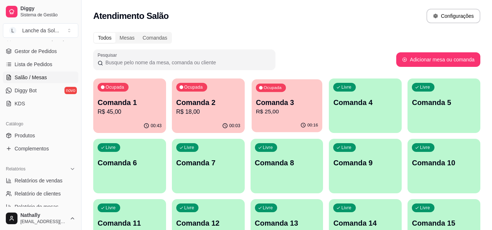
click at [255, 116] on div "Ocupada Comanda 3 R$ 25,00" at bounding box center [286, 98] width 71 height 39
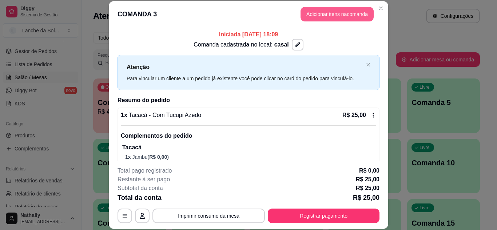
click at [315, 21] on button "Adicionar itens na comanda" at bounding box center [337, 14] width 73 height 15
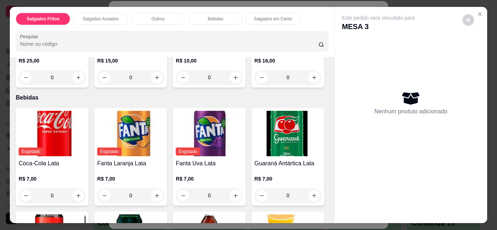
scroll to position [371, 0]
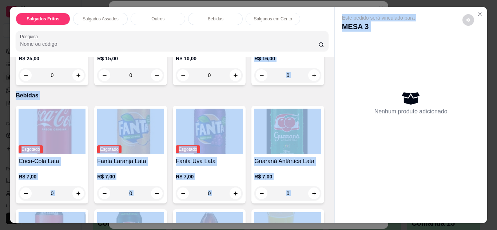
drag, startPoint x: 331, startPoint y: 132, endPoint x: 329, endPoint y: 147, distance: 15.6
click at [329, 148] on div "Salgados Fritos Salgados Assados Outros Bebidas Salgados em Cento Pesquisa Item…" at bounding box center [248, 115] width 477 height 216
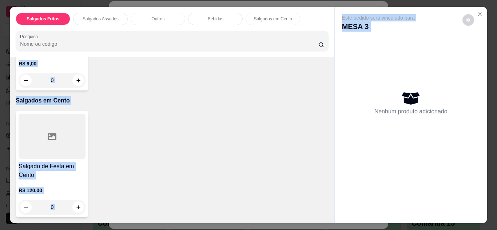
scroll to position [751, 0]
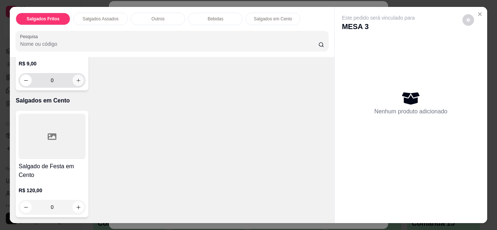
click at [84, 86] on button "increase-product-quantity" at bounding box center [78, 80] width 11 height 11
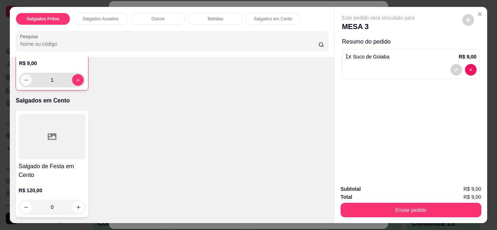
click at [32, 86] on button "decrease-product-quantity" at bounding box center [26, 79] width 11 height 11
type input "0"
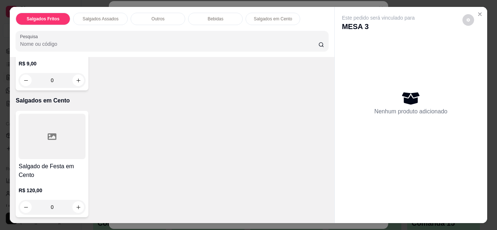
type input "1"
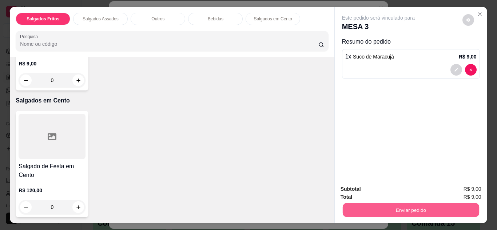
click at [385, 205] on button "Enviar pedido" at bounding box center [410, 210] width 136 height 14
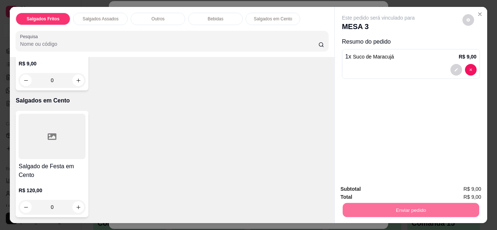
click at [383, 195] on button "Não registrar e enviar pedido" at bounding box center [386, 189] width 73 height 13
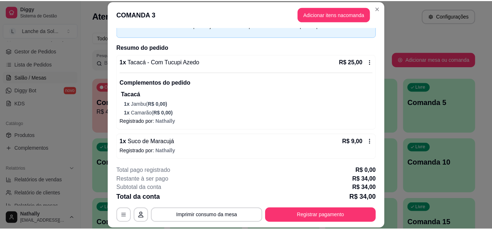
scroll to position [55, 0]
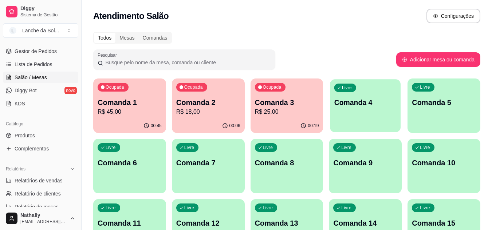
click at [359, 110] on div "Livre Comanda 4" at bounding box center [365, 101] width 71 height 44
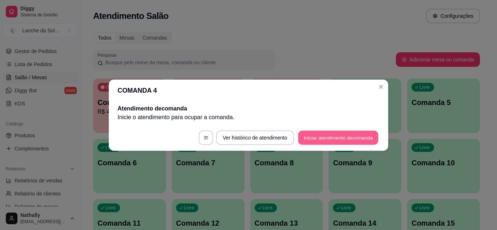
click at [350, 139] on button "Iniciar atendimento de comanda" at bounding box center [338, 138] width 80 height 14
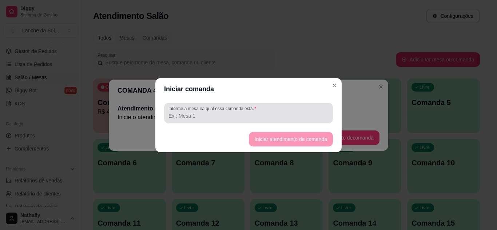
click at [250, 111] on label "Informe a mesa na qual essa comanda está." at bounding box center [213, 109] width 90 height 6
click at [250, 112] on input "Informe a mesa na qual essa comanda está." at bounding box center [248, 115] width 160 height 7
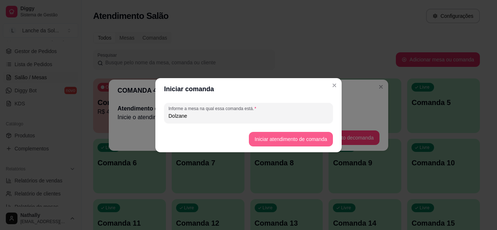
type input "Dolzane"
click at [274, 135] on button "Iniciar atendimento de comanda" at bounding box center [291, 139] width 84 height 15
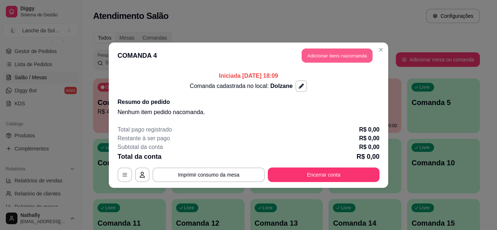
click at [328, 52] on button "Adicionar itens na comanda" at bounding box center [337, 55] width 71 height 14
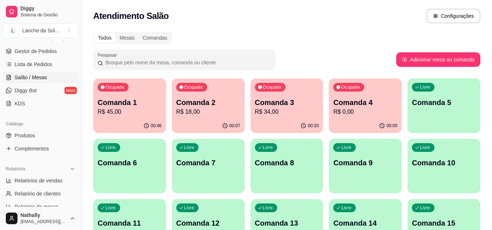
scroll to position [143, 0]
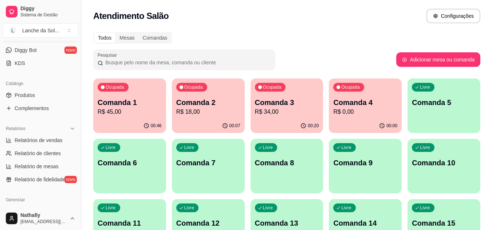
click at [35, 96] on link "Produtos" at bounding box center [40, 96] width 75 height 12
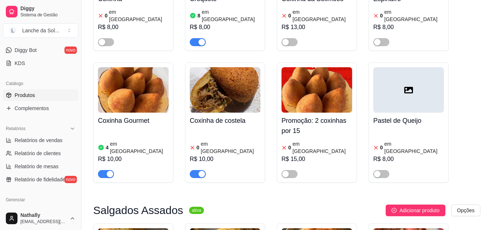
scroll to position [156, 0]
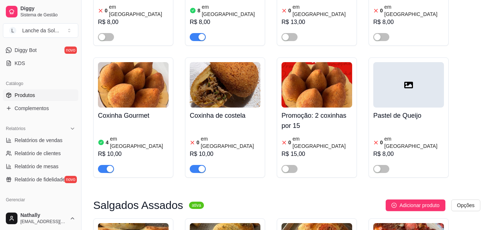
click at [229, 111] on h4 "Coxinha de costela" at bounding box center [225, 116] width 71 height 10
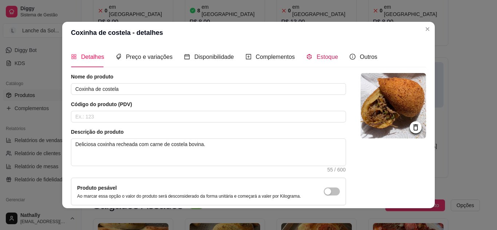
click at [310, 57] on div "Estoque" at bounding box center [322, 56] width 32 height 9
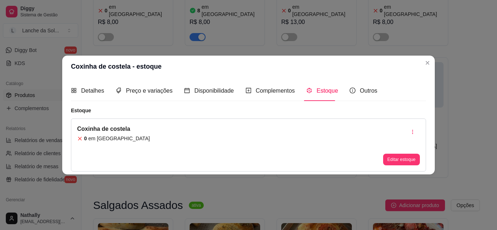
click at [403, 127] on div "Editar estoque" at bounding box center [401, 145] width 37 height 41
click at [404, 115] on div "Estoque Coxinha de costela 0 em estoque Editar estoque" at bounding box center [248, 139] width 355 height 65
click at [407, 157] on button "Editar estoque" at bounding box center [401, 159] width 36 height 11
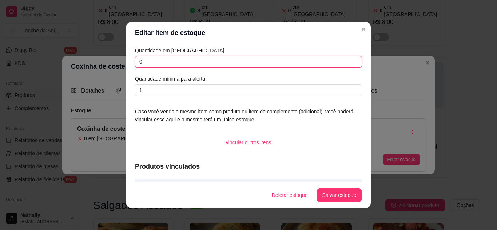
click at [184, 61] on input "0" at bounding box center [248, 62] width 227 height 12
click at [184, 61] on input "1" at bounding box center [248, 62] width 227 height 12
type input "1"
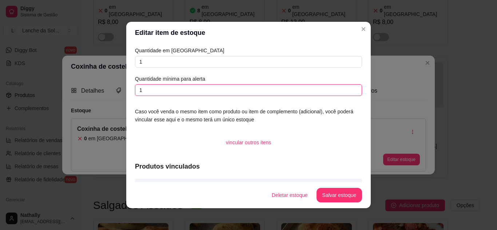
click at [191, 87] on input "1" at bounding box center [248, 90] width 227 height 12
type input "0"
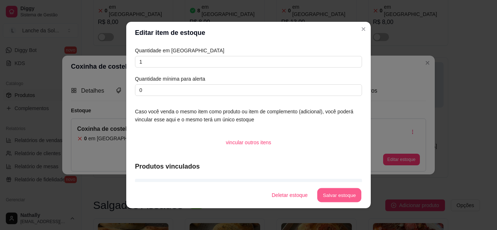
click at [353, 193] on button "Salvar estoque" at bounding box center [339, 195] width 44 height 14
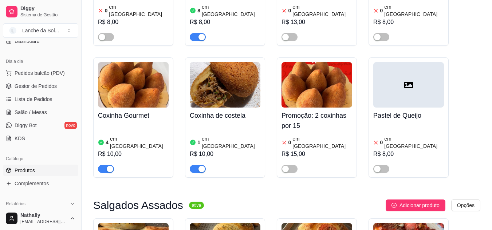
scroll to position [57, 0]
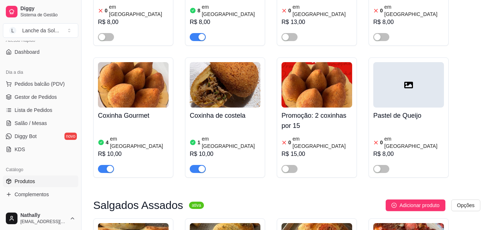
click at [47, 97] on span "Gestor de Pedidos" at bounding box center [36, 97] width 42 height 7
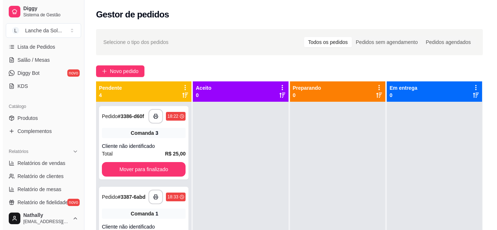
scroll to position [136, 0]
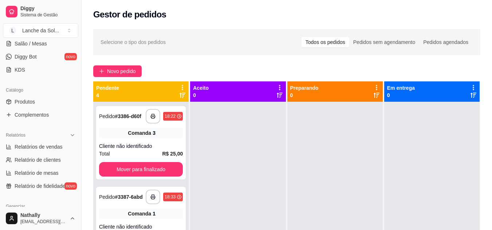
click at [30, 43] on span "Salão / Mesas" at bounding box center [31, 43] width 32 height 7
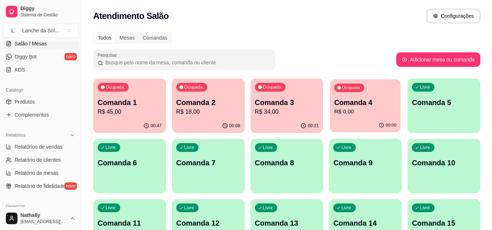
click at [336, 105] on p "Comanda 4" at bounding box center [365, 103] width 62 height 10
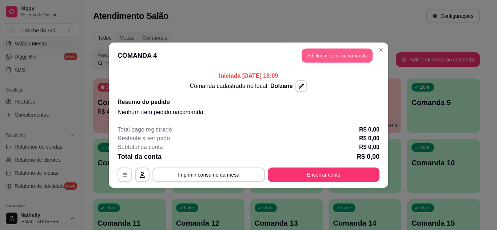
click at [322, 51] on button "Adicionar itens na comanda" at bounding box center [337, 55] width 71 height 14
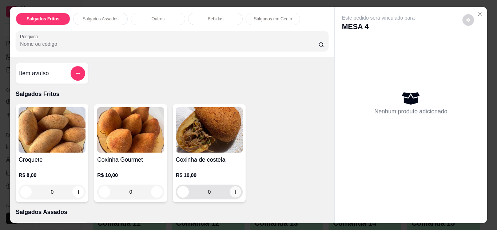
click at [235, 194] on button "increase-product-quantity" at bounding box center [235, 191] width 11 height 11
type input "1"
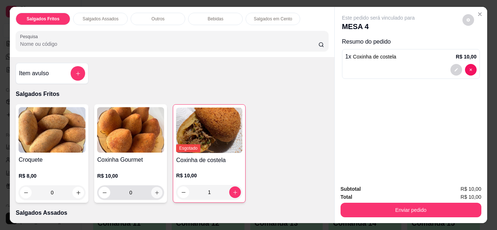
click at [154, 190] on icon "increase-product-quantity" at bounding box center [156, 192] width 5 height 5
type input "1"
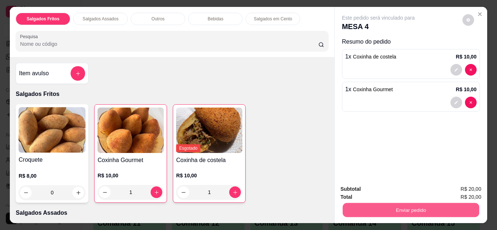
click at [393, 204] on button "Enviar pedido" at bounding box center [410, 210] width 136 height 14
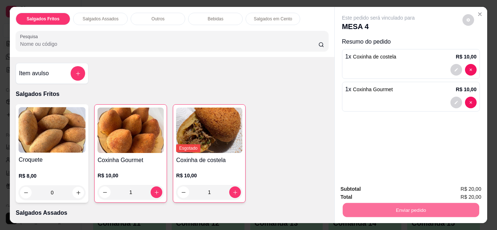
click at [382, 188] on button "Não registrar e enviar pedido" at bounding box center [386, 189] width 73 height 13
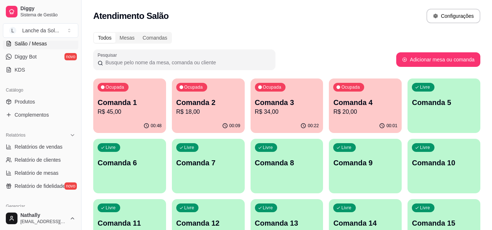
click at [144, 104] on p "Comanda 1" at bounding box center [130, 103] width 64 height 10
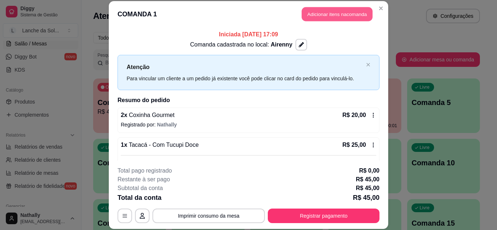
click at [326, 18] on button "Adicionar itens na comanda" at bounding box center [337, 14] width 71 height 14
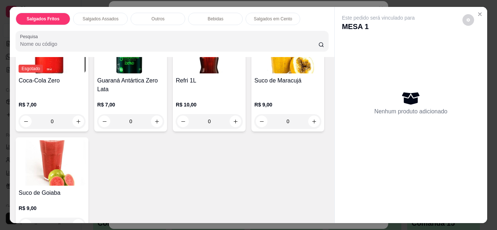
scroll to position [612, 0]
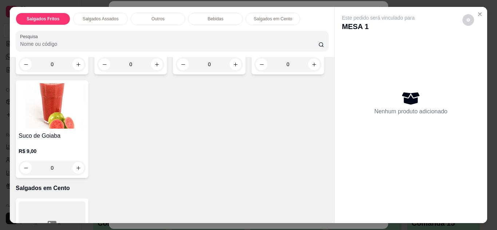
type input "1"
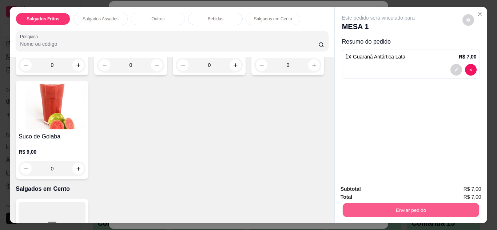
click at [439, 206] on button "Enviar pedido" at bounding box center [410, 210] width 136 height 14
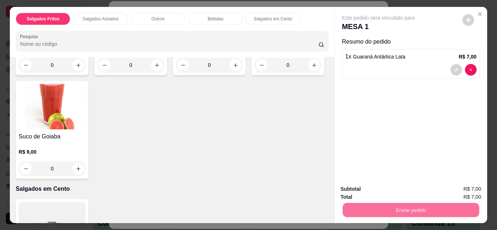
click at [406, 186] on button "Não registrar e enviar pedido" at bounding box center [386, 189] width 73 height 13
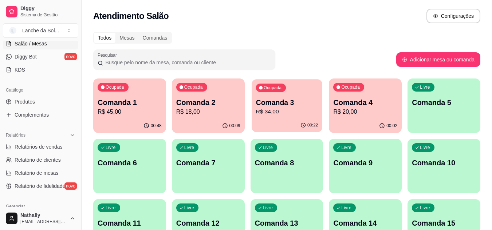
click at [282, 104] on p "Comanda 3" at bounding box center [286, 103] width 62 height 10
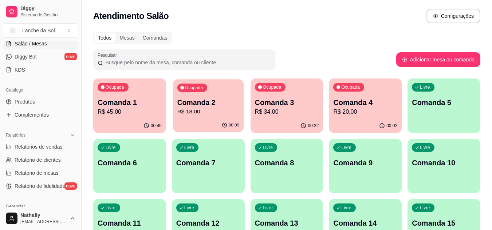
click at [187, 108] on p "R$ 18,00" at bounding box center [208, 112] width 62 height 8
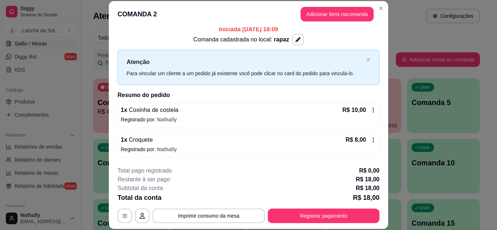
scroll to position [0, 0]
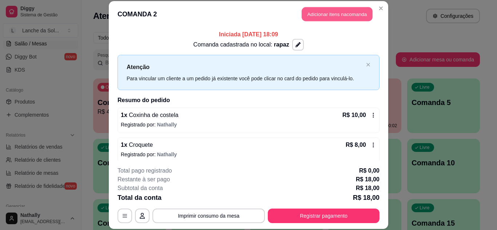
click at [317, 10] on button "Adicionar itens na comanda" at bounding box center [337, 14] width 71 height 14
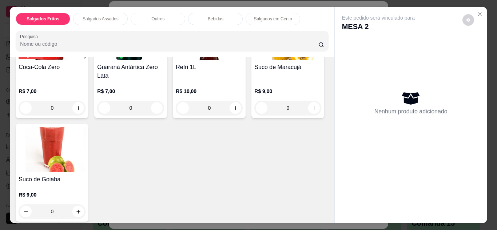
scroll to position [599, 0]
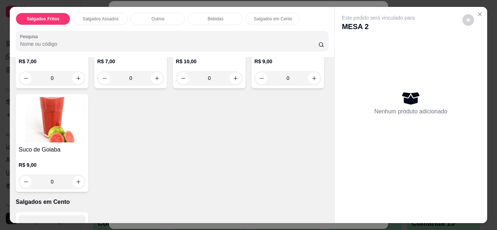
type input "1"
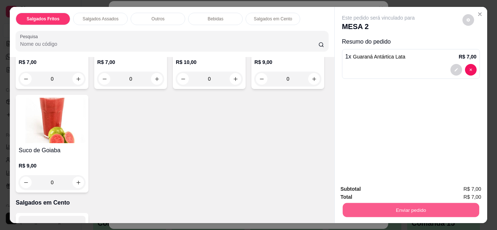
click at [373, 203] on button "Enviar pedido" at bounding box center [410, 210] width 136 height 14
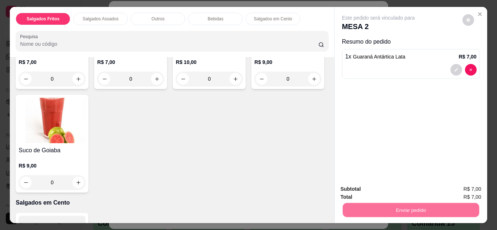
click at [385, 189] on button "Não registrar e enviar pedido" at bounding box center [386, 189] width 73 height 13
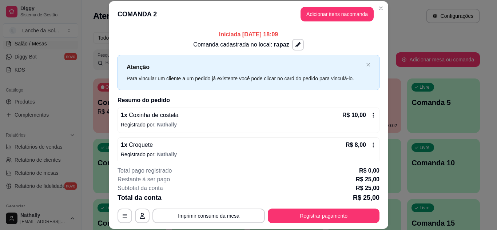
scroll to position [35, 0]
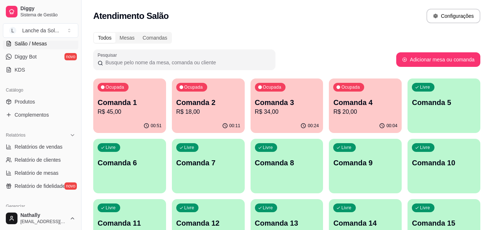
click at [283, 117] on div "Ocupada Comanda 3 R$ 34,00" at bounding box center [286, 99] width 73 height 40
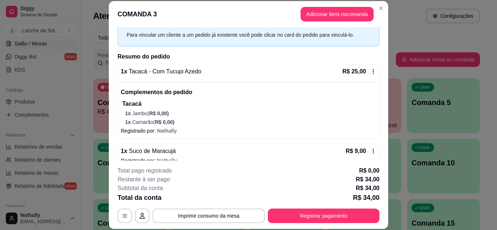
scroll to position [55, 0]
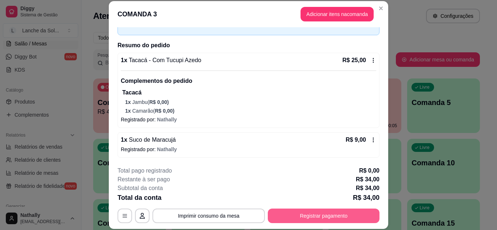
click at [311, 216] on button "Registrar pagamento" at bounding box center [324, 216] width 112 height 15
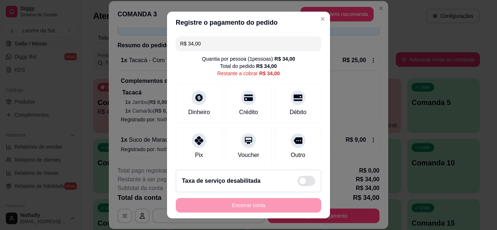
click at [192, 98] on div at bounding box center [199, 98] width 15 height 15
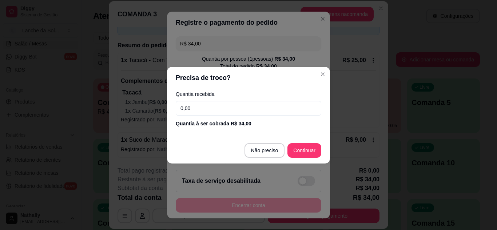
click at [236, 115] on input "0,00" at bounding box center [249, 108] width 146 height 15
type input "30,00"
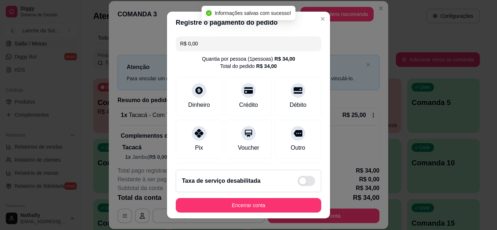
scroll to position [55, 0]
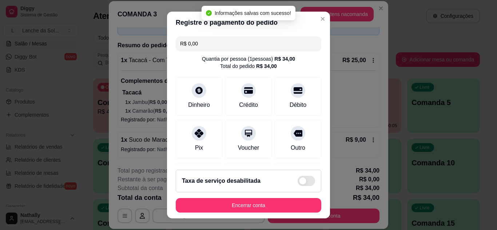
click at [197, 44] on input "R$ 0,00" at bounding box center [248, 43] width 137 height 15
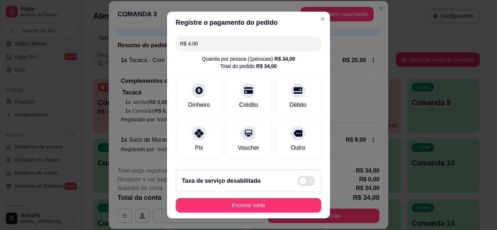
click at [197, 132] on icon at bounding box center [199, 133] width 9 height 9
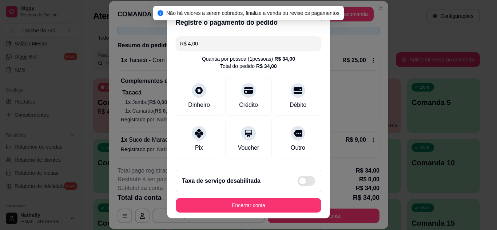
scroll to position [87, 0]
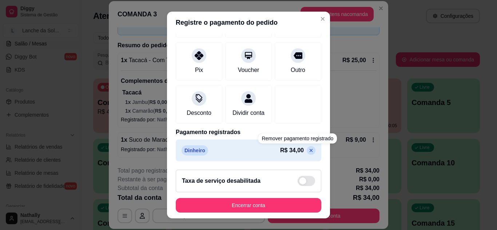
click at [307, 152] on p at bounding box center [311, 150] width 9 height 9
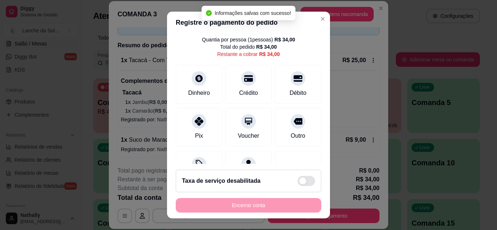
scroll to position [0, 0]
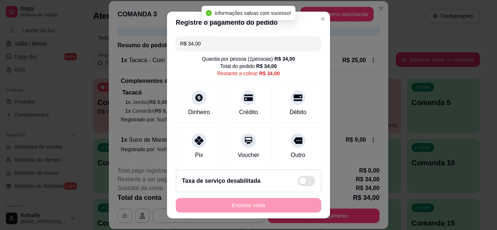
click at [219, 45] on input "R$ 34,00" at bounding box center [248, 43] width 137 height 15
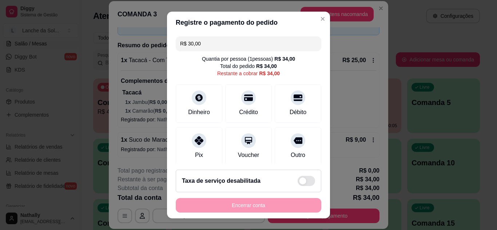
click at [202, 105] on div "Dinheiro" at bounding box center [199, 103] width 47 height 39
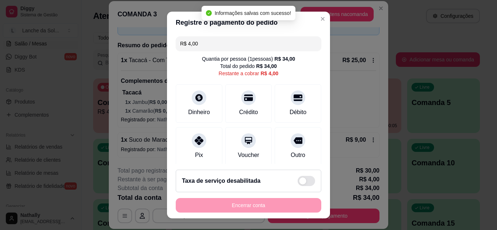
click at [195, 154] on div "Pix" at bounding box center [199, 155] width 8 height 9
type input "R$ 0,00"
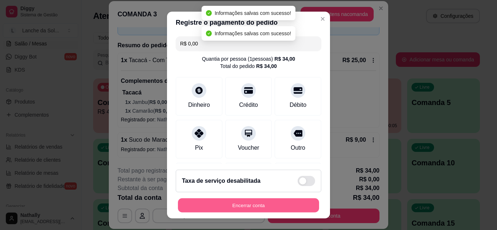
click at [270, 203] on button "Encerrar conta" at bounding box center [248, 206] width 141 height 14
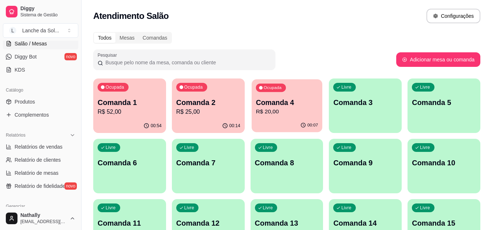
click at [253, 115] on div "Ocupada Comanda 4 R$ 20,00" at bounding box center [286, 98] width 71 height 39
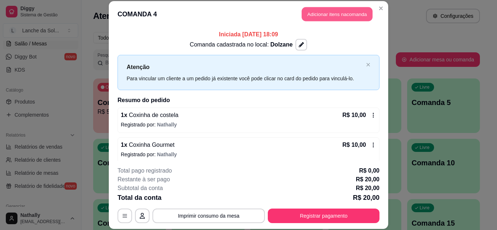
click at [321, 10] on button "Adicionar itens na comanda" at bounding box center [337, 14] width 71 height 14
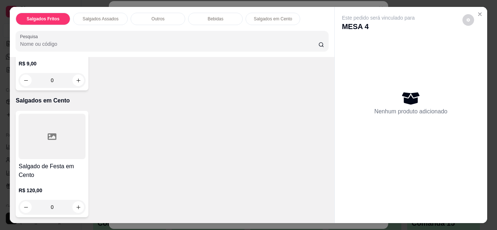
scroll to position [744, 0]
click at [81, 83] on icon "increase-product-quantity" at bounding box center [78, 80] width 5 height 5
type input "1"
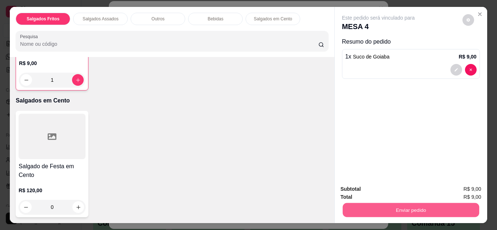
click at [397, 206] on button "Enviar pedido" at bounding box center [410, 210] width 136 height 14
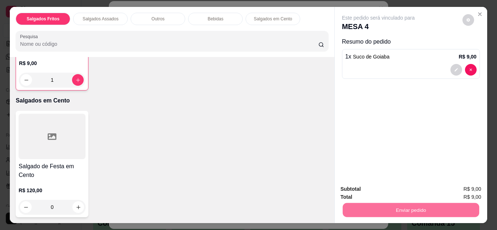
click at [382, 183] on button "Não registrar e enviar pedido" at bounding box center [387, 190] width 76 height 14
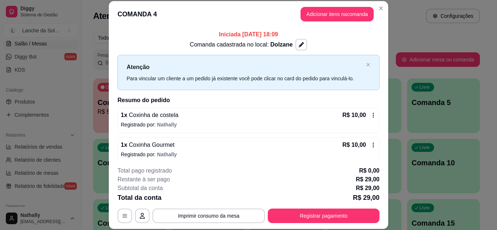
scroll to position [35, 0]
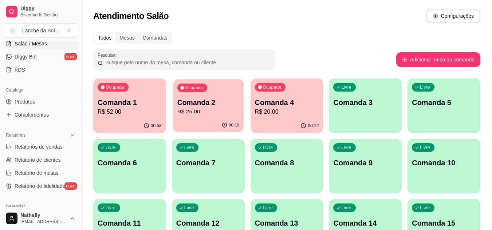
click at [214, 111] on p "R$ 25,00" at bounding box center [208, 112] width 62 height 8
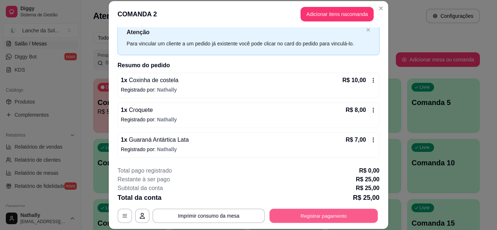
click at [355, 216] on button "Registrar pagamento" at bounding box center [324, 216] width 108 height 14
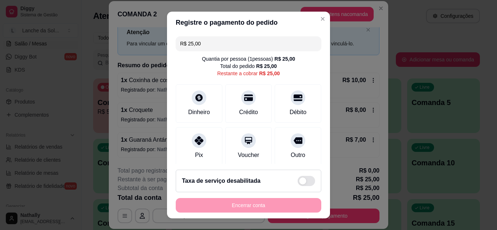
click at [198, 141] on icon at bounding box center [199, 140] width 9 height 9
type input "R$ 0,00"
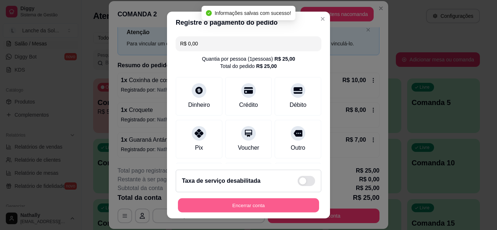
click at [273, 207] on button "Encerrar conta" at bounding box center [248, 206] width 141 height 14
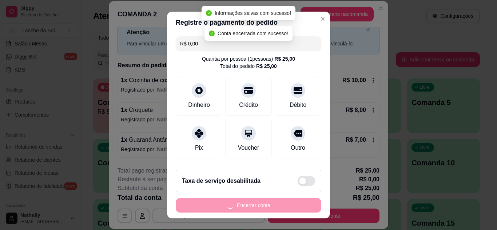
scroll to position [0, 0]
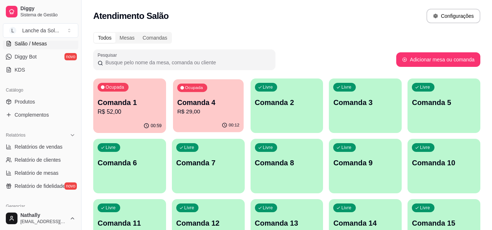
click at [206, 115] on p "R$ 29,00" at bounding box center [208, 112] width 62 height 8
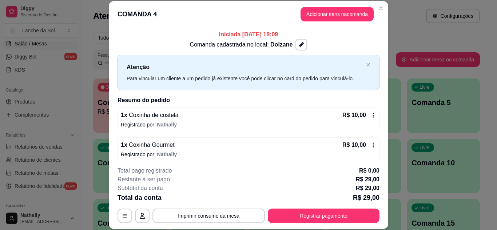
scroll to position [35, 0]
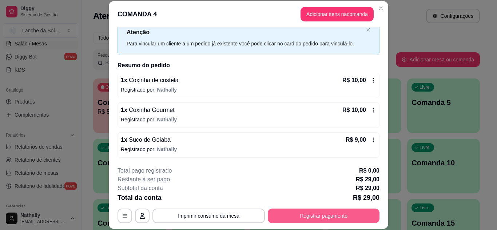
click at [325, 210] on button "Registrar pagamento" at bounding box center [324, 216] width 112 height 15
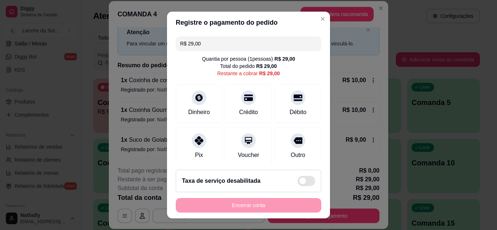
click at [195, 139] on icon at bounding box center [199, 140] width 9 height 9
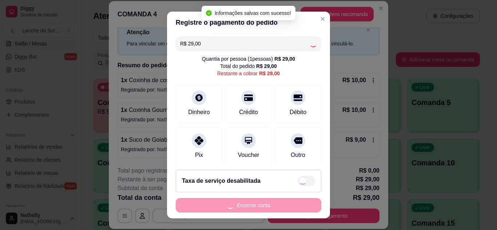
type input "R$ 0,00"
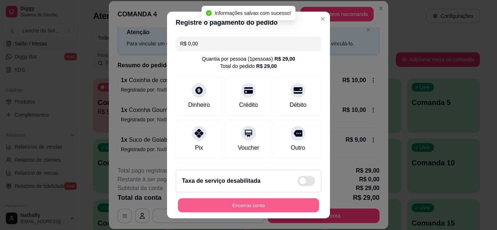
click at [257, 207] on button "Encerrar conta" at bounding box center [248, 206] width 141 height 14
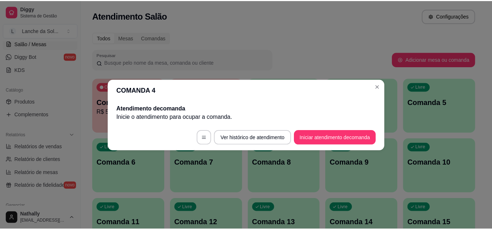
scroll to position [0, 0]
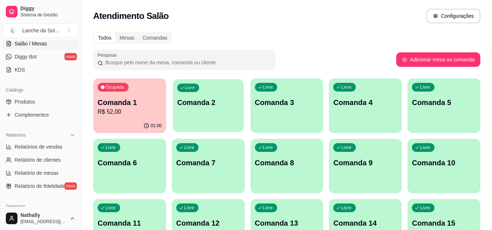
click at [193, 112] on div "Livre Comanda 2" at bounding box center [208, 101] width 71 height 44
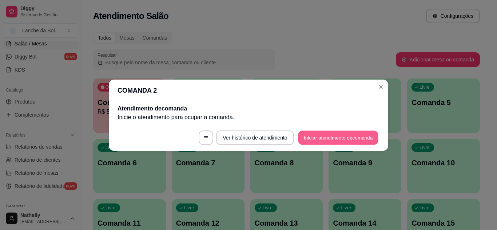
click at [335, 140] on button "Iniciar atendimento de comanda" at bounding box center [338, 138] width 80 height 14
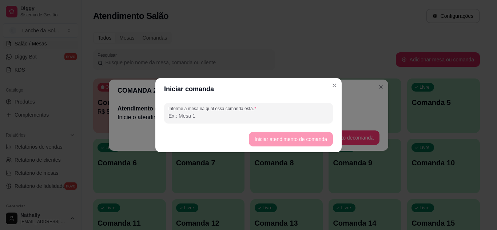
click at [286, 119] on input "Informe a mesa na qual essa comanda está." at bounding box center [248, 115] width 160 height 7
type input "lais"
click at [290, 144] on button "Iniciar atendimento de comanda" at bounding box center [291, 139] width 82 height 14
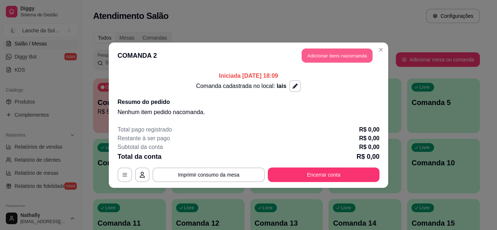
click at [328, 59] on button "Adicionar itens na comanda" at bounding box center [337, 55] width 71 height 14
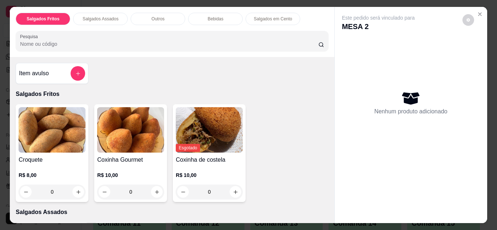
drag, startPoint x: 331, startPoint y: 77, endPoint x: 331, endPoint y: 89, distance: 12.0
click at [331, 89] on div "Salgados Fritos Salgados Assados Outros Bebidas Salgados em Cento Pesquisa Item…" at bounding box center [248, 115] width 477 height 216
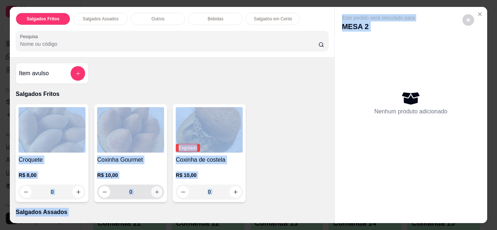
click at [158, 186] on button "increase-product-quantity" at bounding box center [156, 191] width 11 height 11
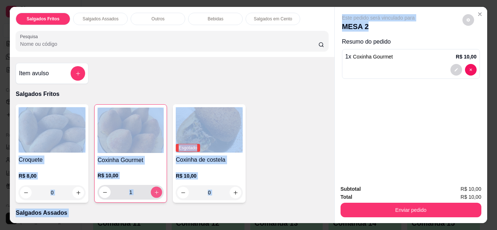
click at [158, 187] on button "increase-product-quantity" at bounding box center [156, 192] width 11 height 11
type input "2"
click at [291, 147] on div "Croquete R$ 8,00 0 Coxinha Gourmet R$ 10,00 2 Esgotado Coxinha de costela R$ 10…" at bounding box center [172, 153] width 313 height 99
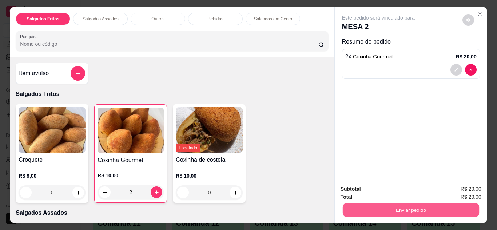
click at [402, 204] on button "Enviar pedido" at bounding box center [410, 210] width 136 height 14
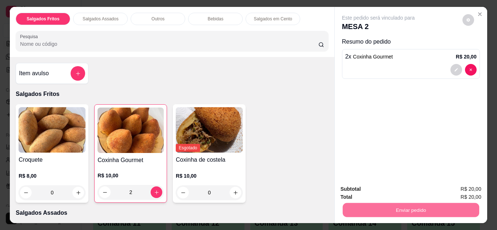
click at [370, 187] on button "Não registrar e enviar pedido" at bounding box center [386, 189] width 73 height 13
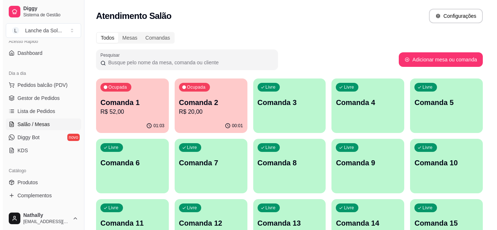
scroll to position [48, 0]
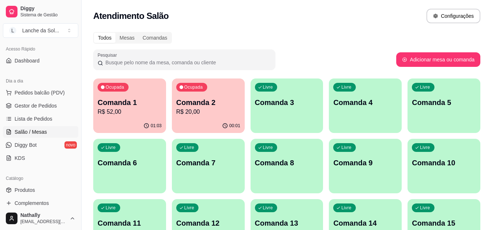
click at [30, 91] on span "Pedidos balcão (PDV)" at bounding box center [40, 92] width 50 height 7
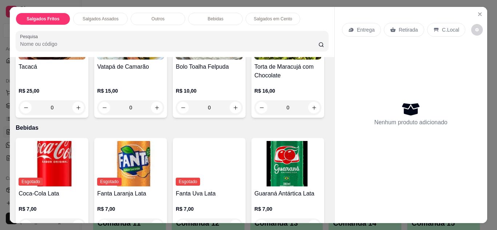
scroll to position [313, 0]
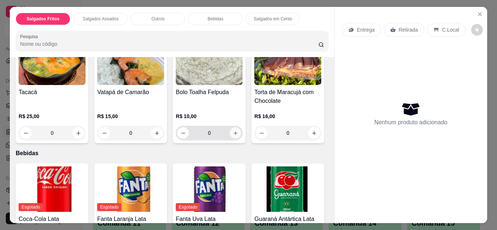
click at [235, 131] on icon "increase-product-quantity" at bounding box center [235, 133] width 5 height 5
type input "1"
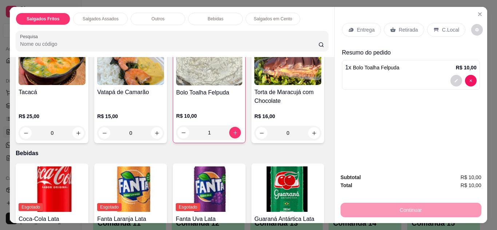
click at [436, 30] on div "C.Local" at bounding box center [446, 30] width 38 height 14
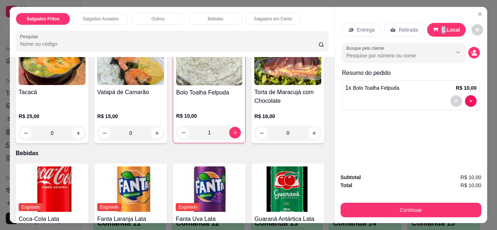
click at [436, 30] on div "C.Local" at bounding box center [446, 30] width 39 height 14
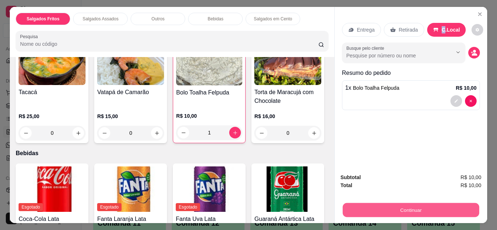
click at [413, 208] on button "Continuar" at bounding box center [410, 210] width 136 height 14
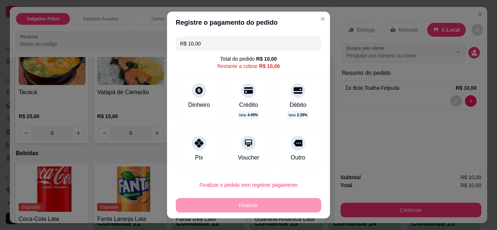
click at [294, 144] on div at bounding box center [298, 143] width 15 height 15
type input "R$ 0,00"
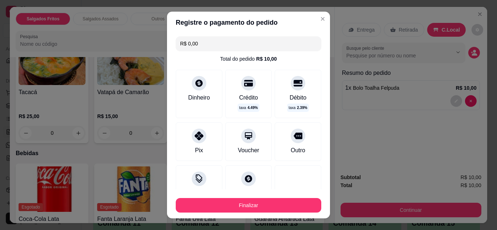
scroll to position [55, 0]
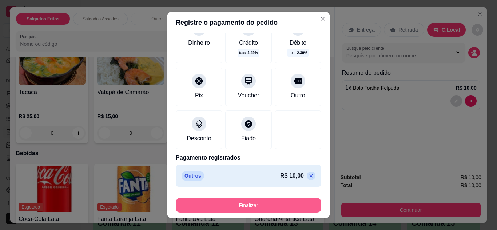
click at [278, 205] on button "Finalizar" at bounding box center [249, 205] width 146 height 15
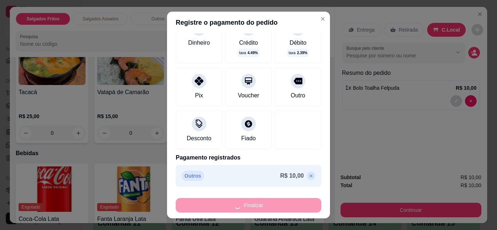
type input "0"
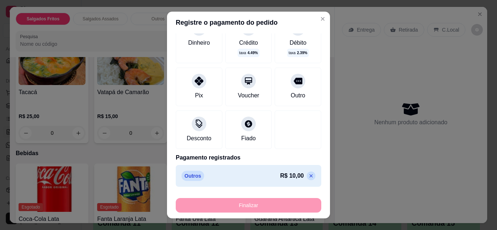
type input "-R$ 10,00"
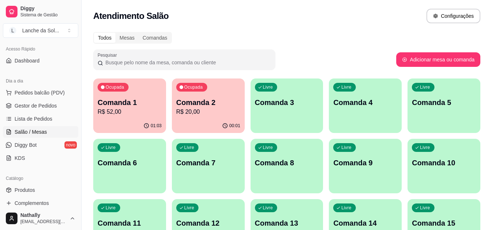
click at [314, 19] on div "Atendimento Salão Configurações" at bounding box center [286, 16] width 387 height 15
click at [127, 109] on p "R$ 52,00" at bounding box center [130, 112] width 62 height 8
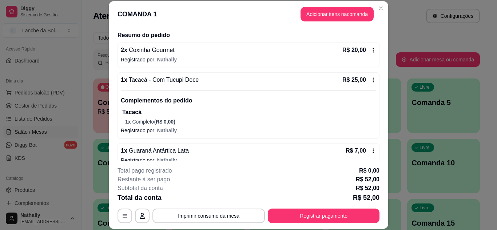
scroll to position [76, 0]
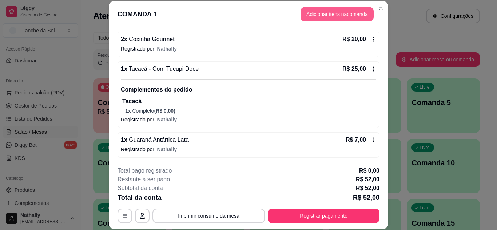
click at [314, 15] on button "Adicionar itens na comanda" at bounding box center [337, 14] width 73 height 15
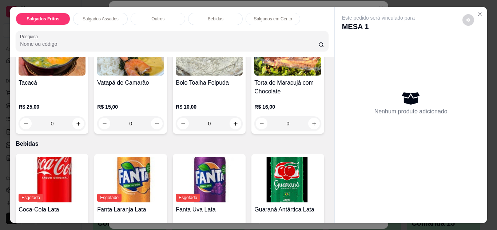
scroll to position [325, 0]
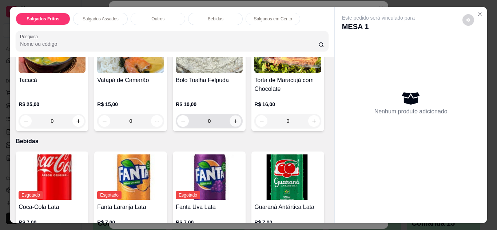
click at [234, 119] on icon "increase-product-quantity" at bounding box center [236, 121] width 4 height 4
type input "1"
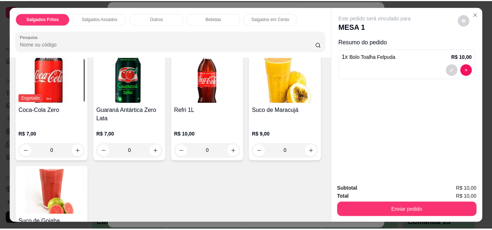
scroll to position [528, 0]
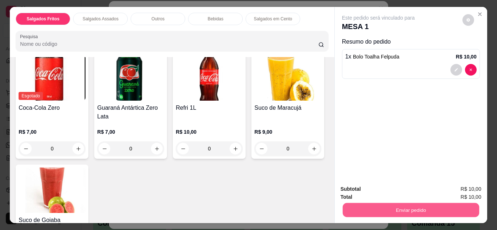
click at [387, 203] on button "Enviar pedido" at bounding box center [410, 210] width 136 height 14
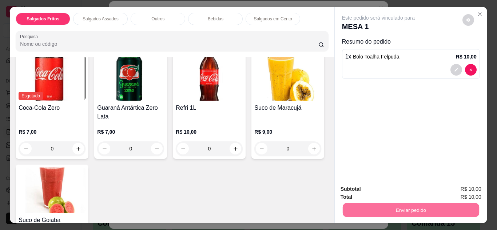
click at [370, 186] on button "Não registrar e enviar pedido" at bounding box center [386, 189] width 73 height 13
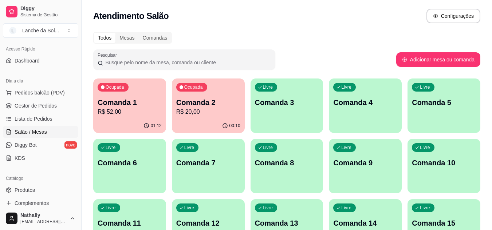
click at [13, 190] on link "Produtos" at bounding box center [40, 190] width 75 height 12
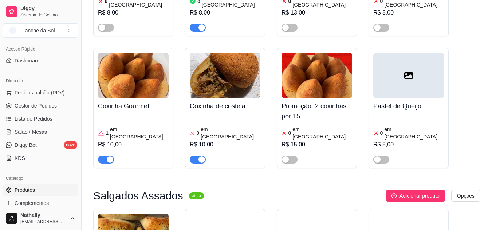
scroll to position [171, 0]
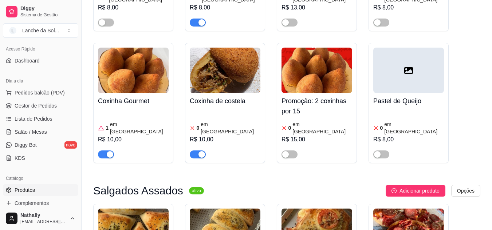
click at [200, 151] on div "button" at bounding box center [201, 154] width 7 height 7
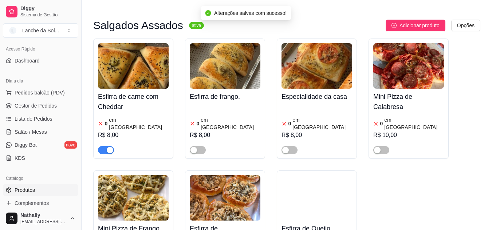
scroll to position [317, 0]
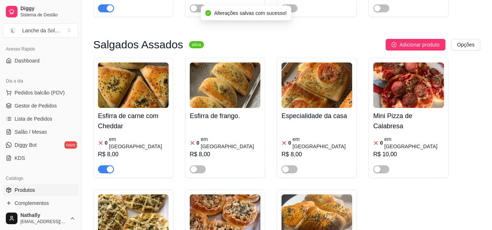
click at [109, 166] on div "button" at bounding box center [110, 169] width 7 height 7
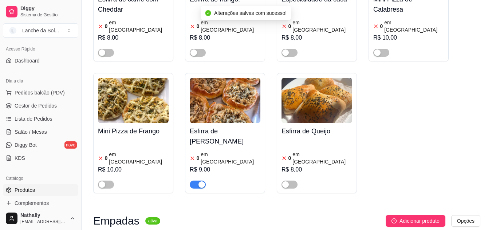
scroll to position [463, 0]
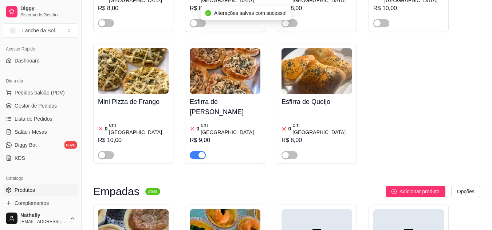
click at [202, 145] on div at bounding box center [225, 152] width 71 height 15
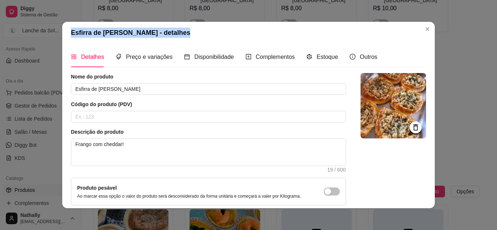
click at [428, 28] on section "Esfirra de Frango Aberta - detalhes Detalhes Preço e variações Disponibilidade …" at bounding box center [248, 115] width 373 height 187
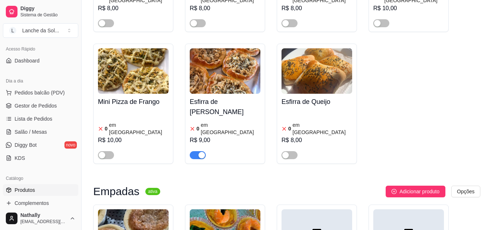
click at [199, 152] on div "button" at bounding box center [201, 155] width 7 height 7
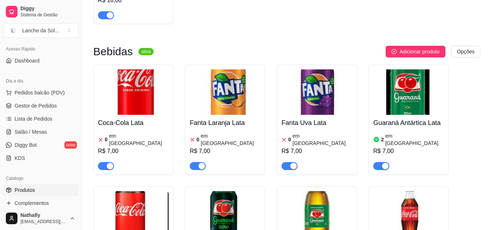
scroll to position [1828, 0]
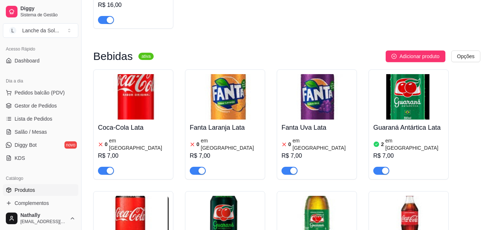
click at [291, 168] on div "button" at bounding box center [293, 171] width 7 height 7
click at [198, 168] on div "button" at bounding box center [201, 171] width 7 height 7
click at [107, 168] on div "button" at bounding box center [110, 171] width 7 height 7
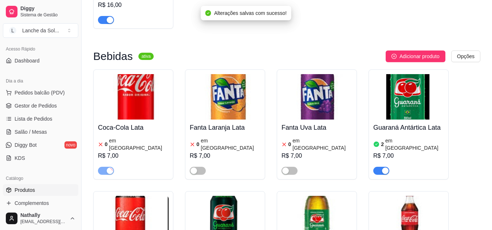
click at [198, 167] on button "button" at bounding box center [198, 171] width 16 height 8
click at [206, 152] on div "R$ 7,00" at bounding box center [225, 156] width 71 height 9
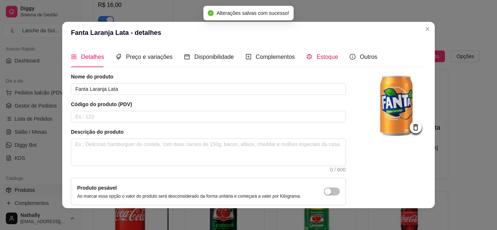
click at [329, 61] on div "Estoque" at bounding box center [322, 56] width 32 height 9
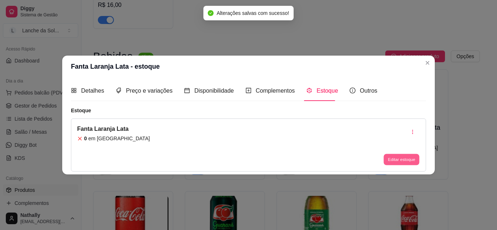
click at [391, 164] on button "Editar estoque" at bounding box center [401, 159] width 36 height 11
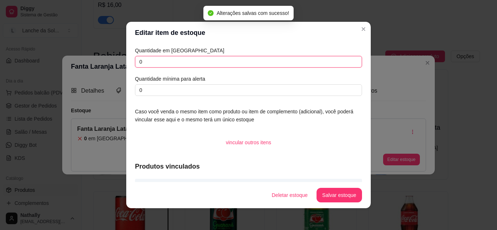
click at [257, 62] on input "0" at bounding box center [248, 62] width 227 height 12
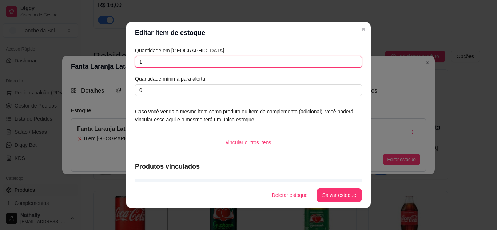
click at [257, 62] on input "1" at bounding box center [248, 62] width 227 height 12
type input "1"
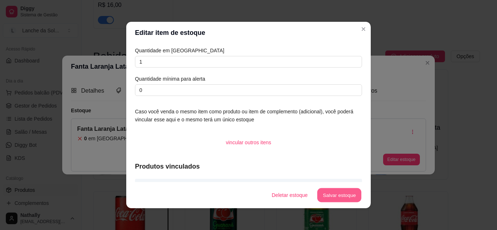
click at [330, 193] on button "Salvar estoque" at bounding box center [339, 195] width 44 height 14
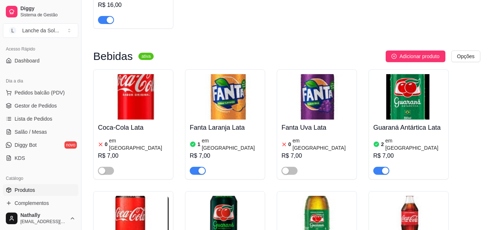
click at [439, 196] on img at bounding box center [408, 218] width 71 height 45
click at [44, 102] on link "Gestor de Pedidos" at bounding box center [40, 106] width 75 height 12
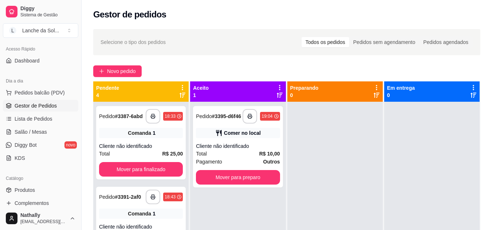
click at [26, 134] on span "Salão / Mesas" at bounding box center [31, 131] width 32 height 7
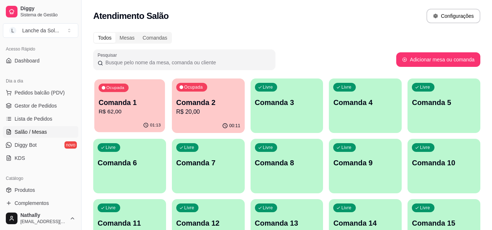
click at [113, 117] on div "Ocupada Comanda 1 R$ 62,00" at bounding box center [129, 98] width 71 height 39
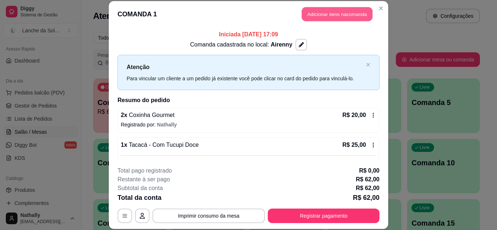
click at [306, 19] on button "Adicionar itens na comanda" at bounding box center [337, 14] width 71 height 14
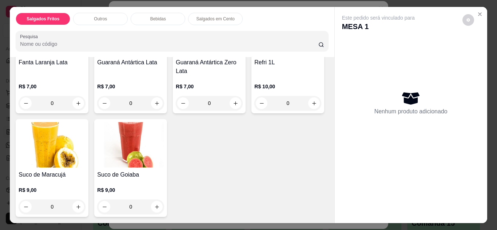
scroll to position [394, 0]
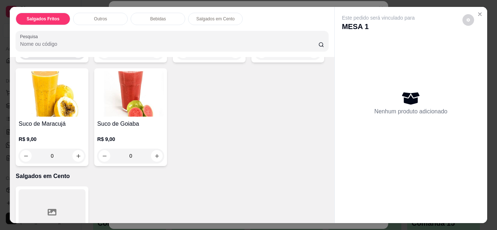
click at [77, 55] on icon "increase-product-quantity" at bounding box center [78, 52] width 5 height 5
type input "1"
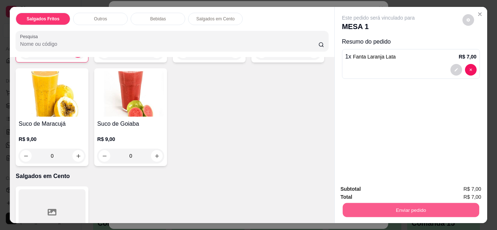
click at [357, 207] on button "Enviar pedido" at bounding box center [410, 210] width 136 height 14
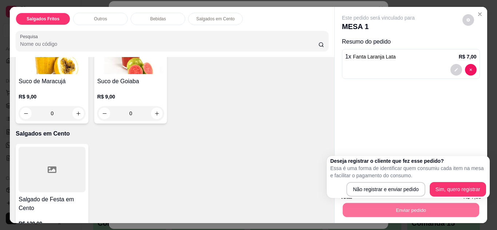
scroll to position [438, 0]
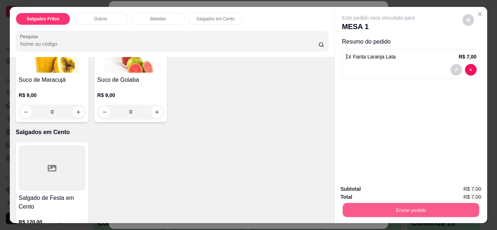
click at [394, 210] on button "Enviar pedido" at bounding box center [410, 210] width 136 height 14
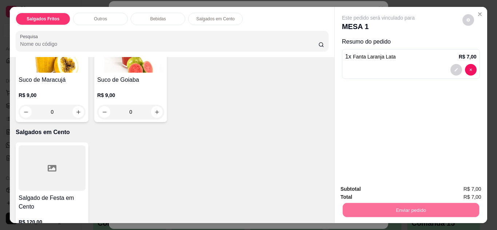
click at [392, 185] on button "Não registrar e enviar pedido" at bounding box center [386, 189] width 73 height 13
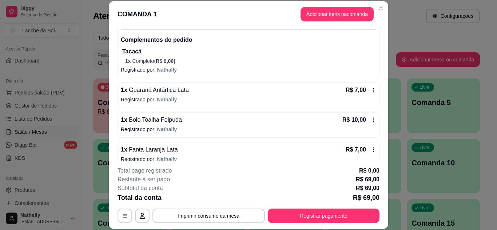
scroll to position [136, 0]
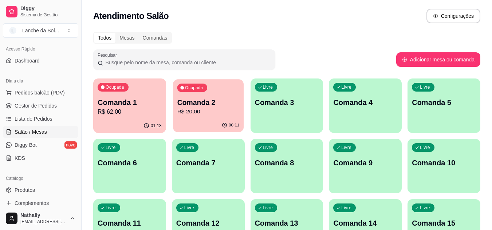
click at [185, 99] on p "Comanda 2" at bounding box center [208, 103] width 62 height 10
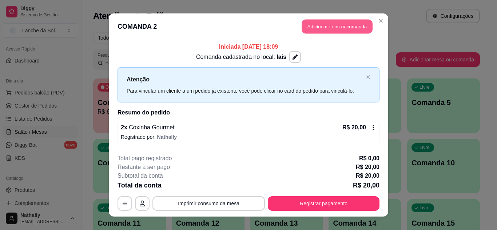
click at [309, 26] on button "Adicionar itens na comanda" at bounding box center [337, 27] width 71 height 14
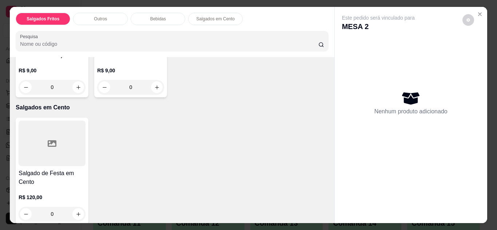
scroll to position [466, 0]
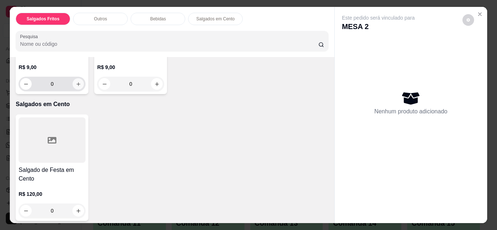
click at [81, 87] on icon "increase-product-quantity" at bounding box center [78, 84] width 5 height 5
type input "1"
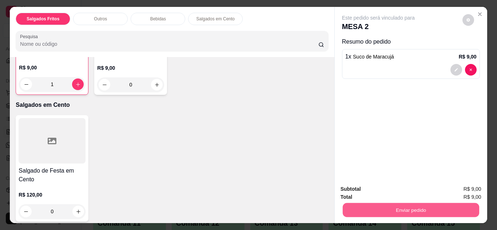
click at [358, 210] on button "Enviar pedido" at bounding box center [410, 210] width 136 height 14
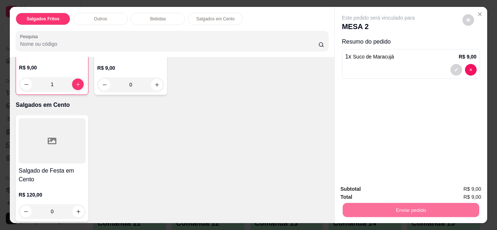
click at [363, 189] on button "Não registrar e enviar pedido" at bounding box center [386, 189] width 73 height 13
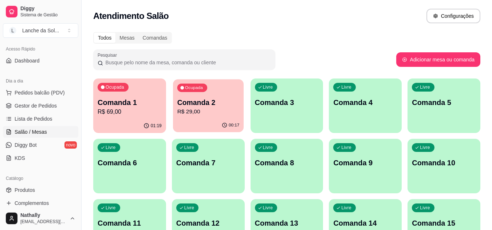
click at [207, 113] on p "R$ 29,00" at bounding box center [208, 112] width 62 height 8
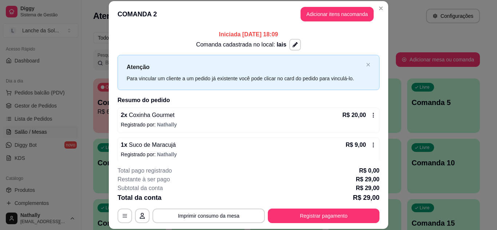
scroll to position [5, 0]
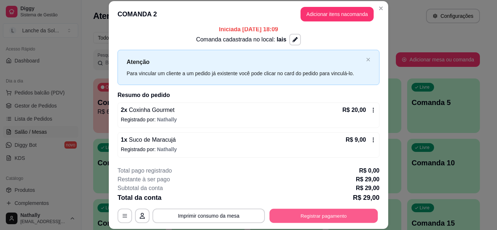
click at [314, 212] on button "Registrar pagamento" at bounding box center [324, 216] width 108 height 14
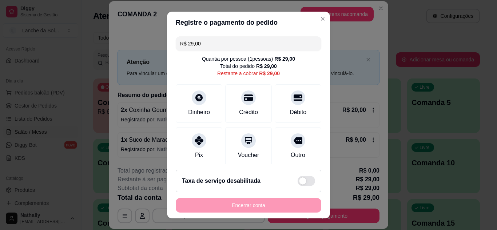
click at [196, 137] on icon at bounding box center [199, 140] width 9 height 9
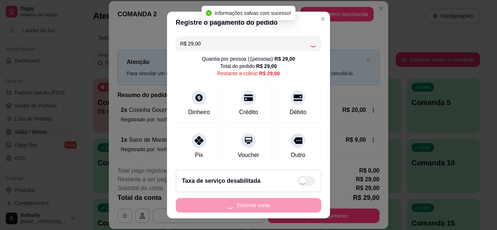
type input "R$ 0,00"
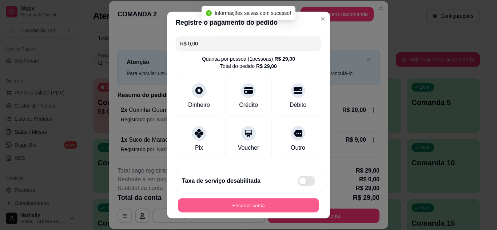
click at [253, 207] on button "Encerrar conta" at bounding box center [248, 206] width 141 height 14
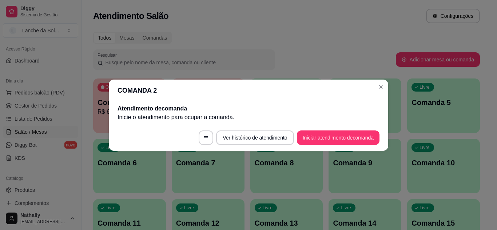
scroll to position [0, 0]
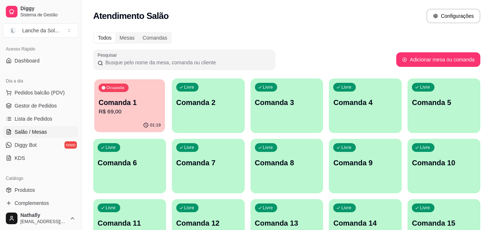
click at [136, 113] on p "R$ 69,00" at bounding box center [130, 112] width 62 height 8
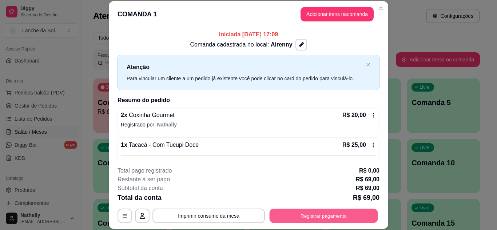
click at [284, 217] on button "Registrar pagamento" at bounding box center [324, 216] width 108 height 14
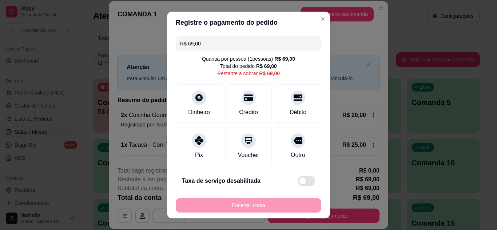
click at [195, 116] on div "Dinheiro" at bounding box center [199, 112] width 22 height 9
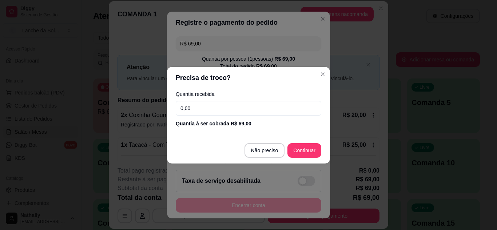
click at [227, 108] on input "0,00" at bounding box center [249, 108] width 146 height 15
type input "27,00"
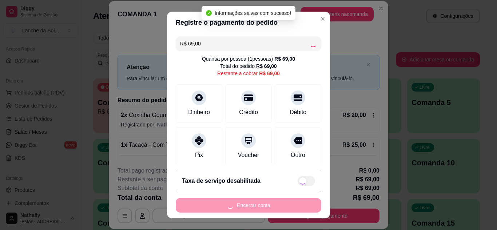
type input "R$ 0,00"
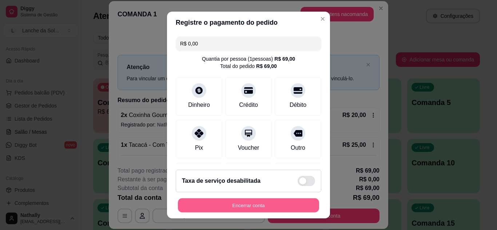
click at [260, 205] on button "Encerrar conta" at bounding box center [248, 206] width 141 height 14
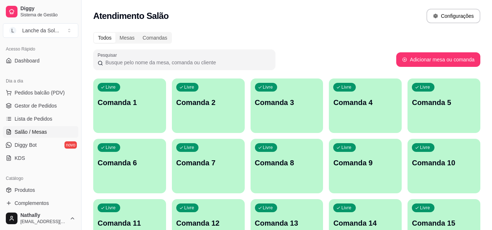
click at [36, 120] on span "Lista de Pedidos" at bounding box center [34, 118] width 38 height 7
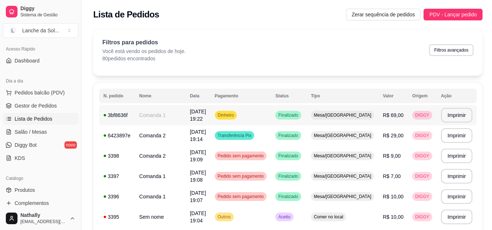
click at [271, 119] on td "Dinheiro" at bounding box center [240, 115] width 61 height 20
click at [306, 117] on td "Finalizado" at bounding box center [288, 115] width 35 height 20
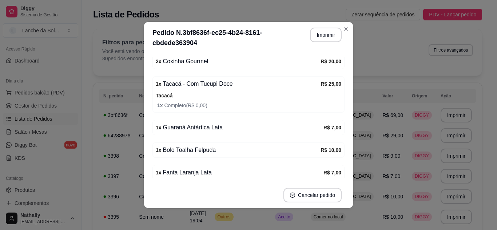
scroll to position [126, 0]
click at [306, 202] on button "Cancelar pedido" at bounding box center [312, 195] width 56 height 14
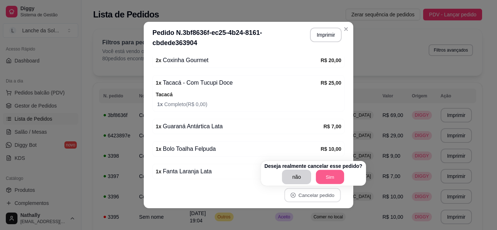
click at [324, 180] on button "Sim" at bounding box center [330, 177] width 28 height 14
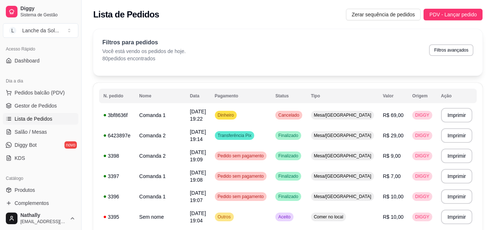
click at [45, 91] on span "Pedidos balcão (PDV)" at bounding box center [40, 92] width 50 height 7
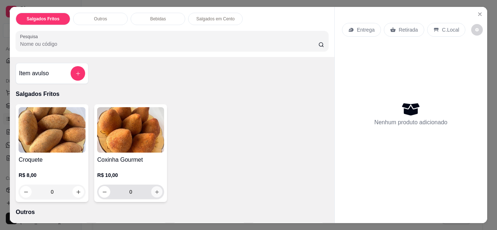
click at [151, 192] on button "increase-product-quantity" at bounding box center [156, 191] width 11 height 11
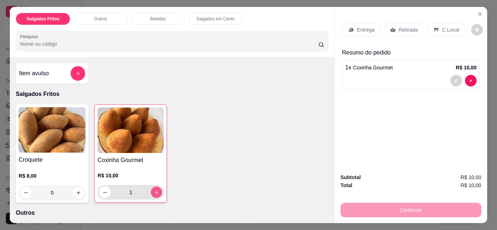
click at [151, 192] on button "increase-product-quantity" at bounding box center [156, 192] width 11 height 11
type input "2"
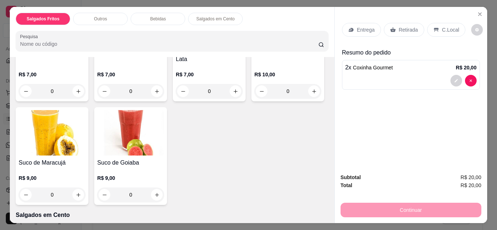
scroll to position [398, 0]
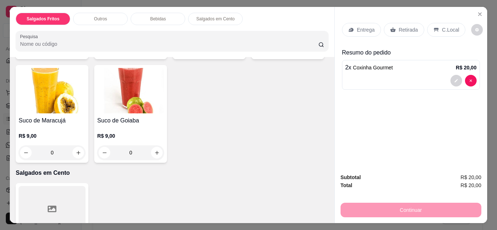
click at [76, 52] on icon "increase-product-quantity" at bounding box center [78, 49] width 5 height 5
type input "1"
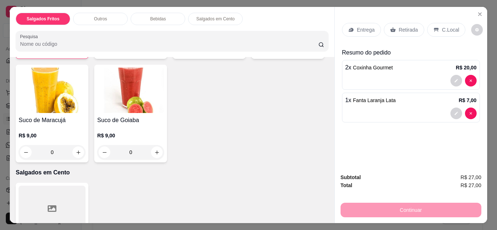
click at [434, 28] on icon at bounding box center [436, 30] width 5 height 4
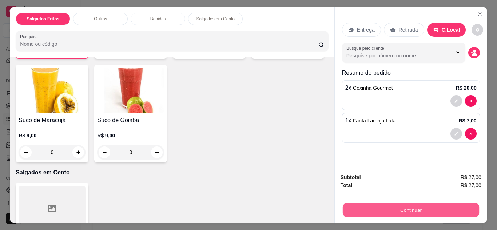
click at [391, 210] on button "Continuar" at bounding box center [410, 210] width 136 height 14
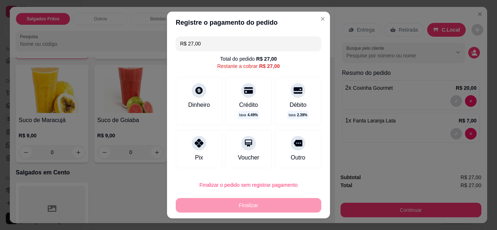
click at [208, 95] on div "Dinheiro" at bounding box center [199, 101] width 47 height 48
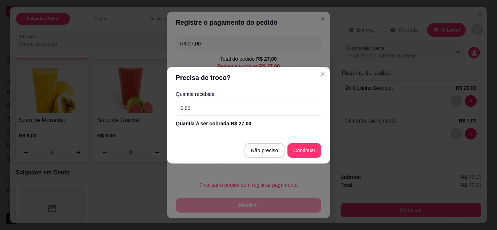
click at [253, 114] on input "0,00" at bounding box center [249, 108] width 146 height 15
type input "27,00"
type input "R$ 0,00"
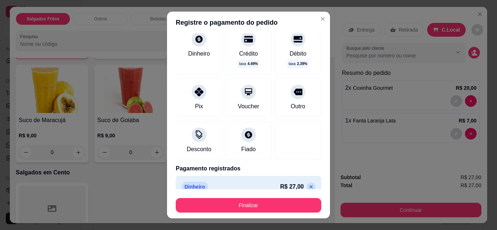
scroll to position [55, 0]
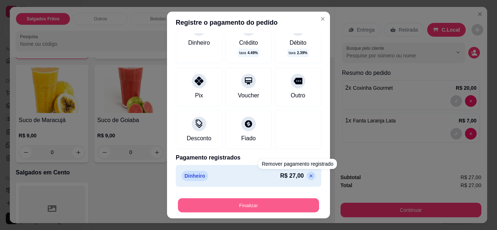
click at [264, 202] on button "Finalizar" at bounding box center [248, 206] width 141 height 14
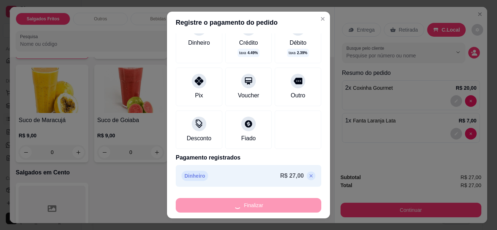
type input "0"
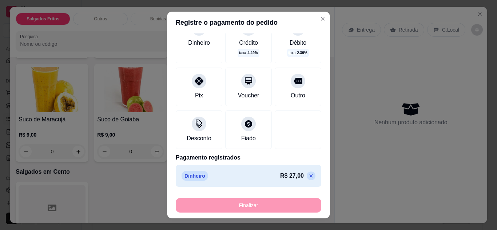
type input "-R$ 27,00"
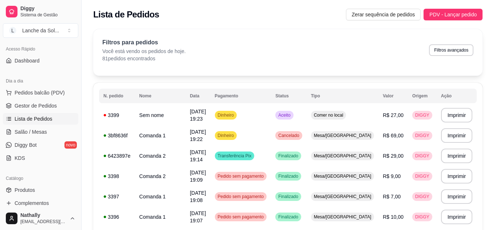
click at [50, 95] on span "Pedidos balcão (PDV)" at bounding box center [40, 92] width 50 height 7
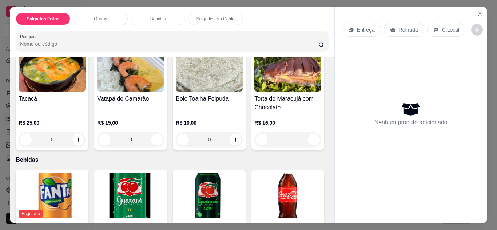
scroll to position [178, 0]
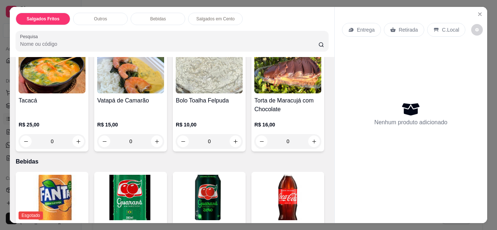
click at [73, 134] on div "0" at bounding box center [52, 141] width 67 height 15
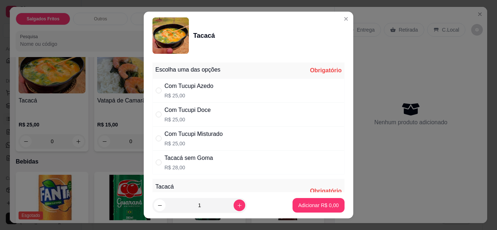
click at [208, 113] on div "Com Tucupi Doce R$ 25,00" at bounding box center [248, 115] width 192 height 24
radio input "true"
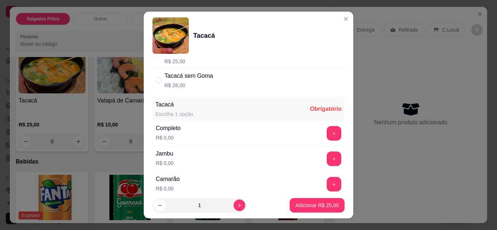
scroll to position [87, 0]
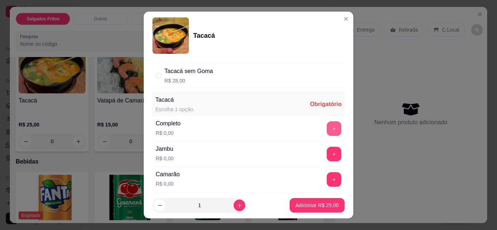
click at [327, 130] on button "+" at bounding box center [334, 129] width 15 height 15
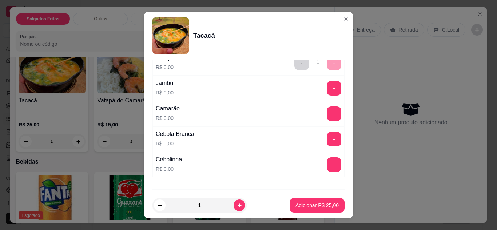
scroll to position [192, 0]
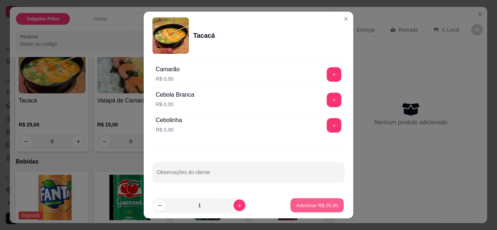
click at [310, 202] on p "Adicionar R$ 25,00" at bounding box center [317, 205] width 42 height 7
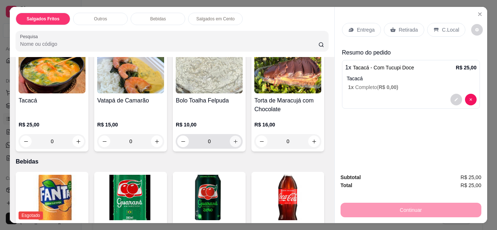
click at [235, 136] on button "increase-product-quantity" at bounding box center [235, 141] width 11 height 11
type input "1"
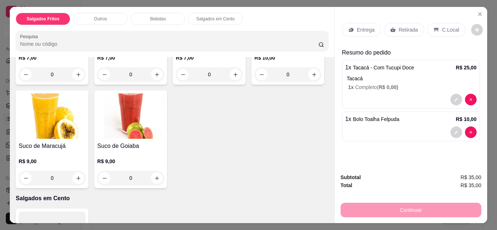
scroll to position [370, 0]
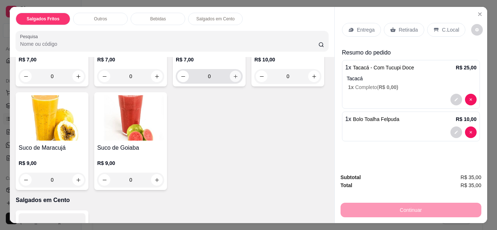
click at [233, 79] on icon "increase-product-quantity" at bounding box center [235, 76] width 5 height 5
type input "1"
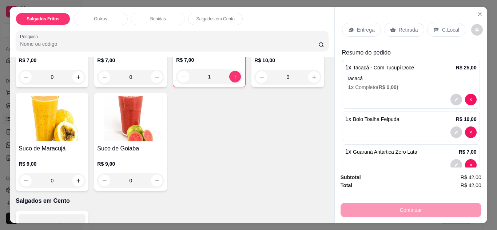
scroll to position [488, 0]
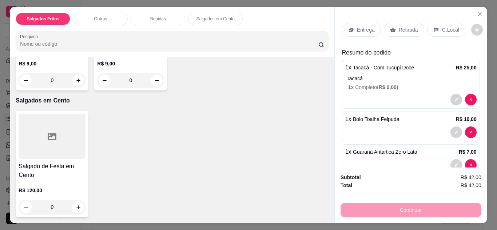
click at [442, 28] on p "C.Local" at bounding box center [450, 29] width 17 height 7
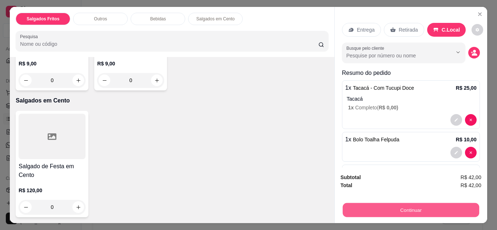
click at [396, 205] on button "Continuar" at bounding box center [410, 210] width 136 height 14
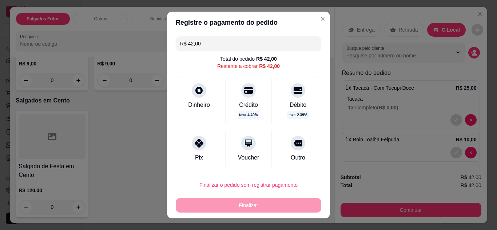
click at [198, 148] on div at bounding box center [199, 143] width 15 height 15
type input "R$ 0,00"
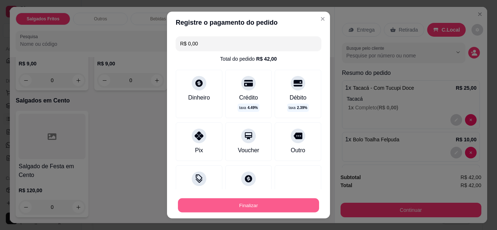
click at [219, 205] on button "Finalizar" at bounding box center [248, 206] width 141 height 14
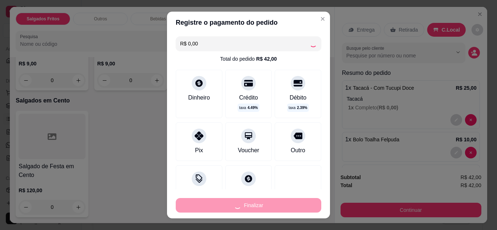
type input "0"
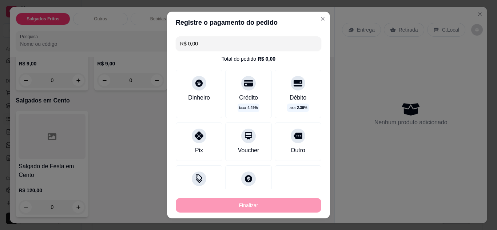
type input "-R$ 42,00"
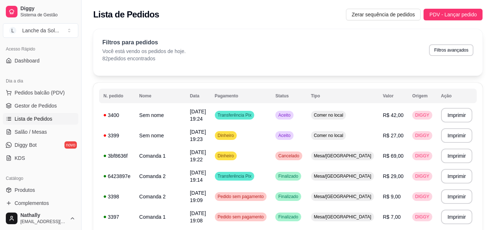
click at [43, 109] on span "Gestor de Pedidos" at bounding box center [36, 105] width 42 height 7
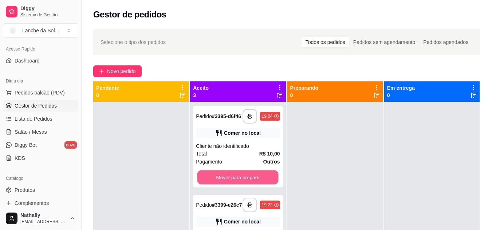
click at [209, 178] on button "Mover para preparo" at bounding box center [237, 178] width 81 height 14
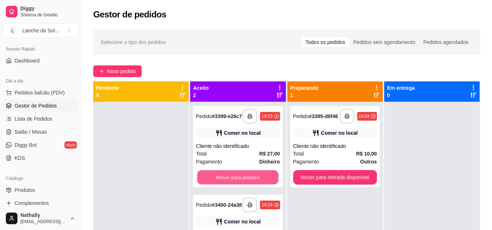
click at [209, 178] on button "Mover para preparo" at bounding box center [237, 178] width 81 height 14
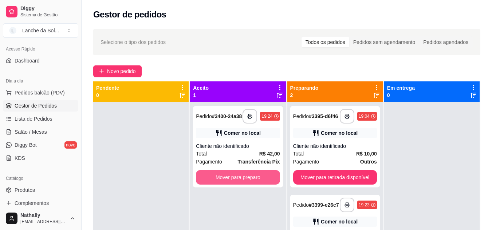
click at [209, 178] on button "Mover para preparo" at bounding box center [238, 177] width 84 height 15
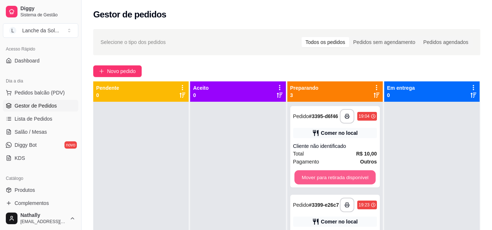
click at [308, 181] on button "Mover para retirada disponível" at bounding box center [334, 178] width 81 height 14
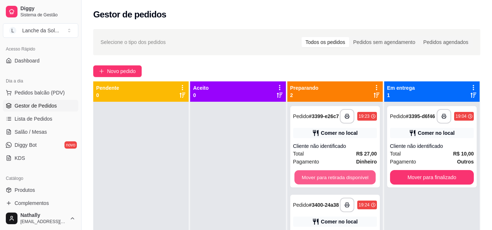
click at [308, 181] on button "Mover para retirada disponível" at bounding box center [334, 178] width 81 height 14
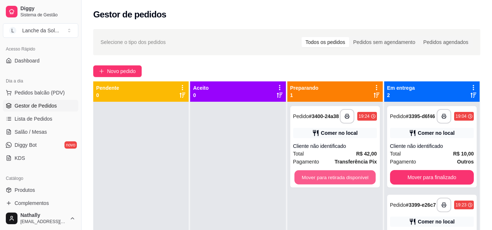
click at [308, 181] on button "Mover para retirada disponível" at bounding box center [334, 178] width 81 height 14
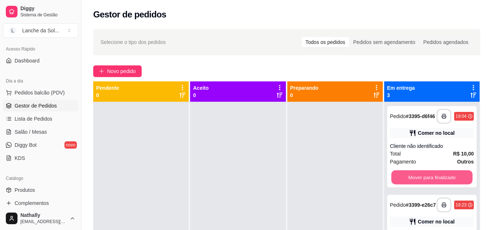
click at [409, 184] on button "Mover para finalizado" at bounding box center [431, 178] width 81 height 14
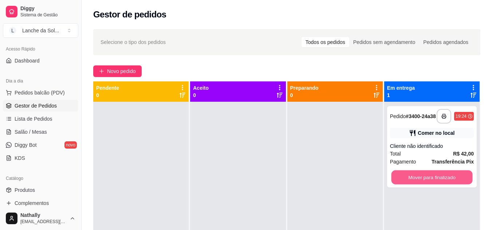
click at [409, 184] on button "Mover para finalizado" at bounding box center [431, 178] width 81 height 14
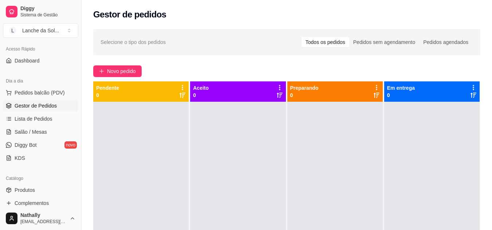
click at [409, 184] on div at bounding box center [431, 217] width 95 height 230
click at [51, 91] on span "Pedidos balcão (PDV)" at bounding box center [40, 92] width 50 height 7
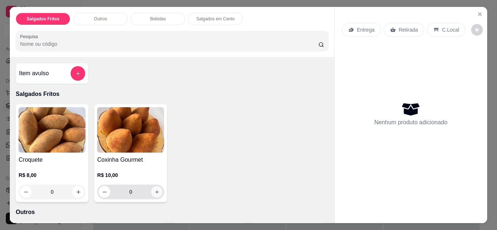
click at [155, 190] on icon "increase-product-quantity" at bounding box center [156, 192] width 5 height 5
type input "1"
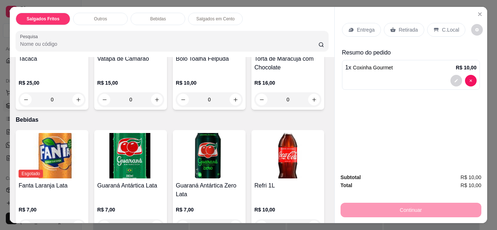
scroll to position [236, 0]
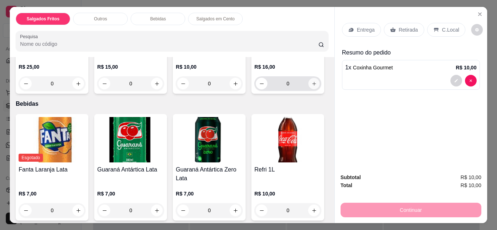
click at [311, 87] on icon "increase-product-quantity" at bounding box center [313, 83] width 5 height 5
type input "1"
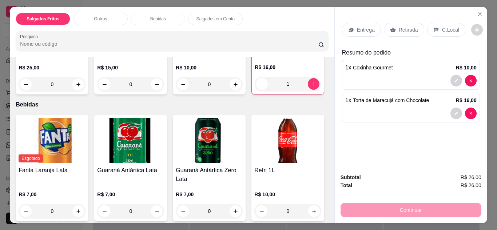
click at [367, 30] on p "Entrega" at bounding box center [366, 29] width 18 height 7
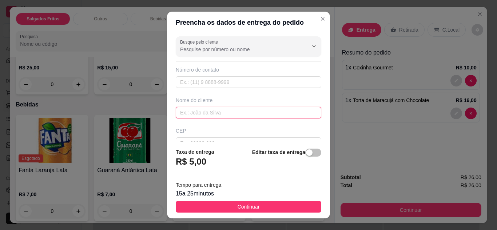
click at [248, 115] on input "text" at bounding box center [249, 113] width 146 height 12
type input "Brenda"
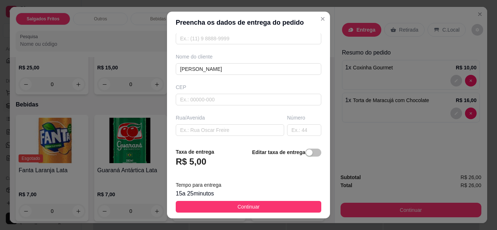
scroll to position [72, 0]
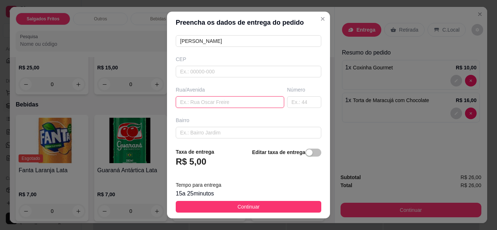
click at [244, 100] on input "text" at bounding box center [230, 102] width 108 height 12
type input "Casa de Carne Loureiro"
click at [249, 205] on span "Continuar" at bounding box center [249, 207] width 22 height 8
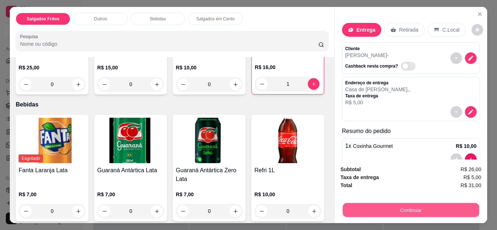
click at [355, 206] on button "Continuar" at bounding box center [410, 210] width 136 height 14
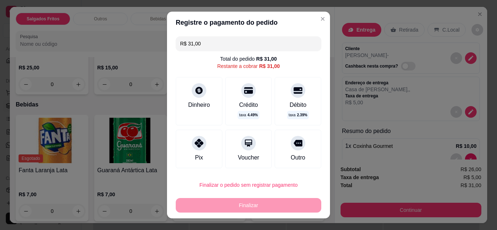
click at [195, 142] on icon at bounding box center [199, 143] width 9 height 9
type input "R$ 0,00"
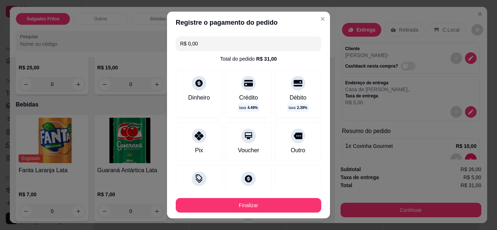
scroll to position [55, 0]
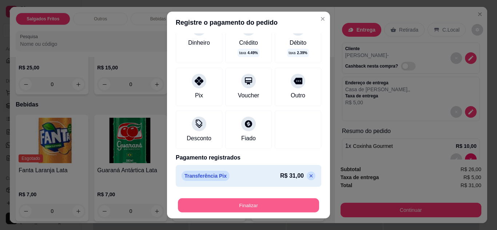
click at [242, 208] on button "Finalizar" at bounding box center [248, 206] width 141 height 14
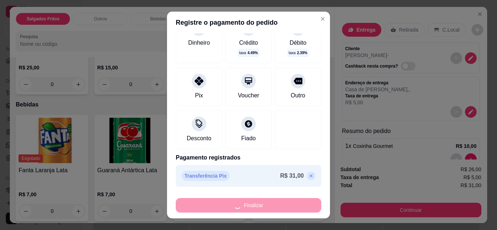
type input "0"
type input "-R$ 31,00"
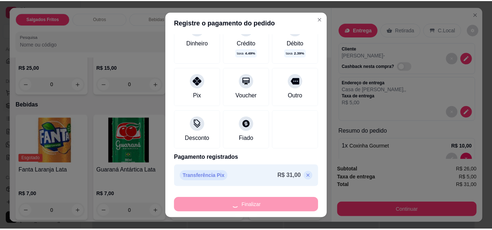
scroll to position [235, 0]
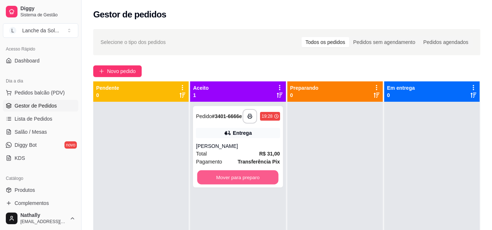
click at [241, 180] on button "Mover para preparo" at bounding box center [237, 178] width 81 height 14
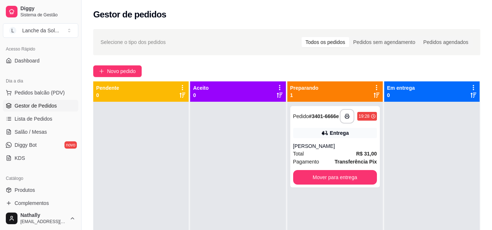
click at [344, 165] on strong "Transferência Pix" at bounding box center [355, 162] width 42 height 6
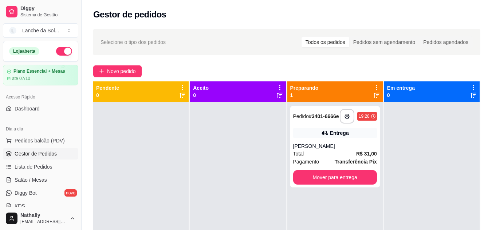
click at [61, 52] on button "button" at bounding box center [64, 51] width 16 height 9
click at [316, 156] on div "Total R$ 31,00" at bounding box center [335, 154] width 84 height 8
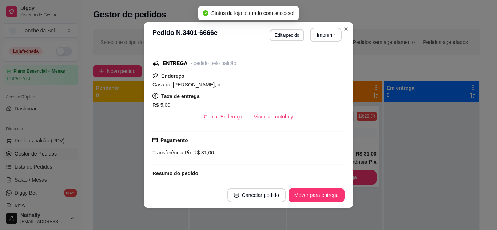
scroll to position [87, 0]
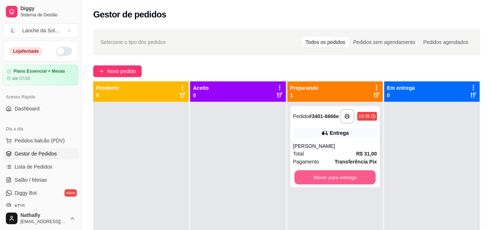
click at [353, 174] on button "Mover para entrega" at bounding box center [334, 178] width 81 height 14
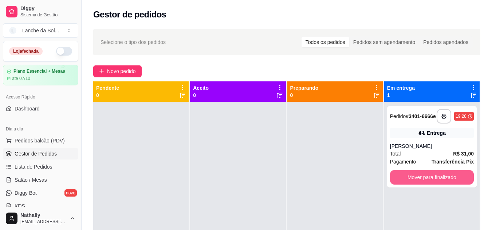
click at [426, 181] on button "Mover para finalizado" at bounding box center [432, 177] width 84 height 15
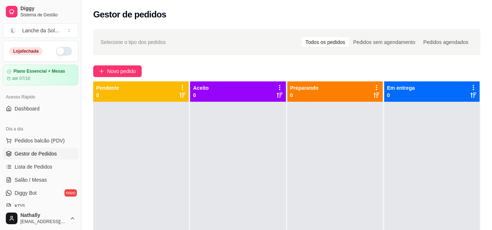
click at [43, 141] on span "Pedidos balcão (PDV)" at bounding box center [40, 140] width 50 height 7
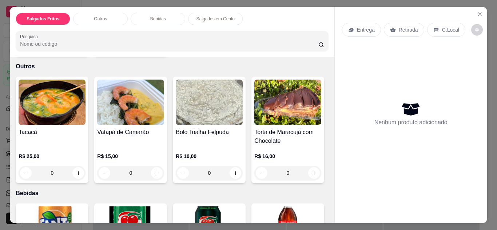
scroll to position [148, 0]
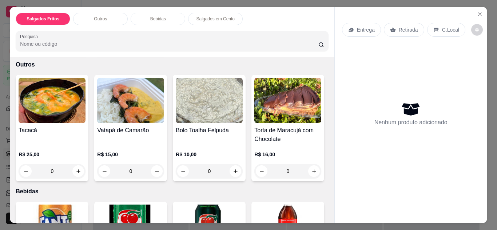
click at [77, 164] on div "0" at bounding box center [52, 171] width 67 height 15
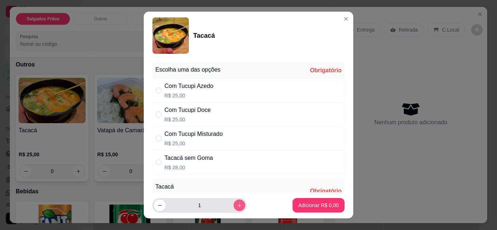
click at [237, 207] on icon "increase-product-quantity" at bounding box center [239, 205] width 5 height 5
type input "3"
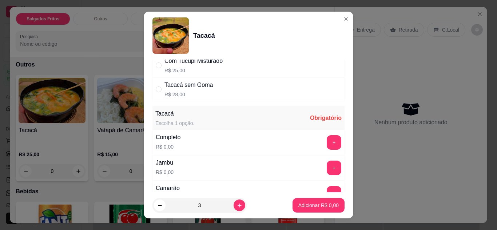
scroll to position [78, 0]
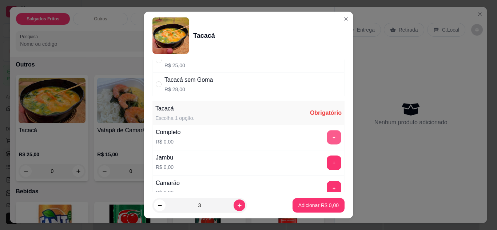
click at [327, 137] on button "+" at bounding box center [334, 137] width 14 height 14
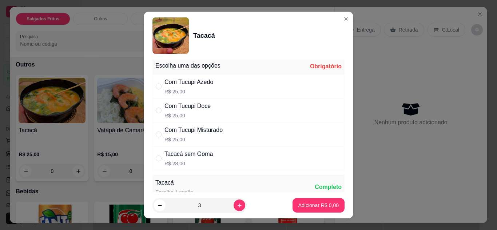
scroll to position [2, 0]
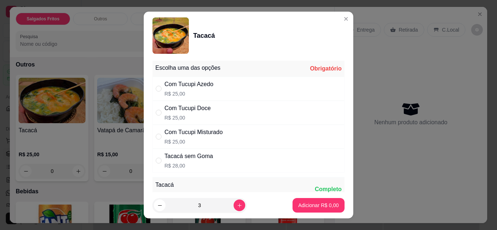
click at [156, 113] on input "" at bounding box center [159, 113] width 6 height 6
radio input "true"
click at [298, 203] on p "Adicionar R$ 75,00" at bounding box center [317, 205] width 42 height 7
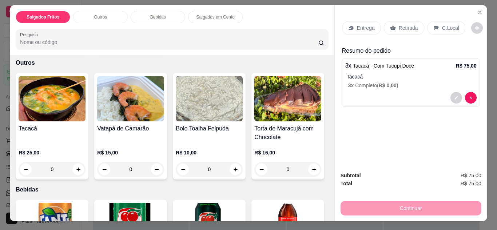
scroll to position [0, 0]
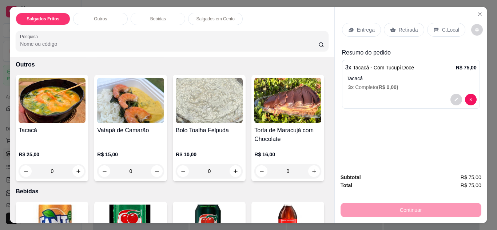
click at [443, 27] on p "C.Local" at bounding box center [450, 29] width 17 height 7
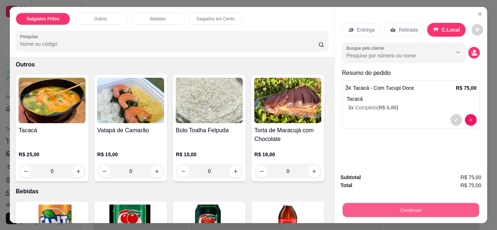
click at [400, 205] on button "Continuar" at bounding box center [410, 210] width 136 height 14
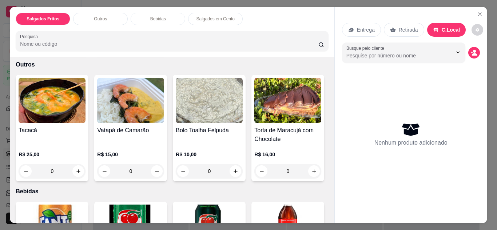
click at [478, 13] on icon "Close" at bounding box center [479, 14] width 3 height 3
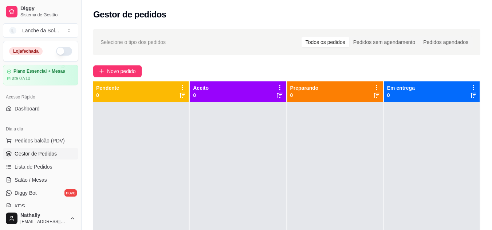
click at [36, 179] on span "Salão / Mesas" at bounding box center [31, 179] width 32 height 7
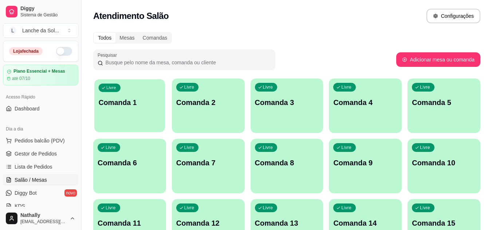
click at [127, 99] on p "Comanda 1" at bounding box center [130, 103] width 62 height 10
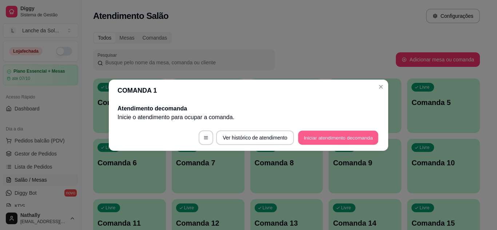
click at [334, 139] on button "Iniciar atendimento de comanda" at bounding box center [338, 138] width 80 height 14
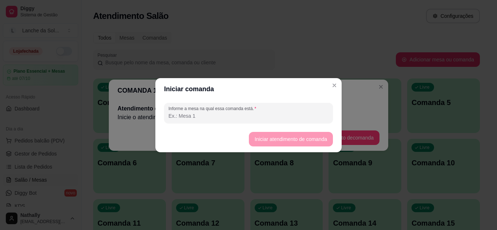
click at [261, 118] on input "Informe a mesa na qual essa comanda está." at bounding box center [248, 115] width 160 height 7
type input "01"
click at [270, 136] on button "Iniciar atendimento de comanda" at bounding box center [291, 139] width 84 height 15
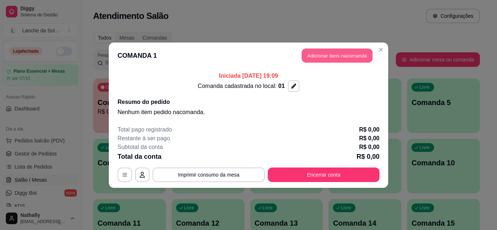
click at [326, 55] on button "Adicionar itens na comanda" at bounding box center [337, 55] width 71 height 14
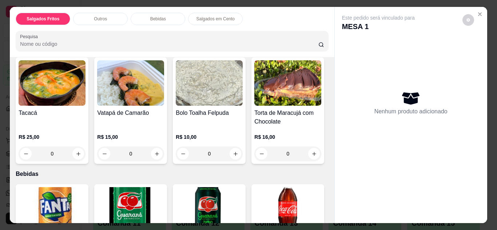
scroll to position [169, 0]
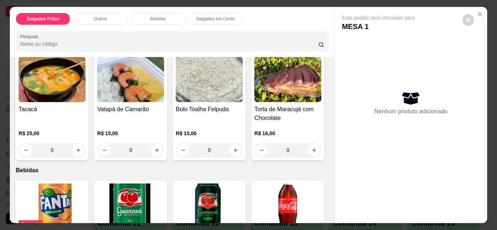
click at [75, 143] on div "0" at bounding box center [52, 150] width 67 height 15
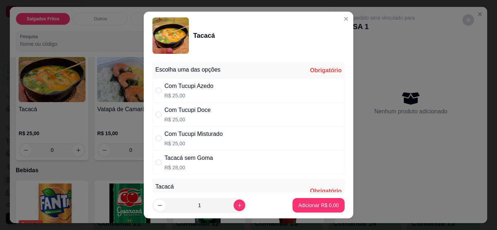
click at [156, 114] on input "" at bounding box center [159, 115] width 6 height 6
radio input "true"
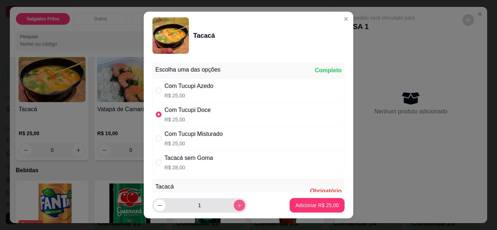
click at [237, 205] on icon "increase-product-quantity" at bounding box center [239, 205] width 5 height 5
type input "2"
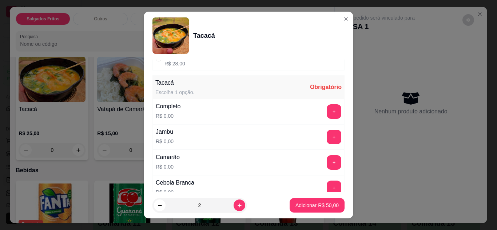
scroll to position [80, 0]
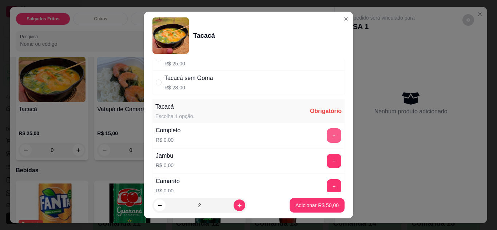
click at [327, 134] on button "+" at bounding box center [334, 135] width 15 height 15
click at [319, 135] on div "- 1 +" at bounding box center [317, 135] width 53 height 15
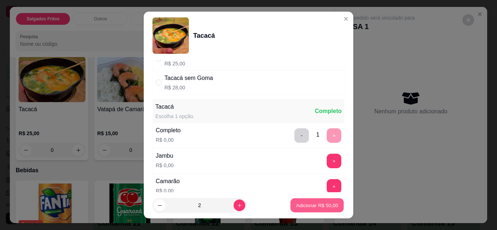
click at [300, 204] on p "Adicionar R$ 50,00" at bounding box center [317, 205] width 42 height 7
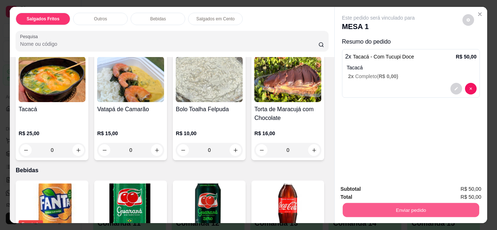
click at [409, 209] on button "Enviar pedido" at bounding box center [410, 210] width 136 height 14
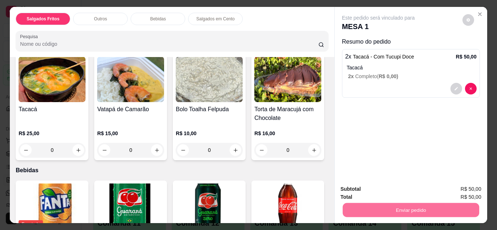
click at [407, 189] on button "Não registrar e enviar pedido" at bounding box center [387, 190] width 76 height 14
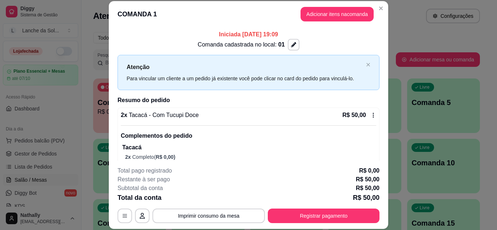
scroll to position [16, 0]
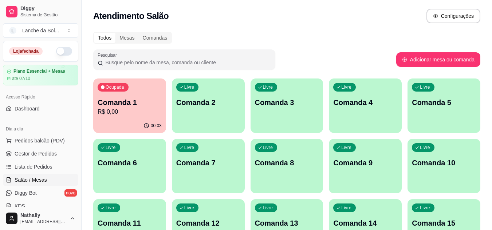
click at [39, 138] on span "Pedidos balcão (PDV)" at bounding box center [40, 140] width 50 height 7
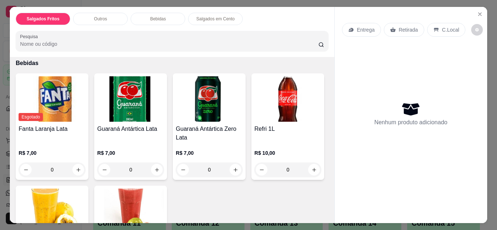
scroll to position [292, 0]
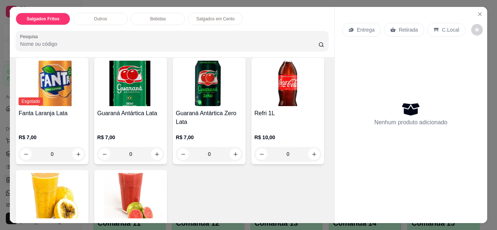
click at [311, 30] on icon "increase-product-quantity" at bounding box center [313, 27] width 5 height 5
type input "1"
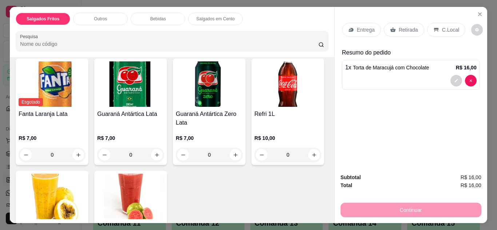
scroll to position [292, 0]
click at [367, 28] on p "Entrega" at bounding box center [366, 29] width 18 height 7
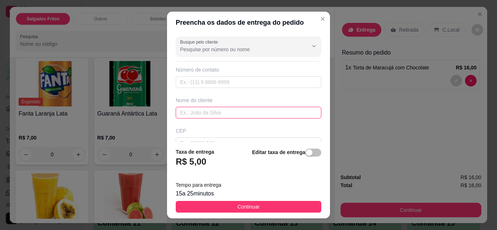
click at [241, 114] on input "text" at bounding box center [249, 113] width 146 height 12
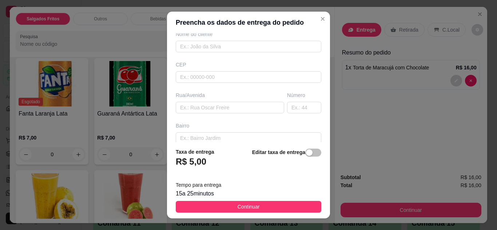
scroll to position [76, 0]
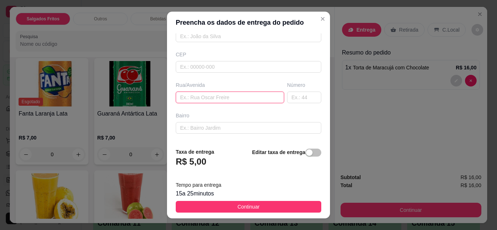
click at [257, 94] on input "text" at bounding box center [230, 98] width 108 height 12
type input "g"
type input "Guaporé"
click at [287, 94] on input "text" at bounding box center [304, 98] width 34 height 12
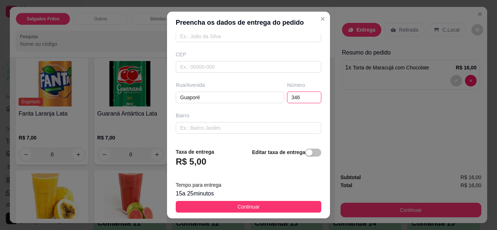
type input "346"
click at [270, 202] on footer "Taxa de entrega R$ 5,00 Editar taxa de entrega Tempo para entrega 15 a 25 minut…" at bounding box center [248, 180] width 163 height 76
click at [270, 202] on button "Continuar" at bounding box center [249, 207] width 146 height 12
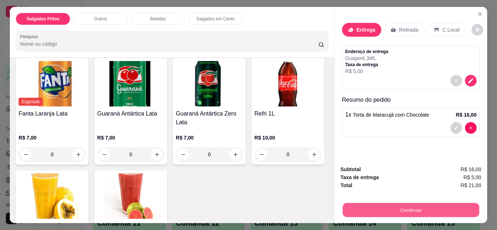
click at [374, 208] on button "Continuar" at bounding box center [410, 210] width 136 height 14
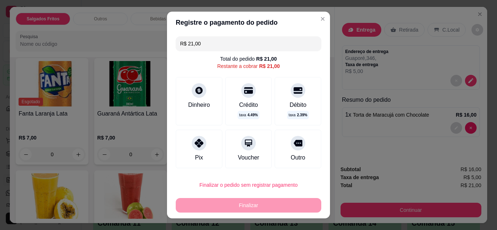
click at [206, 147] on div "Pix" at bounding box center [199, 149] width 47 height 39
type input "R$ 0,00"
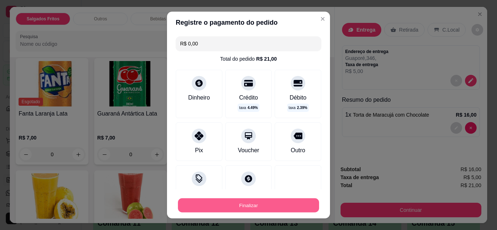
click at [244, 202] on button "Finalizar" at bounding box center [248, 206] width 141 height 14
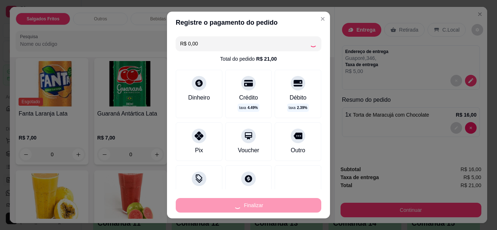
type input "0"
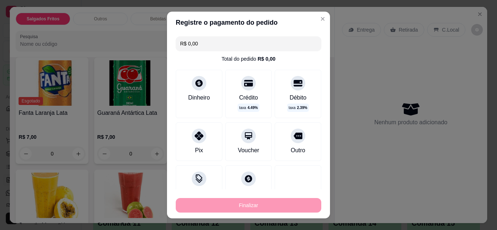
type input "-R$ 21,00"
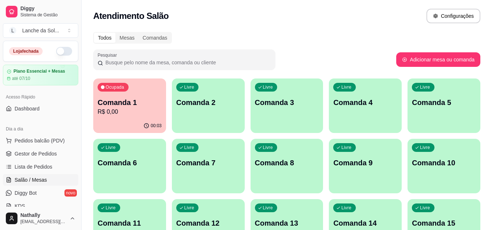
click at [40, 157] on span "Gestor de Pedidos" at bounding box center [36, 153] width 42 height 7
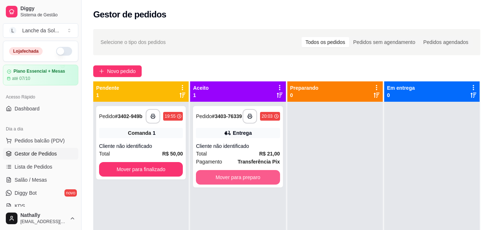
click at [221, 179] on button "Mover para preparo" at bounding box center [238, 177] width 84 height 15
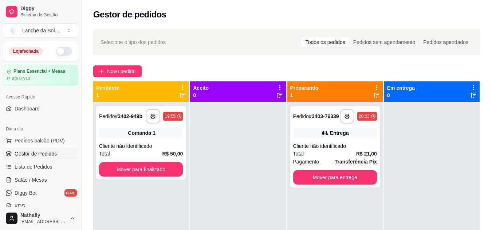
click at [330, 150] on div "Cliente não identificado" at bounding box center [335, 146] width 84 height 7
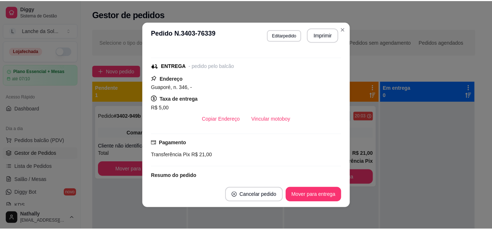
scroll to position [116, 0]
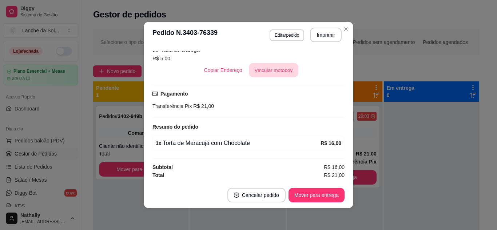
click at [260, 67] on button "Vincular motoboy" at bounding box center [273, 70] width 49 height 14
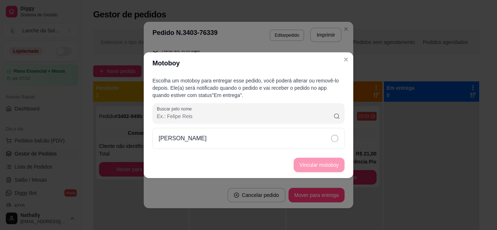
click at [305, 138] on div "[PERSON_NAME]" at bounding box center [248, 138] width 192 height 21
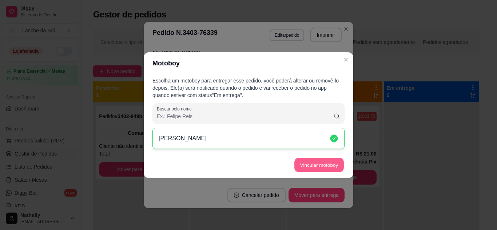
click at [310, 164] on button "Vincular motoboy" at bounding box center [318, 165] width 49 height 14
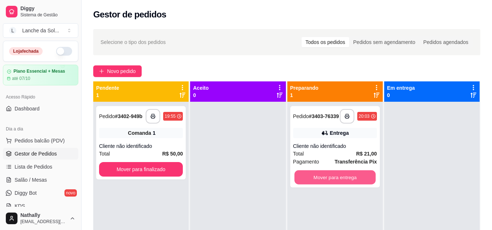
click at [341, 177] on button "Mover para entrega" at bounding box center [334, 178] width 81 height 14
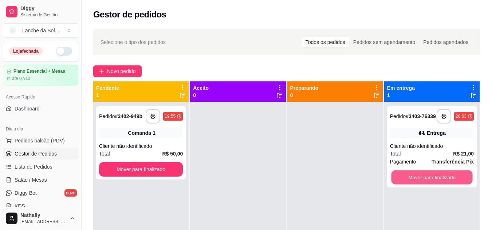
click at [409, 178] on button "Mover para finalizado" at bounding box center [431, 178] width 81 height 14
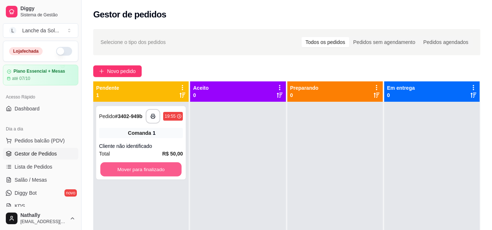
click at [137, 165] on button "Mover para finalizado" at bounding box center [140, 170] width 81 height 14
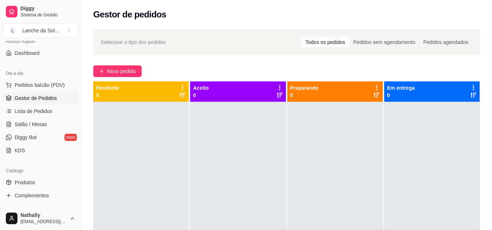
scroll to position [60, 0]
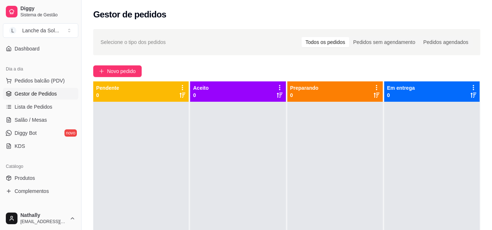
click at [38, 118] on span "Salão / Mesas" at bounding box center [31, 119] width 32 height 7
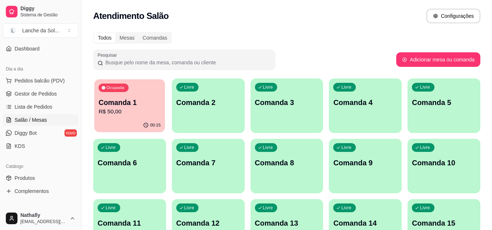
click at [137, 131] on div "00:15" at bounding box center [129, 126] width 71 height 14
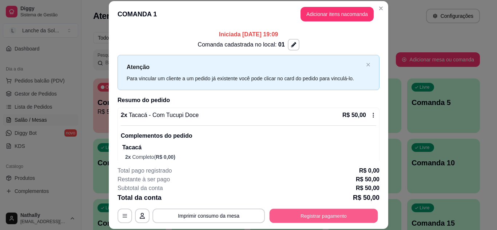
click at [325, 215] on button "Registrar pagamento" at bounding box center [324, 216] width 108 height 14
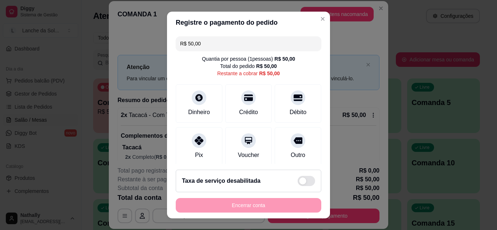
click at [195, 143] on icon at bounding box center [199, 140] width 9 height 9
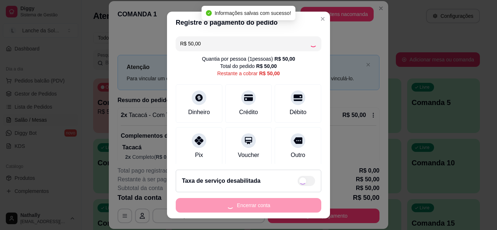
type input "R$ 0,00"
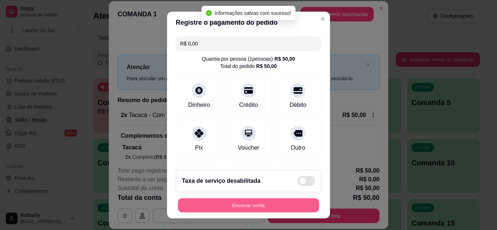
click at [233, 203] on button "Encerrar conta" at bounding box center [248, 206] width 141 height 14
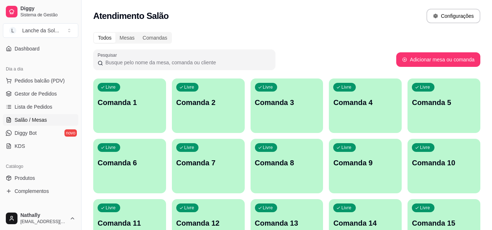
click at [77, 79] on div "Diggy Sistema de Gestão L Lanche da Sol ... Loja fechada Plano Essencial + Mesa…" at bounding box center [40, 115] width 81 height 230
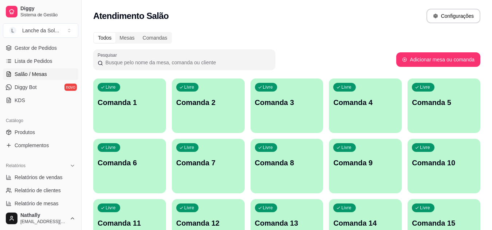
scroll to position [139, 0]
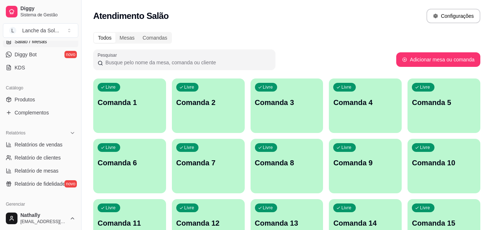
click at [51, 148] on span "Relatórios de vendas" at bounding box center [39, 144] width 48 height 7
select select "ALL"
select select "0"
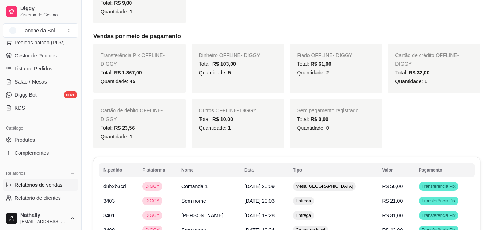
scroll to position [83, 0]
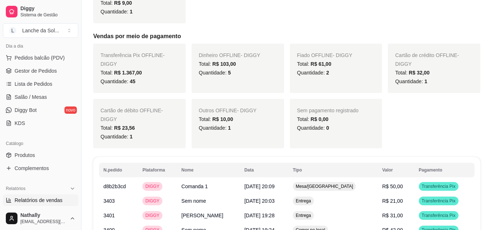
click at [46, 84] on span "Lista de Pedidos" at bounding box center [34, 83] width 38 height 7
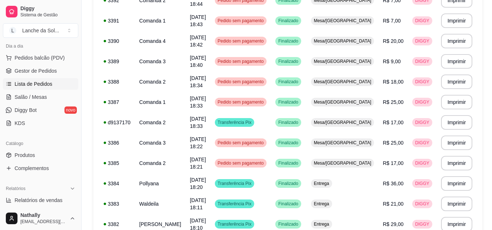
scroll to position [539, 0]
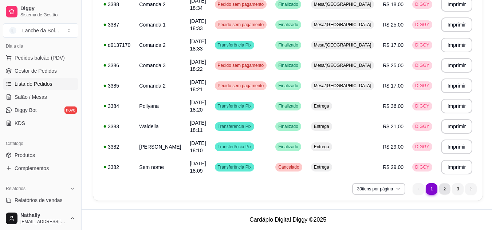
click at [445, 192] on li "2" at bounding box center [444, 188] width 11 height 11
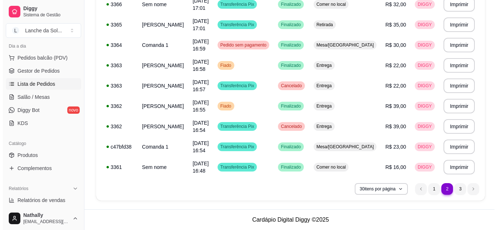
scroll to position [536, 0]
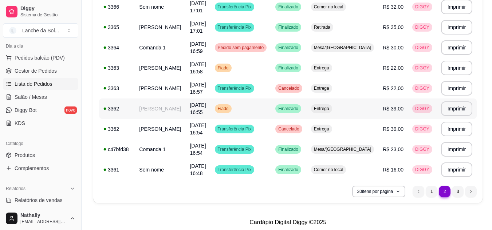
click at [210, 117] on td "[DATE] 16:55" at bounding box center [197, 109] width 25 height 20
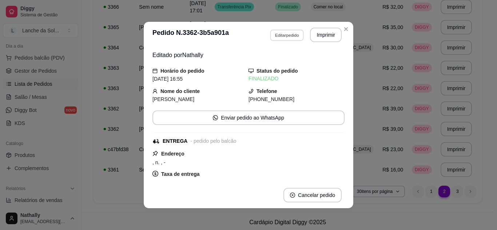
click at [277, 36] on button "Editar pedido" at bounding box center [287, 34] width 34 height 11
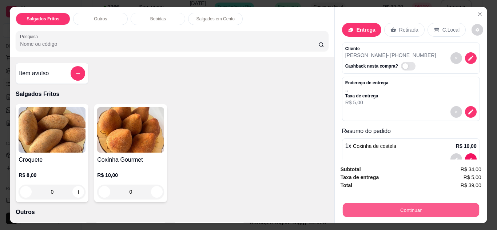
click at [433, 204] on button "Continuar" at bounding box center [410, 210] width 136 height 14
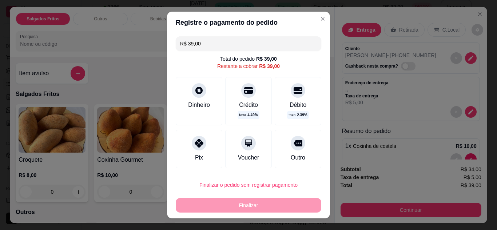
click at [194, 148] on div at bounding box center [199, 143] width 15 height 15
type input "R$ 0,00"
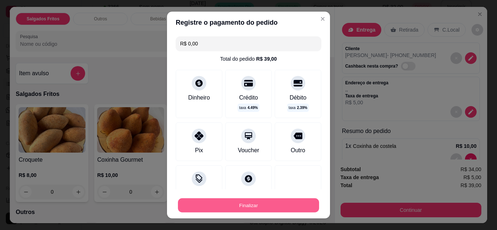
click at [266, 200] on button "Finalizar" at bounding box center [248, 206] width 141 height 14
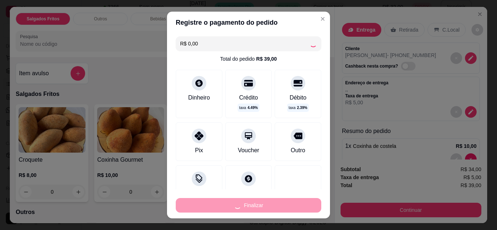
type input "0"
type input "-R$ 39,00"
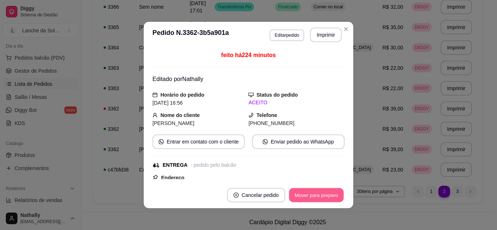
click at [297, 198] on button "Mover para preparo" at bounding box center [316, 195] width 55 height 14
click at [297, 198] on button "Mover para entrega" at bounding box center [316, 195] width 55 height 14
click at [297, 198] on button "Mover para finalizado" at bounding box center [314, 195] width 59 height 14
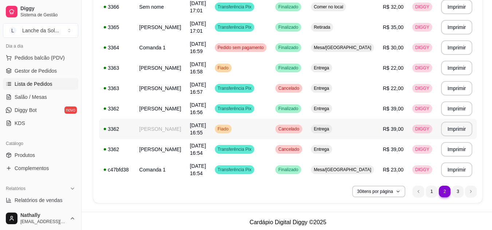
click at [267, 130] on td "Fiado" at bounding box center [240, 129] width 61 height 20
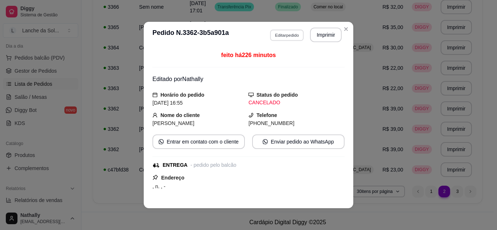
click at [282, 36] on button "Editar pedido" at bounding box center [287, 34] width 34 height 11
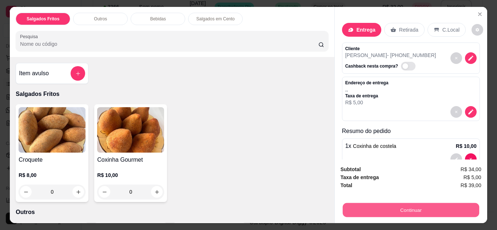
click at [408, 210] on button "Continuar" at bounding box center [410, 210] width 136 height 14
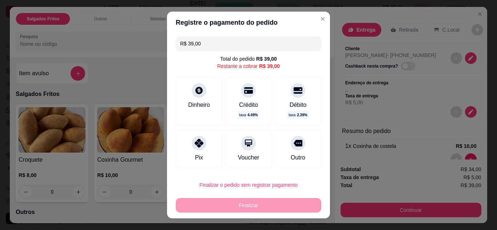
click at [195, 154] on div "Pix" at bounding box center [199, 158] width 8 height 9
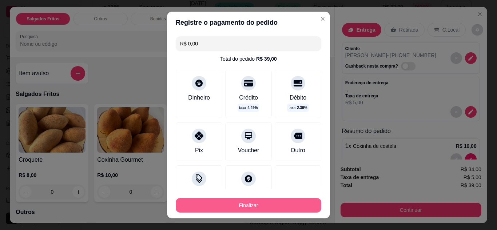
click at [250, 207] on button "Finalizar" at bounding box center [249, 205] width 146 height 15
click at [235, 212] on button "Finalizar" at bounding box center [248, 206] width 141 height 14
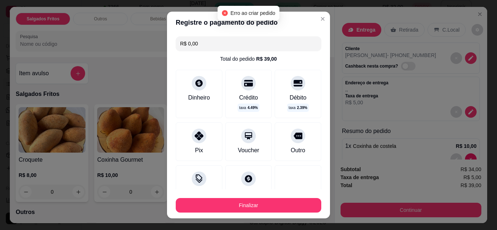
scroll to position [55, 0]
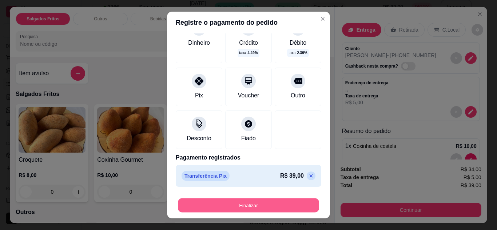
click at [283, 202] on button "Finalizar" at bounding box center [248, 206] width 141 height 14
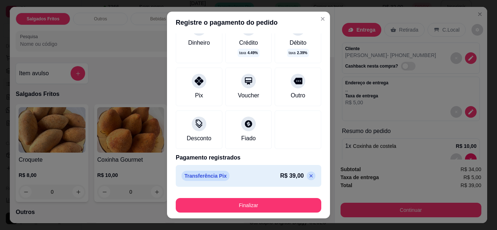
click at [308, 177] on icon at bounding box center [311, 176] width 6 height 6
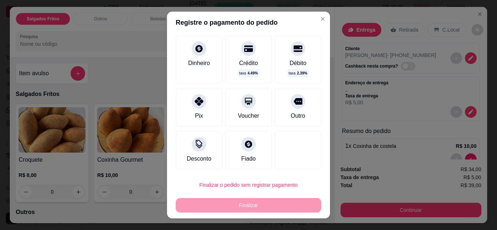
click at [203, 108] on div "Pix" at bounding box center [199, 107] width 47 height 39
type input "R$ 0,00"
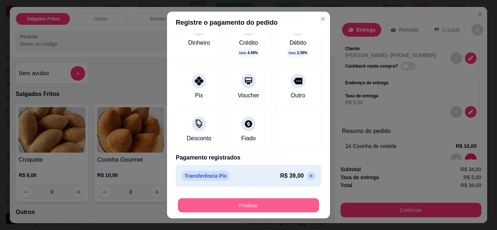
click at [200, 210] on button "Finalizar" at bounding box center [248, 206] width 141 height 14
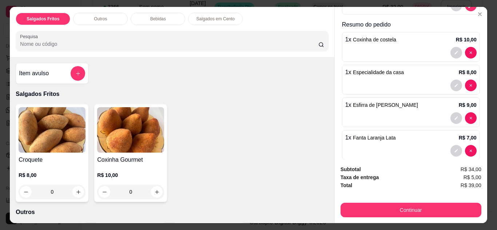
scroll to position [117, 0]
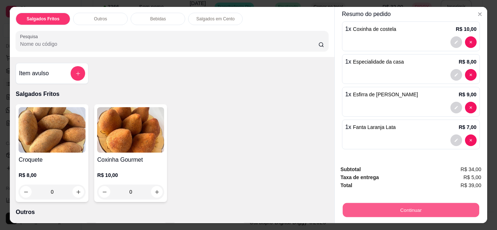
click at [380, 213] on button "Continuar" at bounding box center [410, 210] width 136 height 14
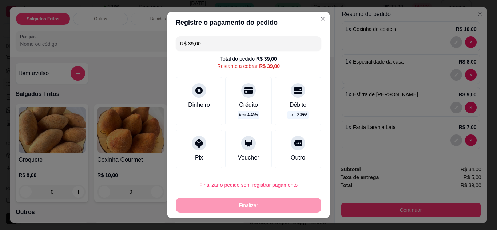
scroll to position [1, 0]
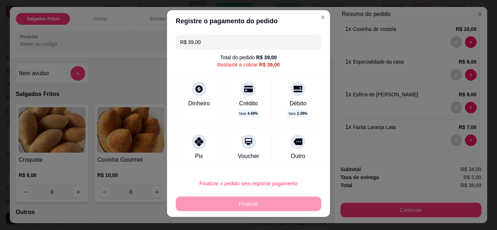
click at [206, 154] on div "Pix" at bounding box center [199, 147] width 47 height 39
type input "R$ 0,00"
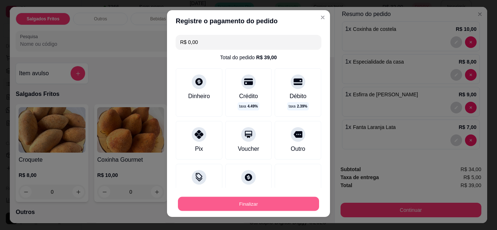
click at [241, 211] on button "Finalizar" at bounding box center [248, 204] width 141 height 14
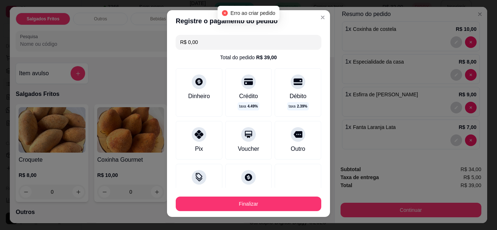
click at [321, 16] on header "Registre o pagamento do pedido" at bounding box center [248, 21] width 163 height 22
drag, startPoint x: 321, startPoint y: 16, endPoint x: 317, endPoint y: 16, distance: 4.1
click at [317, 16] on section "Registre o pagamento do pedido R$ 0,00 Total do pedido R$ 39,00 Dinheiro Crédit…" at bounding box center [248, 113] width 163 height 207
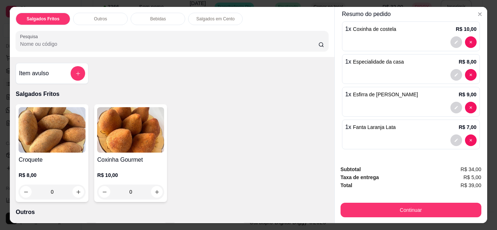
click at [479, 11] on icon "Close" at bounding box center [480, 14] width 6 height 6
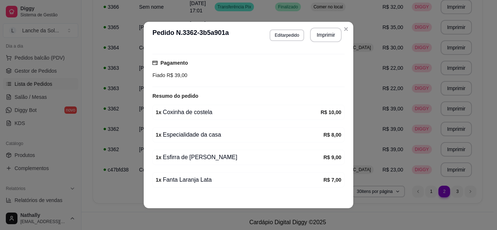
scroll to position [202, 0]
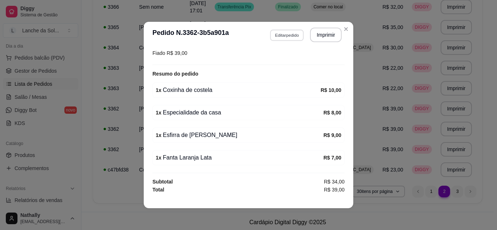
click at [281, 39] on button "Editar pedido" at bounding box center [287, 34] width 34 height 11
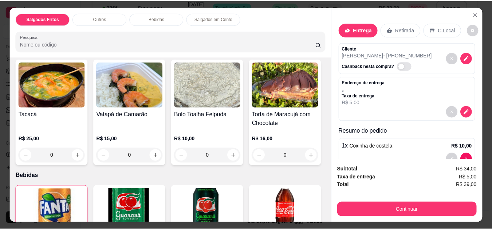
scroll to position [0, 0]
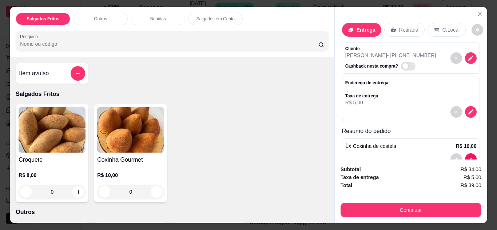
click at [404, 215] on div "Subtotal R$ 34,00 Taxa de entrega R$ 5,00 Total R$ 39,00 Continuar" at bounding box center [411, 192] width 152 height 64
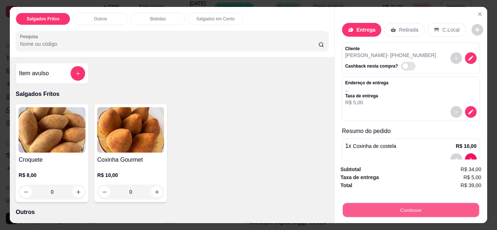
click at [405, 213] on button "Continuar" at bounding box center [410, 210] width 136 height 14
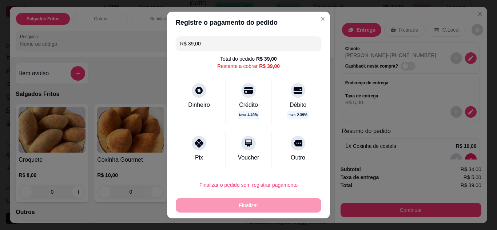
click at [196, 145] on icon at bounding box center [199, 143] width 9 height 9
type input "R$ 0,00"
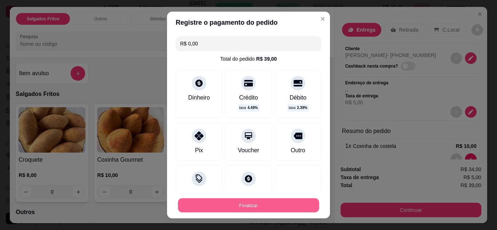
click at [246, 201] on button "Finalizar" at bounding box center [248, 206] width 141 height 14
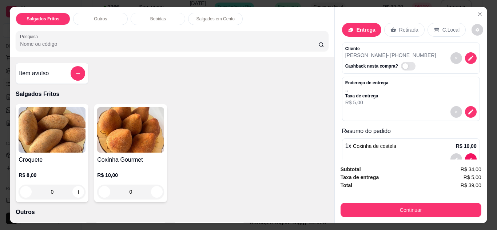
click at [477, 11] on icon "Close" at bounding box center [480, 14] width 6 height 6
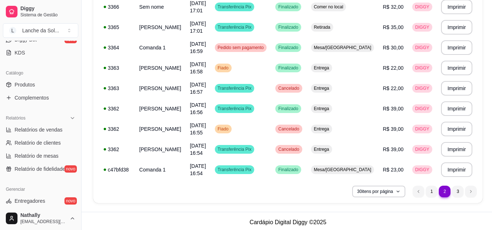
scroll to position [156, 0]
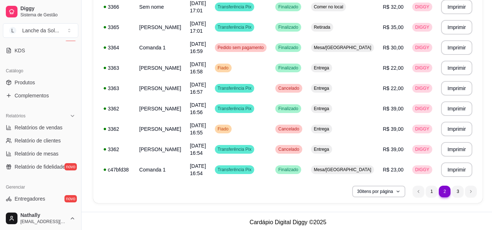
click at [63, 130] on link "Relatórios de vendas" at bounding box center [40, 128] width 75 height 12
select select "ALL"
select select "0"
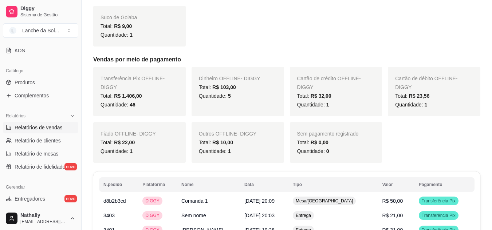
scroll to position [455, 0]
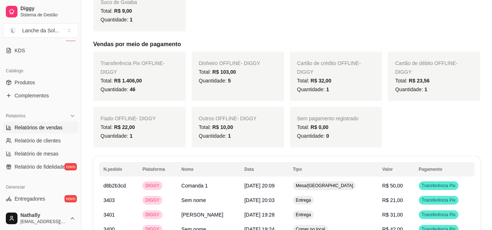
click at [139, 125] on div "Total: R$ 22,00" at bounding box center [139, 127] width 78 height 9
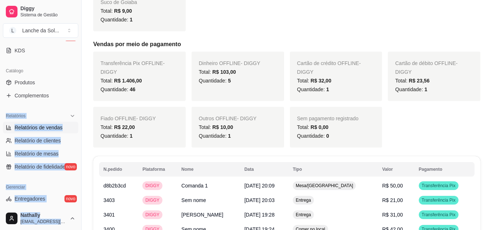
drag, startPoint x: 75, startPoint y: 102, endPoint x: 79, endPoint y: 104, distance: 3.9
click at [79, 104] on div "Diggy Sistema de Gestão L Lanche da Sol ... Loja fechada Plano Essencial + Mesa…" at bounding box center [40, 115] width 81 height 230
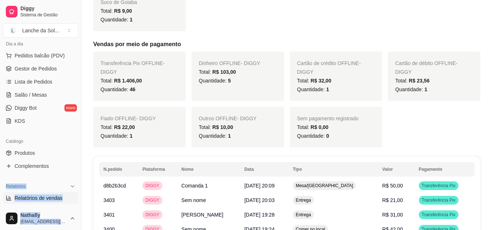
scroll to position [38, 0]
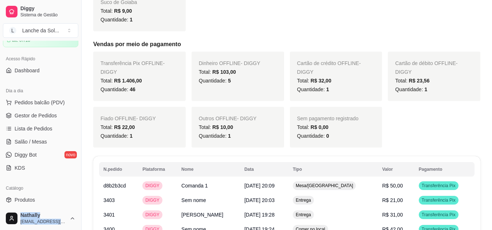
click at [29, 129] on span "Lista de Pedidos" at bounding box center [34, 128] width 38 height 7
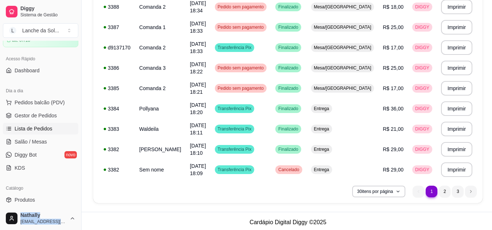
scroll to position [537, 0]
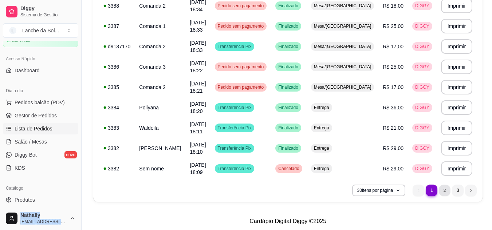
click at [443, 191] on li "2" at bounding box center [444, 190] width 11 height 11
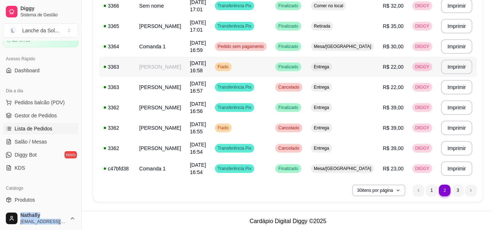
click at [238, 63] on td "Fiado" at bounding box center [240, 67] width 61 height 20
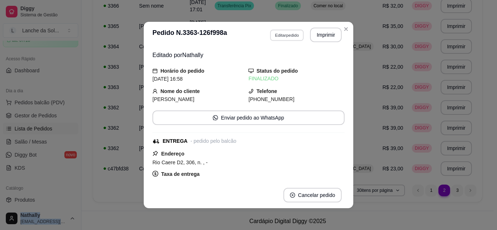
click at [289, 34] on button "Editar pedido" at bounding box center [287, 34] width 34 height 11
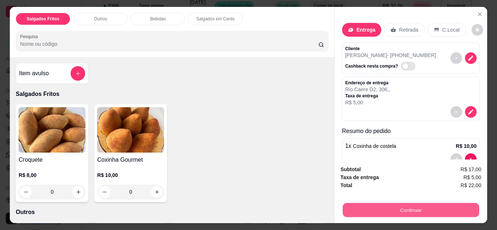
click at [412, 213] on button "Continuar" at bounding box center [410, 210] width 136 height 14
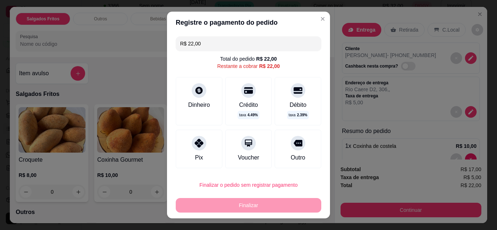
click at [203, 142] on div "Pix" at bounding box center [199, 149] width 47 height 39
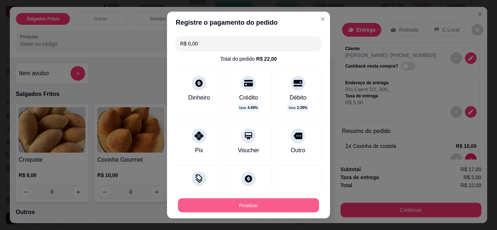
click at [270, 204] on button "Finalizar" at bounding box center [248, 206] width 141 height 14
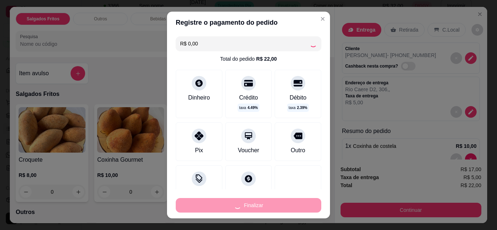
type input "-R$ 22,00"
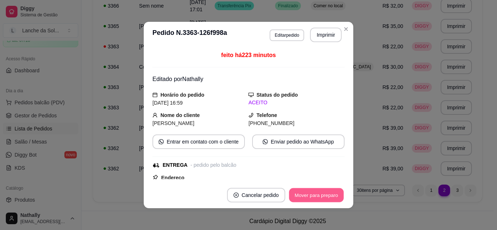
click at [302, 198] on button "Mover para preparo" at bounding box center [316, 195] width 55 height 14
click at [302, 198] on button "Mover para entrega" at bounding box center [316, 195] width 55 height 14
click at [302, 198] on button "Mover para finalizado" at bounding box center [314, 195] width 59 height 14
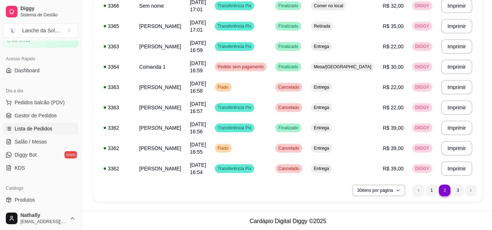
drag, startPoint x: 486, startPoint y: 158, endPoint x: 482, endPoint y: 167, distance: 9.0
click at [34, 138] on ul "Pedidos balcão (PDV) Gestor de Pedidos Lista de Pedidos Salão / Mesas Diggy Bot…" at bounding box center [40, 135] width 75 height 77
click at [34, 138] on link "Salão / Mesas" at bounding box center [40, 142] width 75 height 12
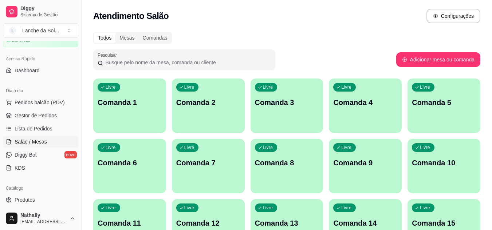
click at [44, 124] on link "Lista de Pedidos" at bounding box center [40, 129] width 75 height 12
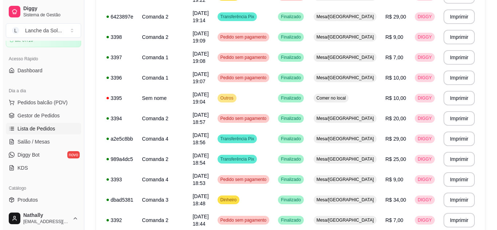
scroll to position [243, 0]
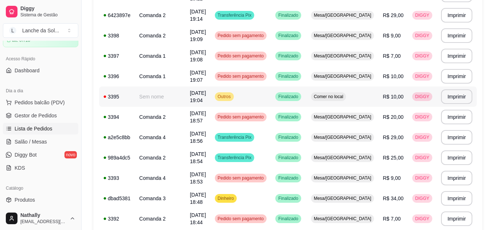
click at [271, 93] on td "Outros" at bounding box center [240, 97] width 61 height 20
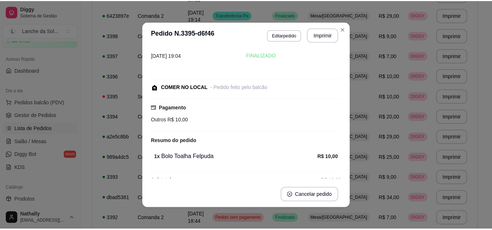
scroll to position [28, 0]
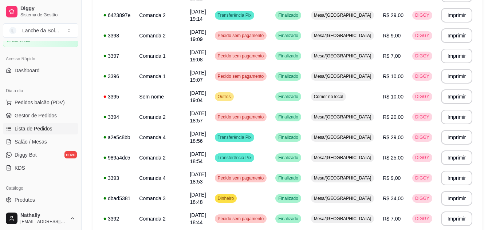
click at [35, 116] on span "Gestor de Pedidos" at bounding box center [36, 115] width 42 height 7
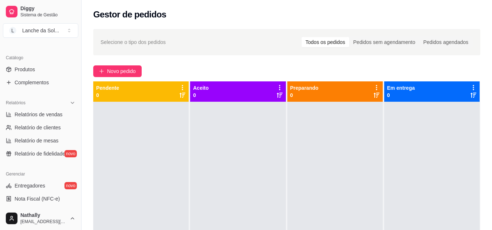
scroll to position [171, 0]
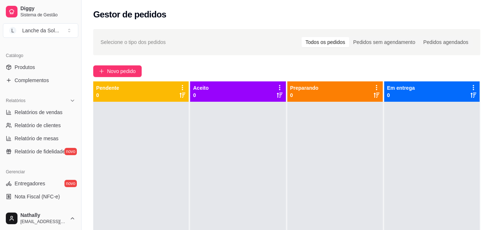
click at [40, 112] on span "Relatórios de vendas" at bounding box center [39, 112] width 48 height 7
select select "ALL"
select select "0"
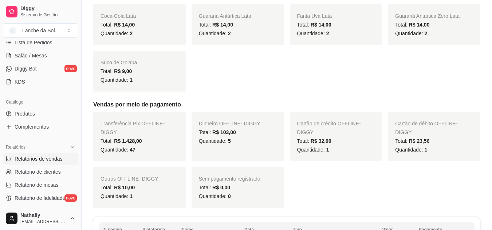
scroll to position [95, 0]
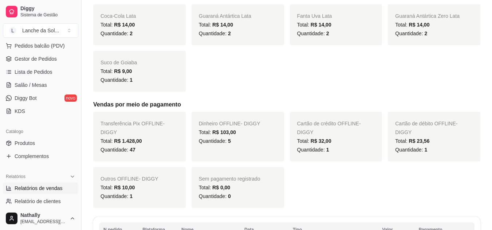
click at [54, 74] on link "Lista de Pedidos" at bounding box center [40, 72] width 75 height 12
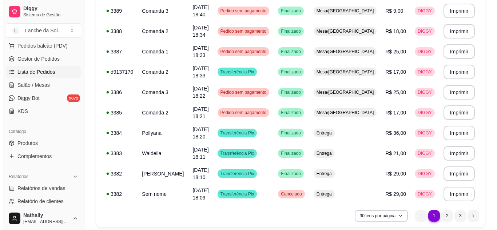
scroll to position [503, 0]
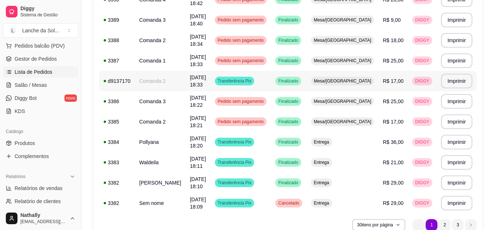
click at [361, 77] on div "Mesa/[GEOGRAPHIC_DATA]" at bounding box center [342, 81] width 63 height 9
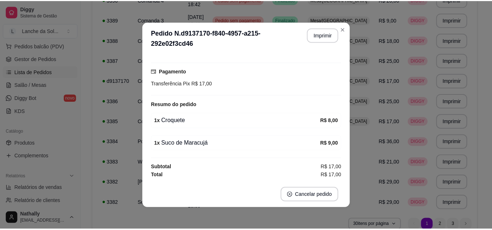
scroll to position [0, 0]
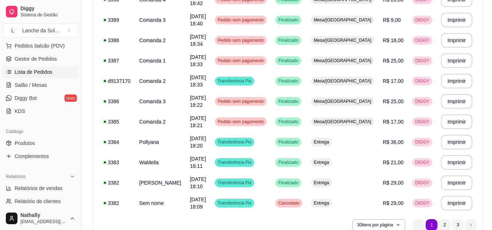
click at [44, 59] on span "Gestor de Pedidos" at bounding box center [36, 58] width 42 height 7
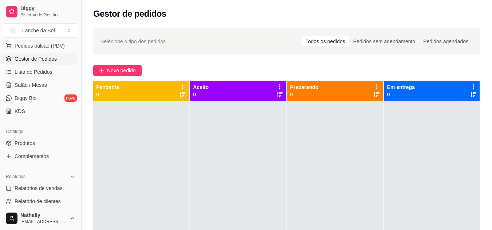
scroll to position [151, 0]
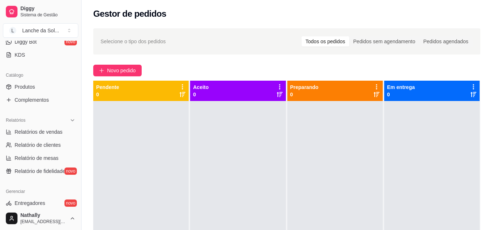
click at [37, 131] on span "Relatórios de vendas" at bounding box center [39, 131] width 48 height 7
select select "ALL"
select select "0"
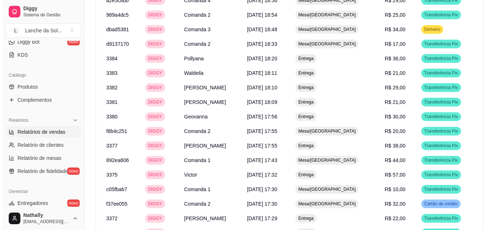
scroll to position [736, 0]
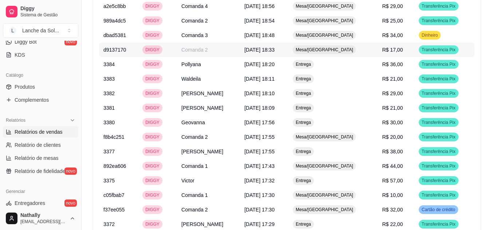
click at [331, 55] on td "Mesa/[GEOGRAPHIC_DATA]" at bounding box center [332, 50] width 89 height 15
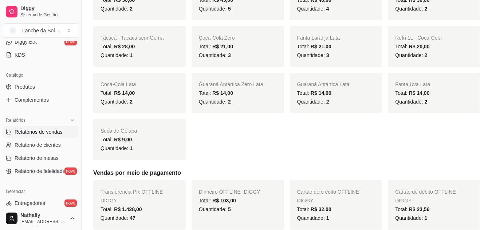
scroll to position [337, 0]
